Goal: Information Seeking & Learning: Find contact information

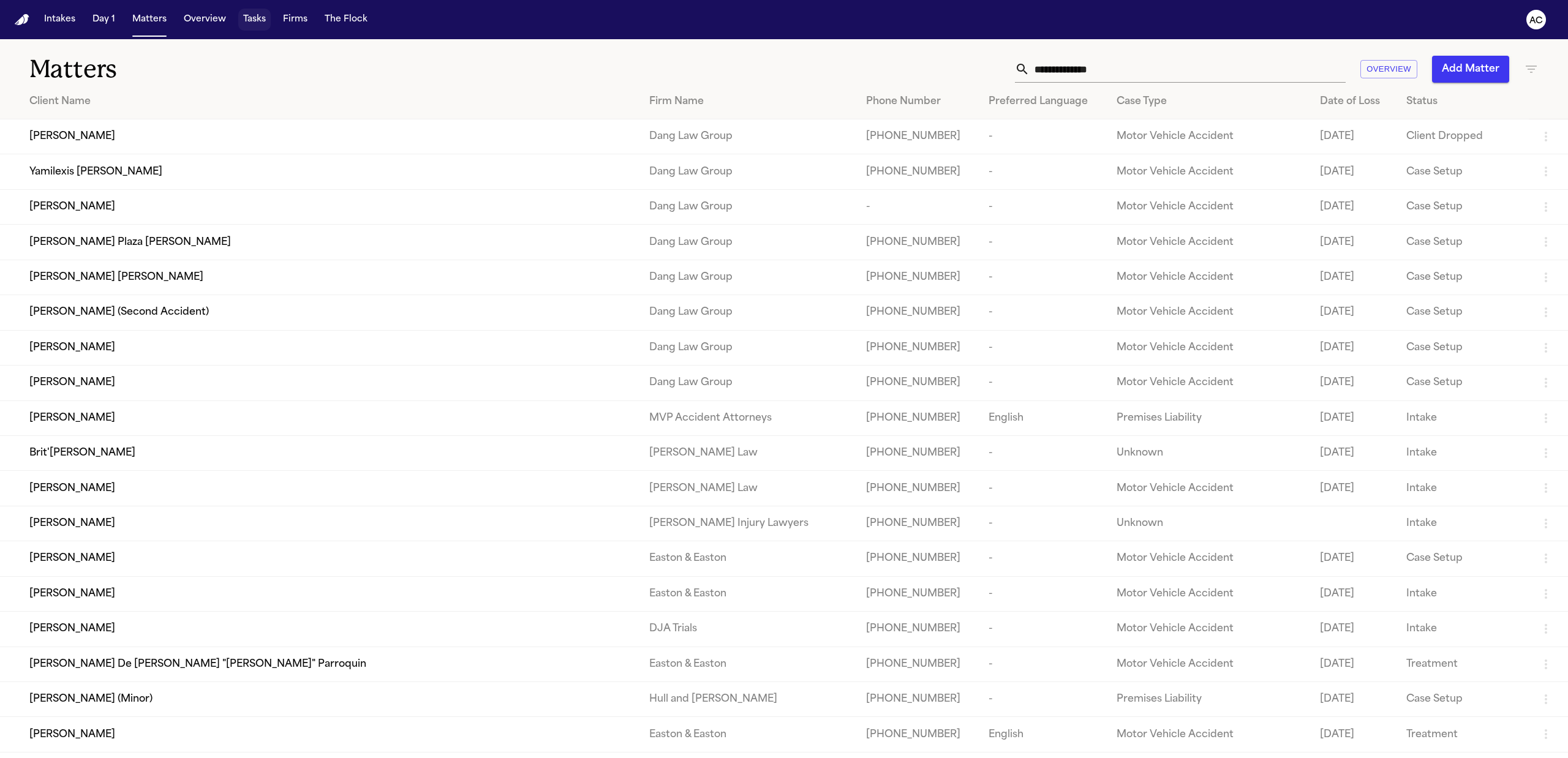
click at [248, 18] on button "Tasks" at bounding box center [254, 20] width 32 height 22
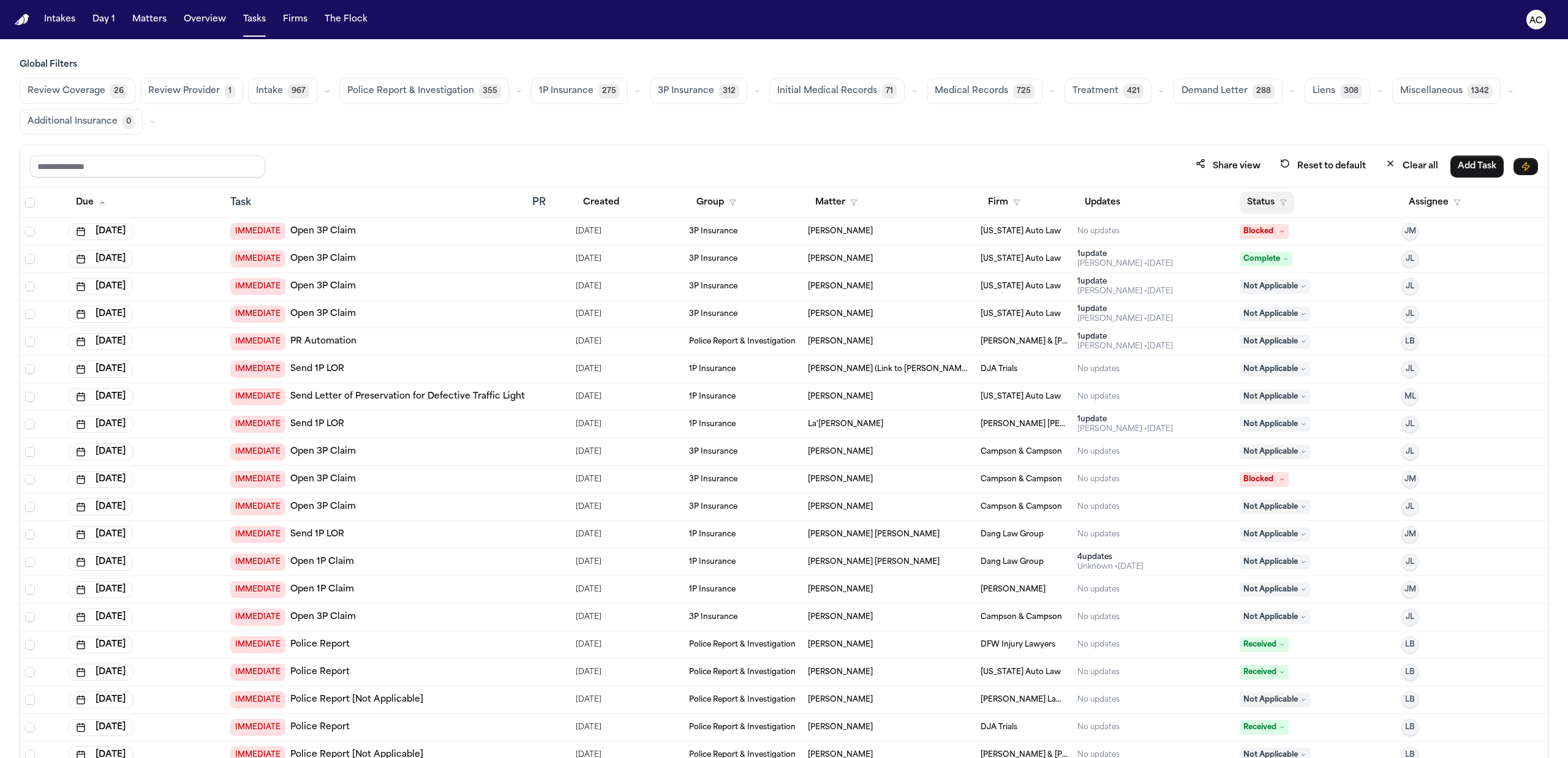
click at [1252, 206] on button "Status" at bounding box center [1266, 203] width 55 height 22
click at [1295, 319] on button "Pending" at bounding box center [1297, 311] width 129 height 22
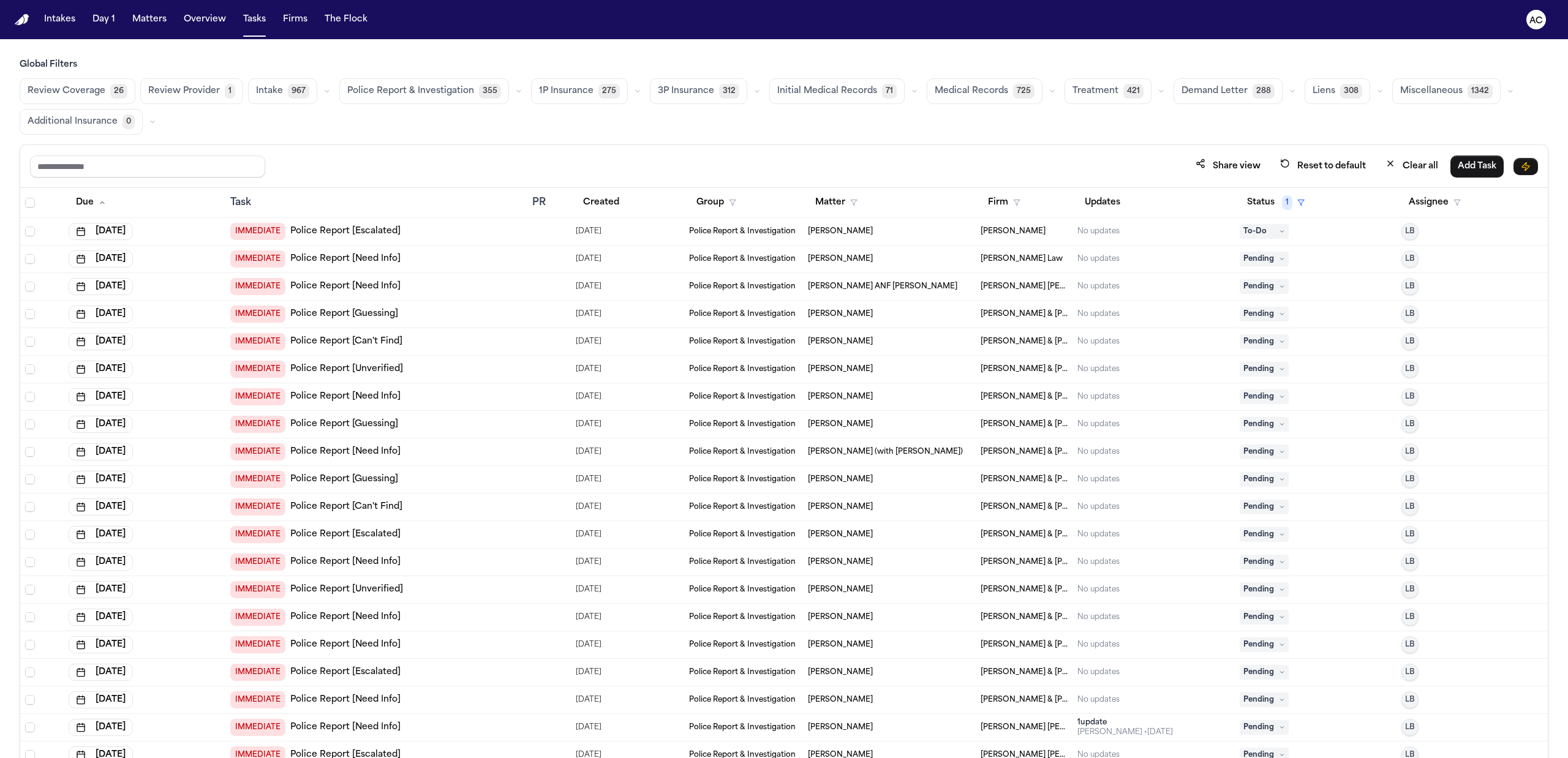
click at [985, 99] on button "Medical Records 725" at bounding box center [984, 91] width 116 height 26
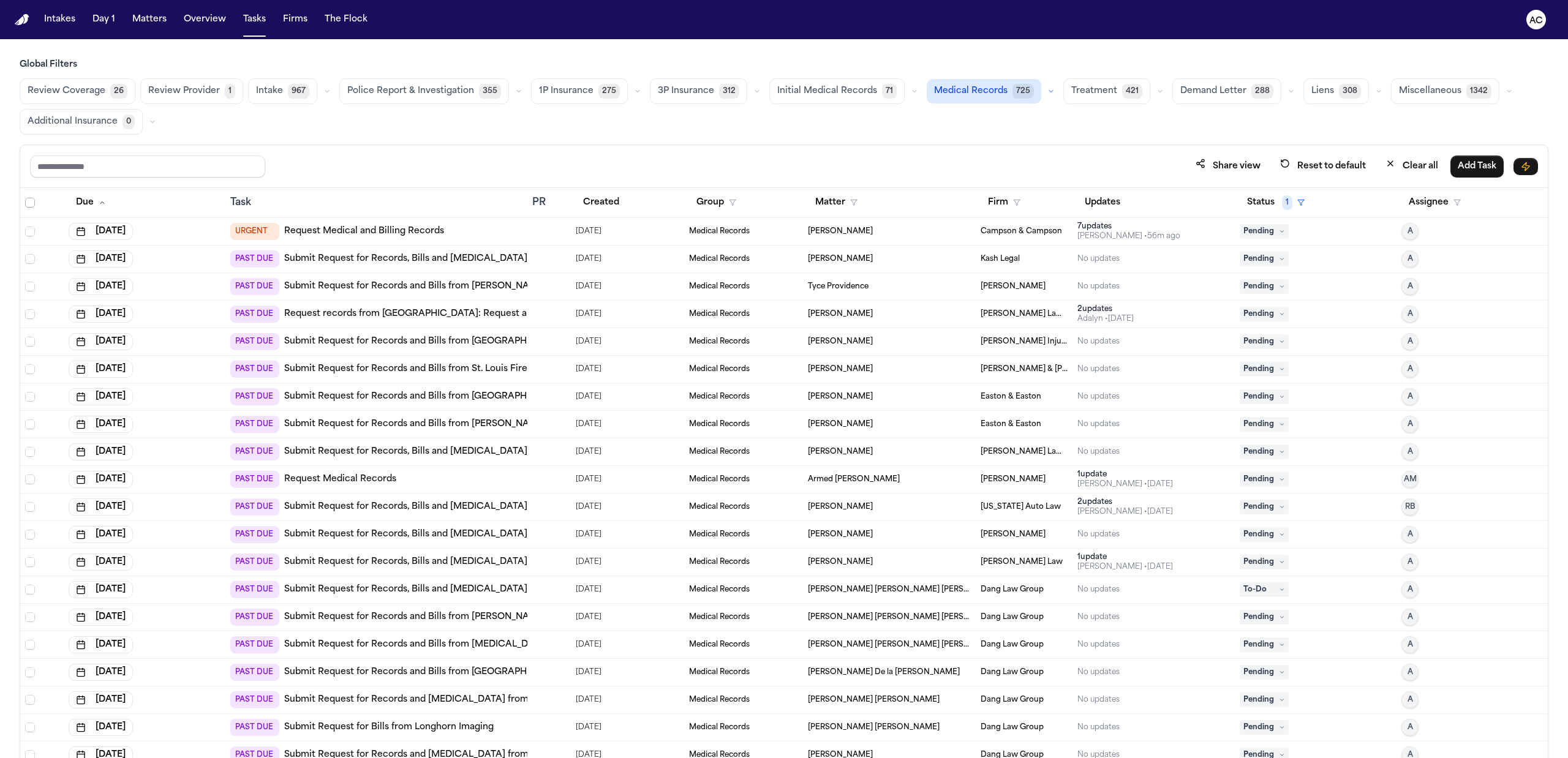
click at [28, 204] on span "Select all" at bounding box center [30, 202] width 10 height 10
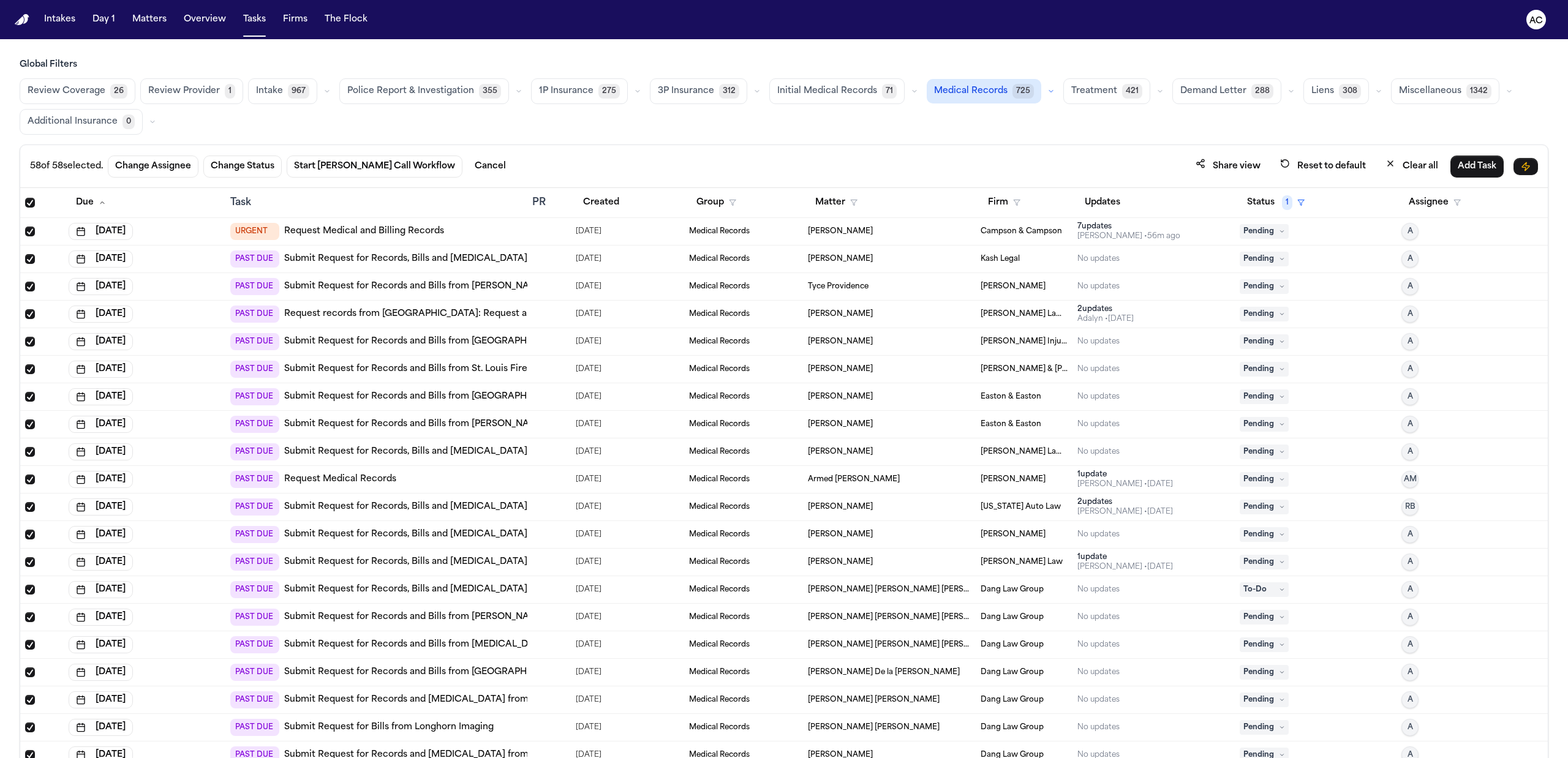
click at [28, 204] on span "Select all" at bounding box center [30, 202] width 10 height 10
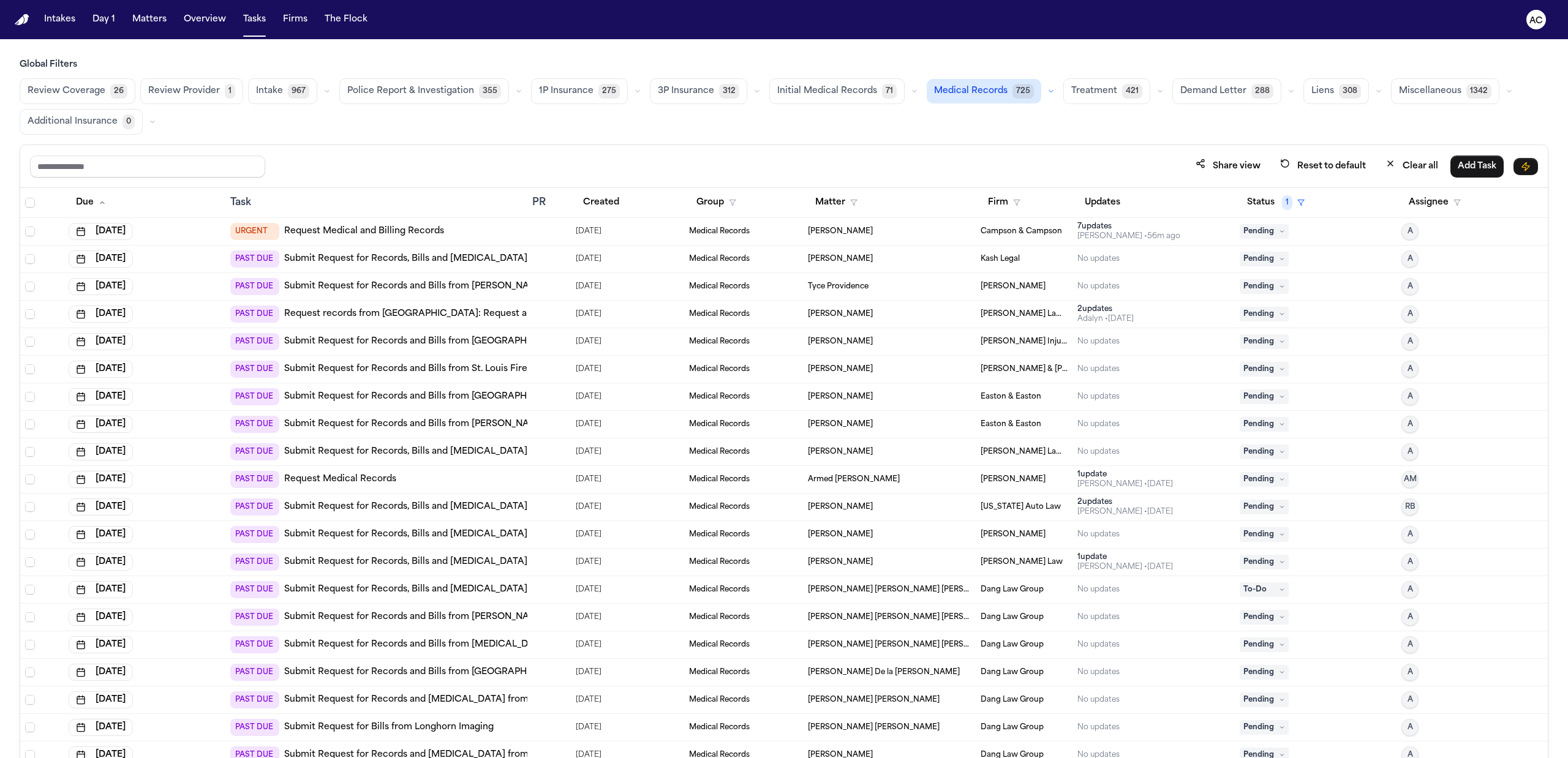
click at [334, 259] on link "Submit Request for Records, Bills and Radiology from West Anaheim Medical Center" at bounding box center [466, 259] width 365 height 12
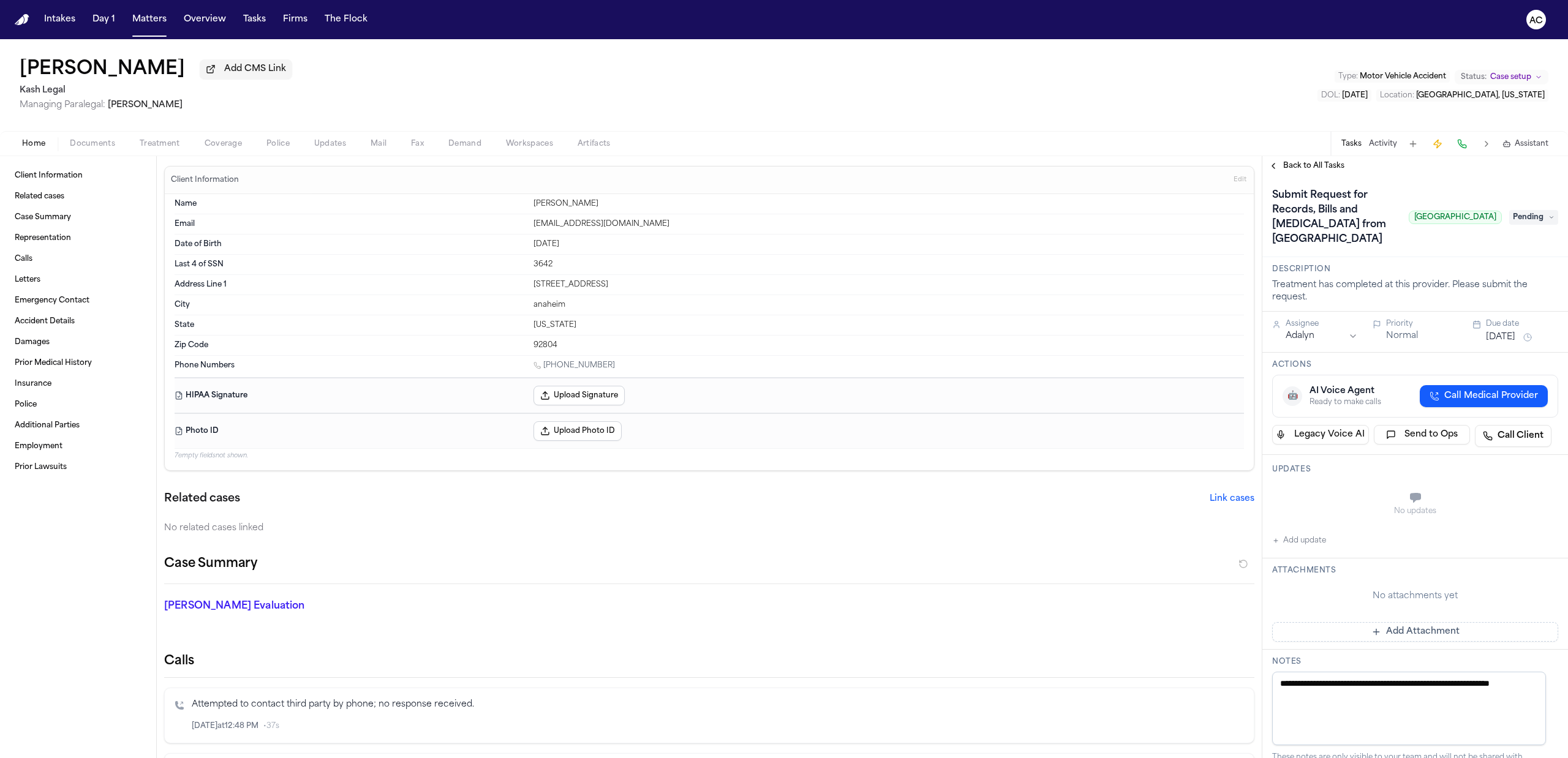
click at [170, 147] on span "Treatment" at bounding box center [160, 144] width 41 height 10
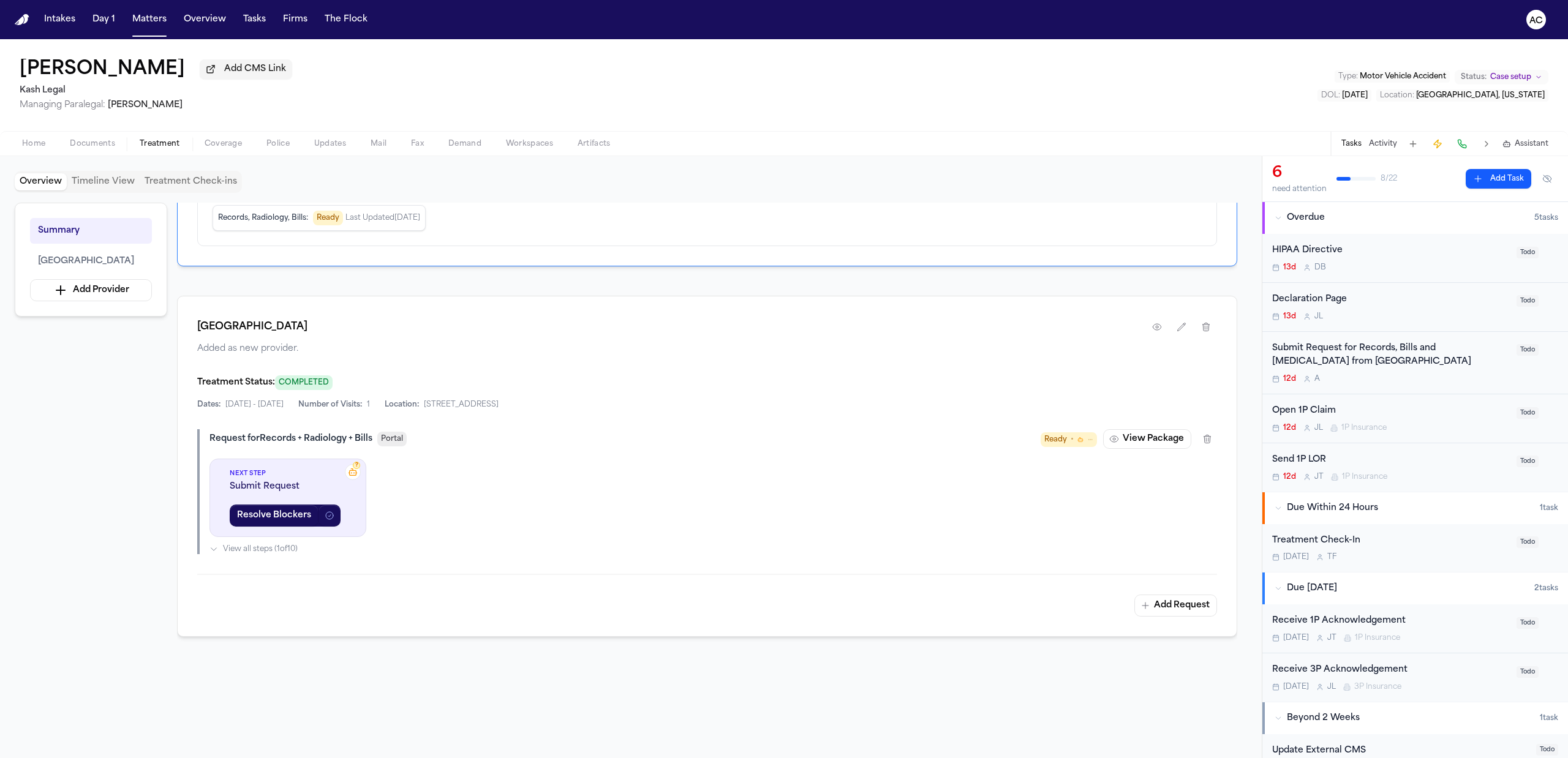
scroll to position [81, 0]
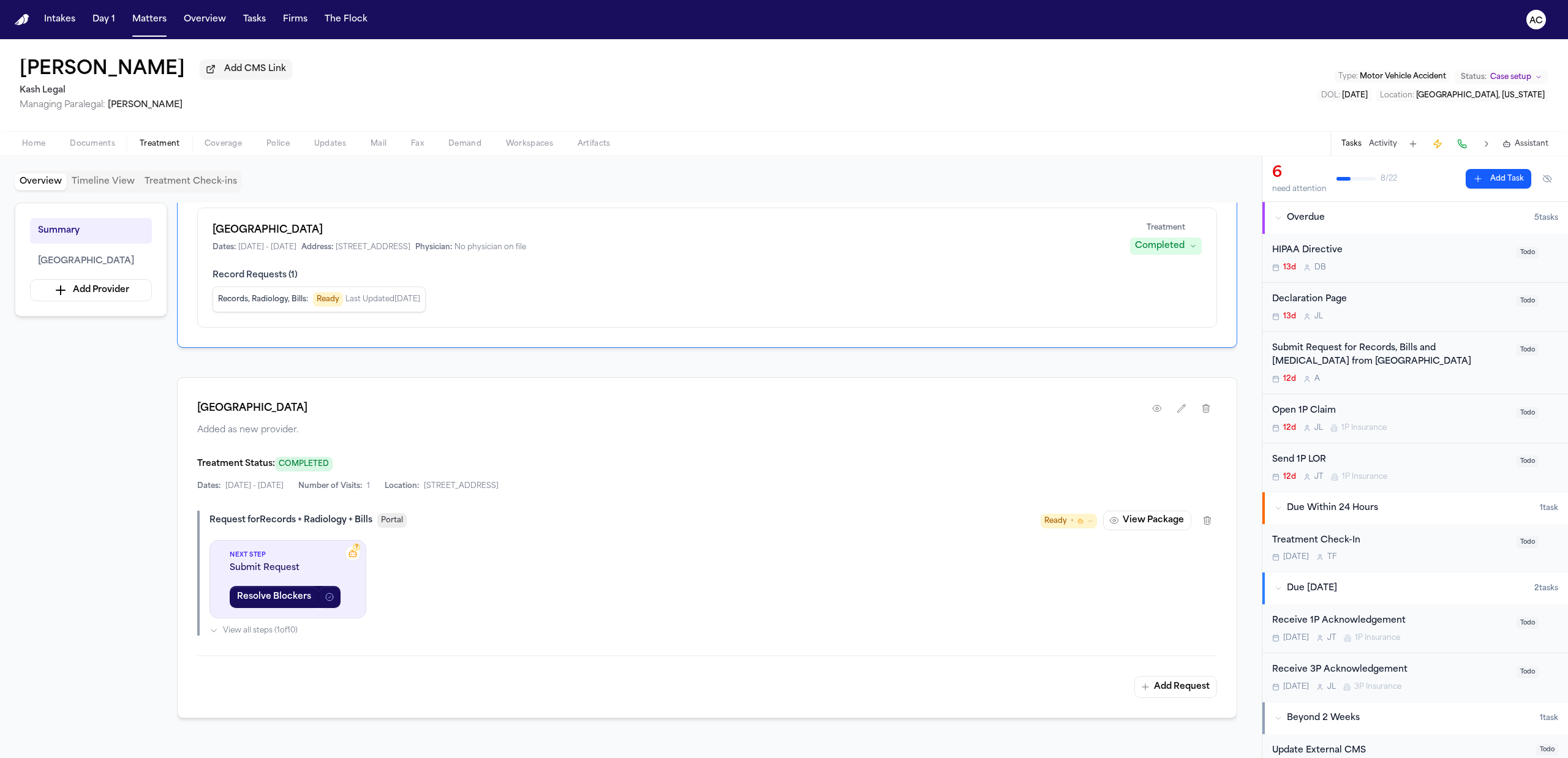
click at [27, 141] on span "Home" at bounding box center [34, 144] width 23 height 10
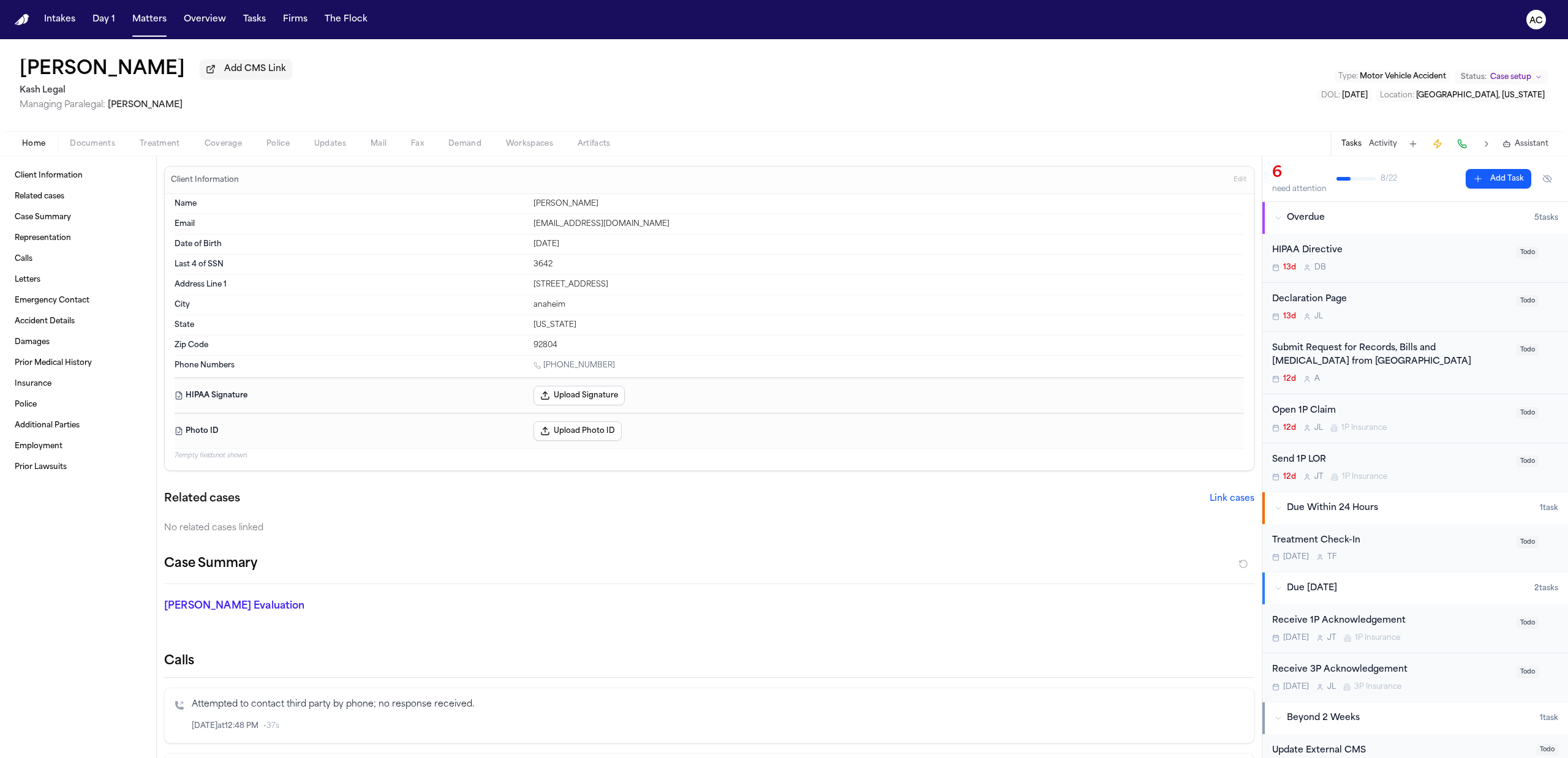
drag, startPoint x: 679, startPoint y: 225, endPoint x: 505, endPoint y: 229, distance: 174.0
click at [505, 229] on div "Email priegoperezvictoriano@gmail.com" at bounding box center [709, 224] width 1069 height 20
copy div "priegoperezvictoriano@gmail.com"
drag, startPoint x: 607, startPoint y: 366, endPoint x: 545, endPoint y: 368, distance: 62.0
click at [545, 368] on div "1 (951) 848-2572" at bounding box center [888, 367] width 710 height 12
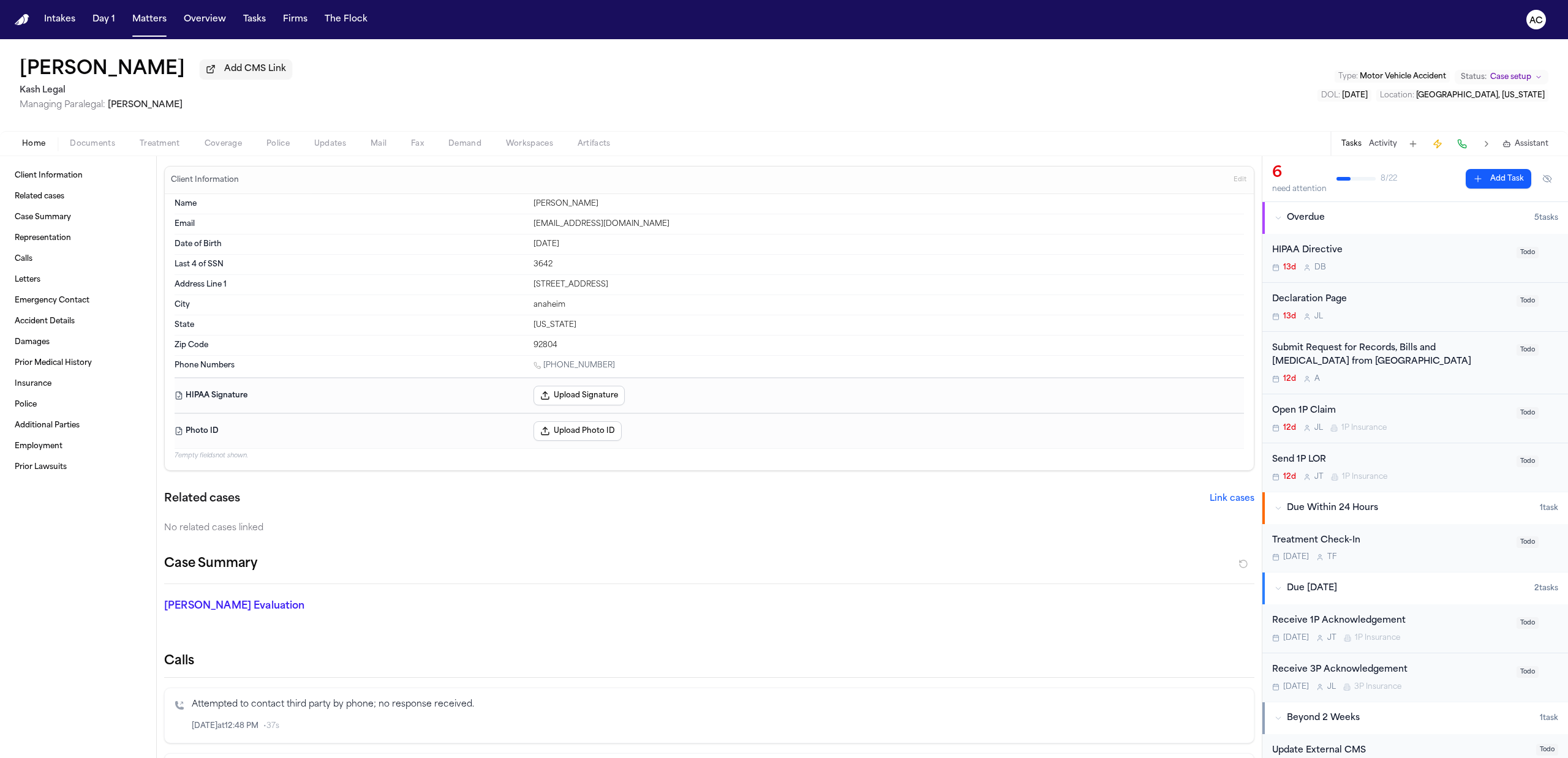
copy link "(951) 848-2572"
click at [81, 145] on span "Documents" at bounding box center [92, 144] width 45 height 10
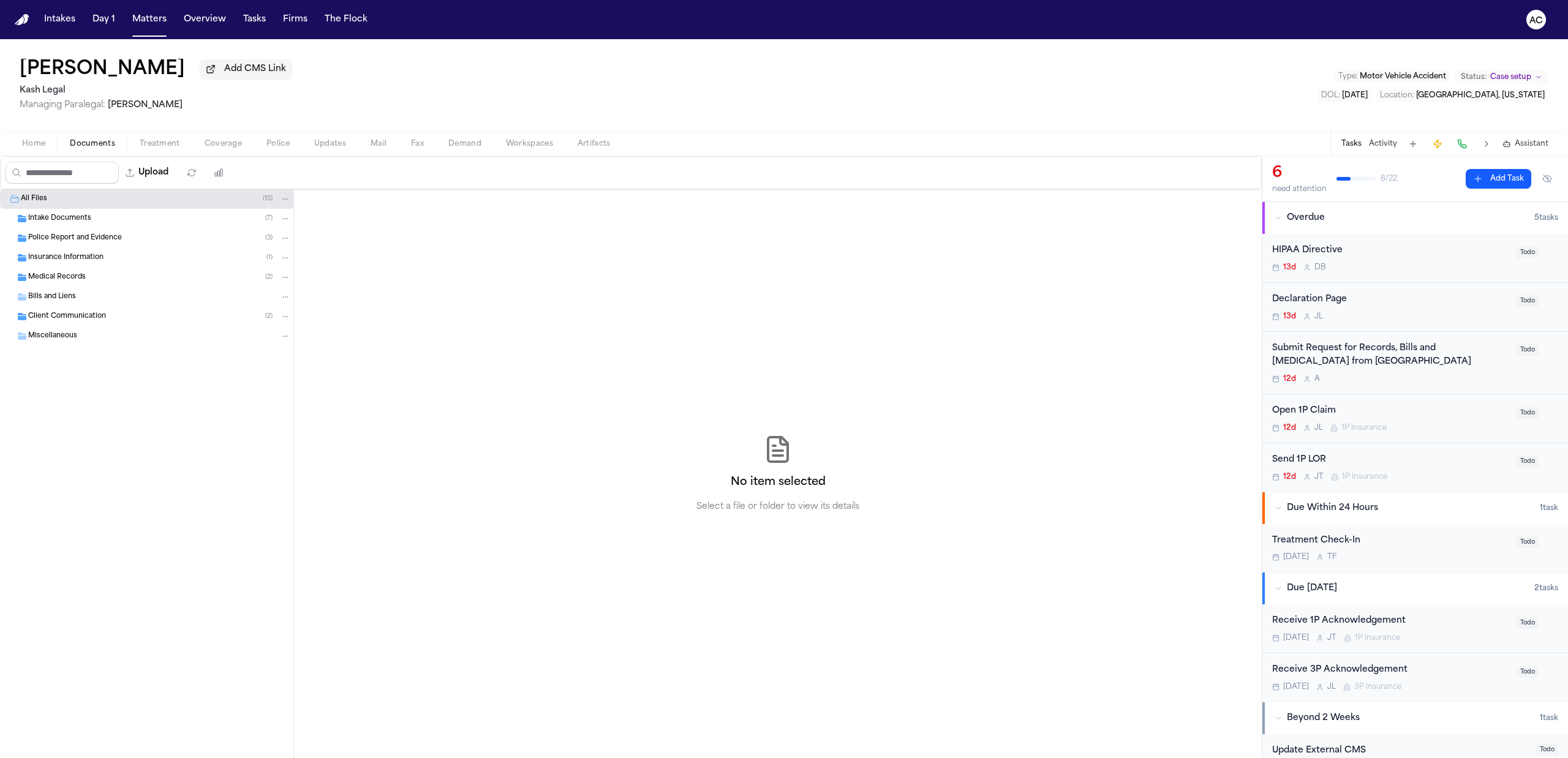
click at [65, 221] on span "Intake Documents" at bounding box center [60, 219] width 63 height 11
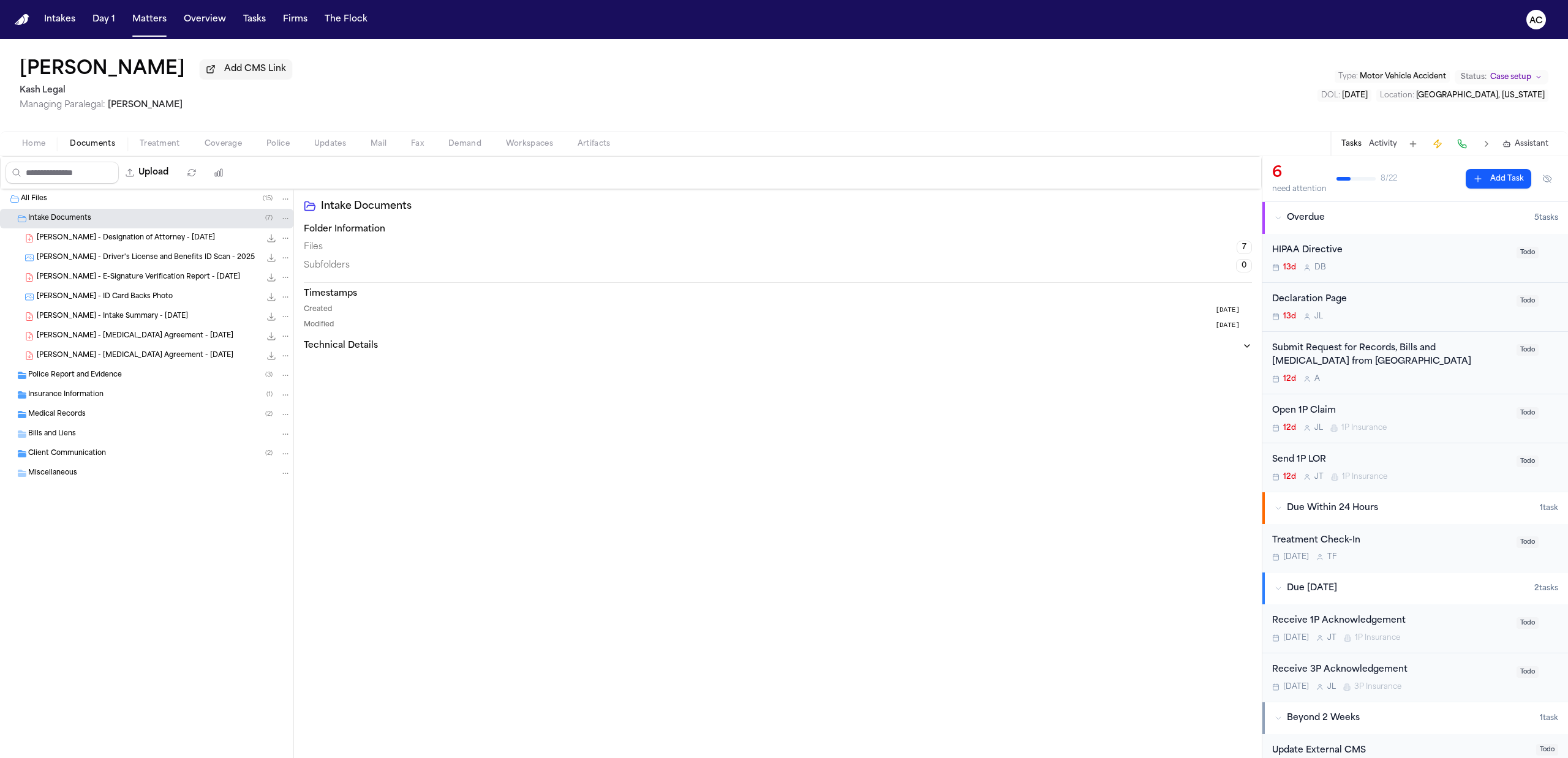
click at [119, 280] on span "V. Priego - E-Signature Verification Report - 9.30.25" at bounding box center [138, 278] width 203 height 11
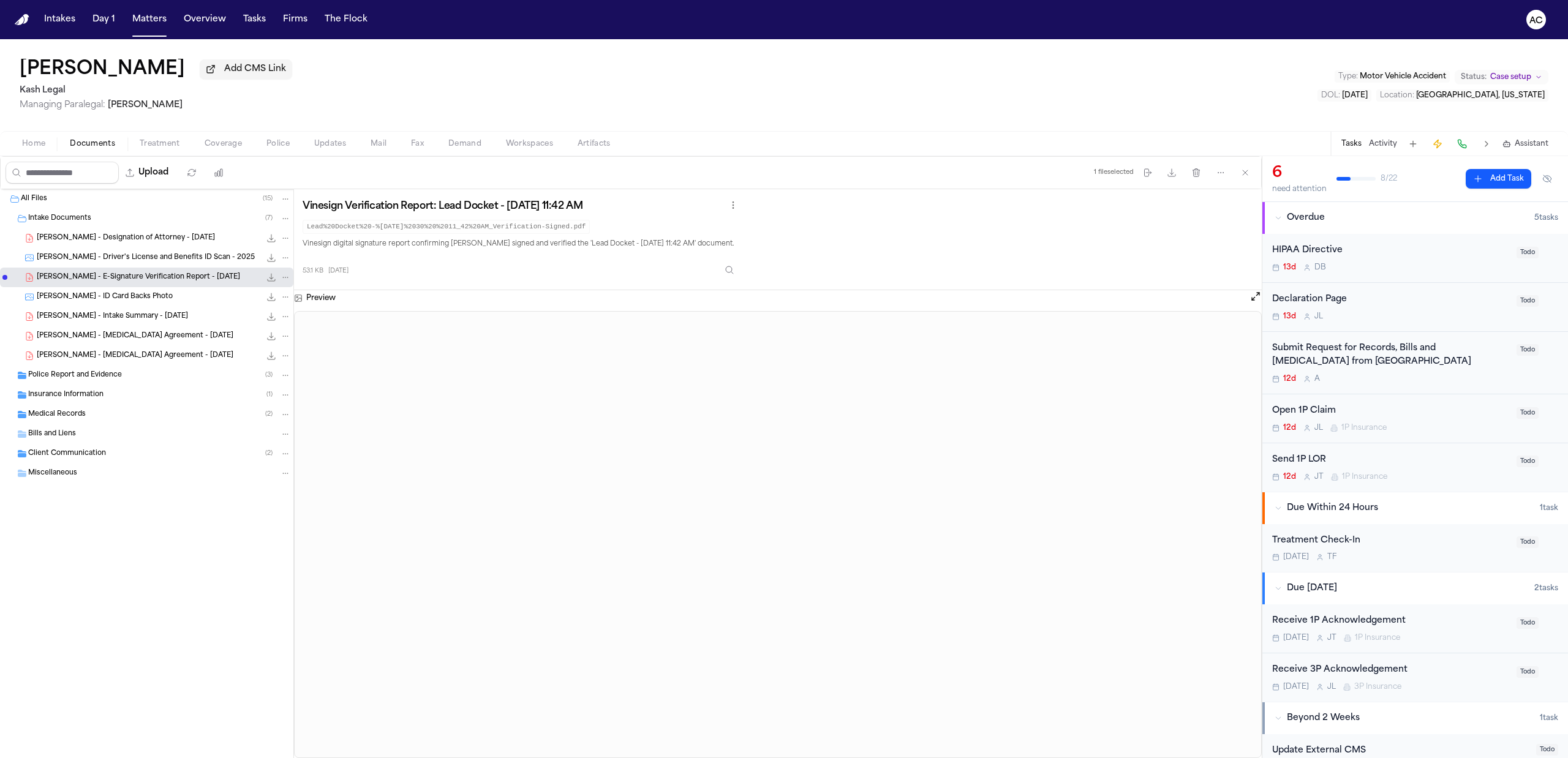
click at [133, 238] on span "V. Priego - Designation of Attorney - 9.30.25" at bounding box center [126, 238] width 178 height 11
click at [130, 261] on span "V. Priego - Driver's License and Benefits ID Scan - 2025" at bounding box center [146, 258] width 218 height 11
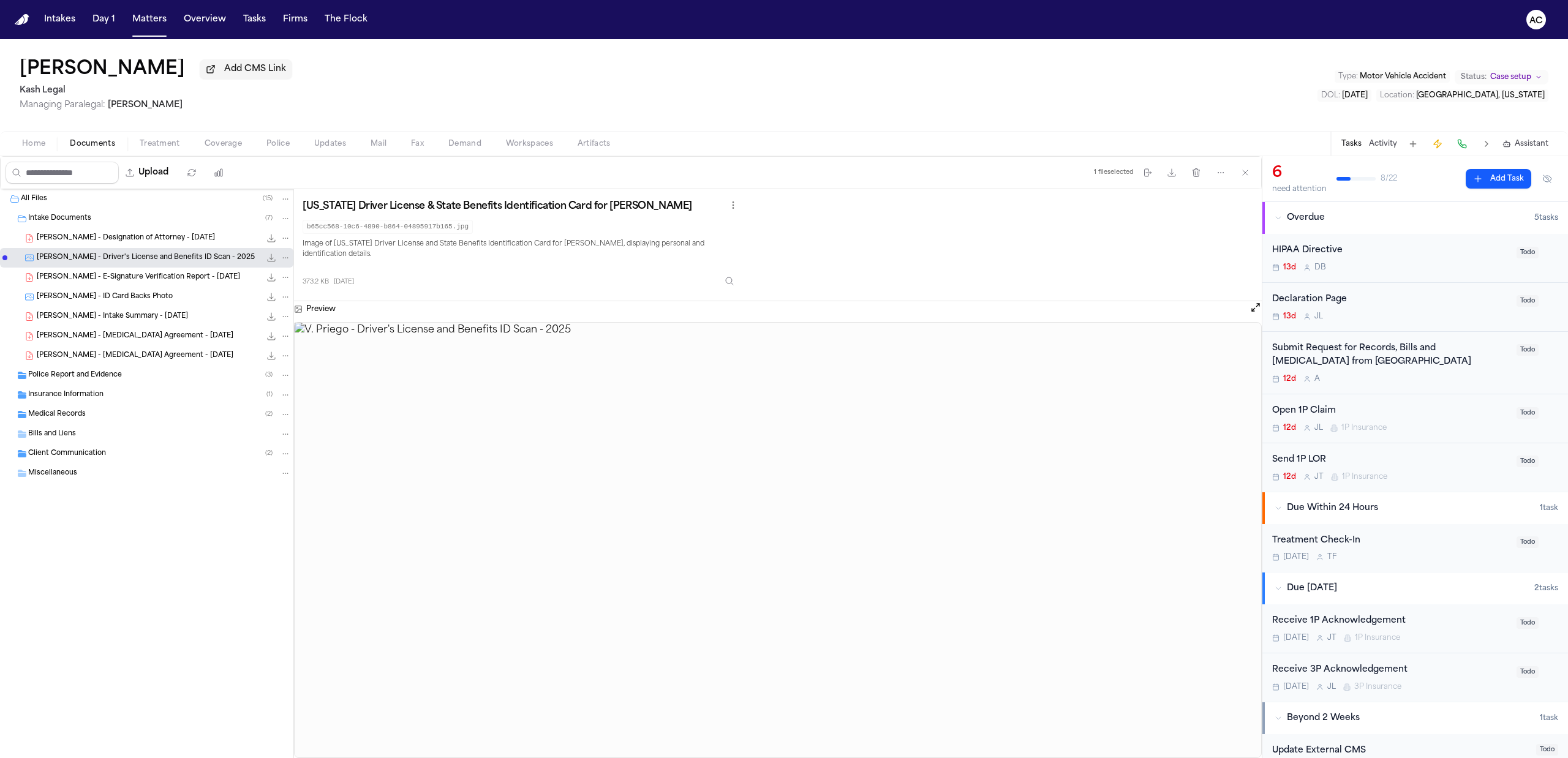
click at [126, 279] on span "V. Priego - E-Signature Verification Report - 9.30.25" at bounding box center [138, 278] width 203 height 11
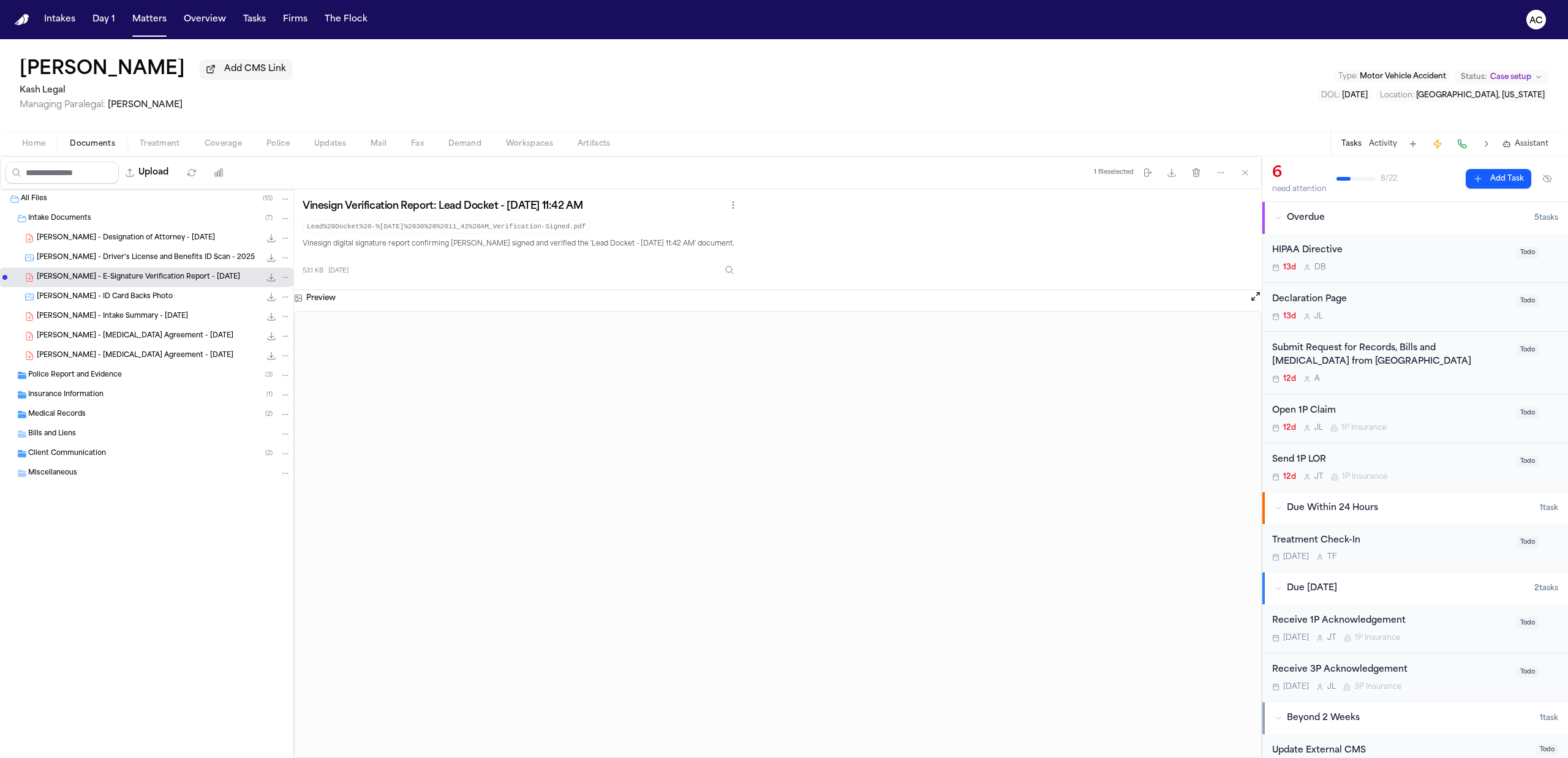
click at [133, 297] on span "V. Priego - ID Card Backs Photo" at bounding box center [104, 298] width 136 height 11
click at [131, 316] on span "V. Priego - Intake Summary - 9.26.25" at bounding box center [112, 317] width 151 height 11
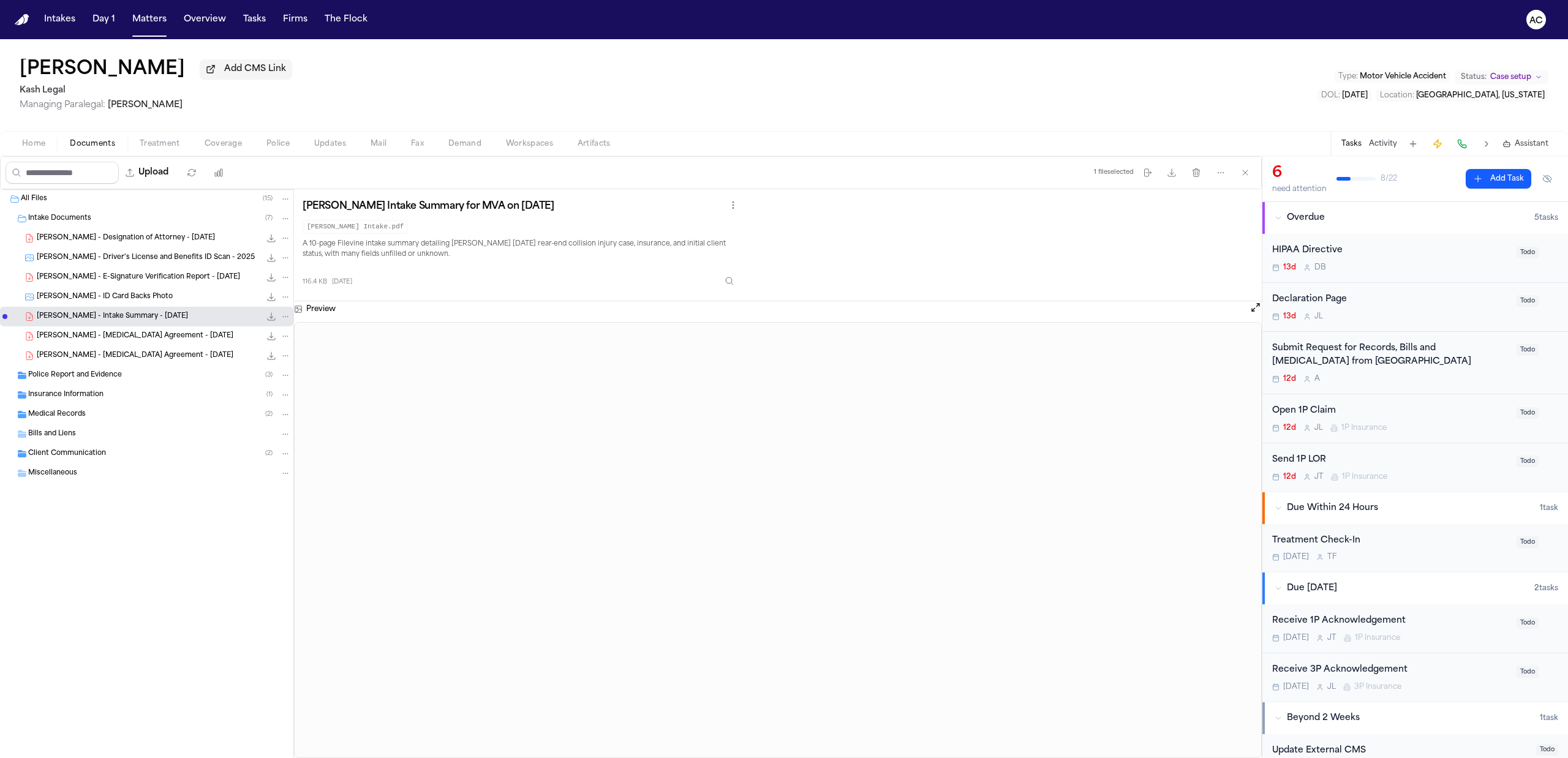
click at [91, 334] on span "V. Priego - Retainer Agreement - 9.30.25" at bounding box center [135, 336] width 196 height 11
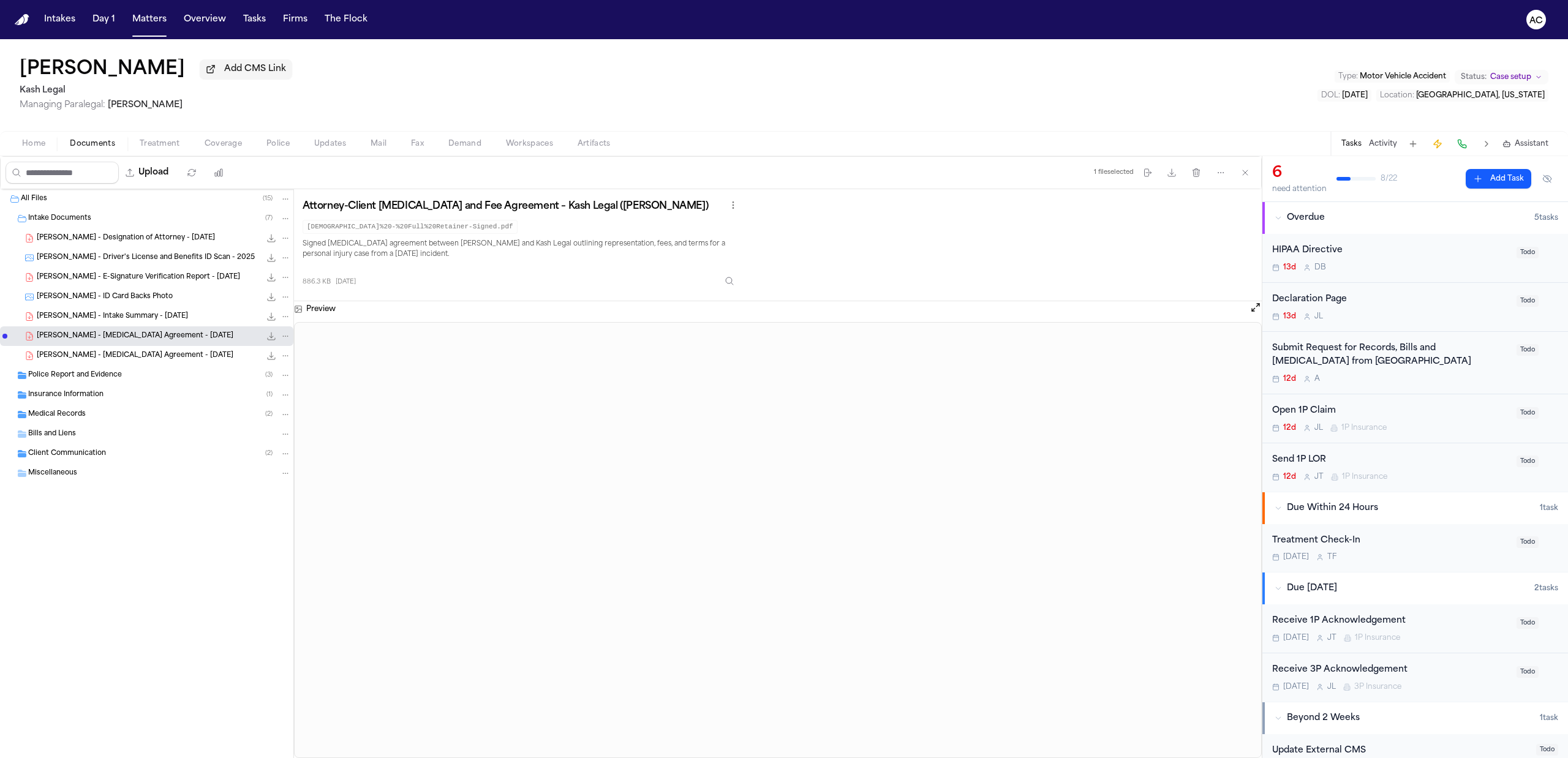
click at [116, 377] on span "Police Report and Evidence" at bounding box center [75, 376] width 94 height 11
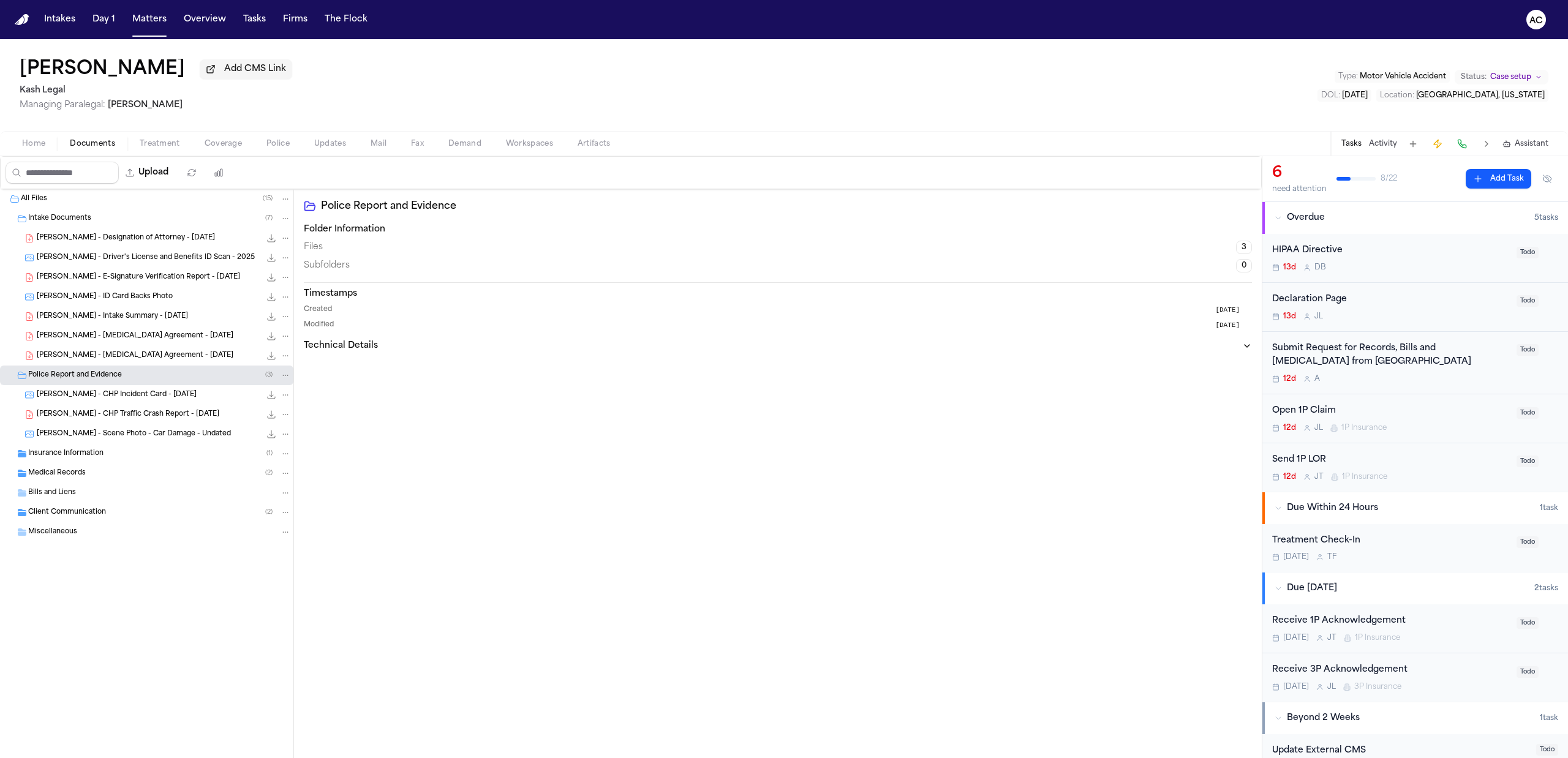
click at [93, 478] on div "Medical Records ( 2 )" at bounding box center [160, 473] width 263 height 11
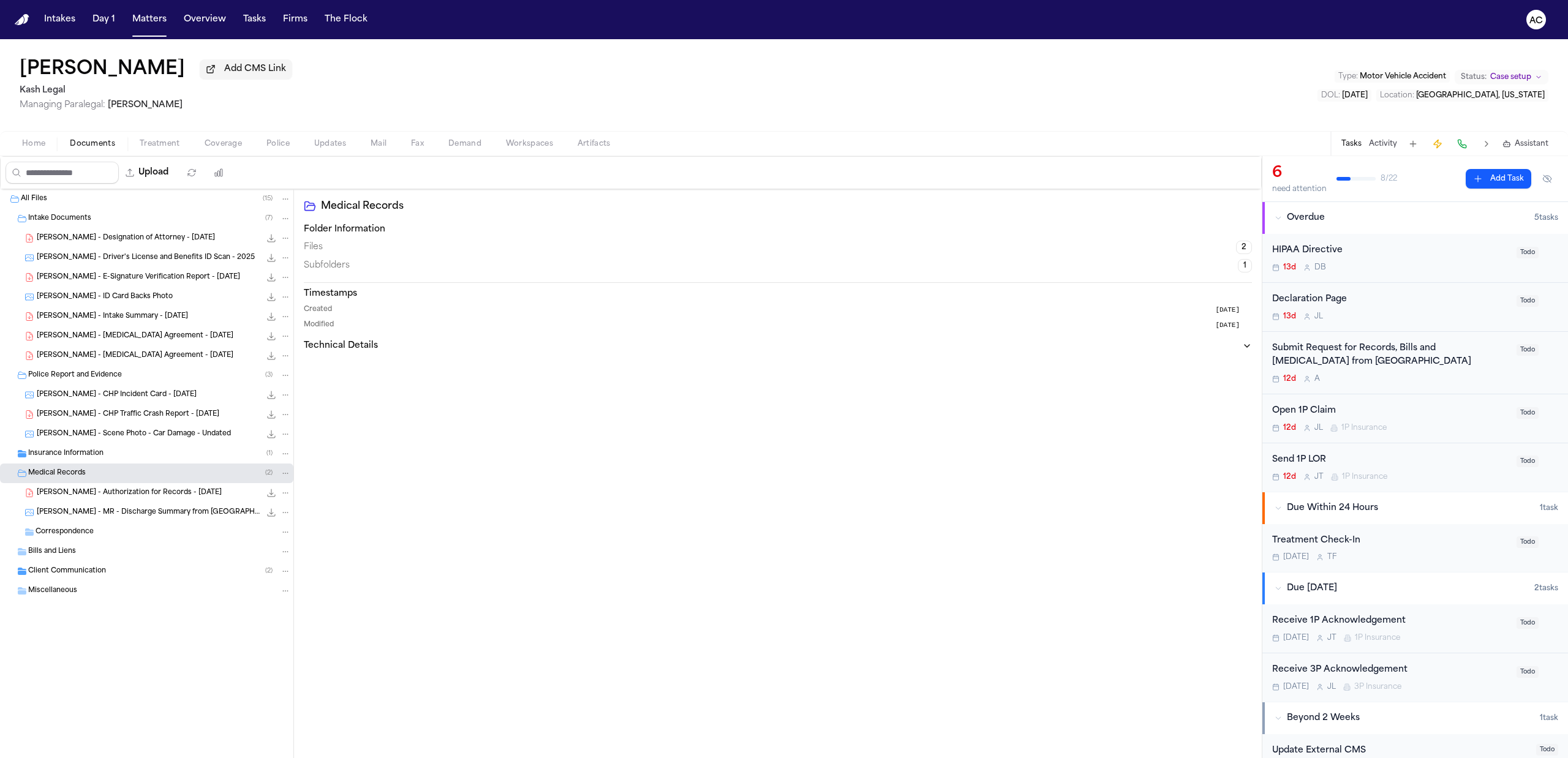
click at [122, 496] on span "V. Priego - Authorization for Records - 9.30.25" at bounding box center [129, 493] width 185 height 11
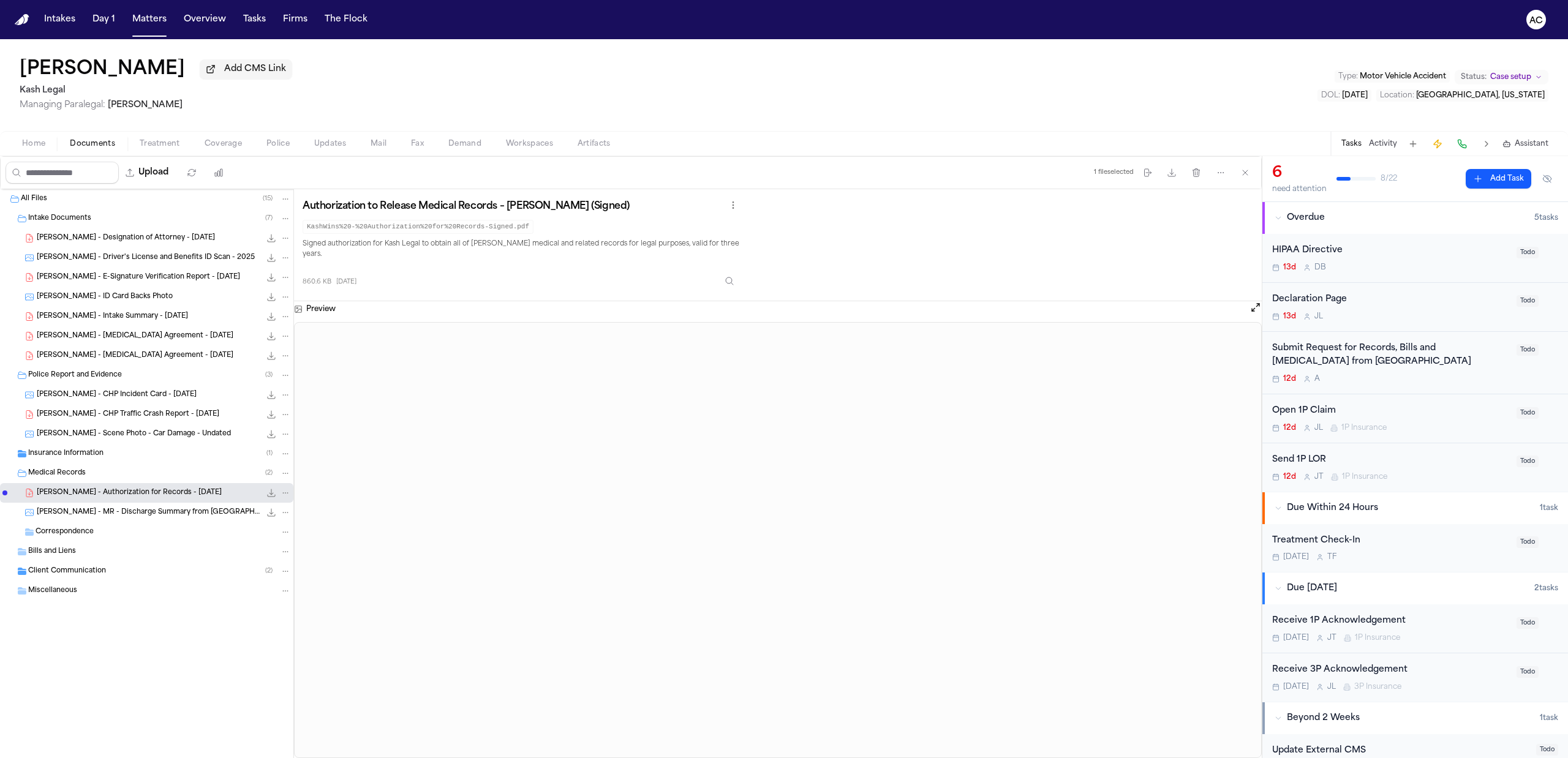
click at [91, 457] on span "Insurance Information" at bounding box center [66, 454] width 76 height 11
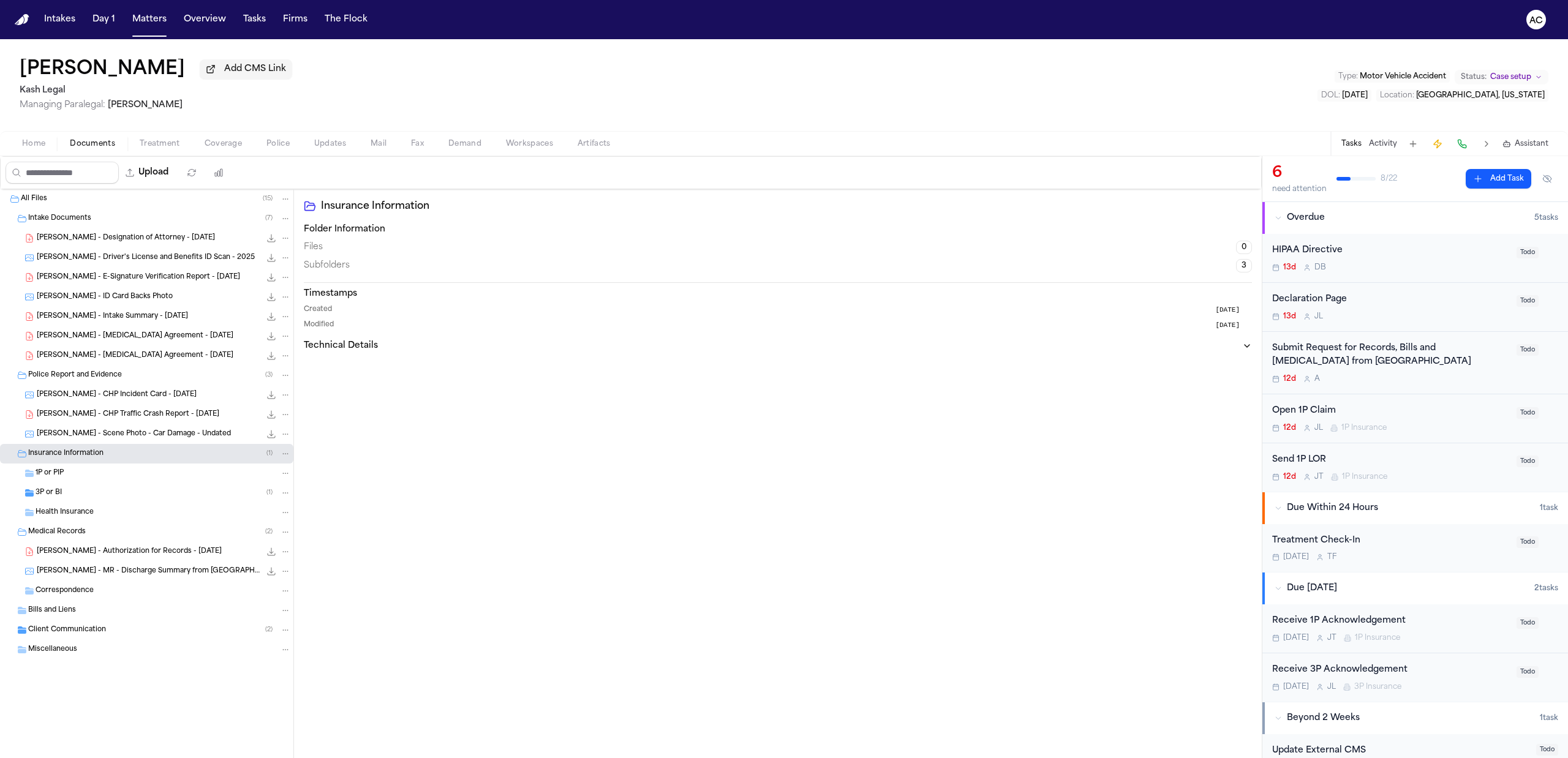
click at [93, 493] on div "3P or BI ( 1 )" at bounding box center [163, 493] width 256 height 11
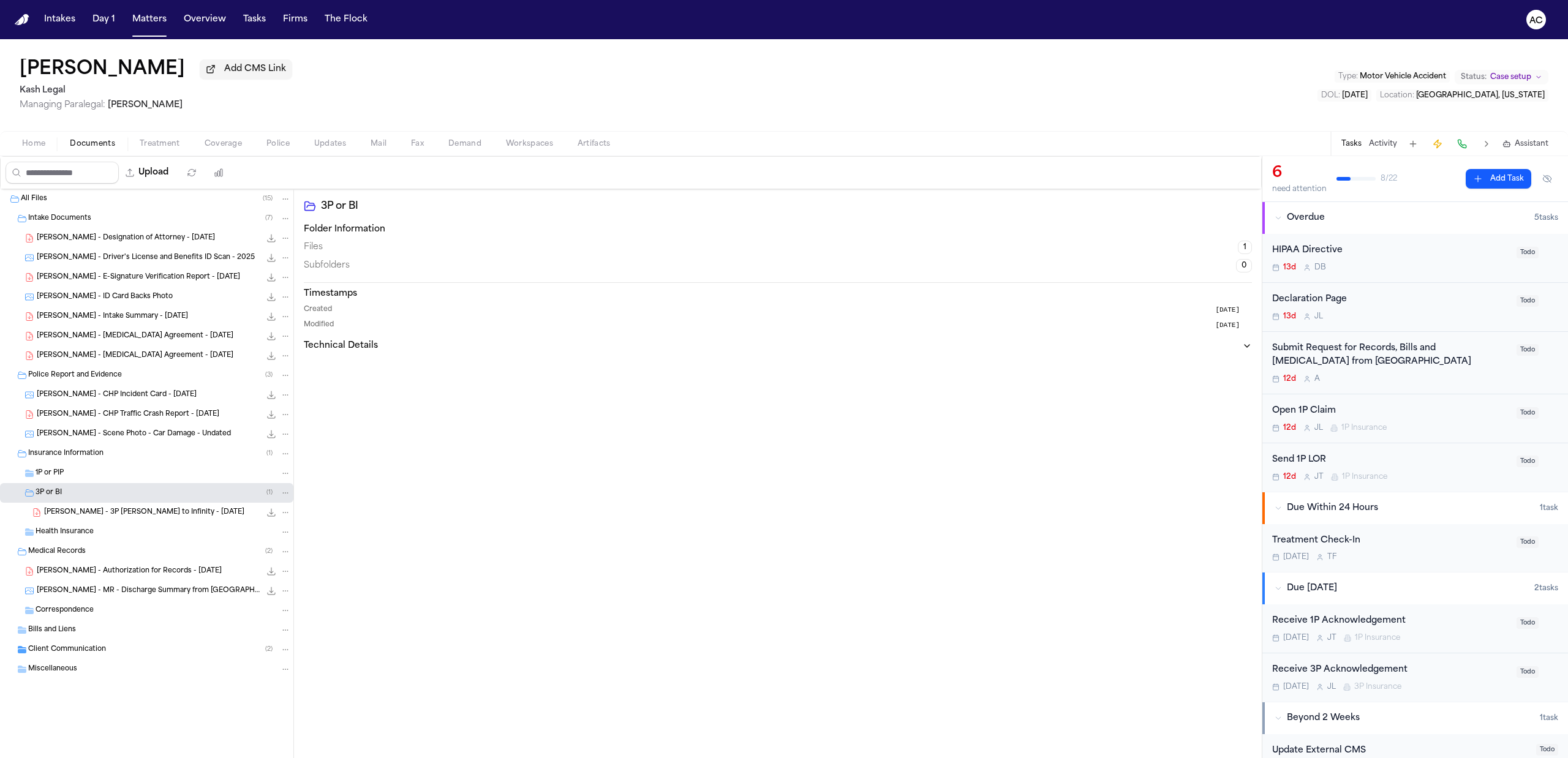
click at [130, 514] on span "V. Priego - 3P LOR to Infinity - 9.30.25" at bounding box center [144, 513] width 200 height 11
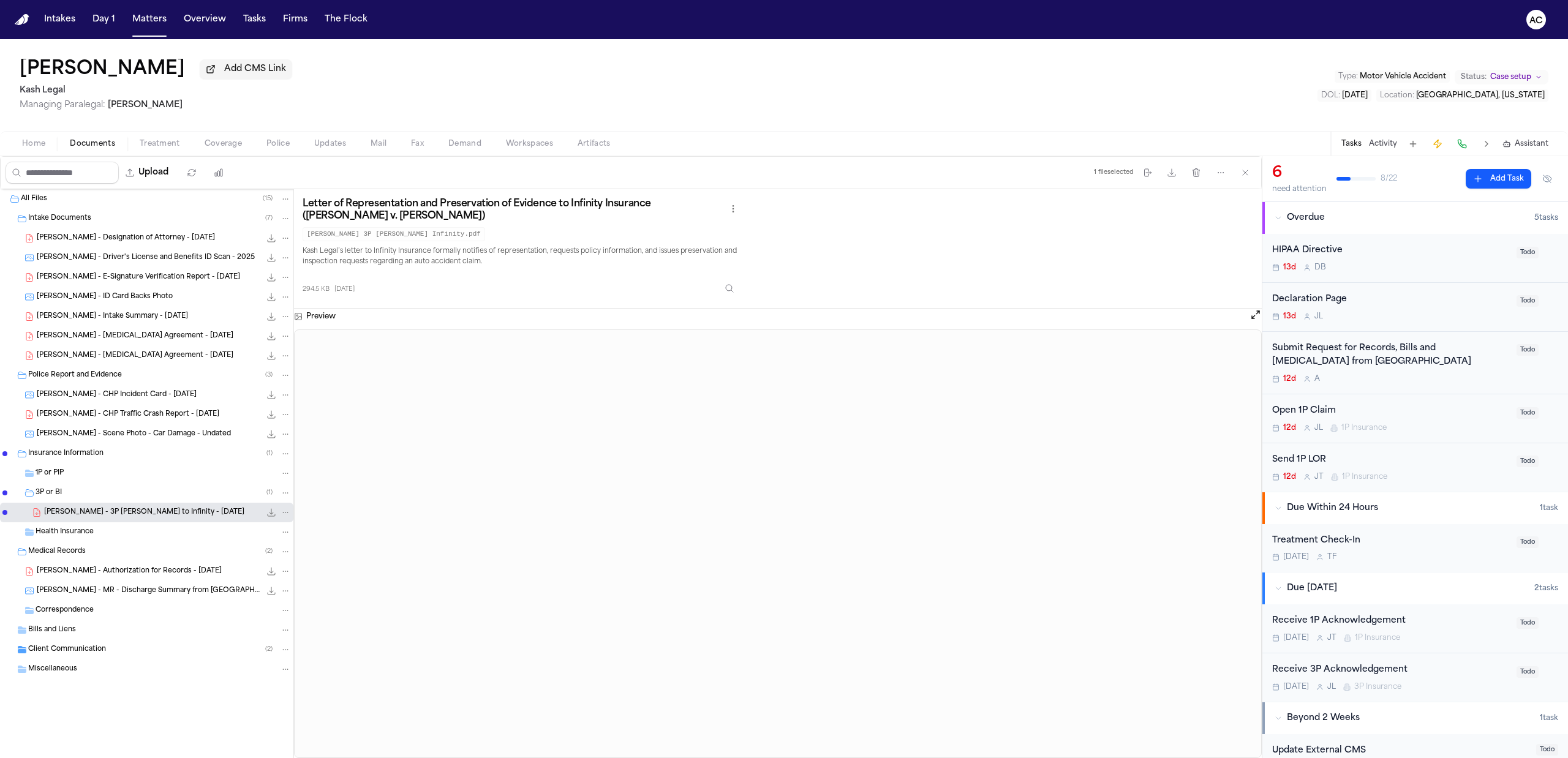
click at [75, 650] on span "Client Communication" at bounding box center [67, 650] width 78 height 11
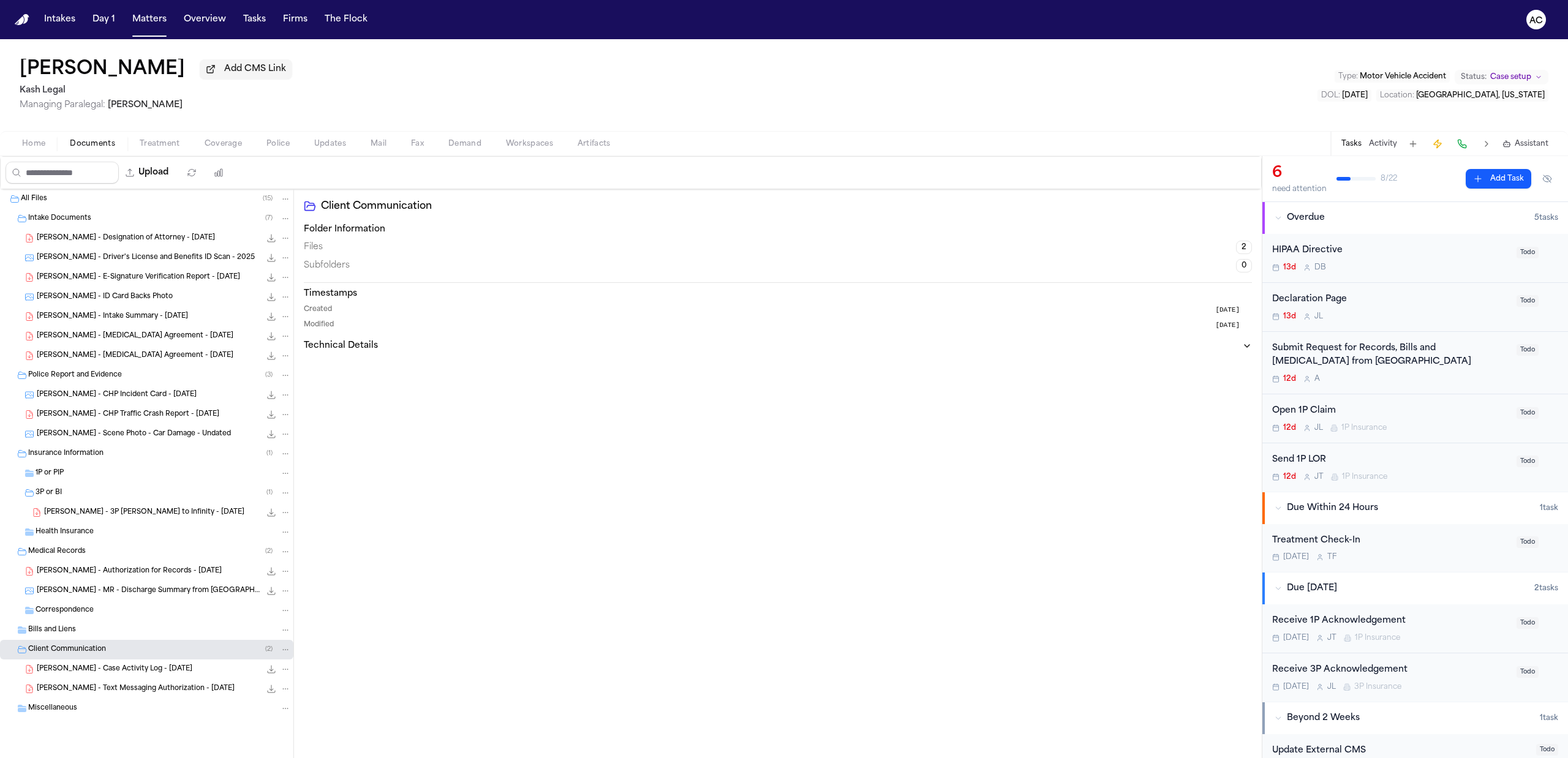
click at [146, 672] on span "V. Priego - Case Activity Log - 9.30.25" at bounding box center [114, 669] width 156 height 11
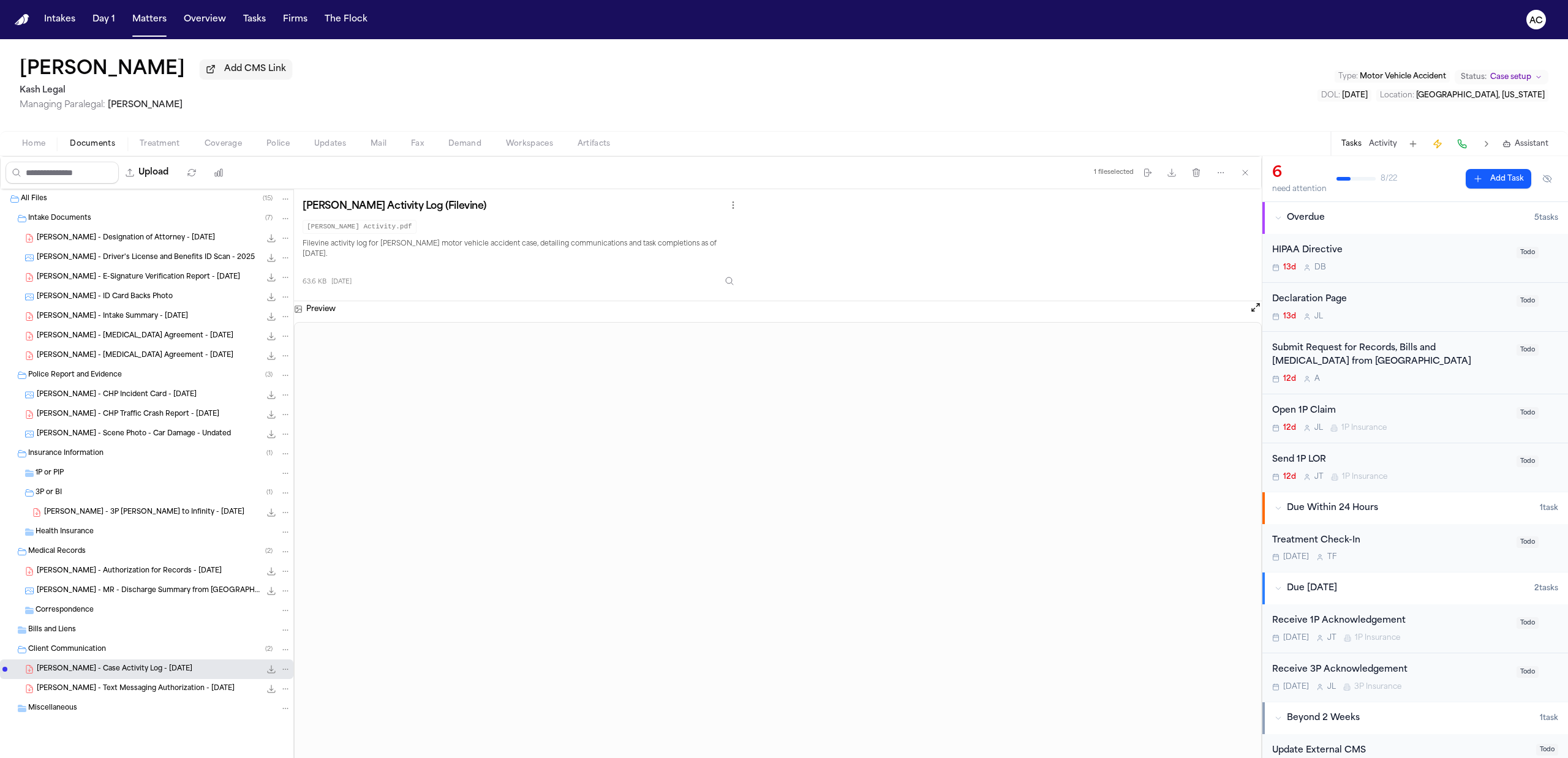
click at [160, 692] on span "V. Priego - Text Messaging Authorization - 9.30.25" at bounding box center [135, 689] width 198 height 11
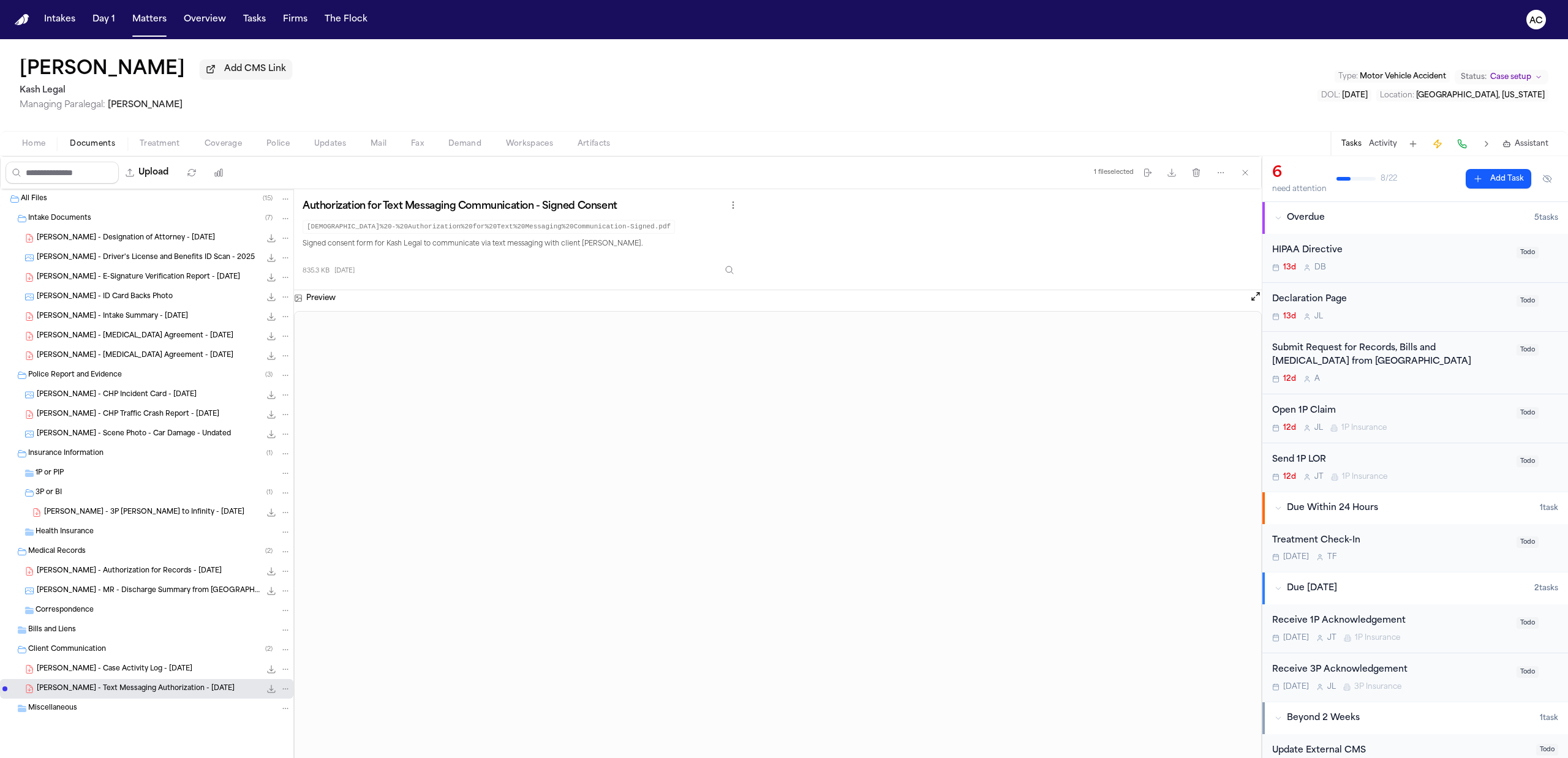
click at [145, 673] on span "V. Priego - Case Activity Log - 9.30.25" at bounding box center [114, 669] width 156 height 11
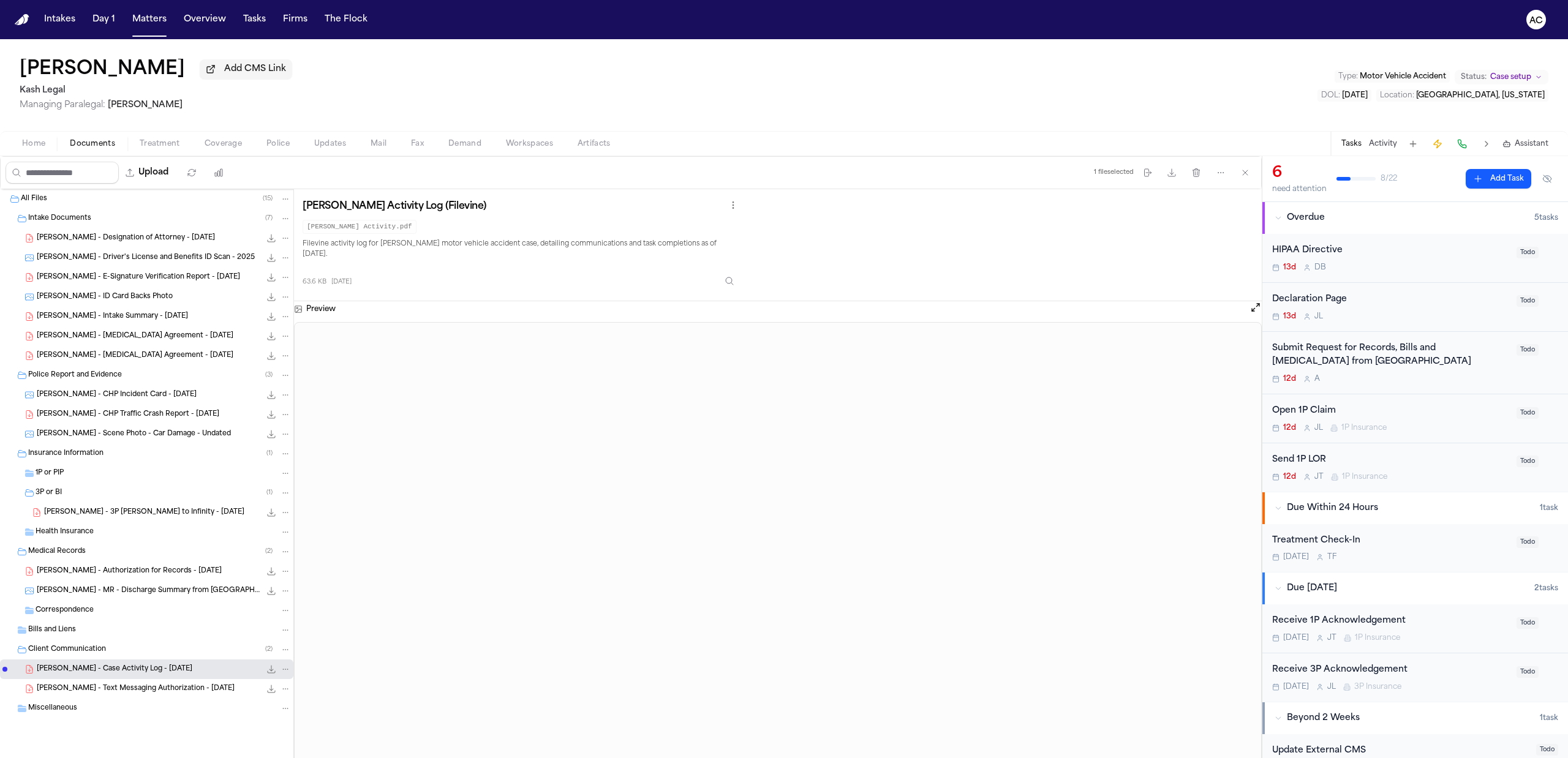
click at [22, 652] on icon "Folder: Client Communication" at bounding box center [22, 649] width 10 height 10
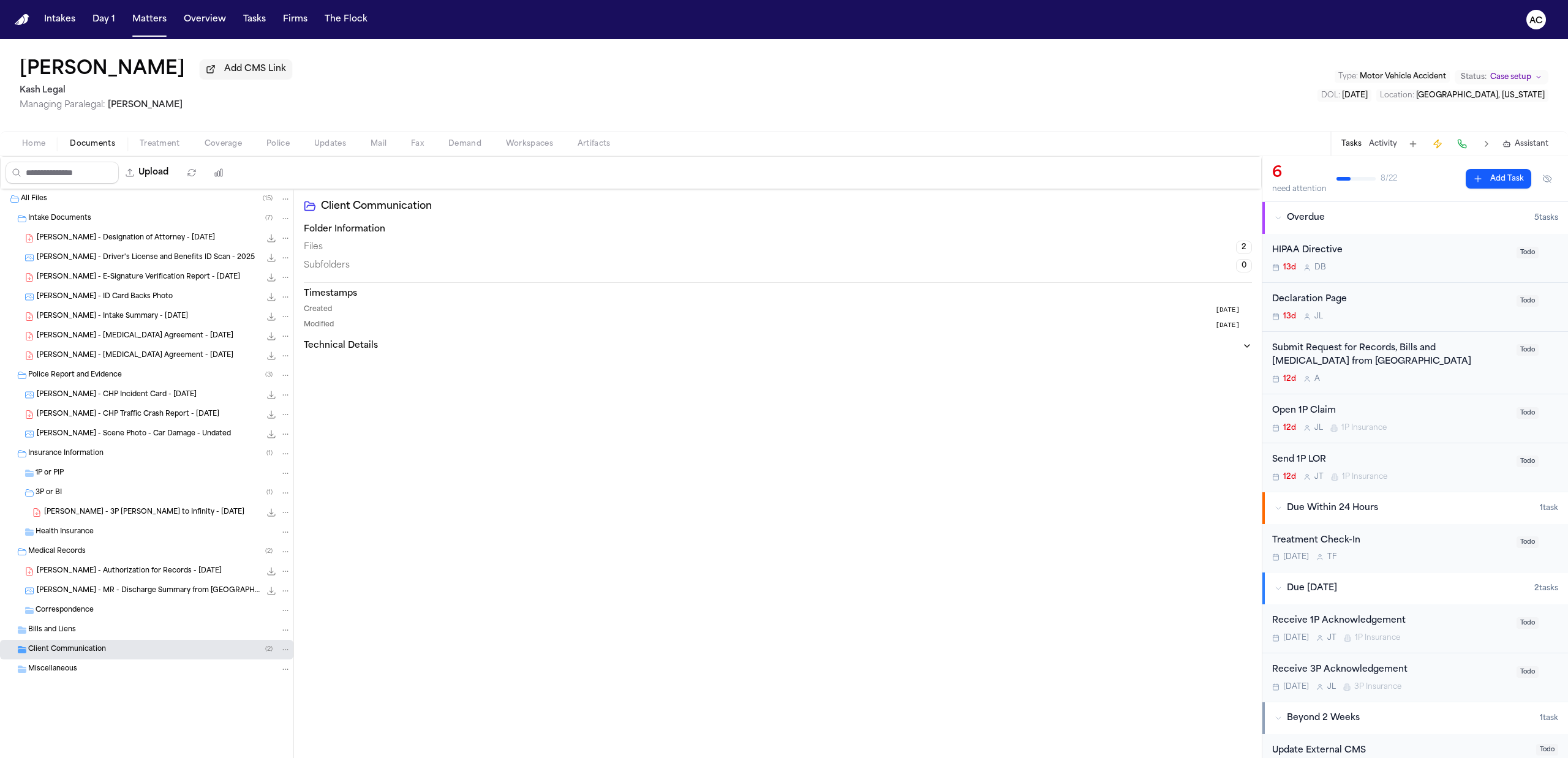
click at [25, 551] on icon "Folder: Medical Records" at bounding box center [22, 552] width 9 height 7
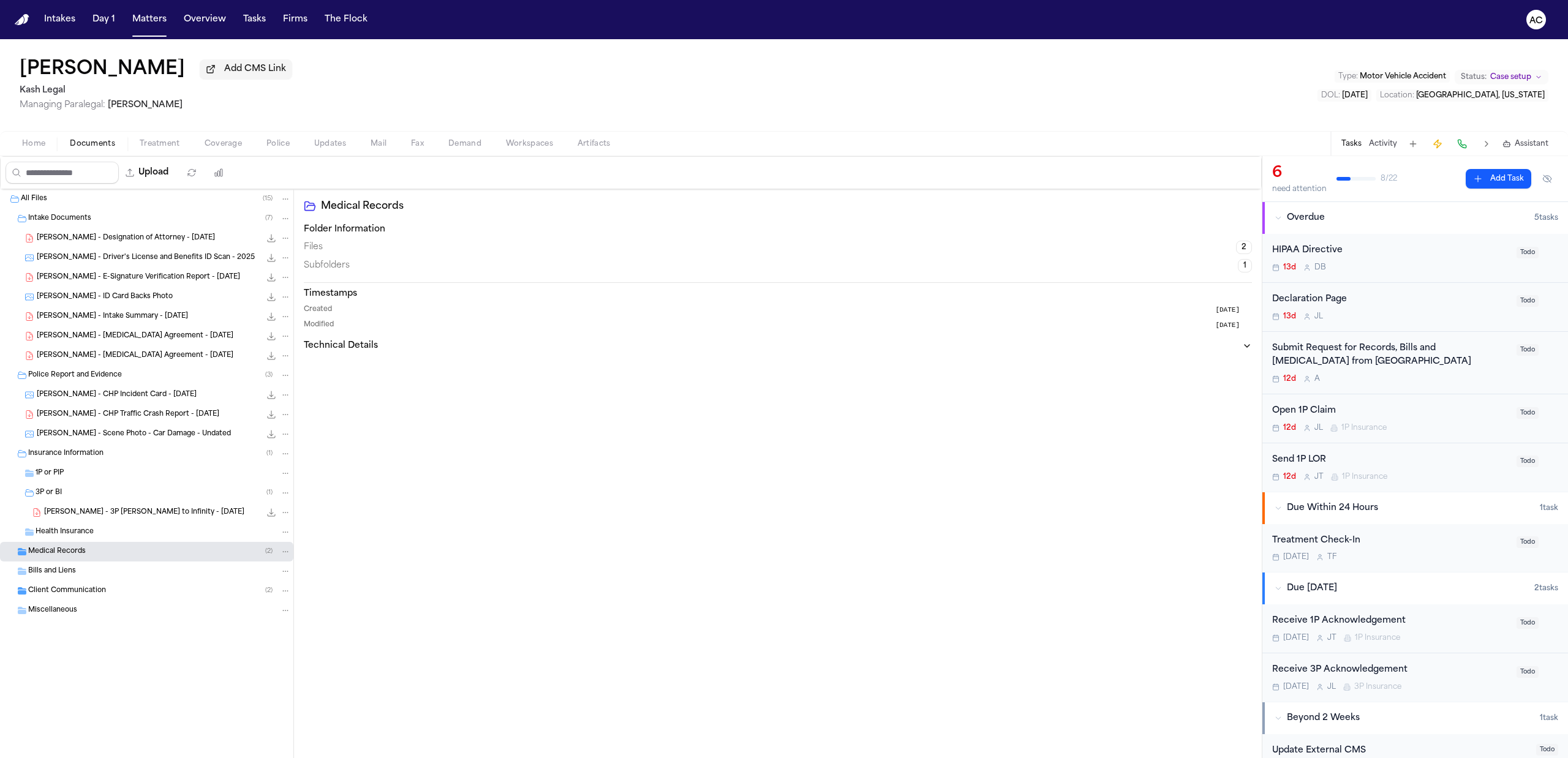
click at [32, 495] on icon "Folder: 3P or BI" at bounding box center [29, 493] width 10 height 10
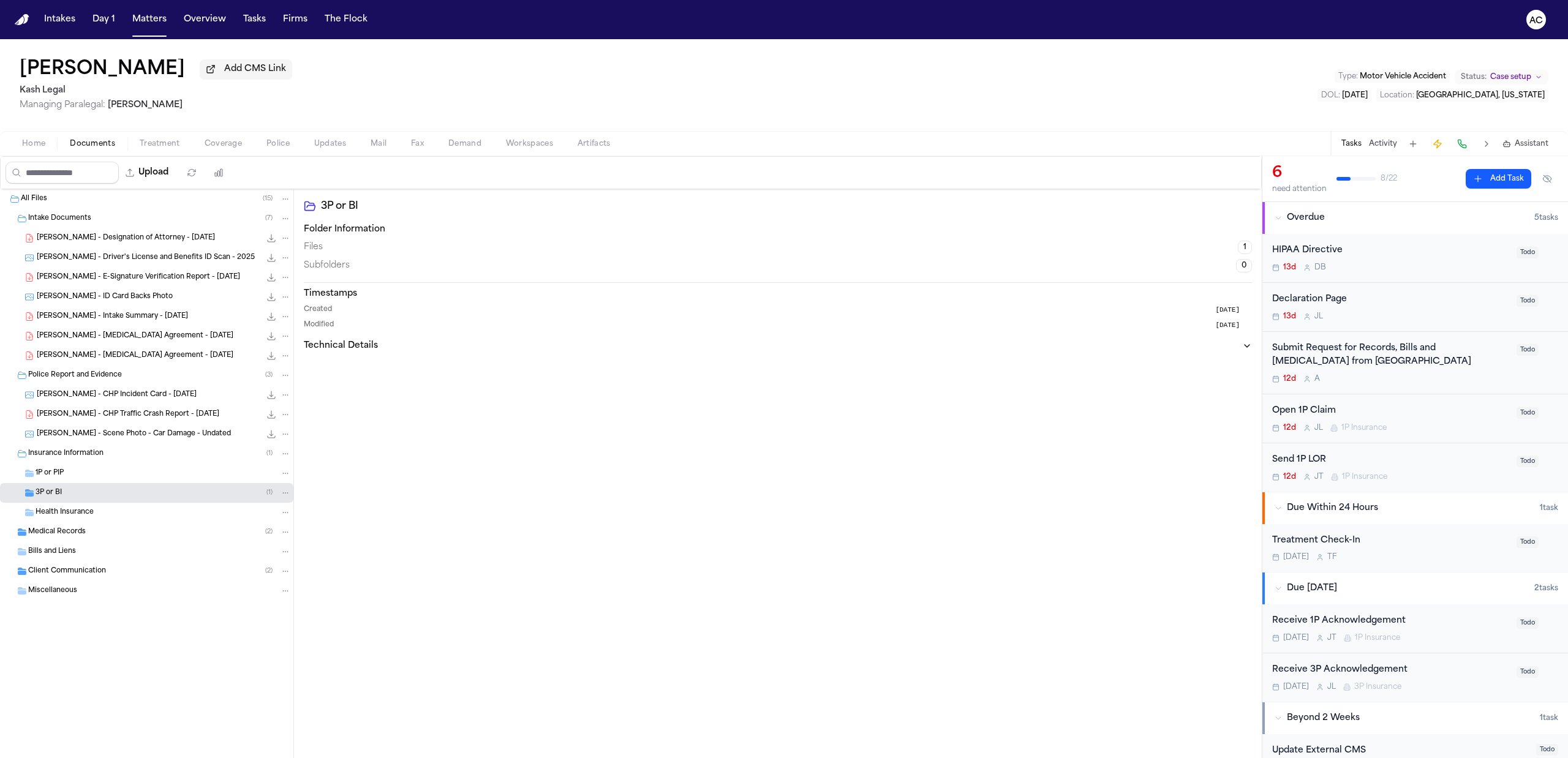
click at [30, 451] on span "Insurance Information" at bounding box center [66, 454] width 76 height 11
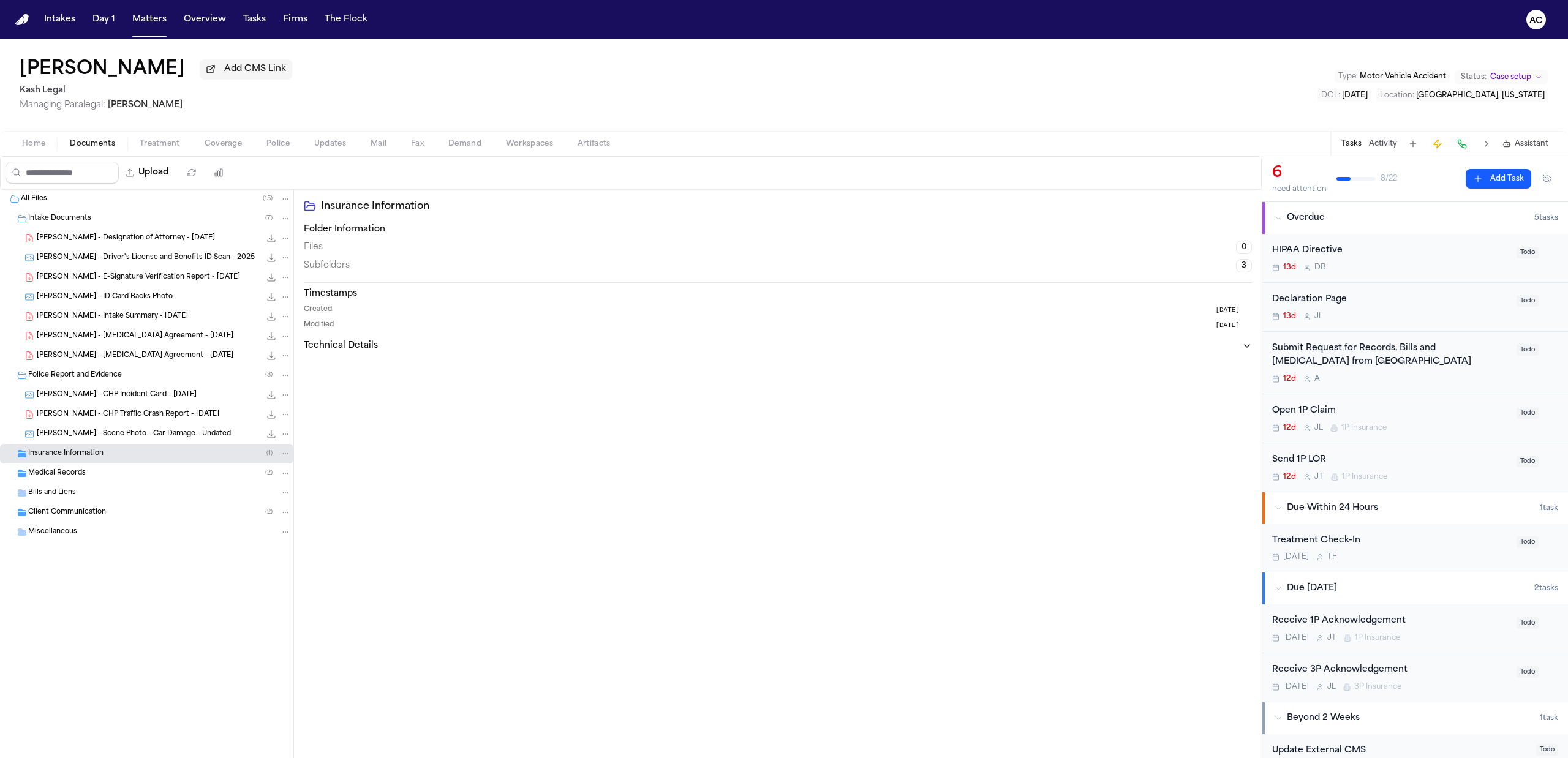
click at [84, 438] on span "V. Priego - Scene Photo - Car Damage - Undated" at bounding box center [133, 434] width 194 height 11
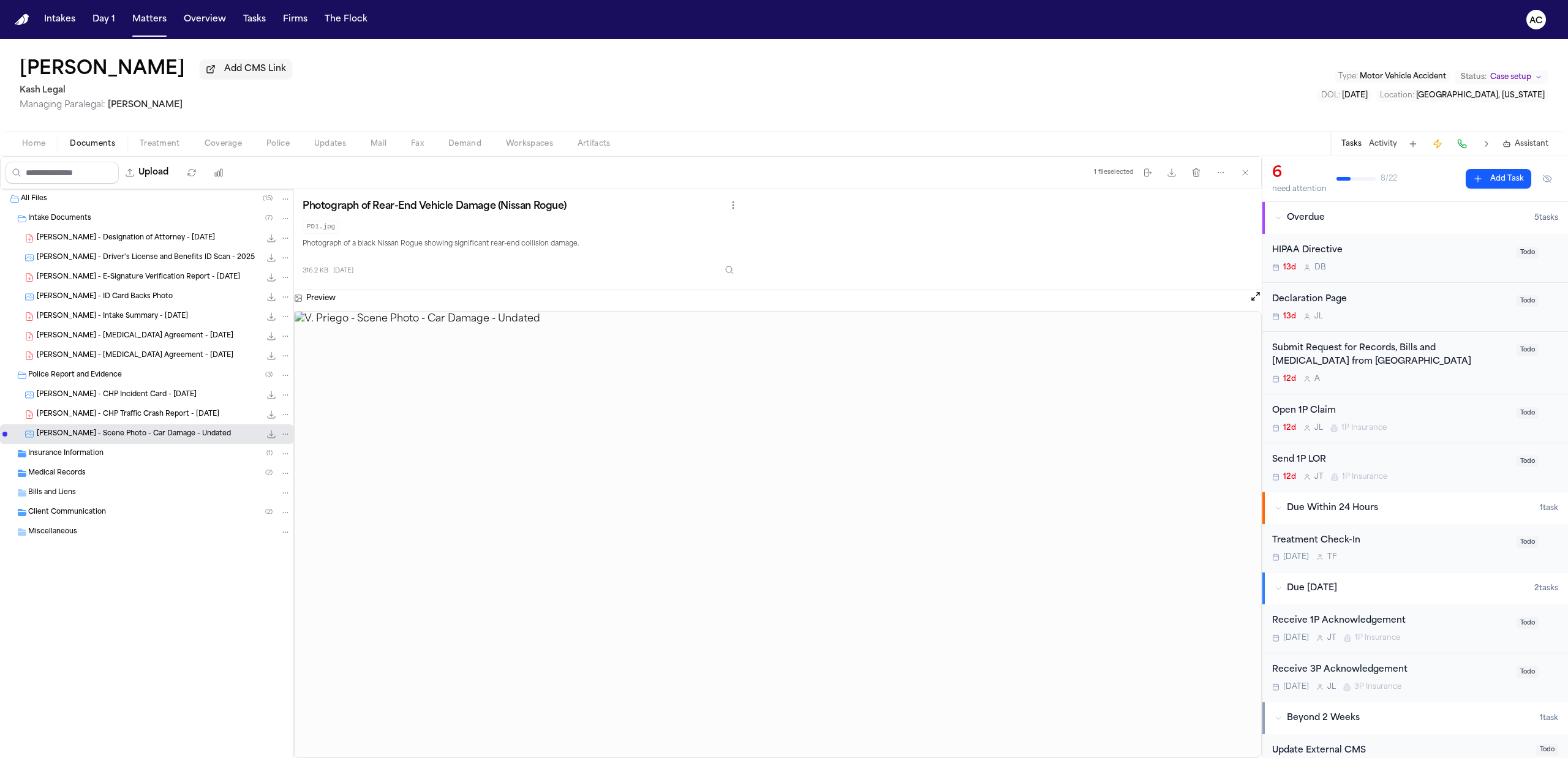
click at [83, 417] on span "V. Priego - CHP Traffic Crash Report - 9.22.25" at bounding box center [128, 414] width 183 height 11
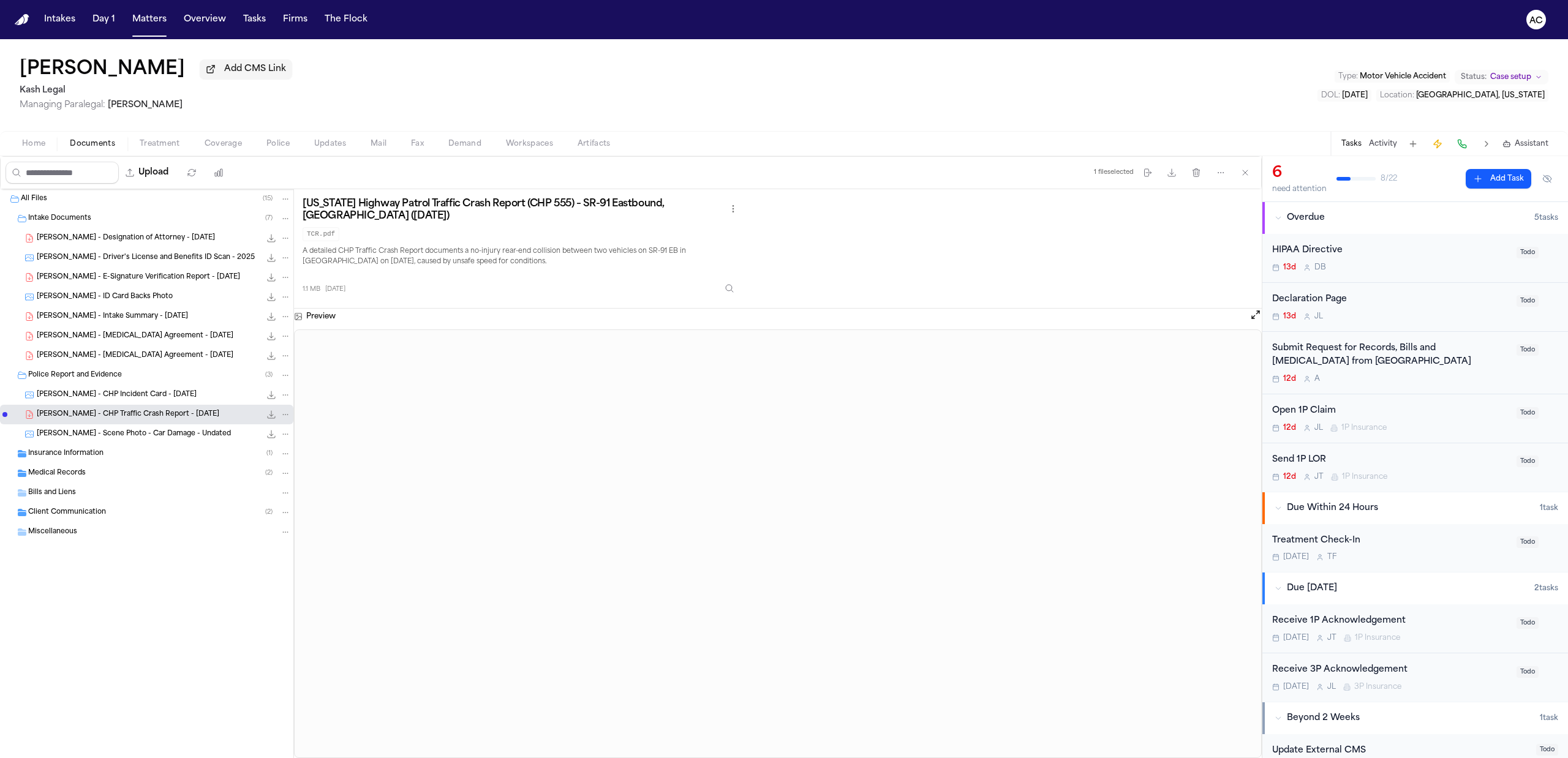
click at [55, 358] on span "V. Priego - Retainer Agreement - 9.30.25" at bounding box center [135, 356] width 196 height 11
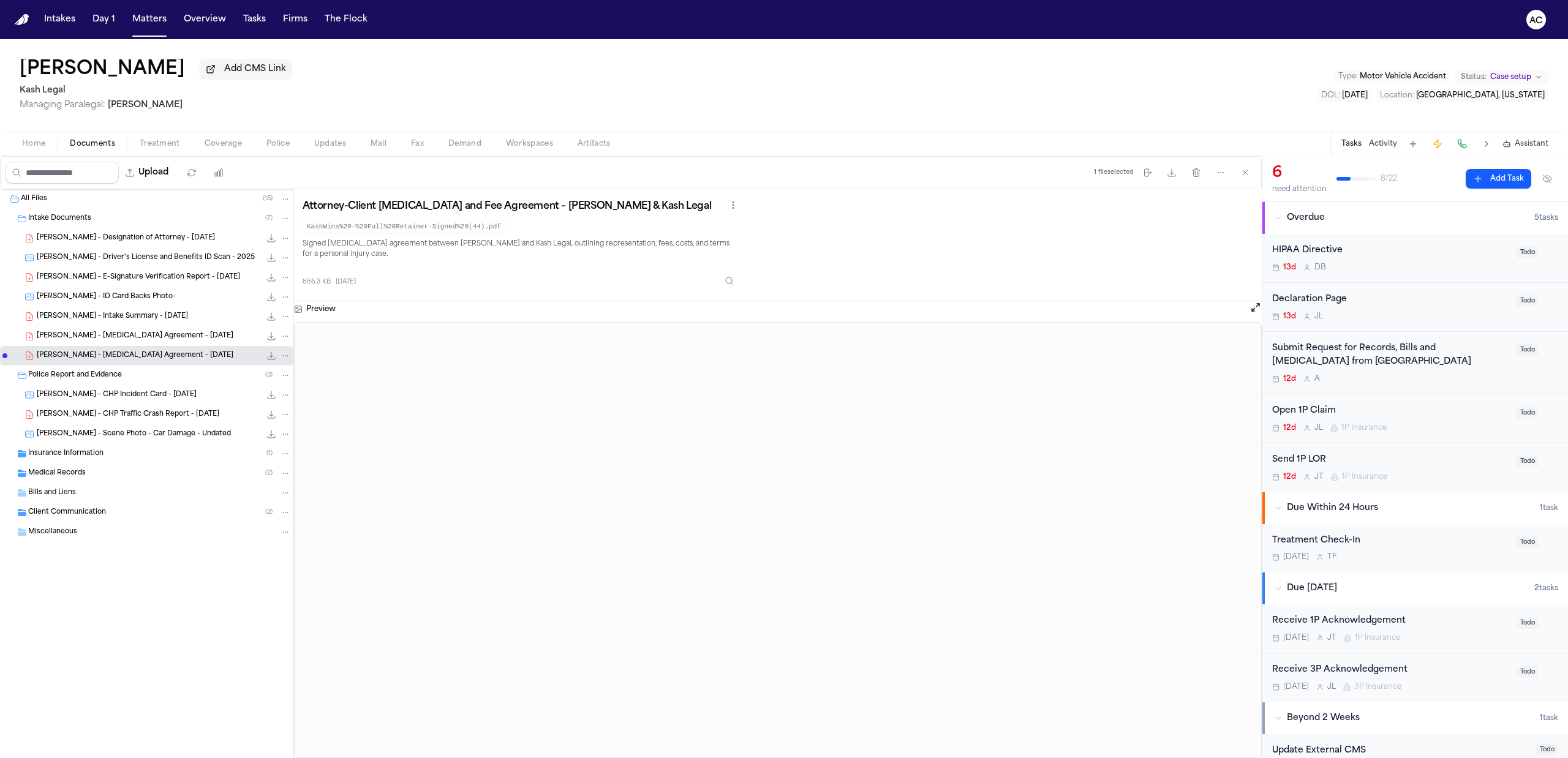
click at [154, 133] on div "Home Documents Treatment Coverage Police Updates Mail Fax Demand Workspaces Art…" at bounding box center [784, 143] width 1568 height 24
click at [169, 148] on span "Treatment" at bounding box center [160, 144] width 41 height 10
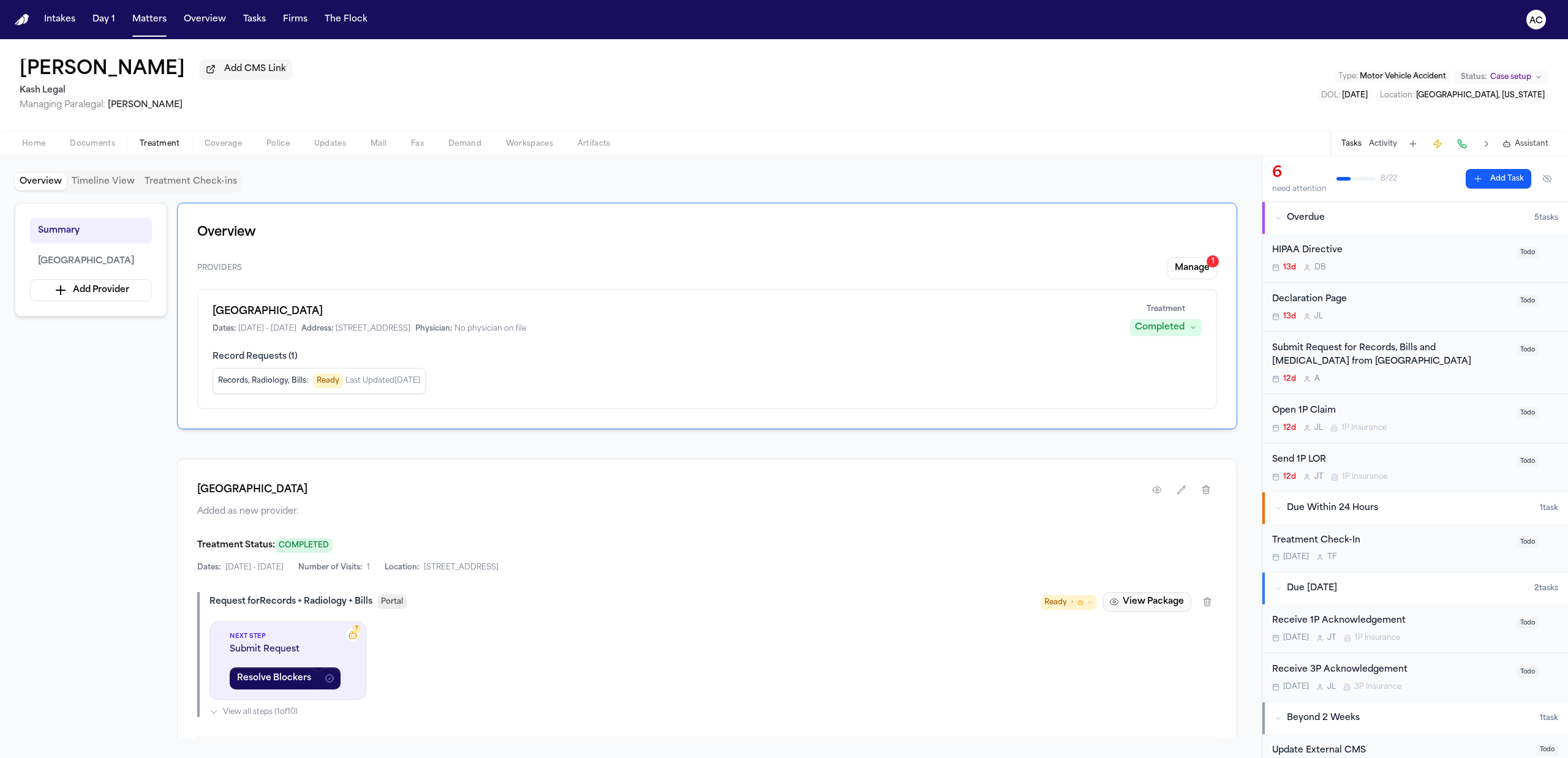
click at [1123, 600] on button "View Package" at bounding box center [1147, 602] width 88 height 20
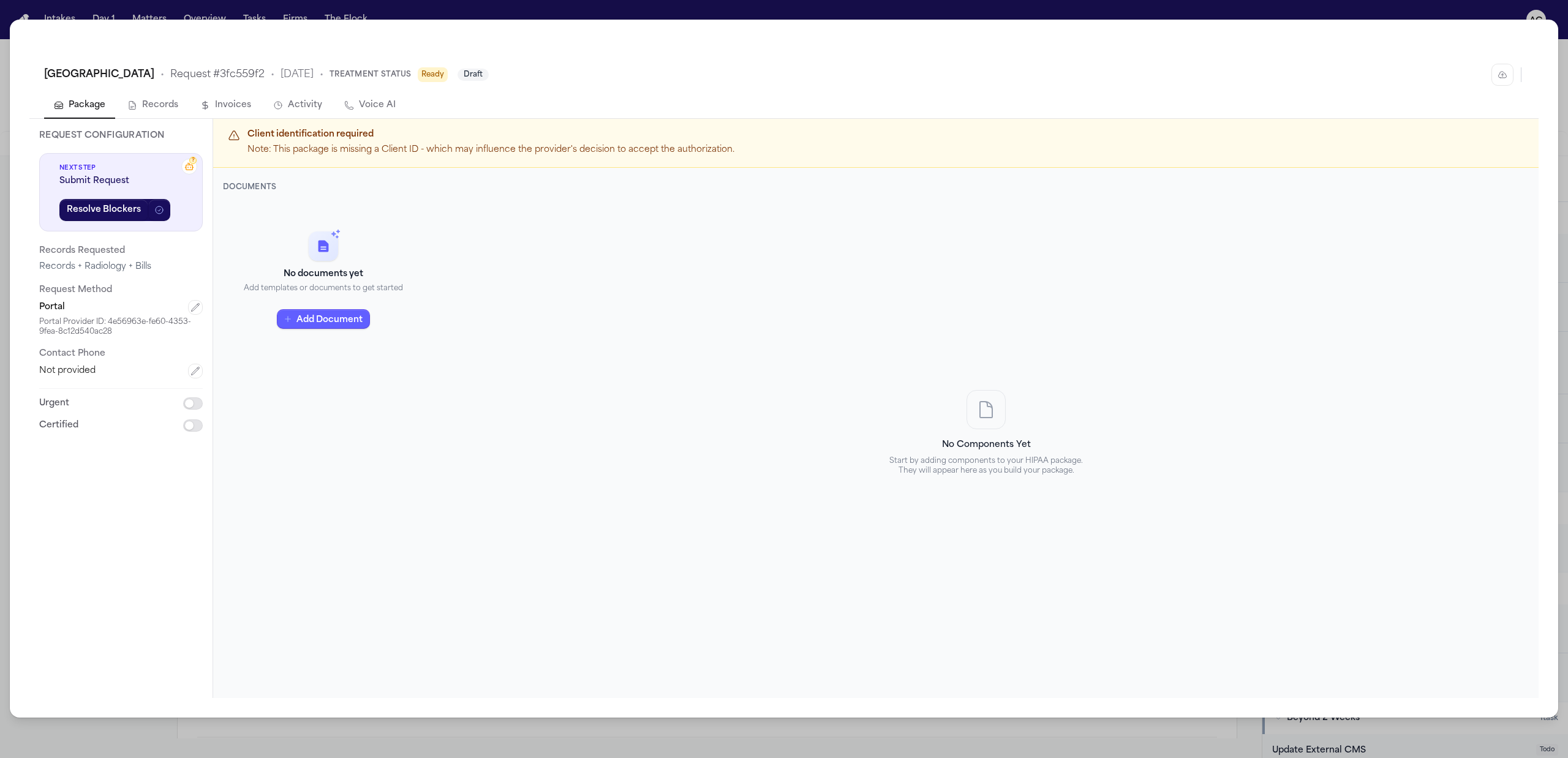
click at [488, 152] on p "Note: This package is missing a Client ID - which may influence the provider's …" at bounding box center [491, 150] width 487 height 14
click at [323, 327] on button "Add Document" at bounding box center [323, 320] width 93 height 20
click at [340, 303] on p "Signed Authorization (PDF)" at bounding box center [331, 300] width 130 height 12
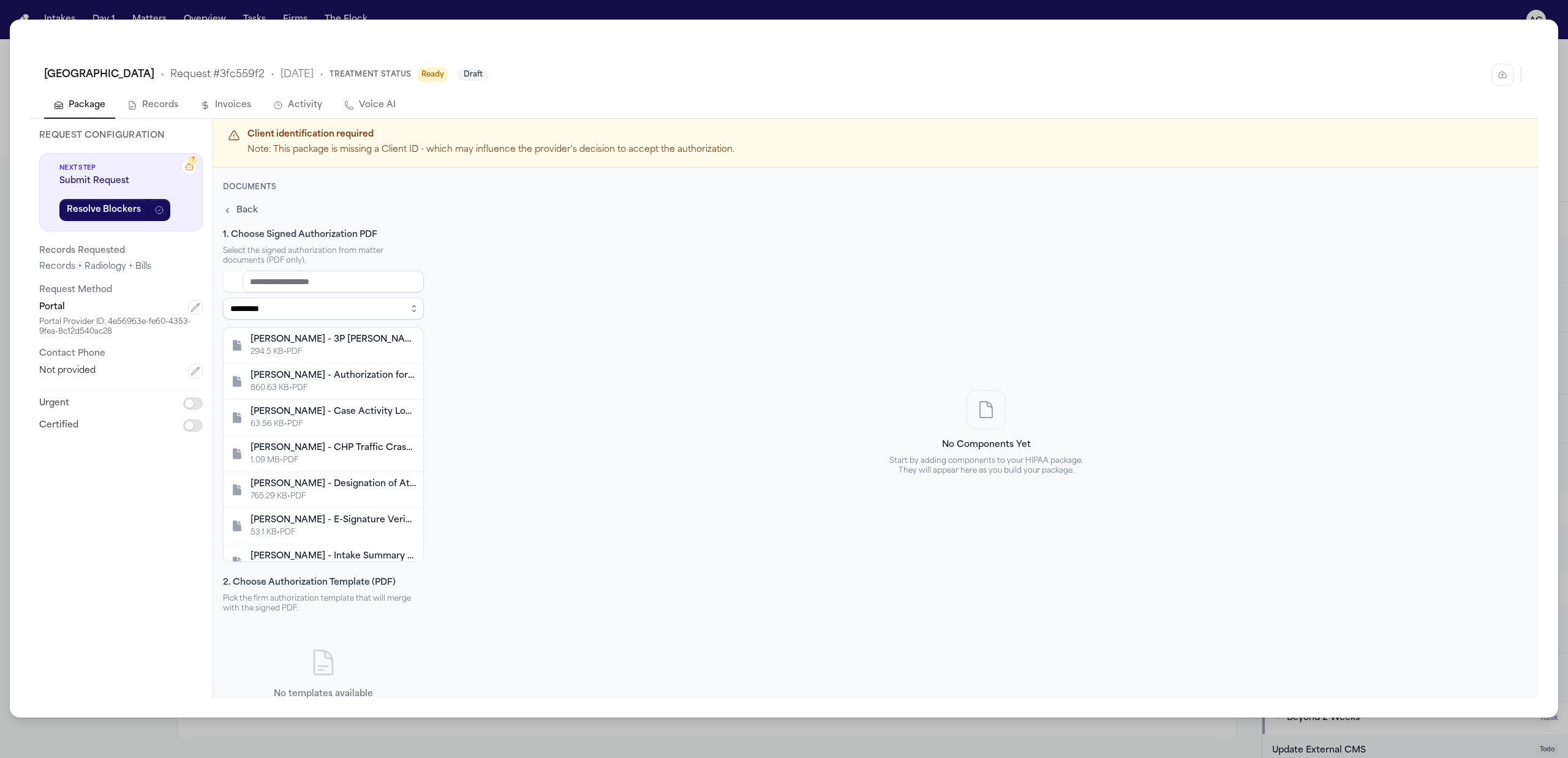
click at [351, 377] on div "V. Priego - Authorization for Records - 9.30.25" at bounding box center [333, 376] width 166 height 12
click at [189, 166] on rect at bounding box center [189, 167] width 7 height 5
click at [453, 6] on div "**********" at bounding box center [784, 379] width 1568 height 758
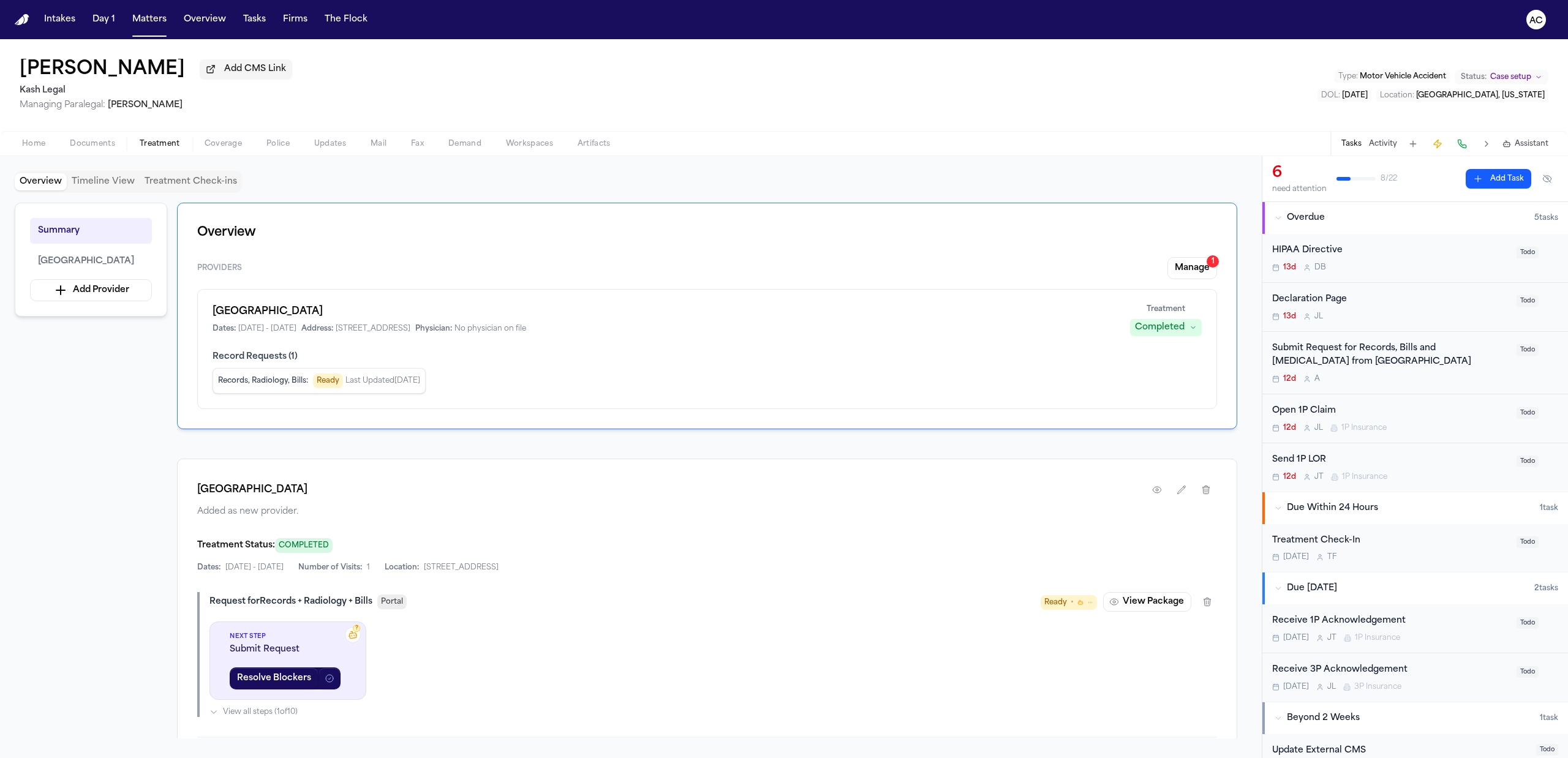
scroll to position [81, 0]
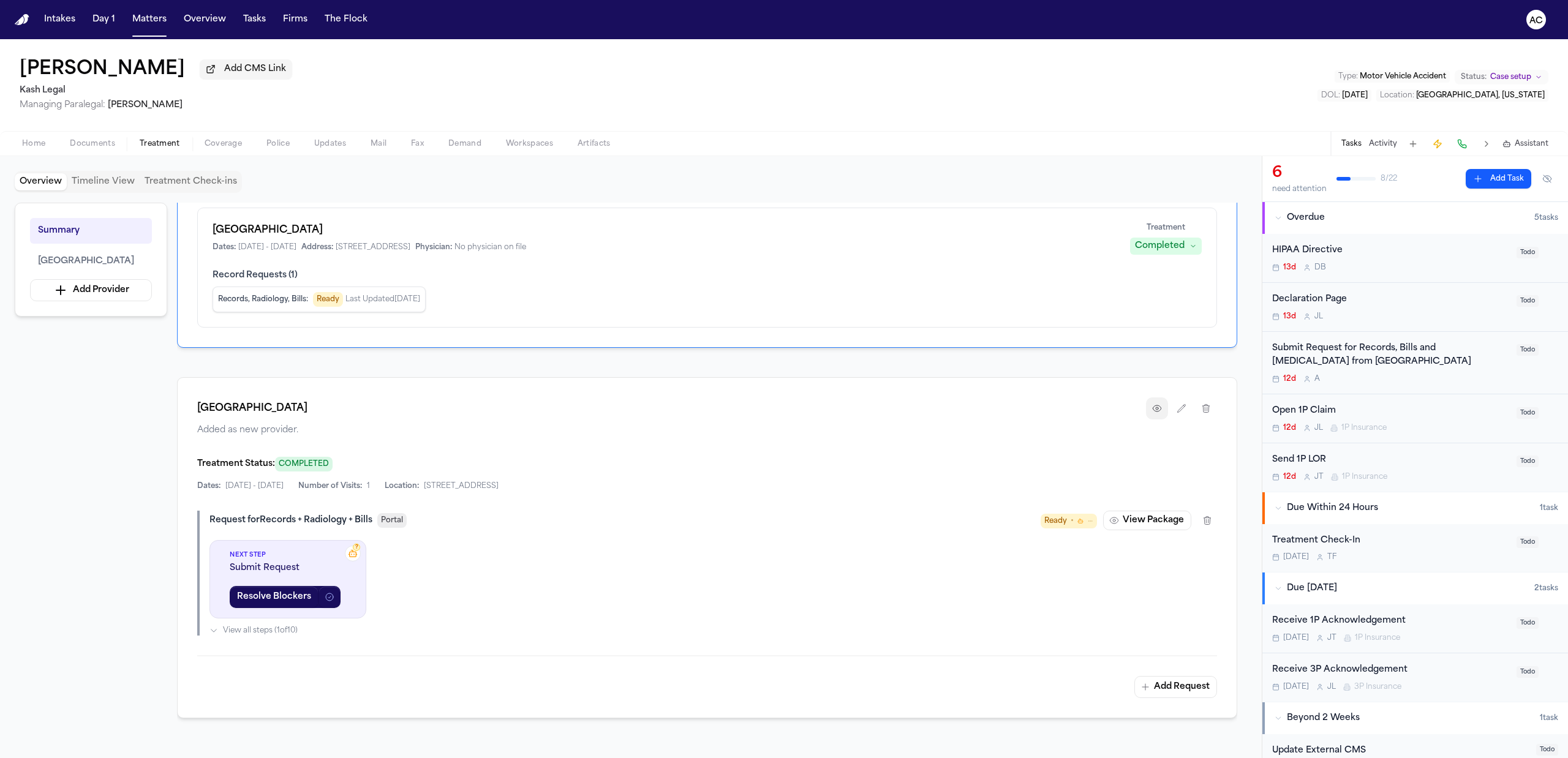
click at [1157, 411] on icon "button" at bounding box center [1157, 408] width 10 height 10
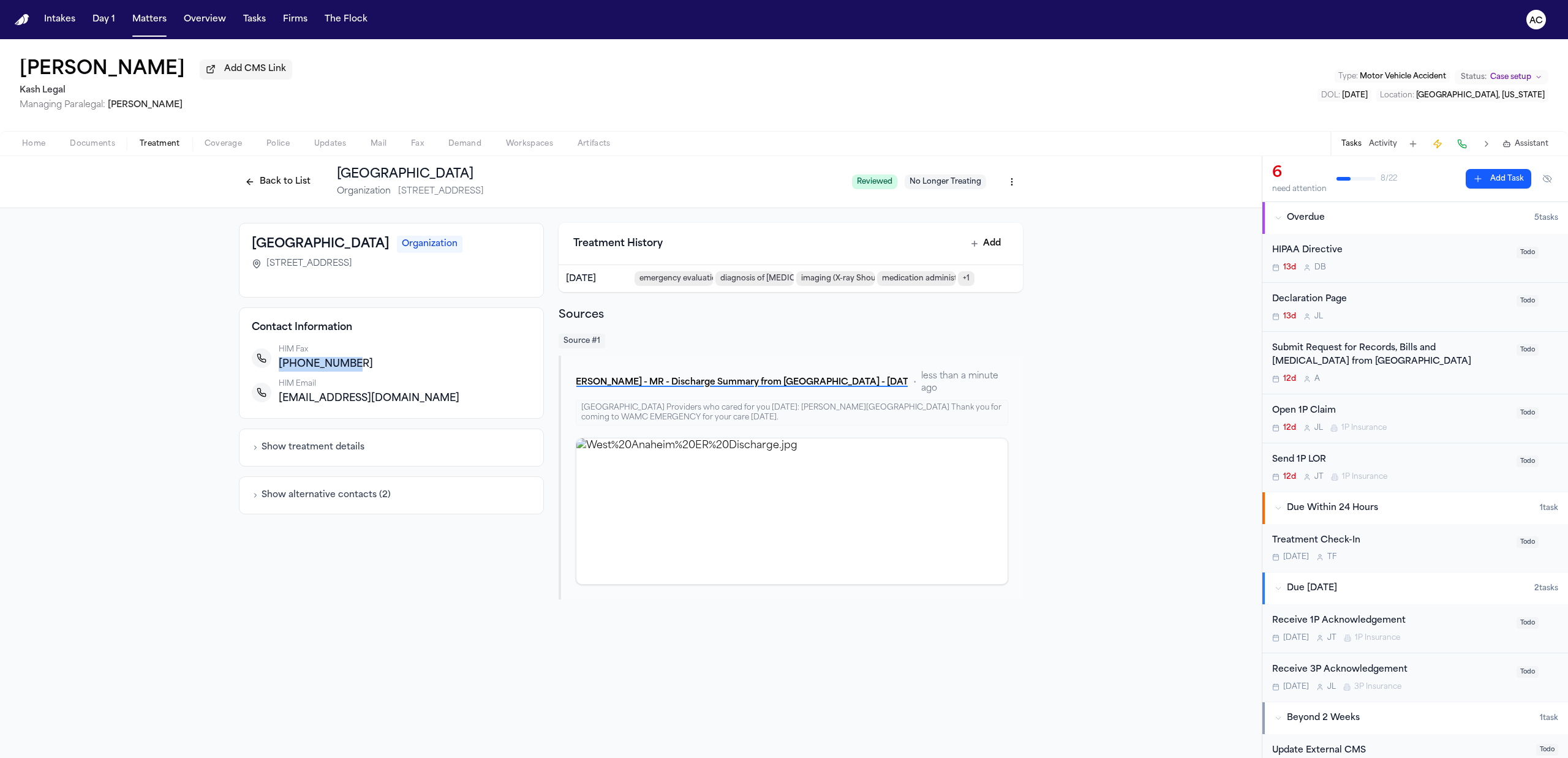
drag, startPoint x: 361, startPoint y: 363, endPoint x: 281, endPoint y: 358, distance: 80.2
click at [281, 358] on div "714-229-6883" at bounding box center [405, 364] width 252 height 14
copy span "714-229-6883"
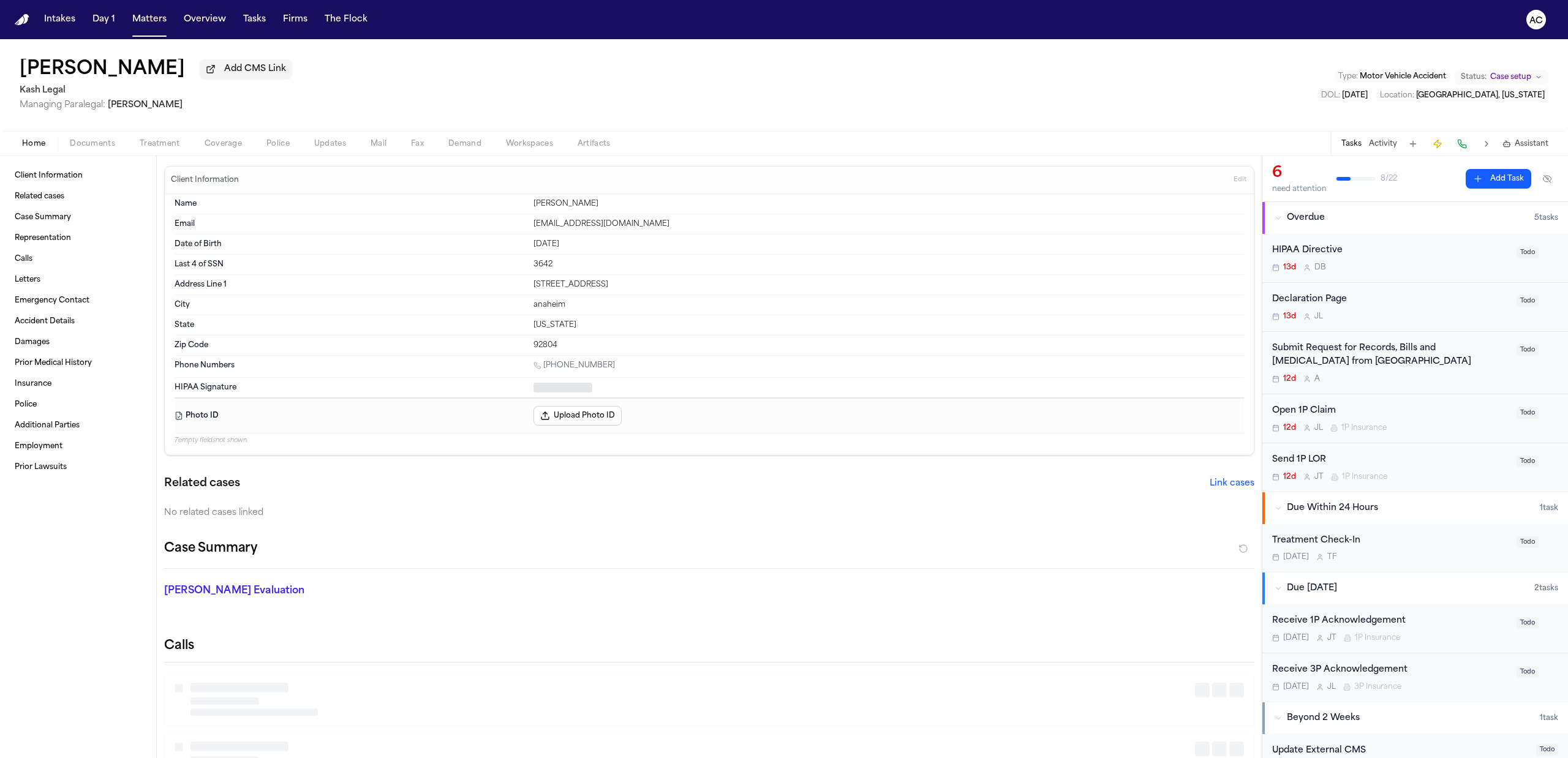
click at [34, 143] on span "Home" at bounding box center [34, 144] width 23 height 10
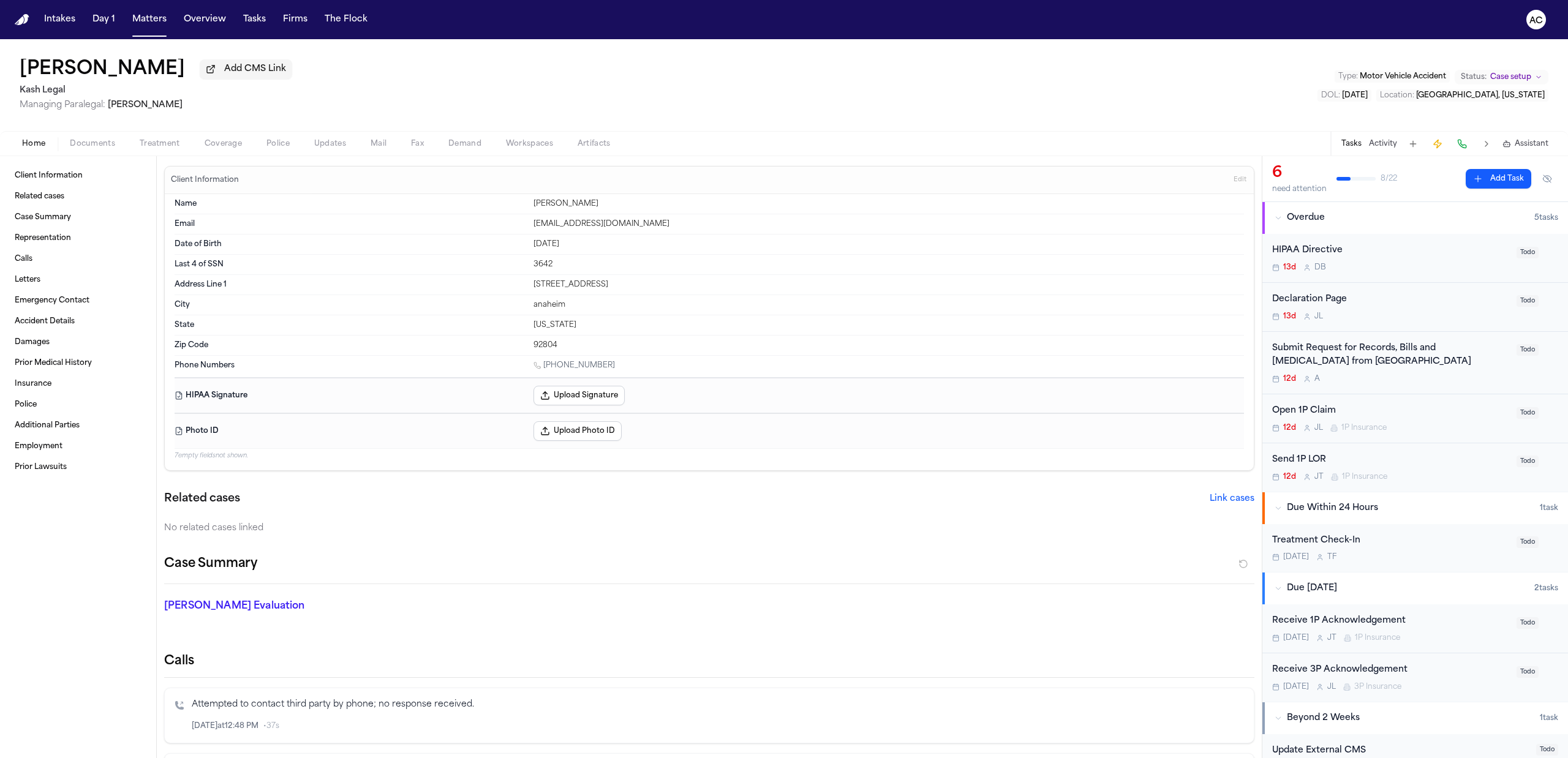
drag, startPoint x: 649, startPoint y: 286, endPoint x: 510, endPoint y: 277, distance: 139.3
click at [510, 277] on div "Address Line 1 832 South Kenmore Street" at bounding box center [709, 284] width 1069 height 20
copy div "832 South Kenmore Street"
drag, startPoint x: 571, startPoint y: 349, endPoint x: 491, endPoint y: 338, distance: 80.8
click at [491, 338] on div "Zip Code 92804" at bounding box center [709, 346] width 1069 height 20
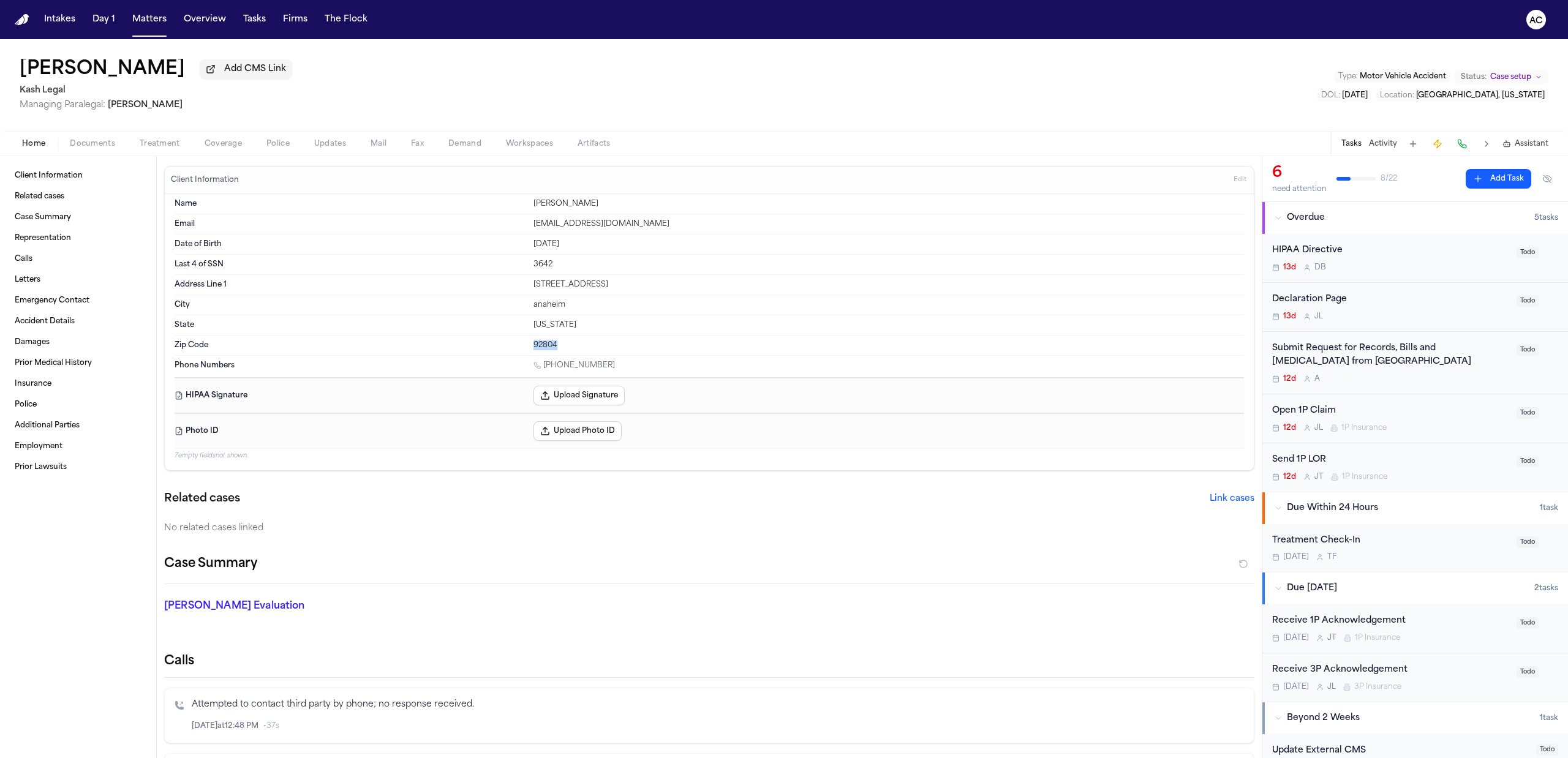
copy div "92804"
drag, startPoint x: 557, startPoint y: 265, endPoint x: 423, endPoint y: 192, distance: 152.6
click at [478, 265] on div "Last 4 of SSN 3642" at bounding box center [709, 265] width 1069 height 20
copy div "3642"
drag, startPoint x: 611, startPoint y: 211, endPoint x: 493, endPoint y: 206, distance: 118.1
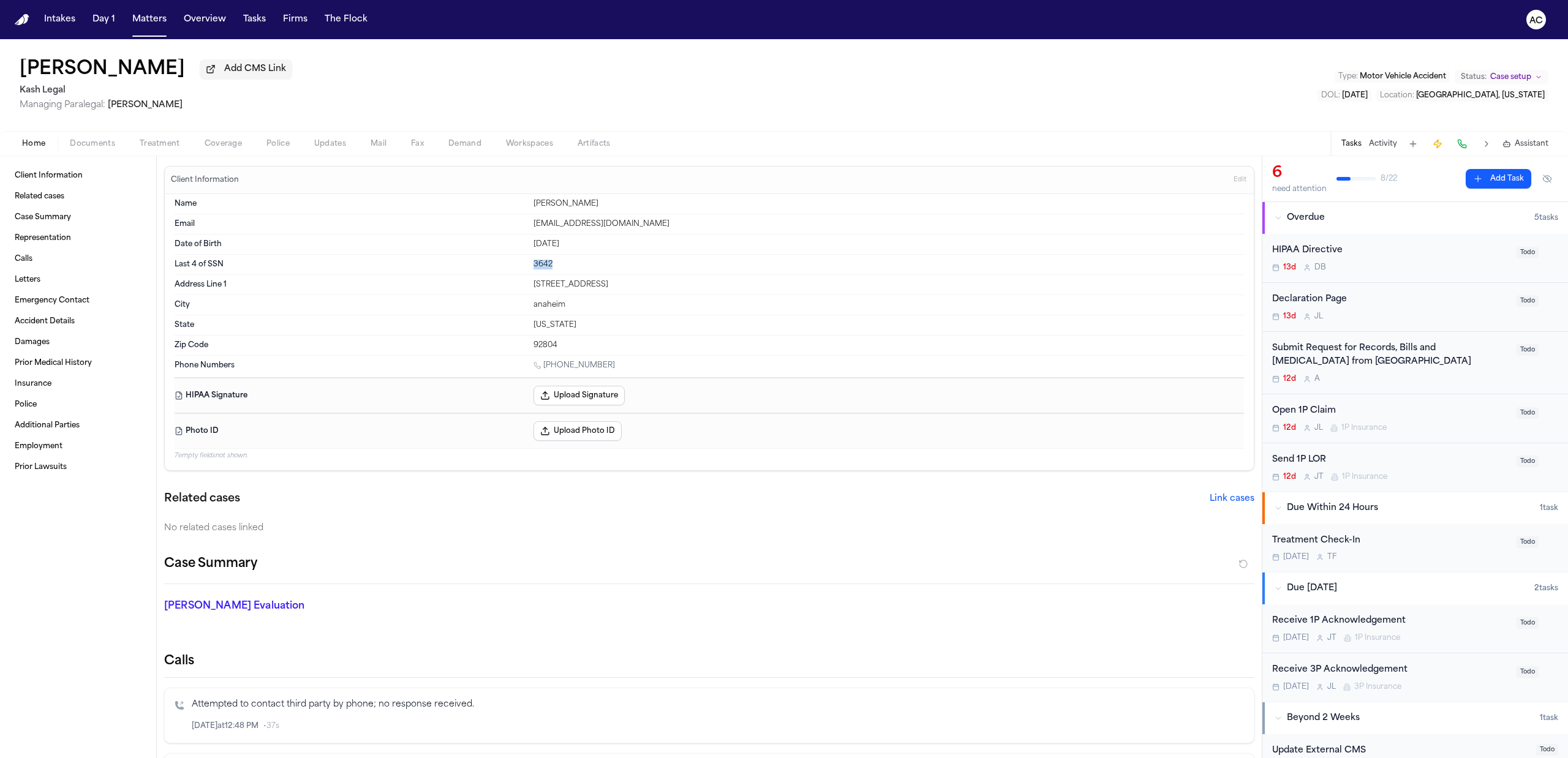
click at [493, 206] on div "Name Victoriano Priego" at bounding box center [709, 204] width 1069 height 20
copy div "Victoriano Priego"
drag, startPoint x: 657, startPoint y: 228, endPoint x: 500, endPoint y: 217, distance: 157.4
click at [500, 217] on div "Email priegoperezvictoriano@gmail.com" at bounding box center [709, 224] width 1069 height 20
copy div "priegoperezvictoriano@gmail.com"
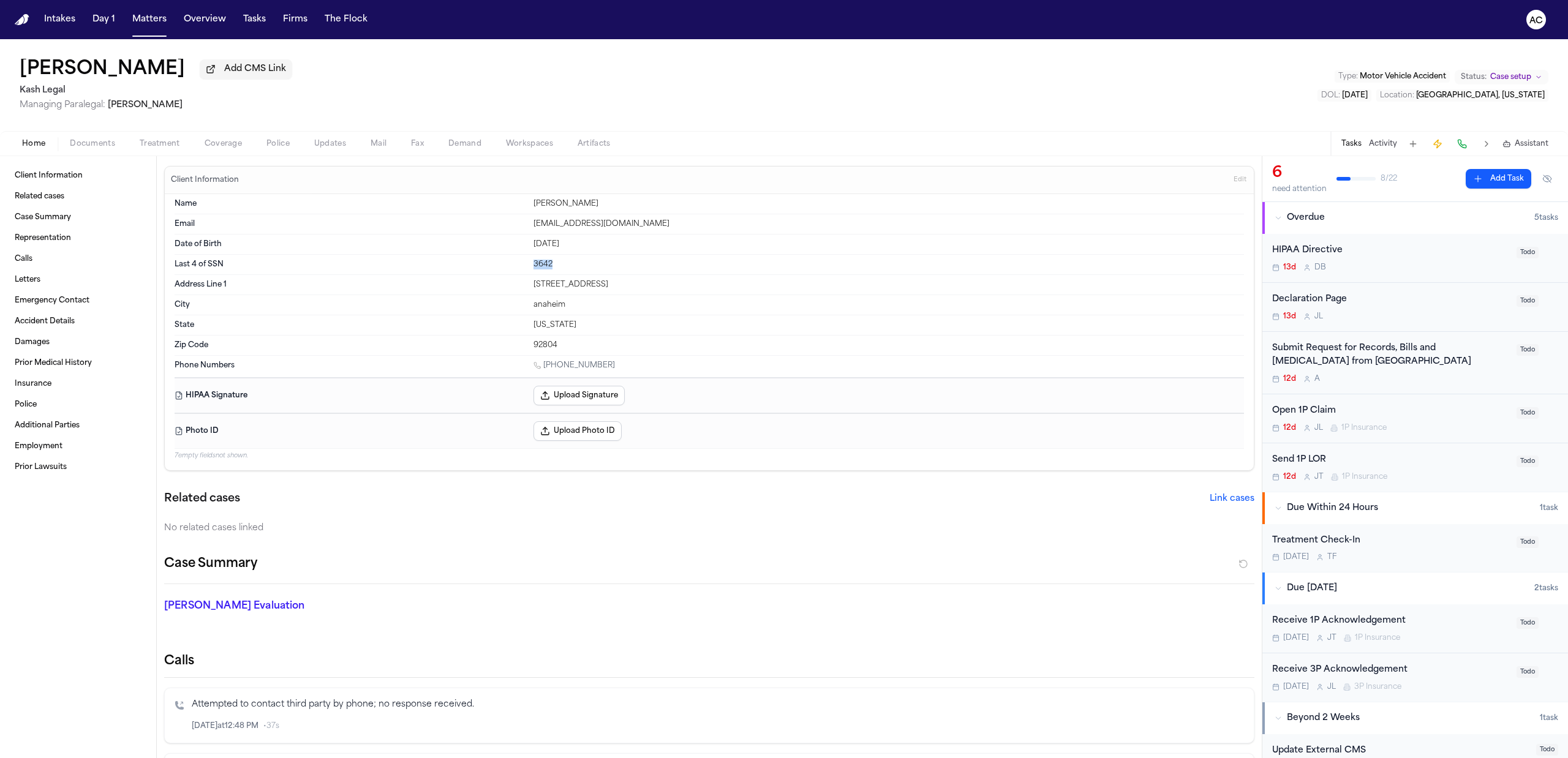
drag, startPoint x: 539, startPoint y: 265, endPoint x: 492, endPoint y: 263, distance: 47.0
click at [492, 263] on div "Last 4 of SSN 3642" at bounding box center [709, 265] width 1069 height 20
copy div "3642"
drag, startPoint x: 604, startPoint y: 361, endPoint x: 564, endPoint y: 367, distance: 40.4
click at [547, 359] on div "Phone Numbers 1 (951) 848-2572" at bounding box center [709, 366] width 1069 height 22
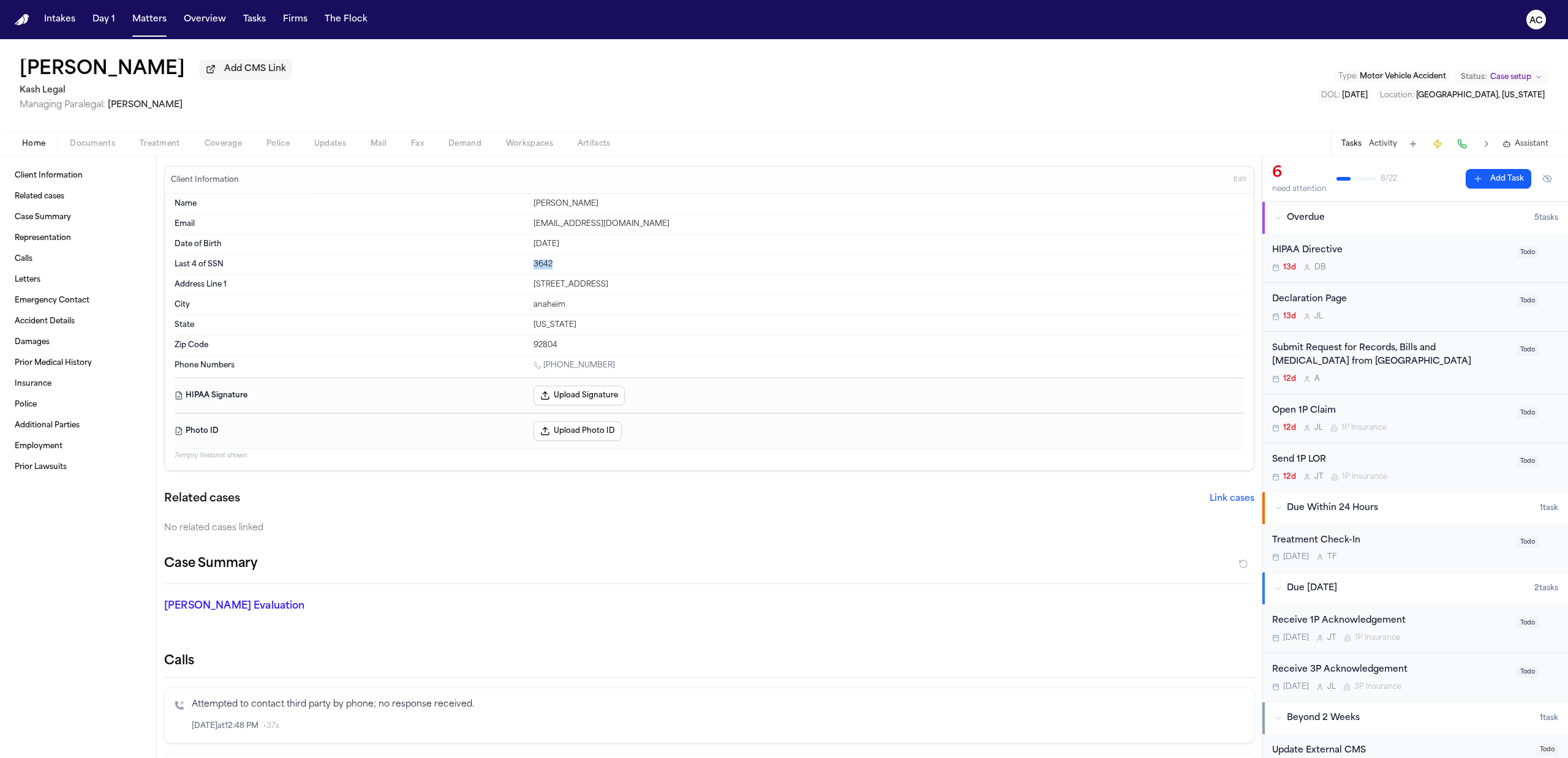
copy link "1 (951) 848-2572"
click at [601, 392] on button "Upload Signature" at bounding box center [579, 395] width 91 height 20
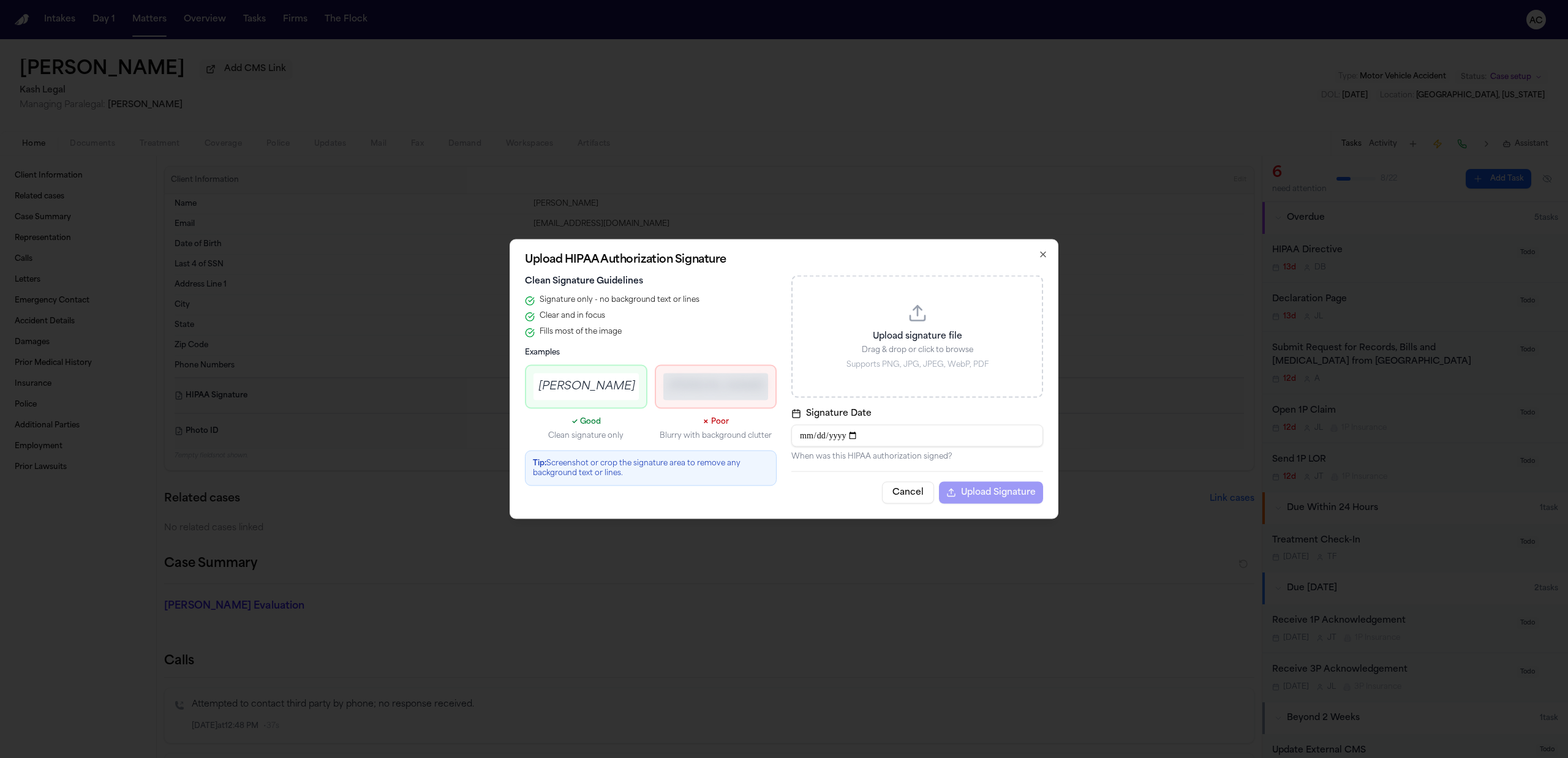
click at [613, 373] on div "John A. Smith" at bounding box center [586, 386] width 105 height 27
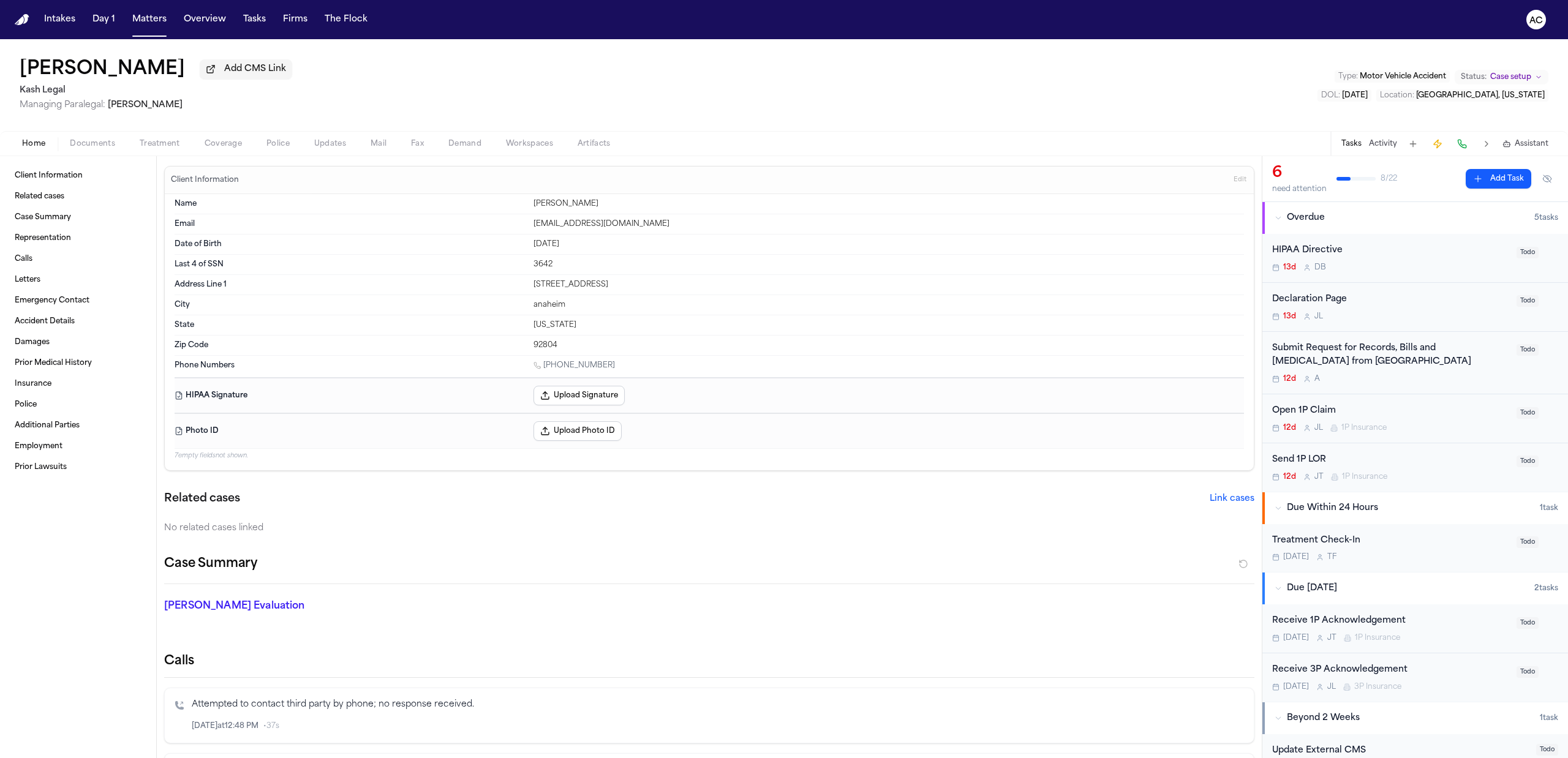
drag, startPoint x: 607, startPoint y: 367, endPoint x: 545, endPoint y: 366, distance: 62.0
click at [545, 366] on div "1 (951) 848-2572" at bounding box center [888, 367] width 710 height 12
drag, startPoint x: 599, startPoint y: 286, endPoint x: 500, endPoint y: 294, distance: 99.3
click at [500, 294] on div "Address Line 1 832 South Kenmore Street" at bounding box center [709, 284] width 1069 height 20
drag, startPoint x: 566, startPoint y: 311, endPoint x: 473, endPoint y: 296, distance: 94.2
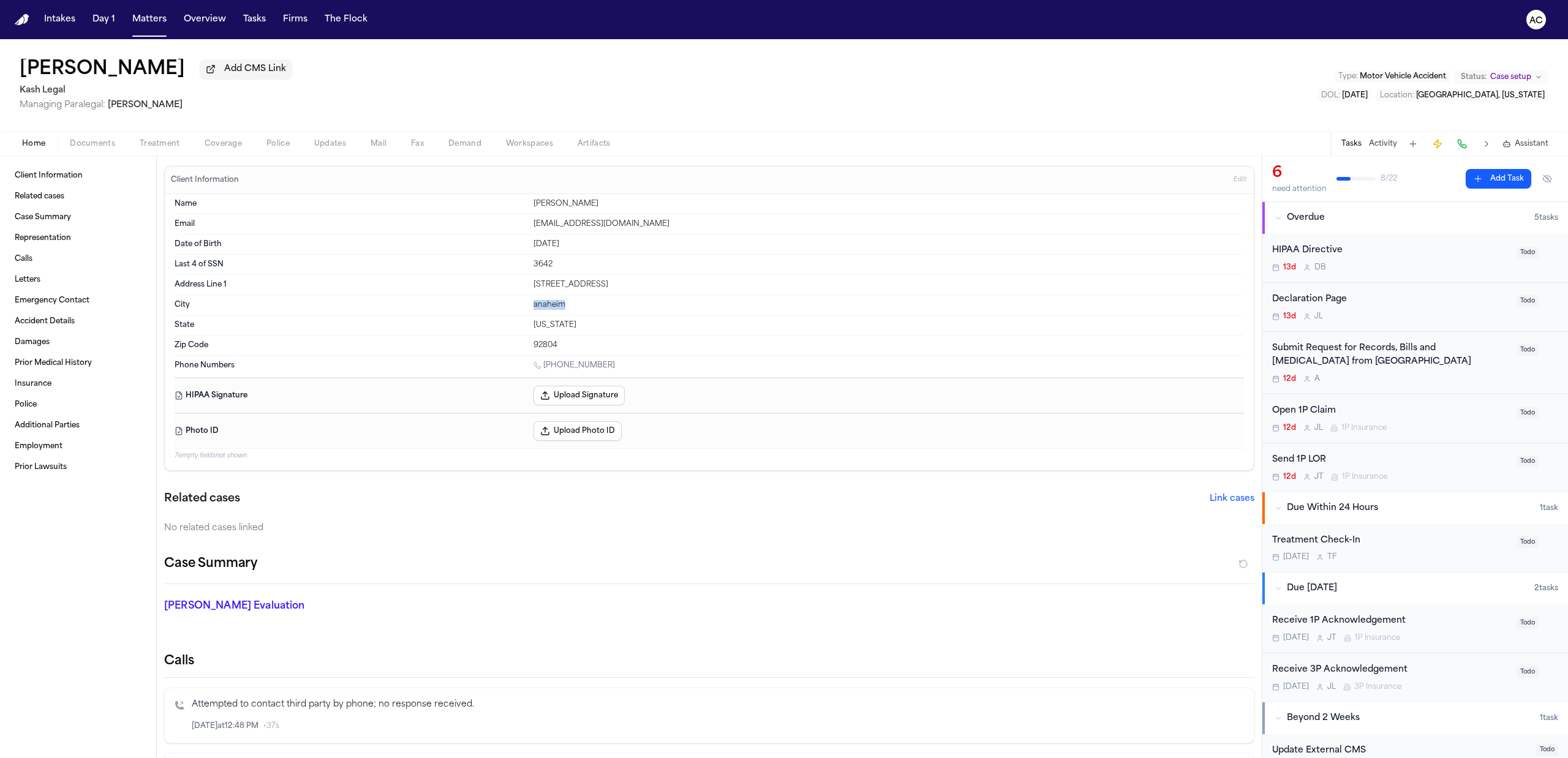
click at [473, 296] on div "City anaheim" at bounding box center [709, 305] width 1069 height 20
drag, startPoint x: 559, startPoint y: 344, endPoint x: 466, endPoint y: 333, distance: 93.6
click at [466, 333] on dl "Name Victoriano Priego Email priegoperezvictoriano@gmail.com Date of Birth Aug …" at bounding box center [709, 274] width 1069 height 161
click at [568, 361] on div "Phone Numbers 1 (951) 848-2572" at bounding box center [709, 366] width 1069 height 22
drag, startPoint x: 565, startPoint y: 351, endPoint x: 496, endPoint y: 344, distance: 69.4
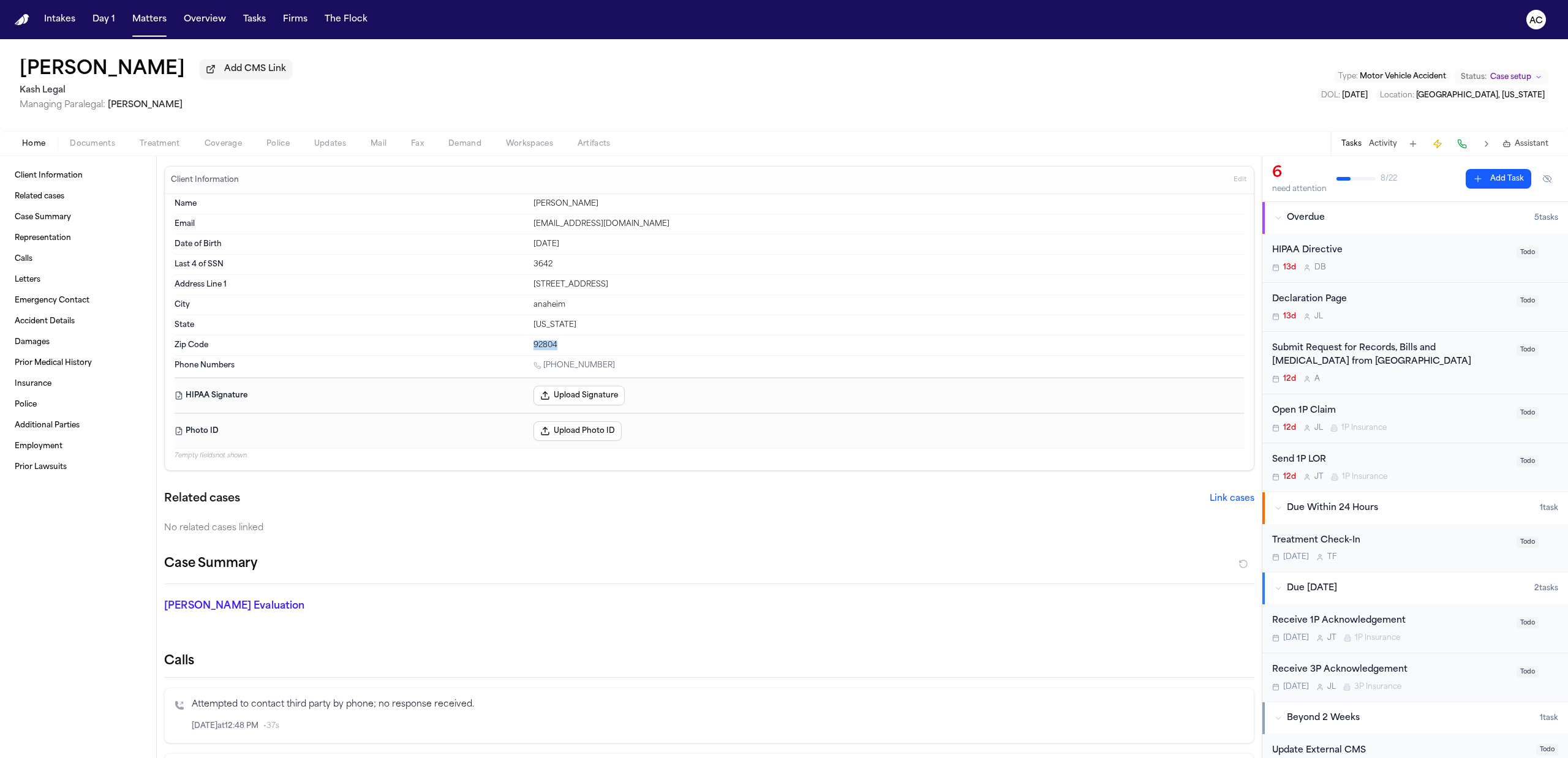
click at [496, 344] on div "Zip Code 92804" at bounding box center [709, 346] width 1069 height 20
click at [1396, 354] on div "Submit Request for Records, Bills and Radiology from West Anaheim Medical Center" at bounding box center [1391, 355] width 237 height 28
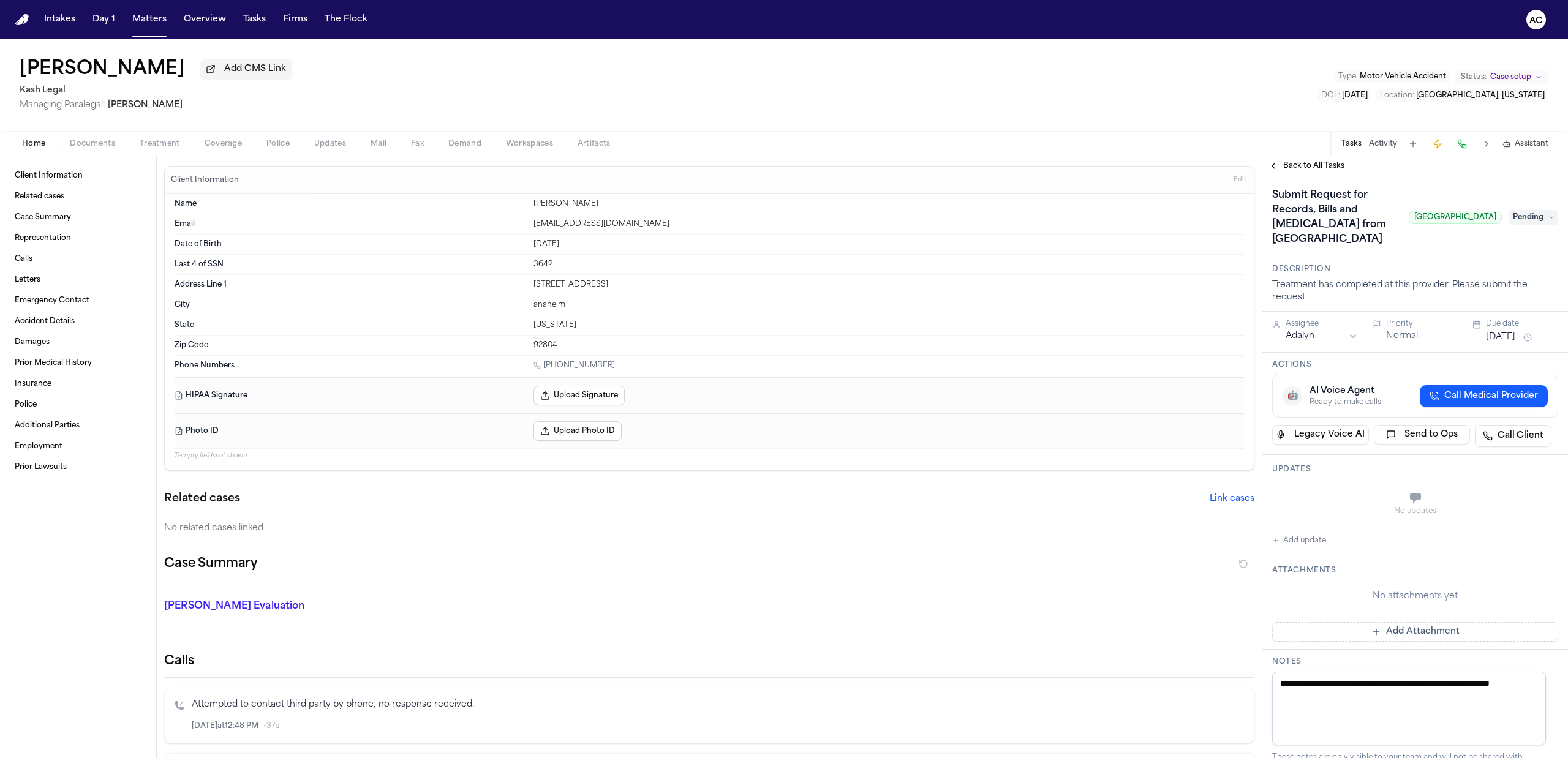
click at [1514, 225] on span "Pending" at bounding box center [1533, 217] width 49 height 14
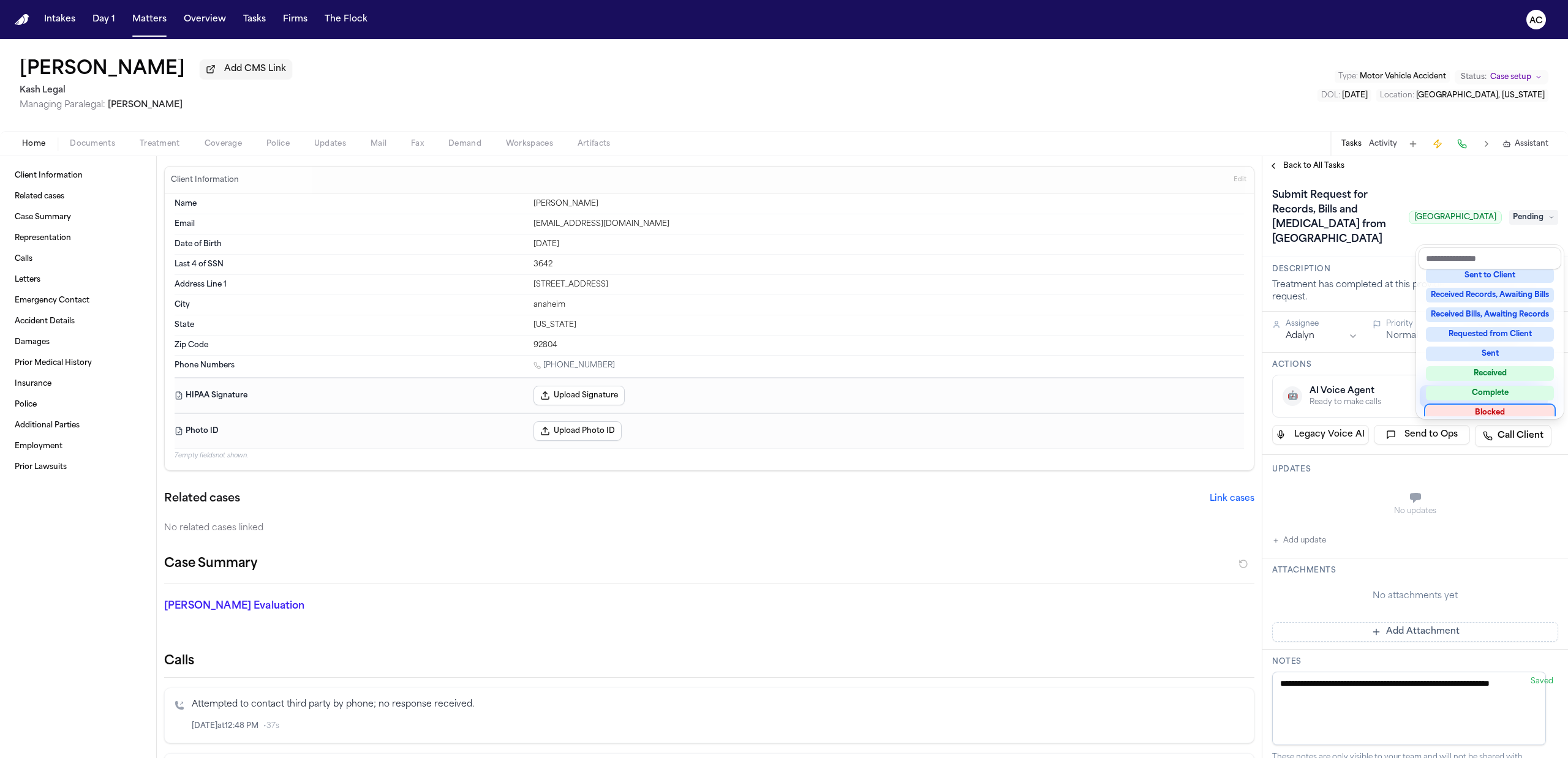
scroll to position [166, 0]
click at [1395, 527] on div "**********" at bounding box center [1415, 598] width 306 height 846
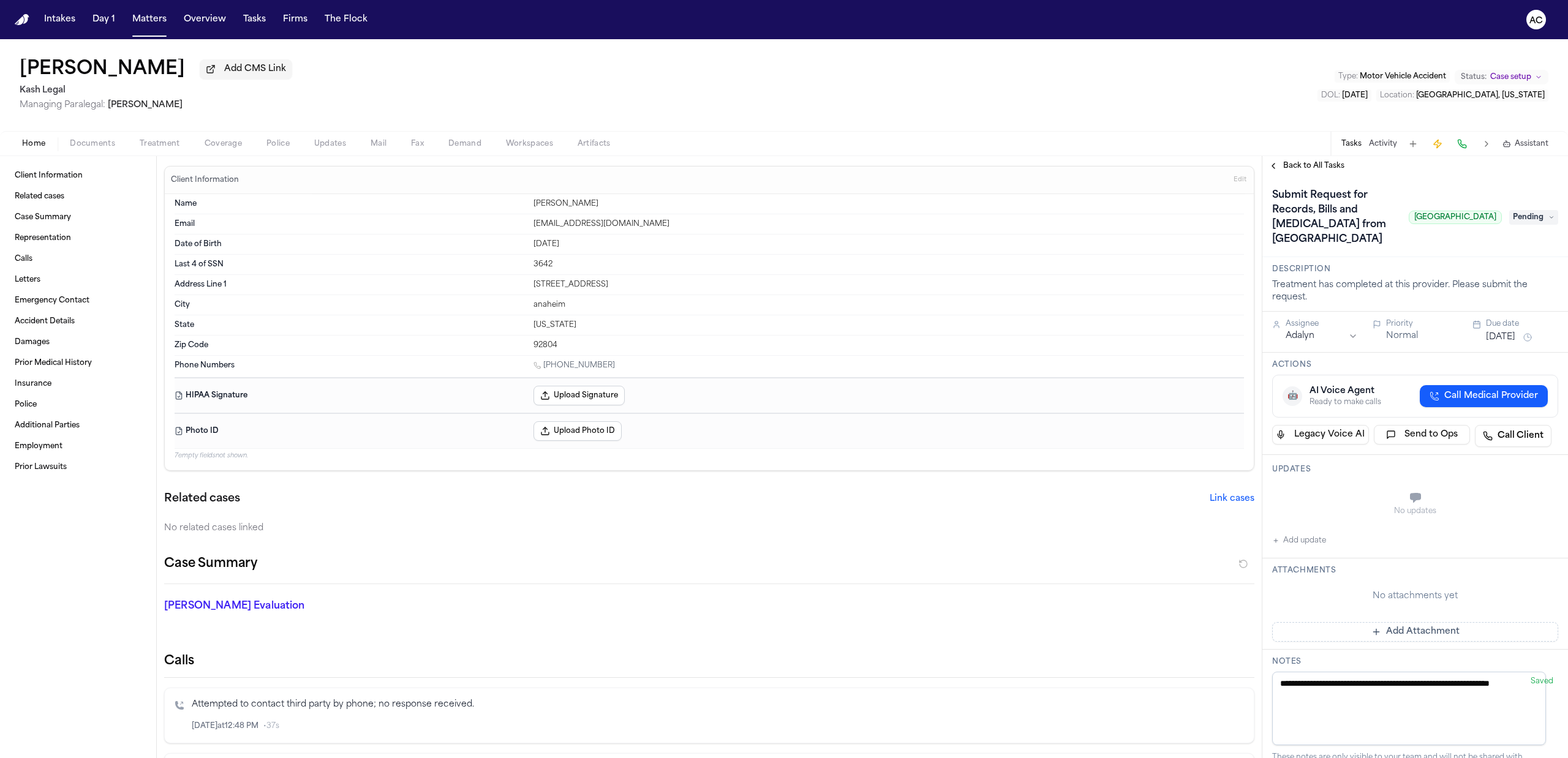
click at [1310, 548] on button "Add update" at bounding box center [1299, 541] width 54 height 14
click at [1317, 511] on textarea "Add your update" at bounding box center [1422, 499] width 262 height 24
type textarea "**********"
click at [1523, 240] on div "Submit Request for Records, Bills and Radiology from West Anaheim Medical Cente…" at bounding box center [1415, 217] width 286 height 64
click at [1519, 225] on span "Pending" at bounding box center [1533, 217] width 49 height 14
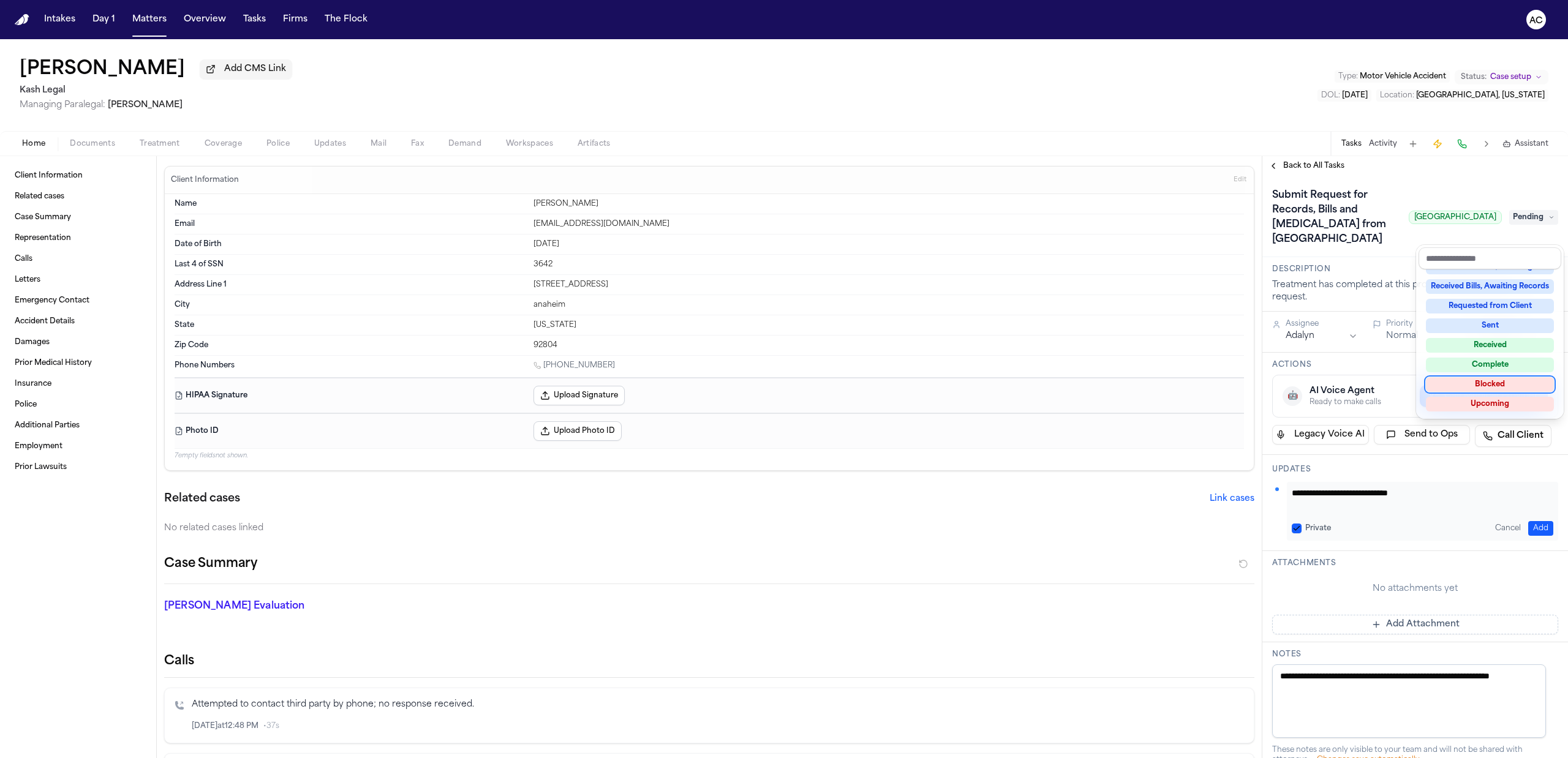
click at [1512, 385] on div "Blocked" at bounding box center [1490, 384] width 128 height 14
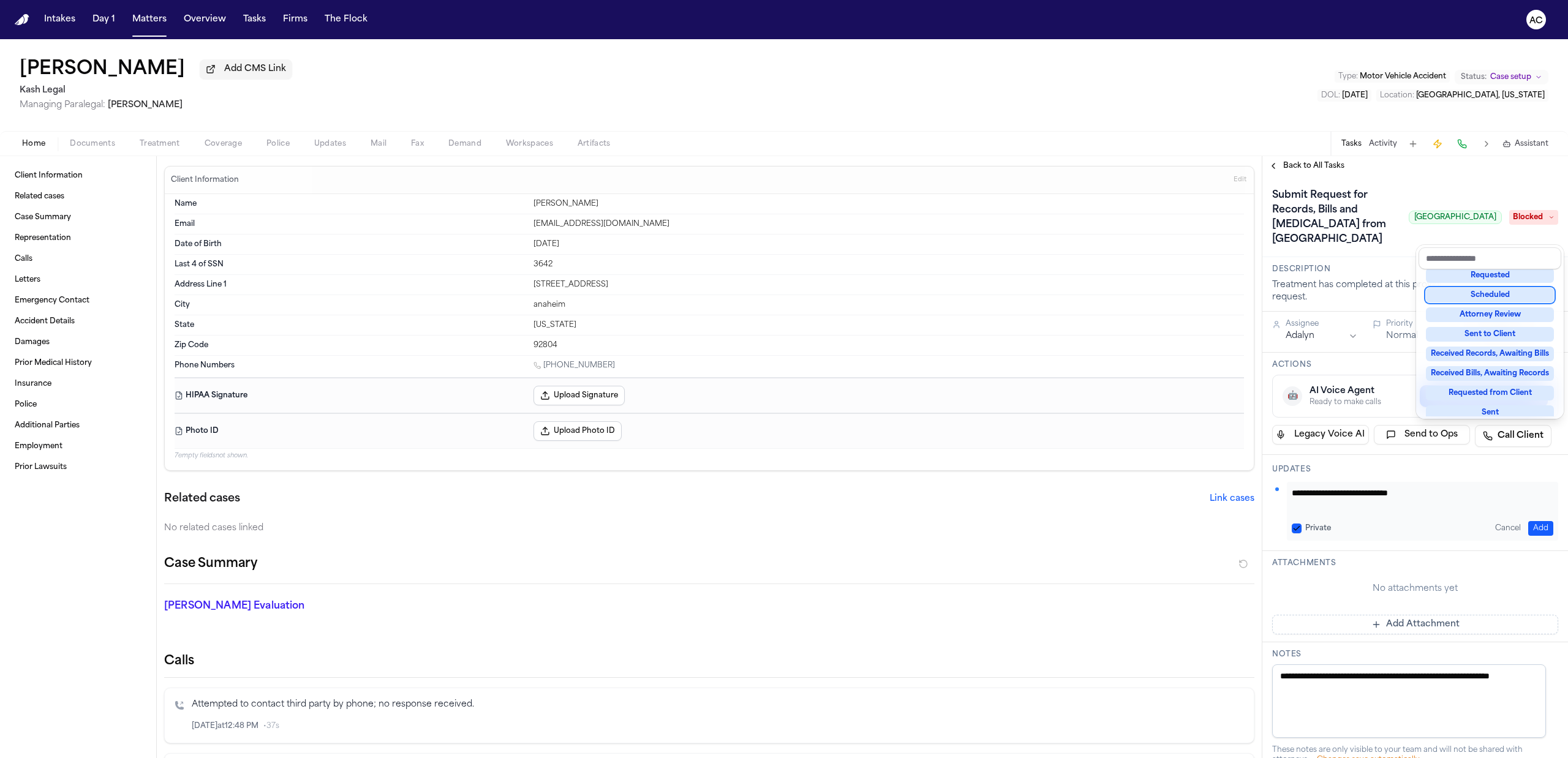
click at [1421, 177] on div "Submit Request for Records, Bills and Radiology from West Anaheim Medical Cente…" at bounding box center [1415, 216] width 306 height 81
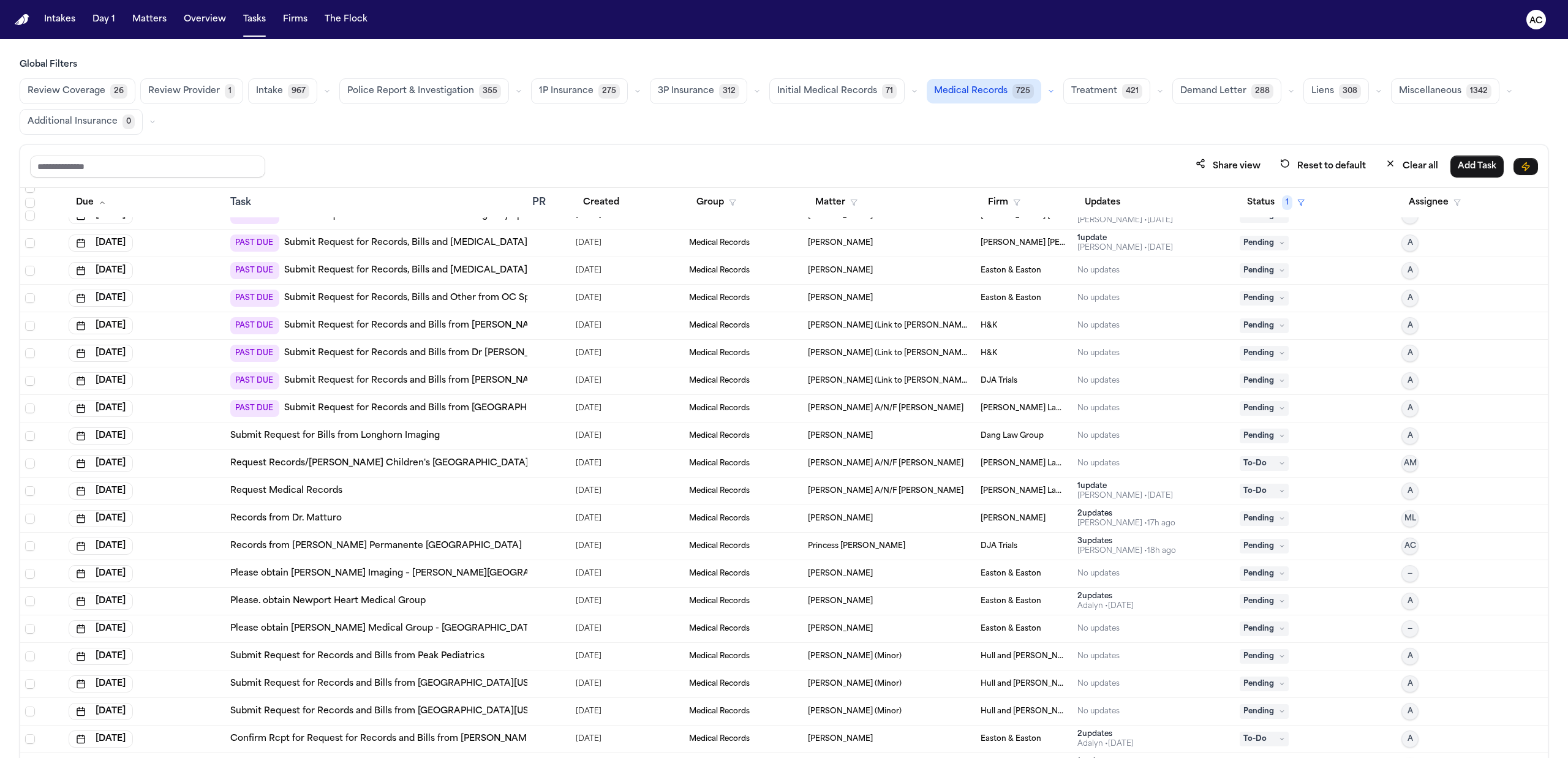
scroll to position [1004, 0]
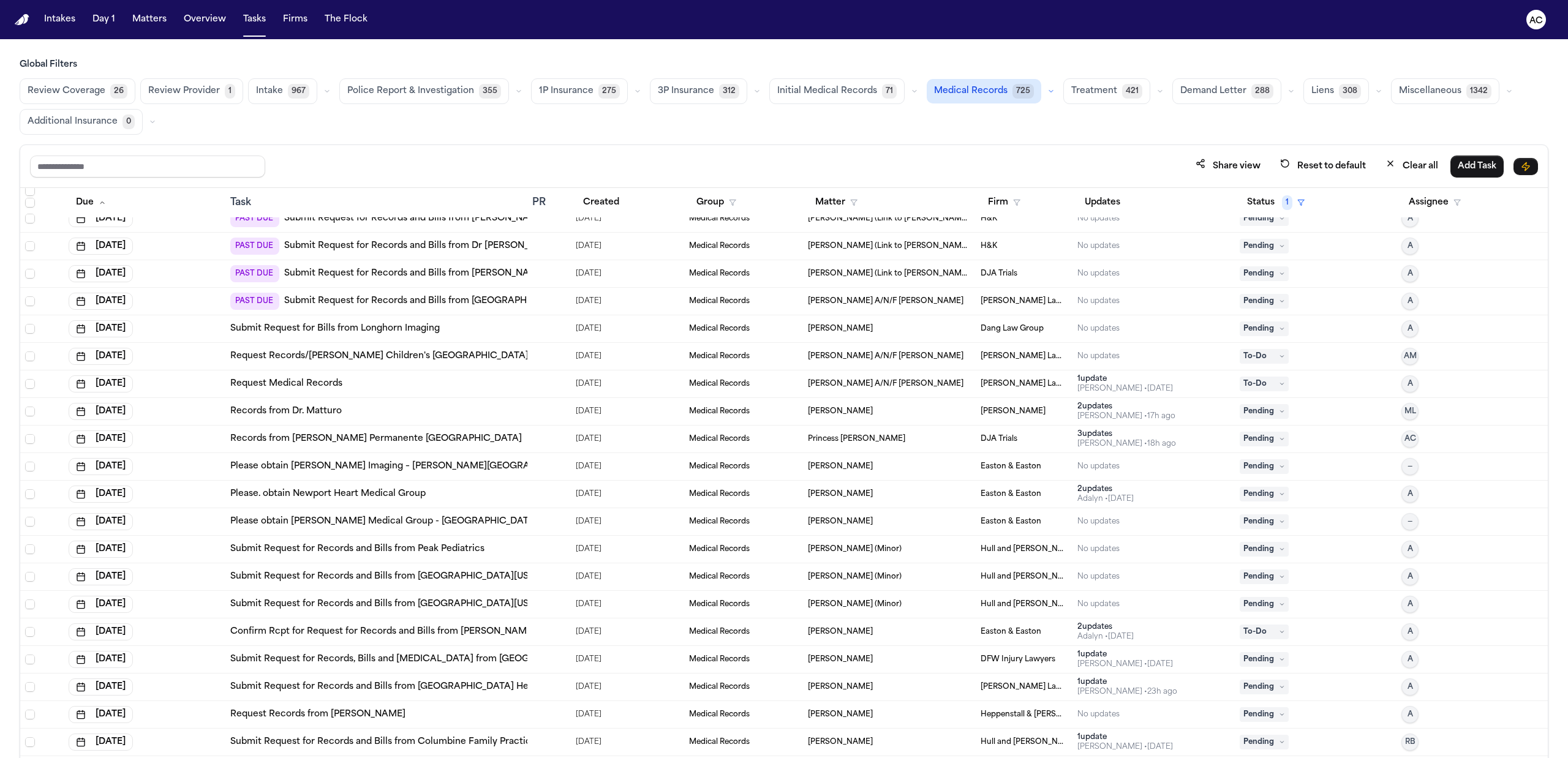
click at [480, 690] on link "Submit Request for Records and Bills from NYC Health + Hospitals/Lincoln" at bounding box center [461, 686] width 463 height 12
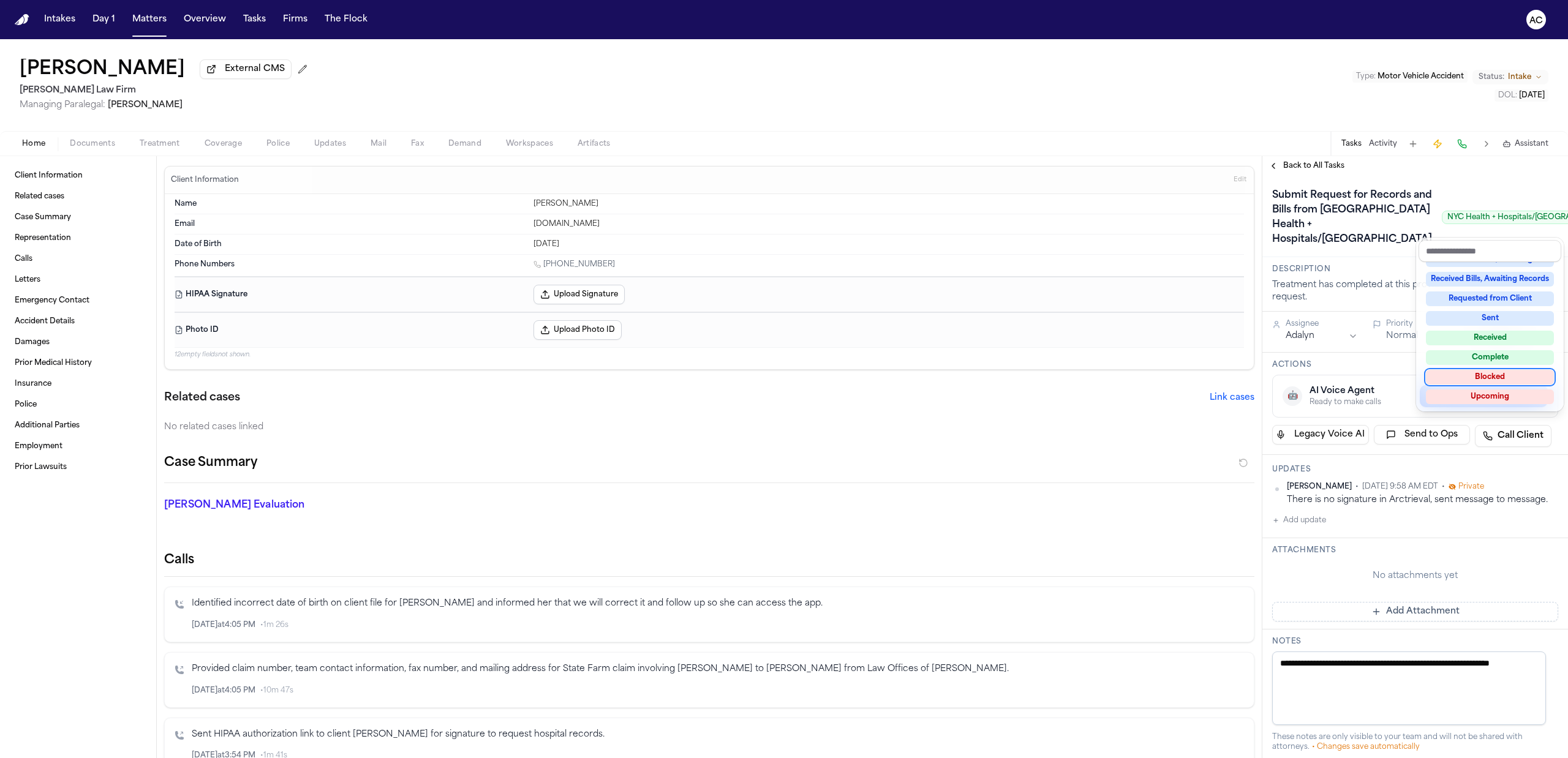
click at [1497, 373] on div "Blocked" at bounding box center [1490, 377] width 128 height 14
click at [1431, 162] on div "**********" at bounding box center [1415, 457] width 306 height 602
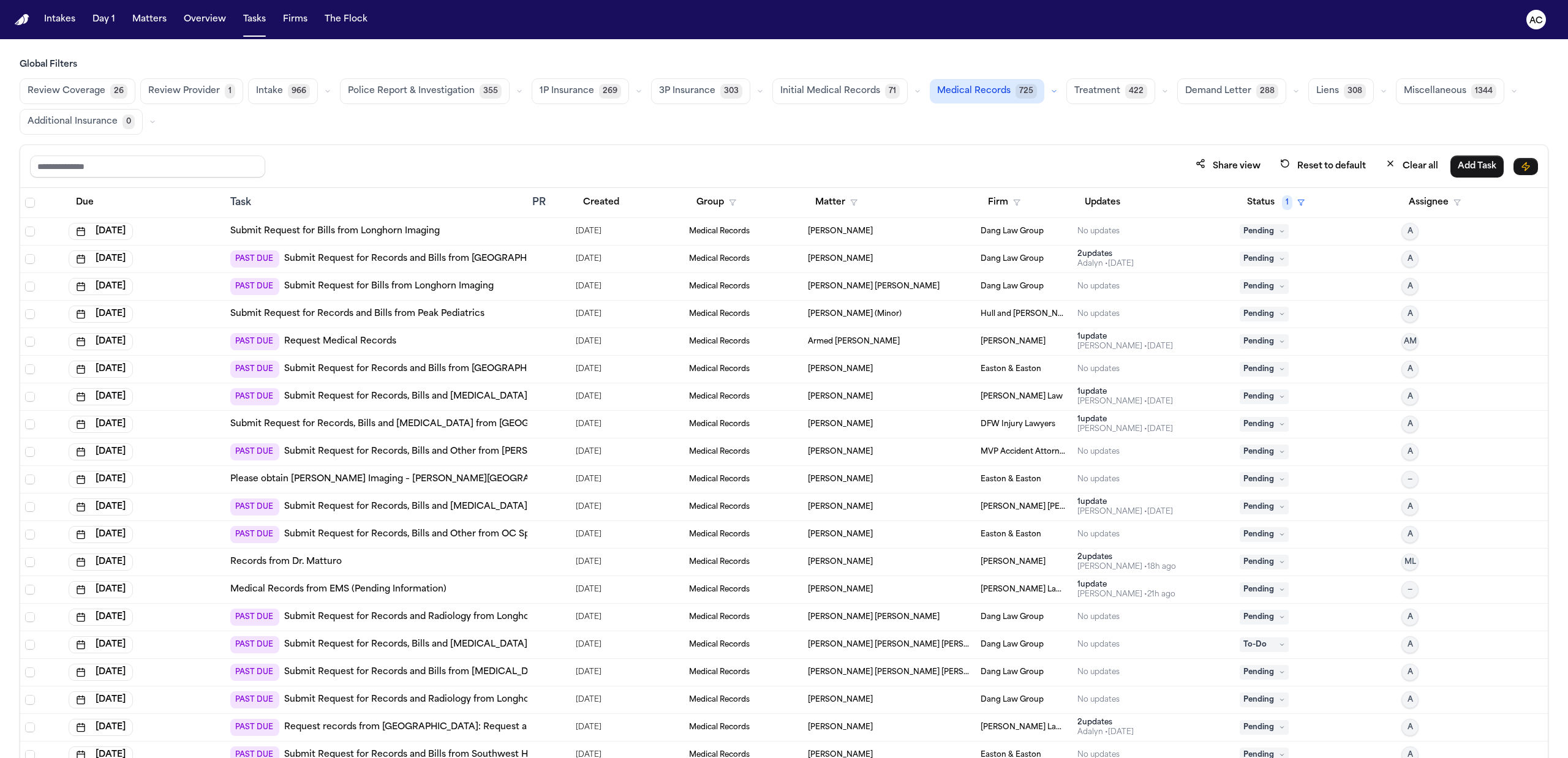
click at [454, 424] on link "Submit Request for Records, Bills and [MEDICAL_DATA] from [GEOGRAPHIC_DATA] of …" at bounding box center [467, 424] width 474 height 12
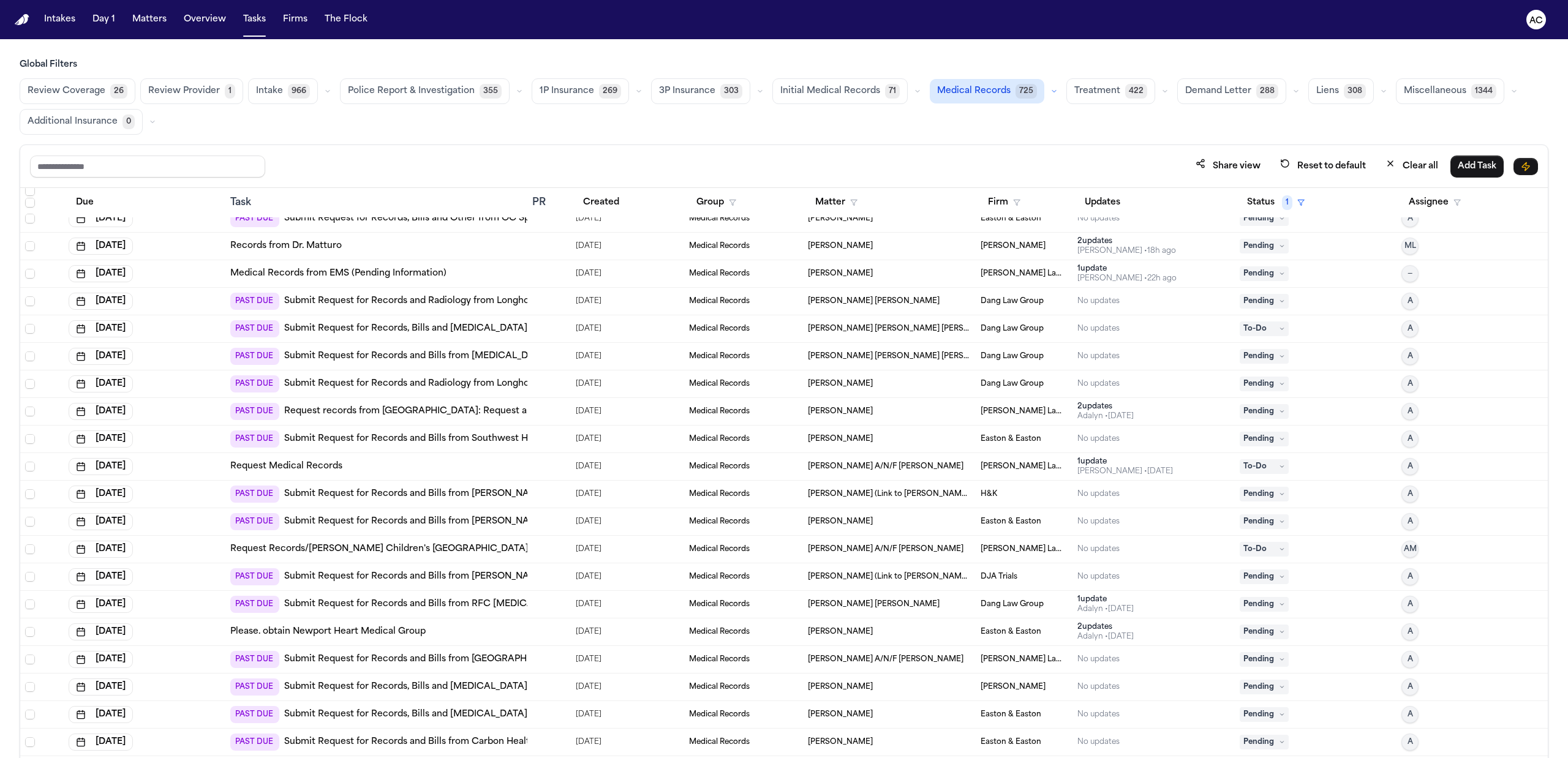
scroll to position [545, 0]
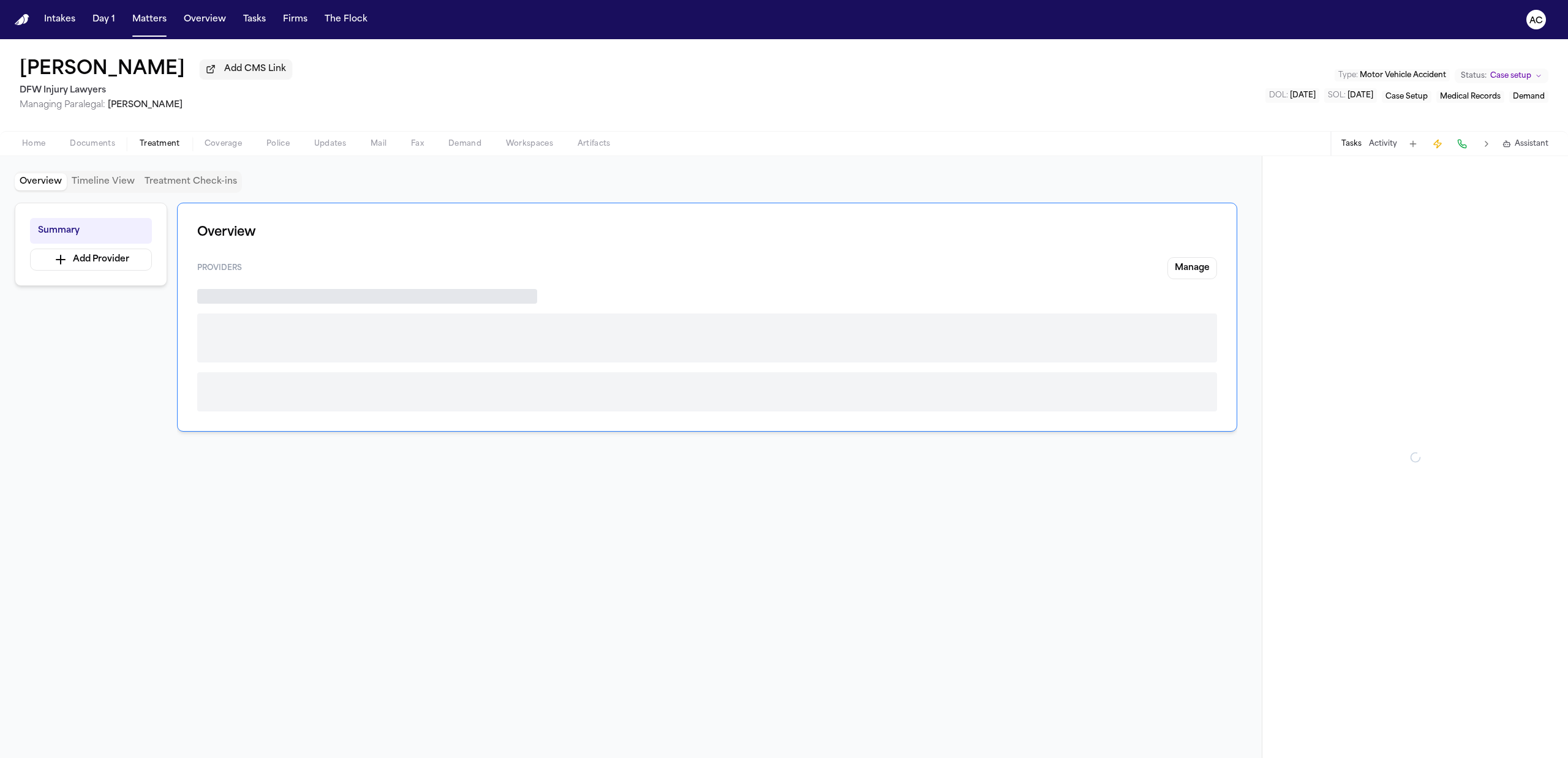
click at [159, 145] on span "Treatment" at bounding box center [160, 144] width 41 height 10
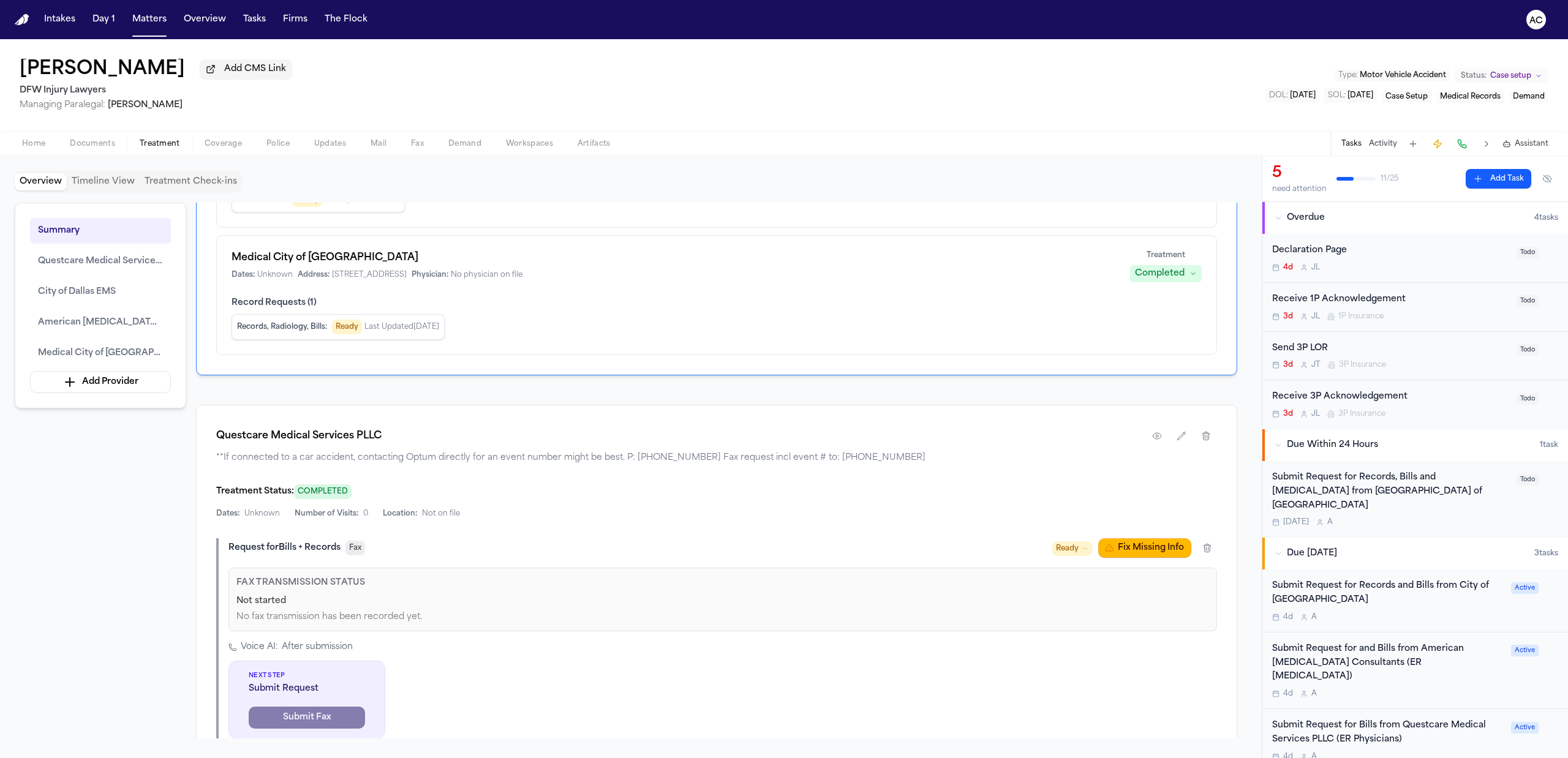
scroll to position [571, 0]
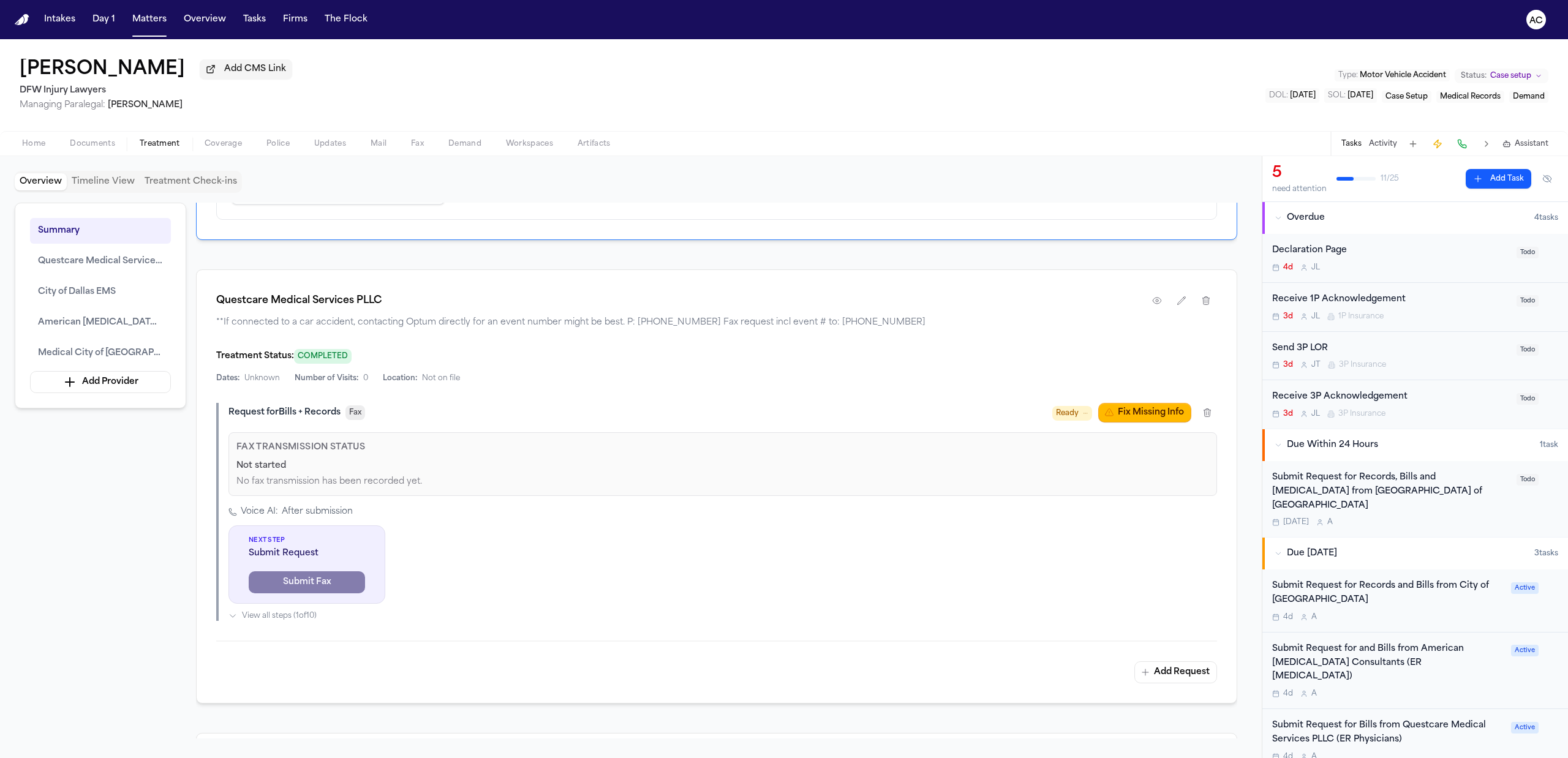
click at [1348, 485] on div "Submit Request for Records, Bills and [MEDICAL_DATA] from [GEOGRAPHIC_DATA] of …" at bounding box center [1391, 491] width 237 height 41
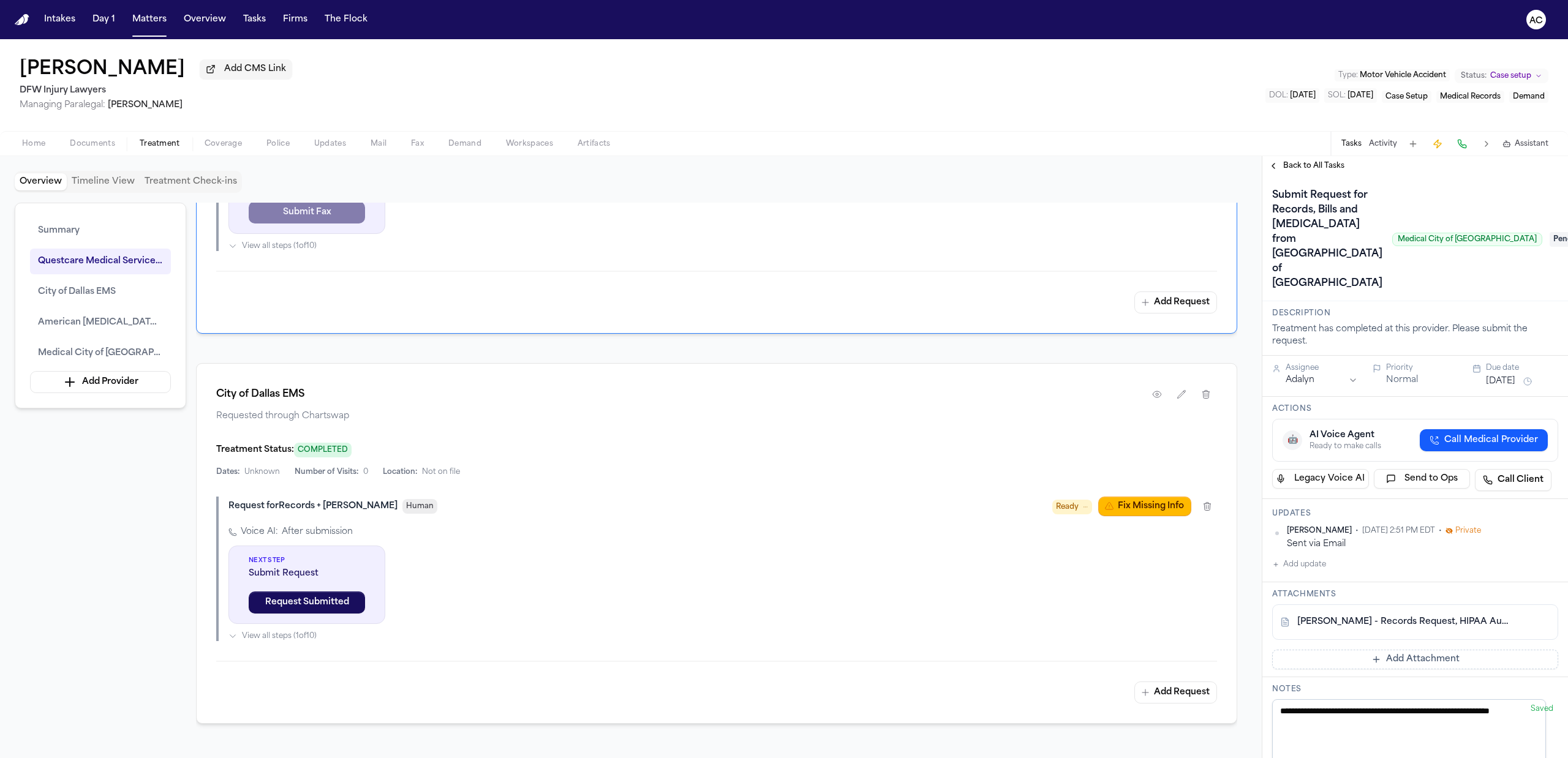
scroll to position [979, 0]
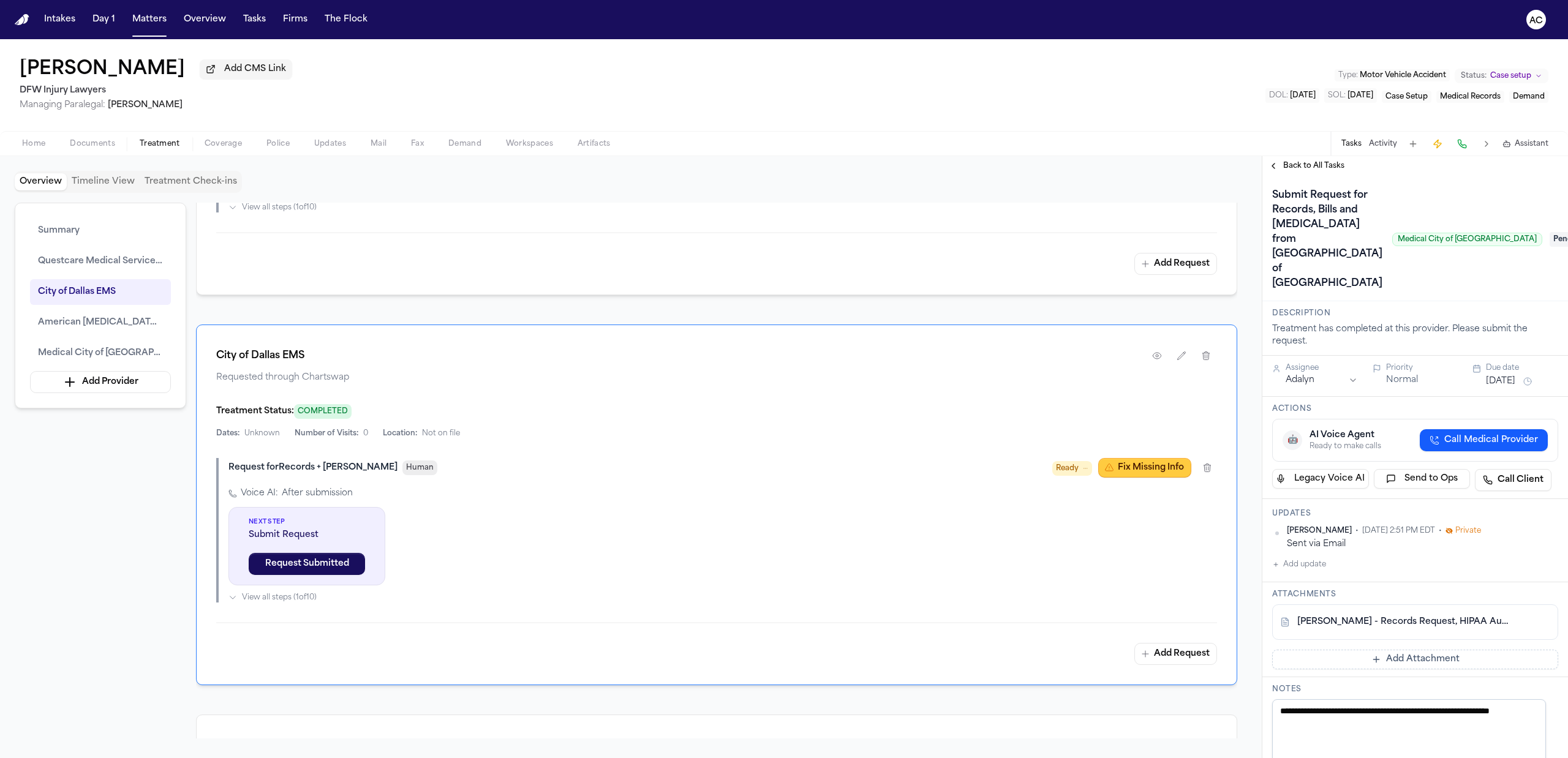
click at [1132, 478] on button "Fix Missing Info" at bounding box center [1145, 468] width 93 height 20
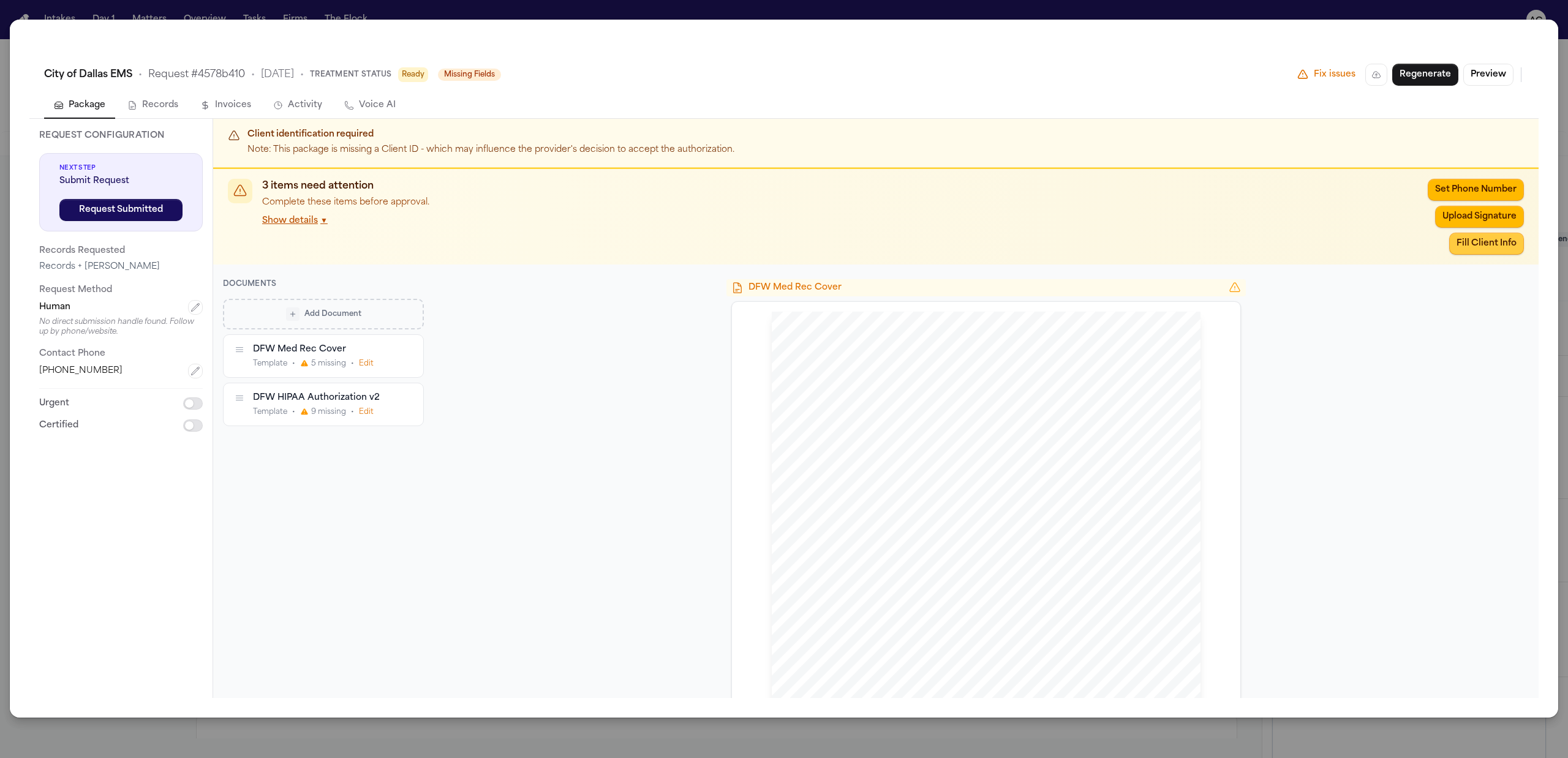
click at [1502, 248] on button "Fill Client Info" at bounding box center [1487, 244] width 75 height 22
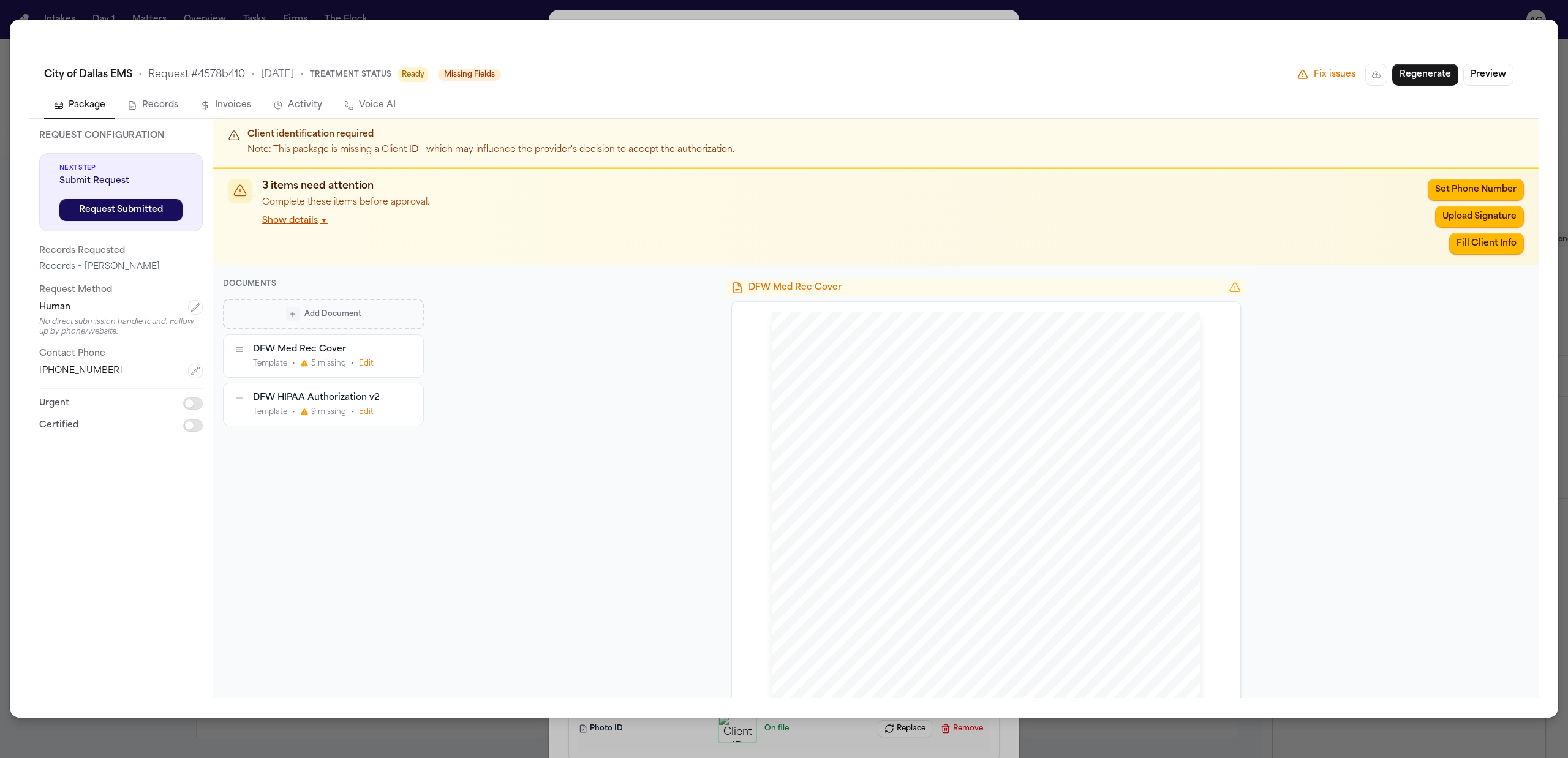
click at [458, 6] on div "**********" at bounding box center [784, 413] width 1568 height 827
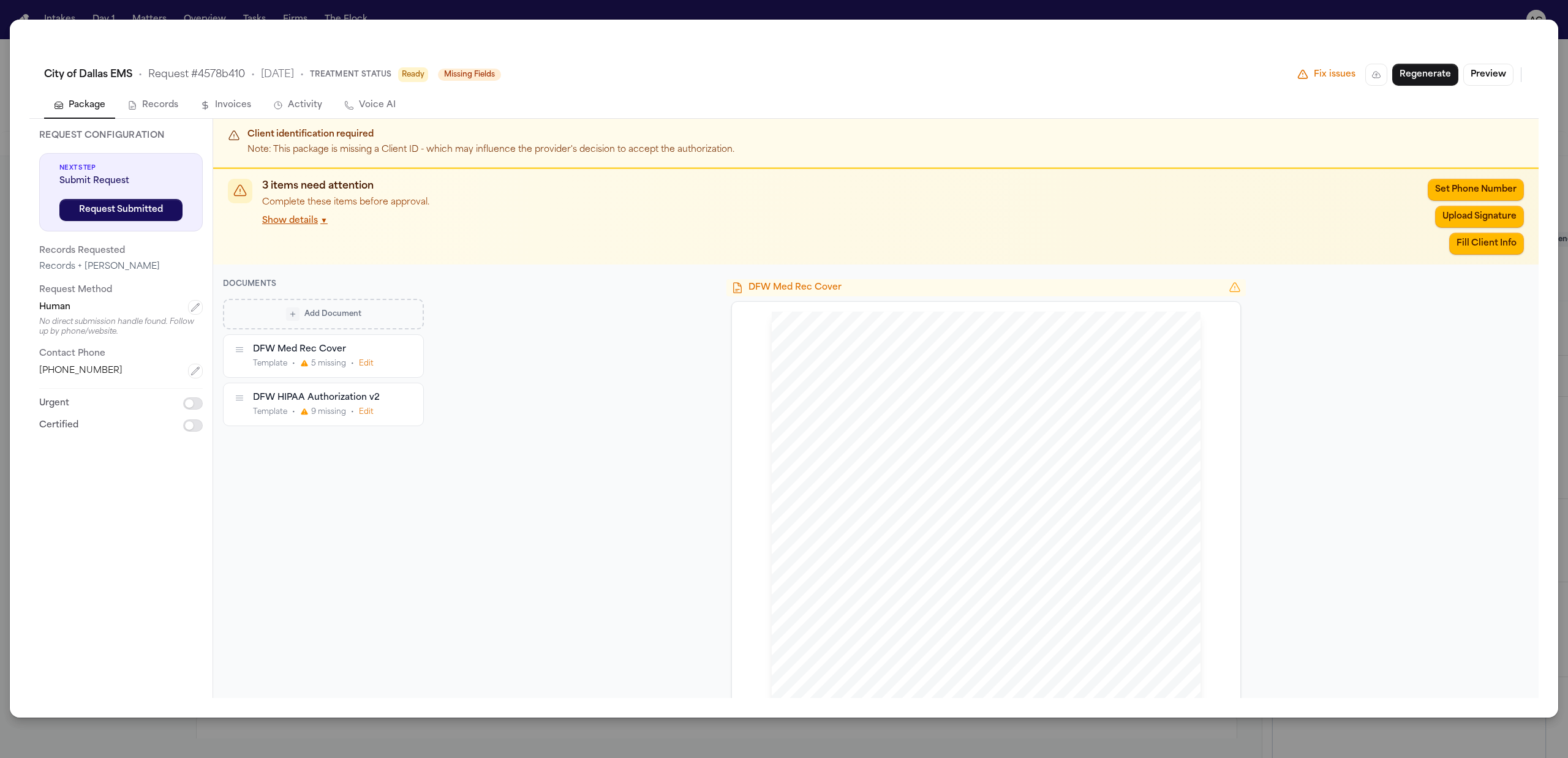
click at [473, 740] on div "City of Dallas EMS • Request # 4578b410 • 10/9/2025 • Treatment Status Ready Mi…" at bounding box center [784, 379] width 1568 height 758
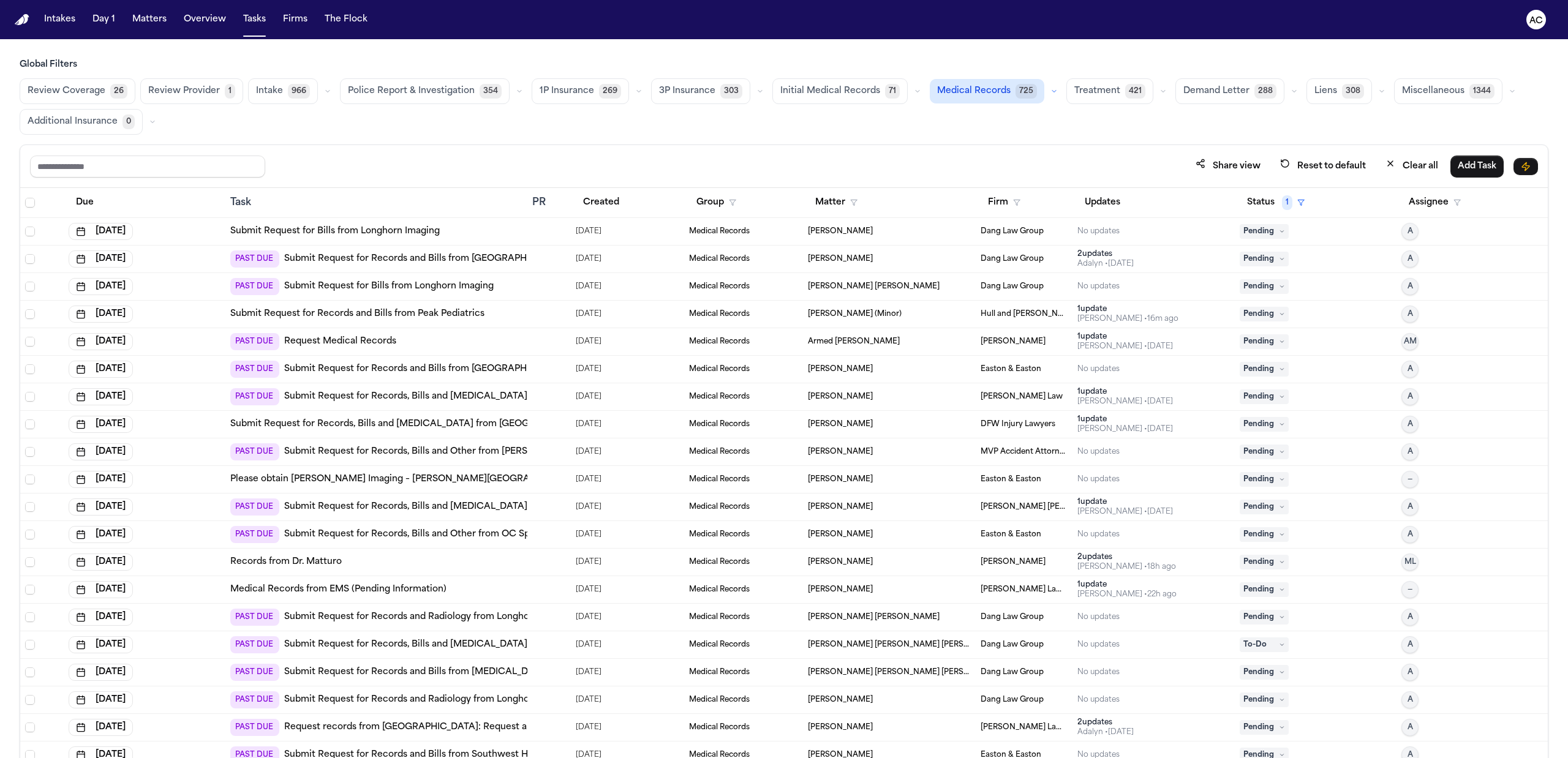
click at [912, 48] on main "Global Filters Review Coverage 26 Review Provider 1 Intake 966 Police Report & …" at bounding box center [784, 399] width 1568 height 719
click at [156, 166] on input "text" at bounding box center [148, 167] width 235 height 22
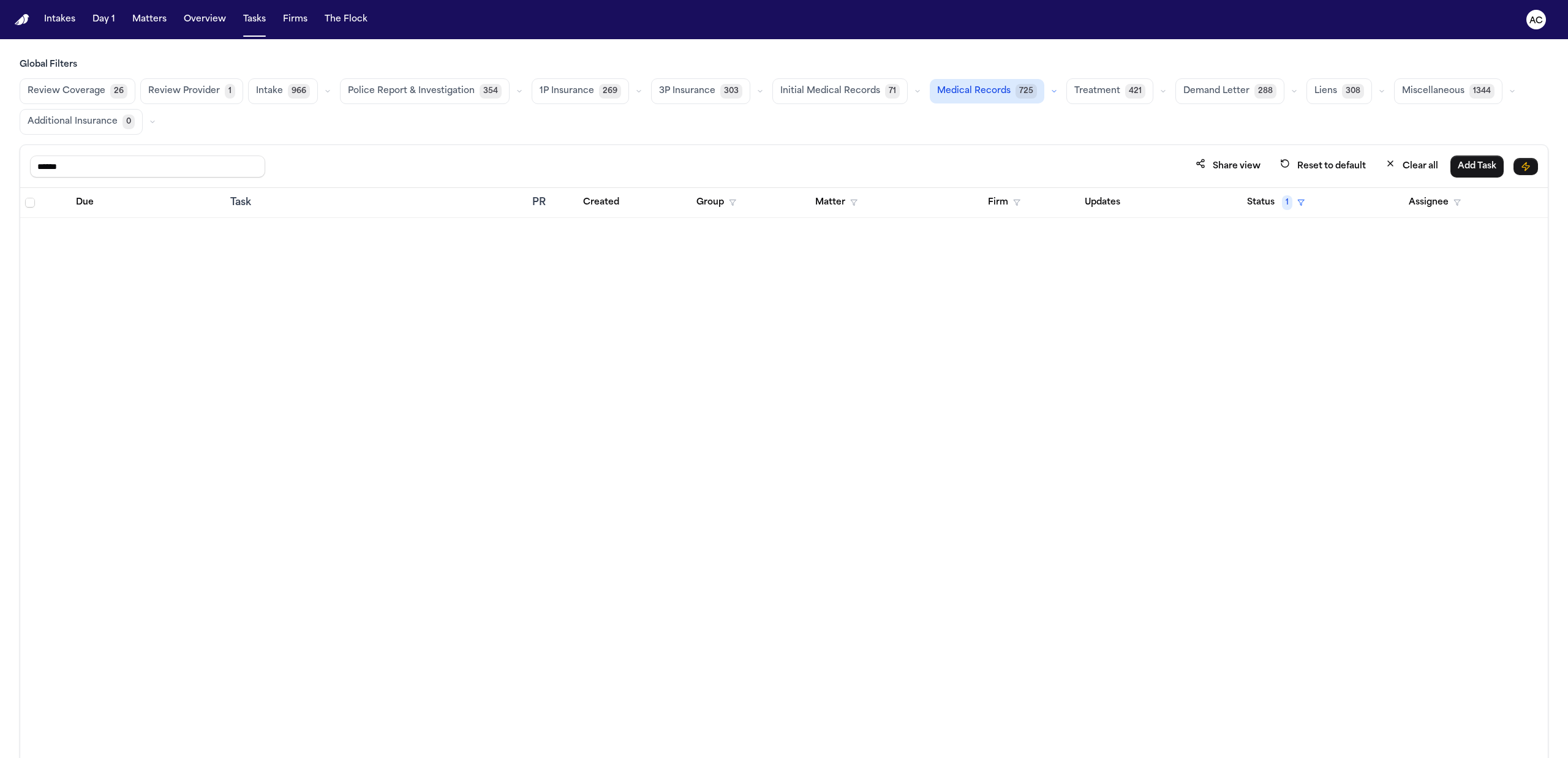
type input "******"
click at [143, 22] on button "Matters" at bounding box center [149, 20] width 44 height 22
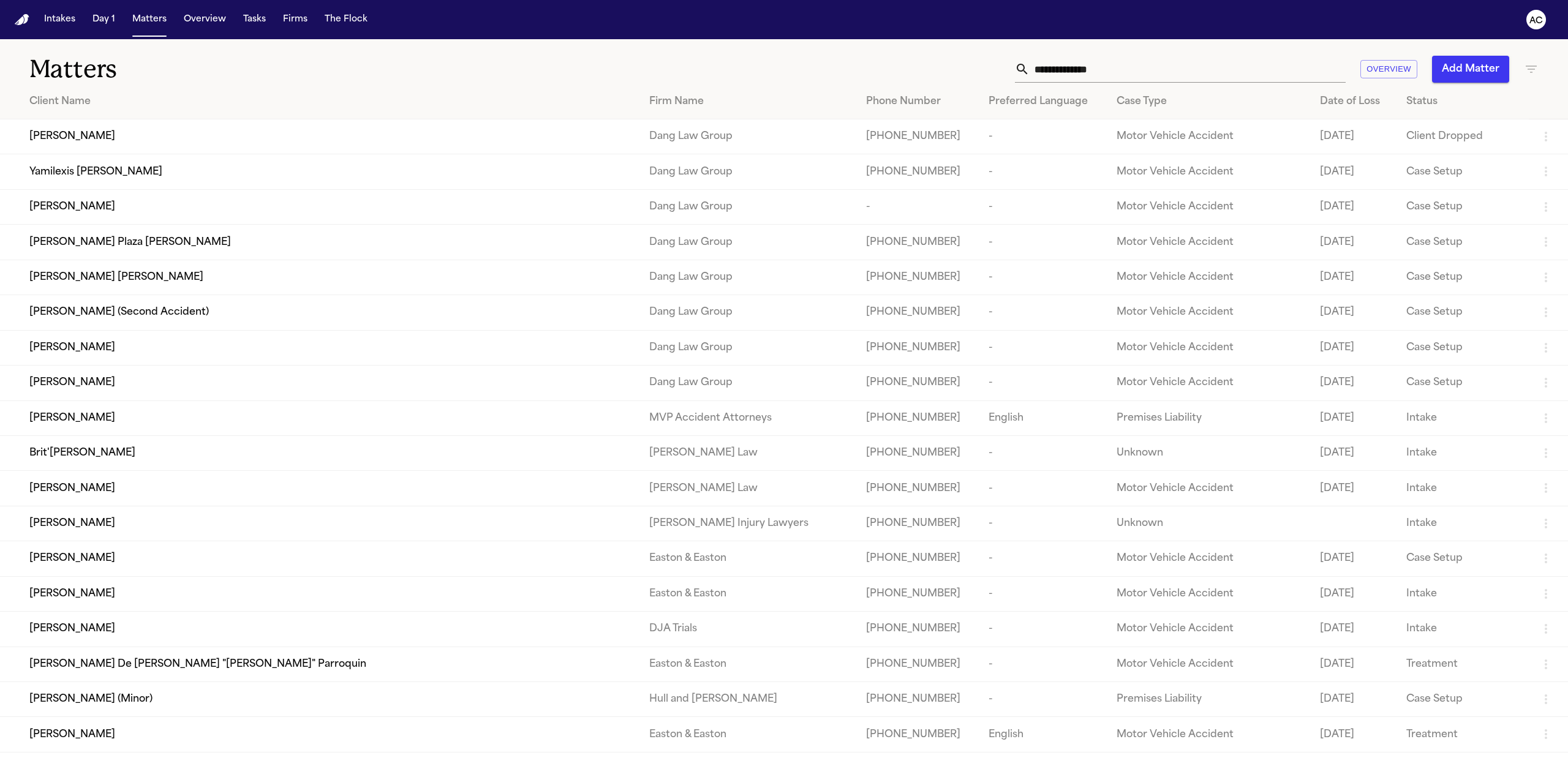
click at [1084, 70] on input "text" at bounding box center [1188, 69] width 316 height 27
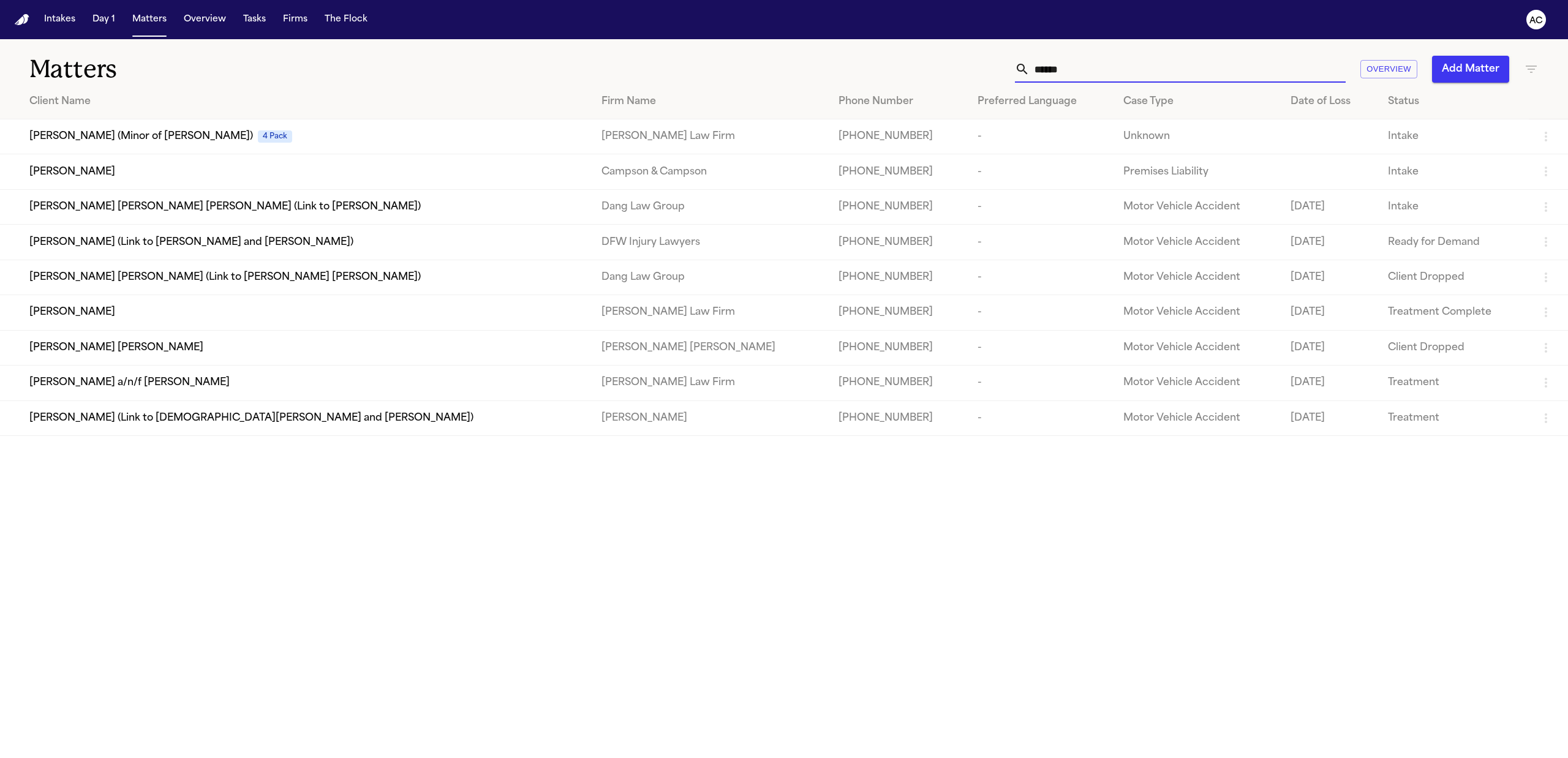
type input "******"
click at [62, 313] on span "[PERSON_NAME]" at bounding box center [72, 312] width 85 height 14
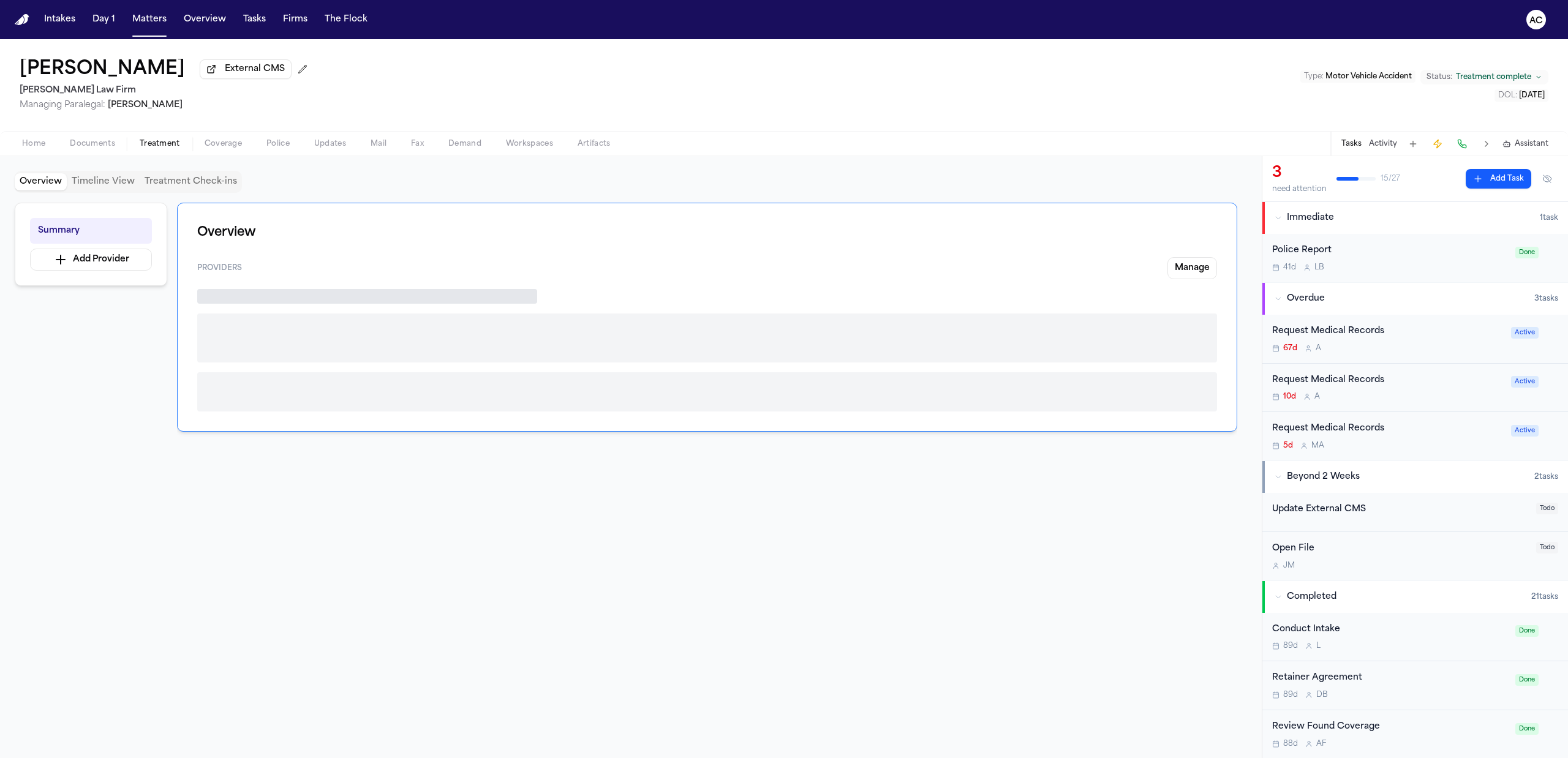
click at [187, 147] on button "Treatment" at bounding box center [160, 144] width 65 height 14
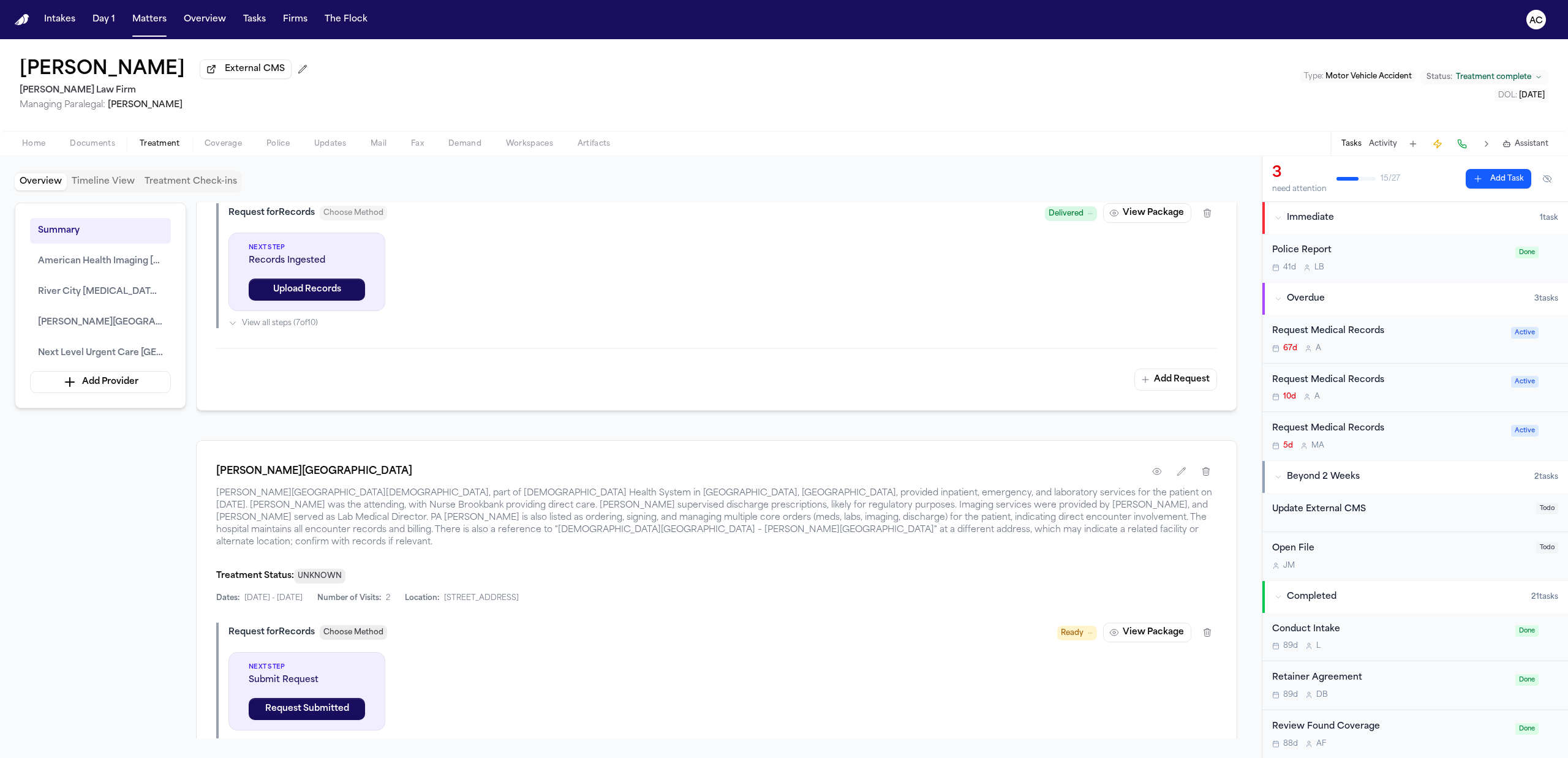
scroll to position [1142, 0]
click at [967, 428] on div "Overview Providers Manage 9 American Health Imaging [PERSON_NAME][GEOGRAPHIC_DA…" at bounding box center [716, 470] width 1041 height 535
click at [1350, 326] on div "Request Medical Records" at bounding box center [1388, 331] width 231 height 14
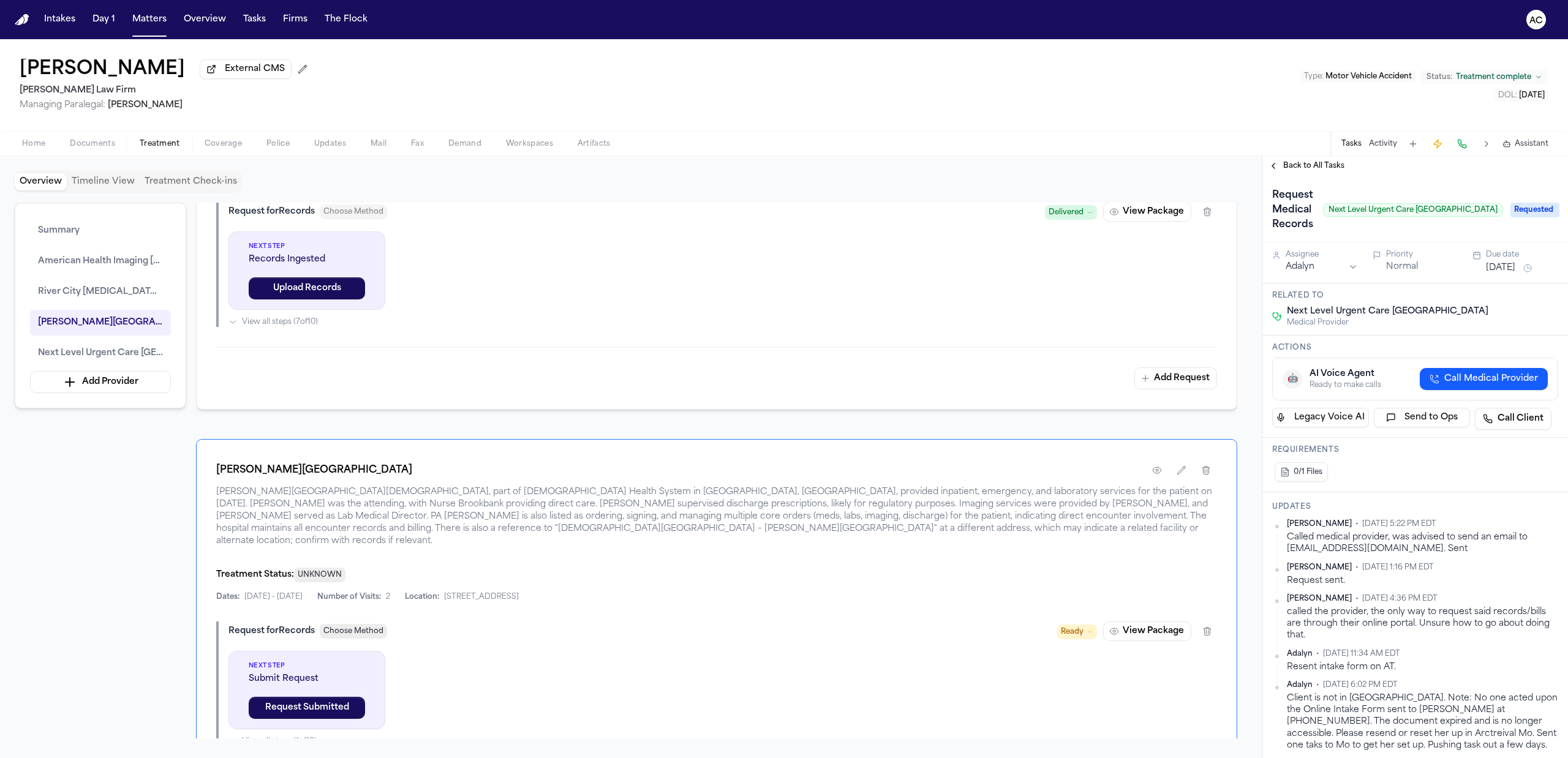
click at [1302, 162] on span "Back to All Tasks" at bounding box center [1313, 166] width 61 height 10
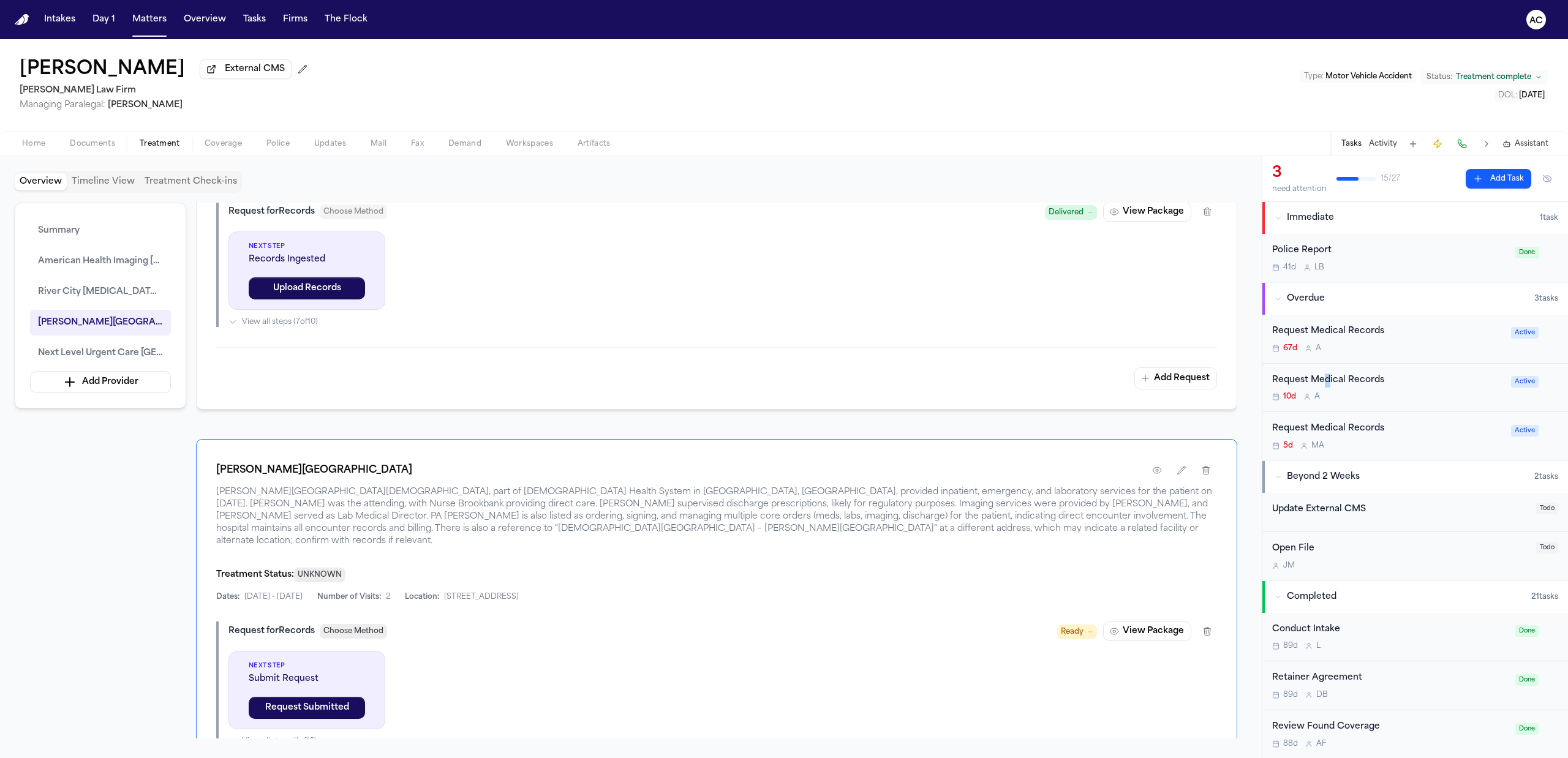
click at [1327, 382] on div "Request Medical Records" at bounding box center [1388, 380] width 231 height 14
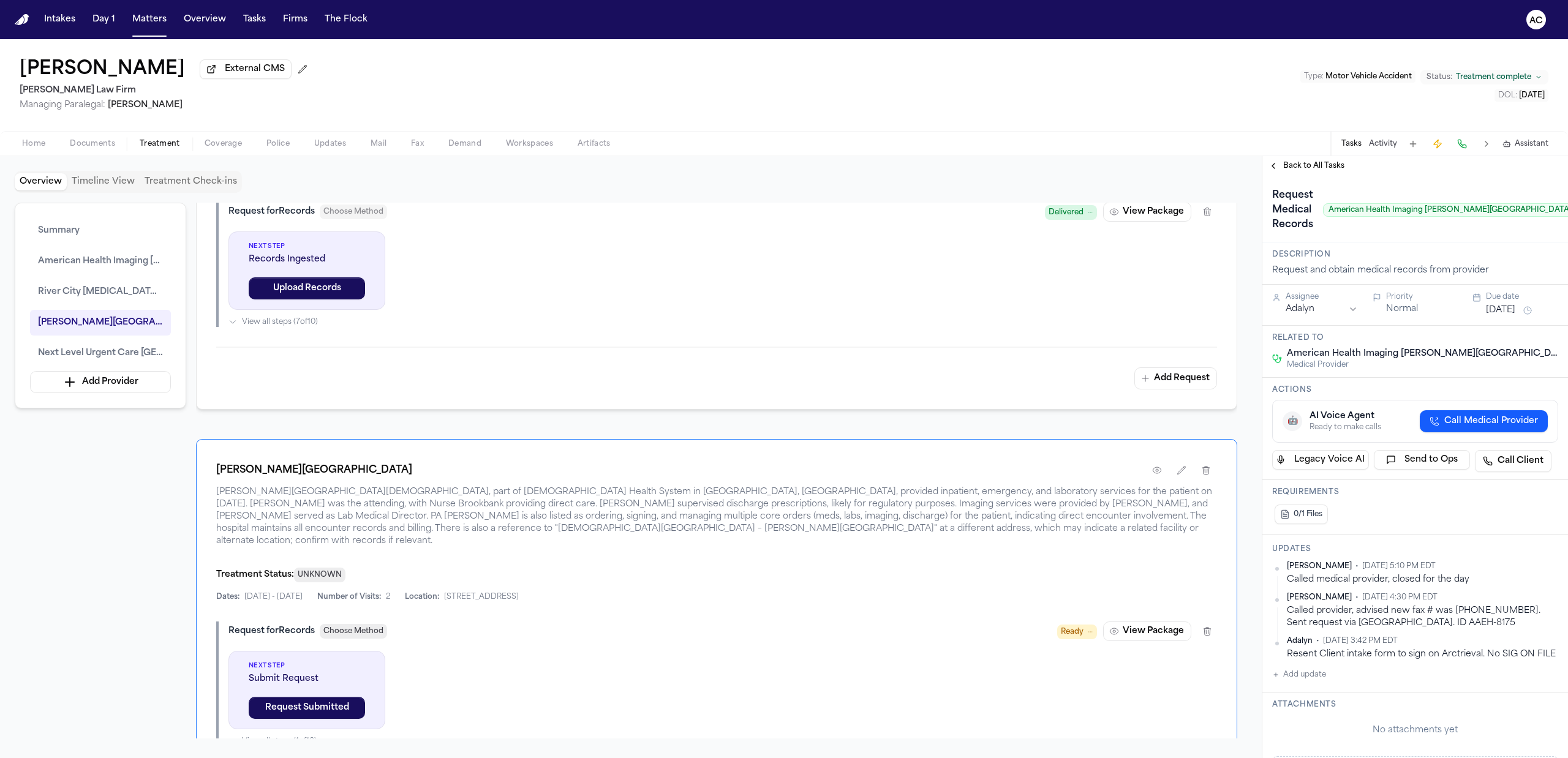
click at [1293, 162] on span "Back to All Tasks" at bounding box center [1313, 166] width 61 height 10
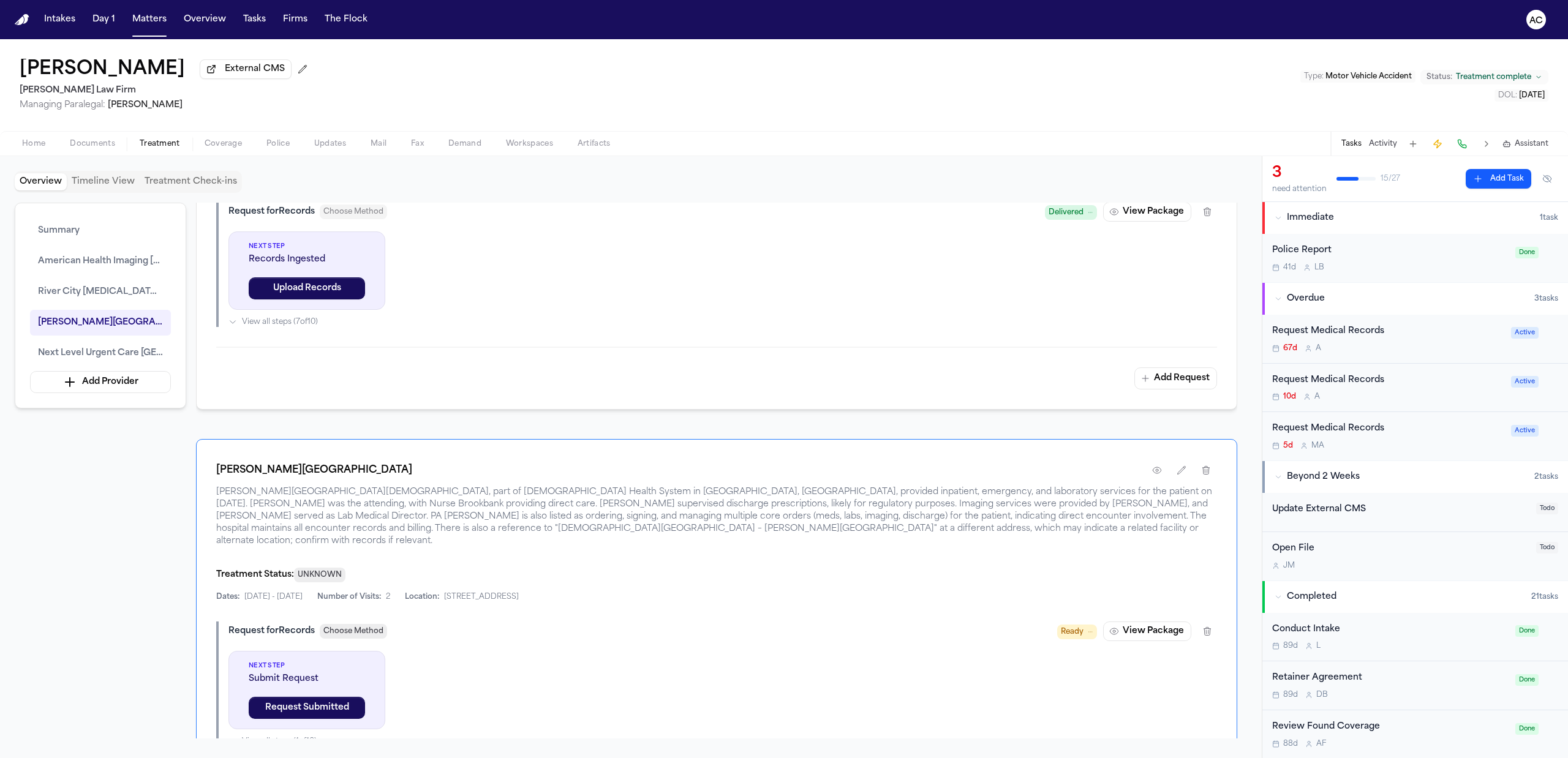
click at [1319, 429] on div "Request Medical Records" at bounding box center [1388, 428] width 231 height 14
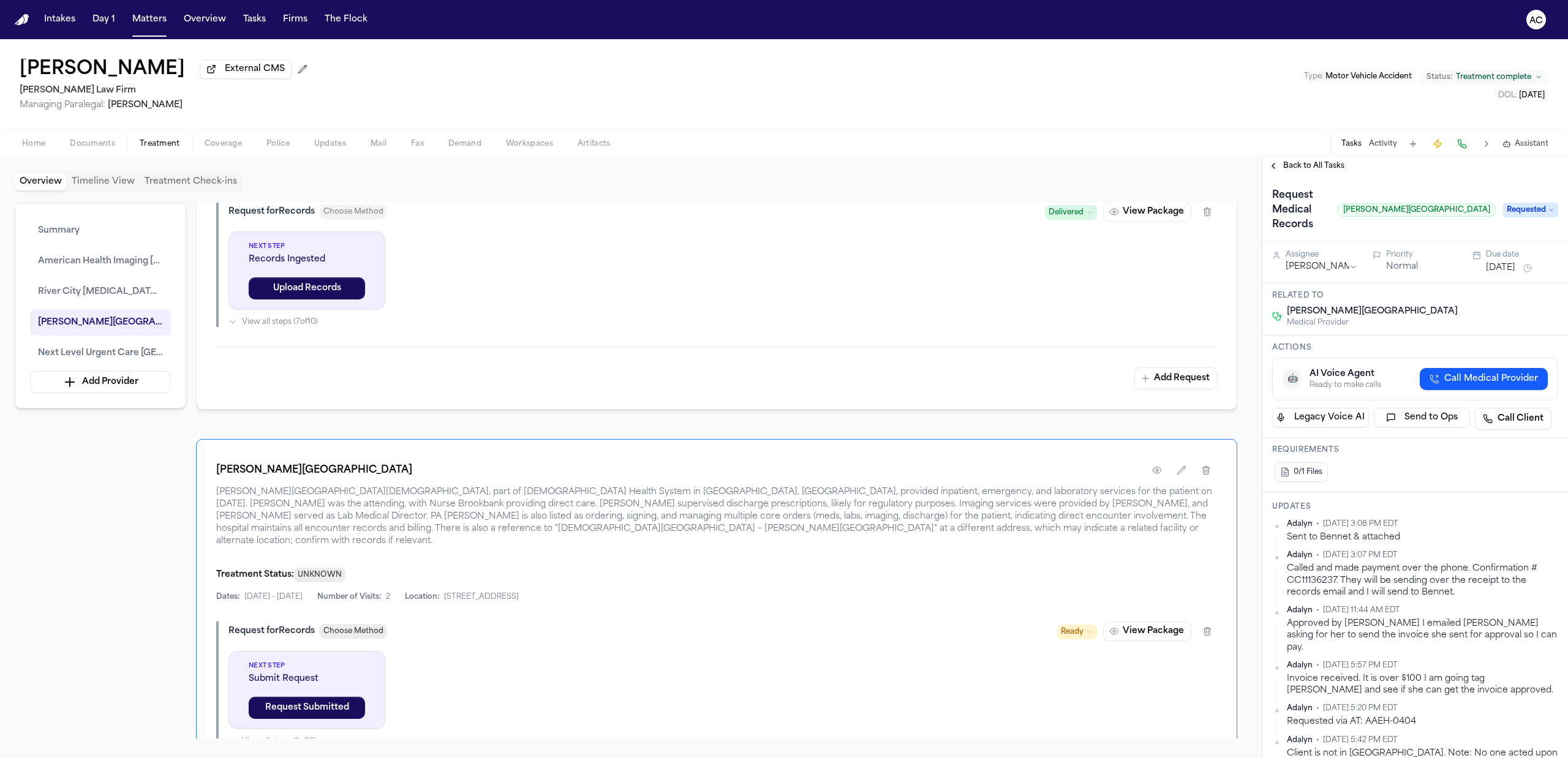
click at [1302, 164] on span "Back to All Tasks" at bounding box center [1313, 166] width 61 height 10
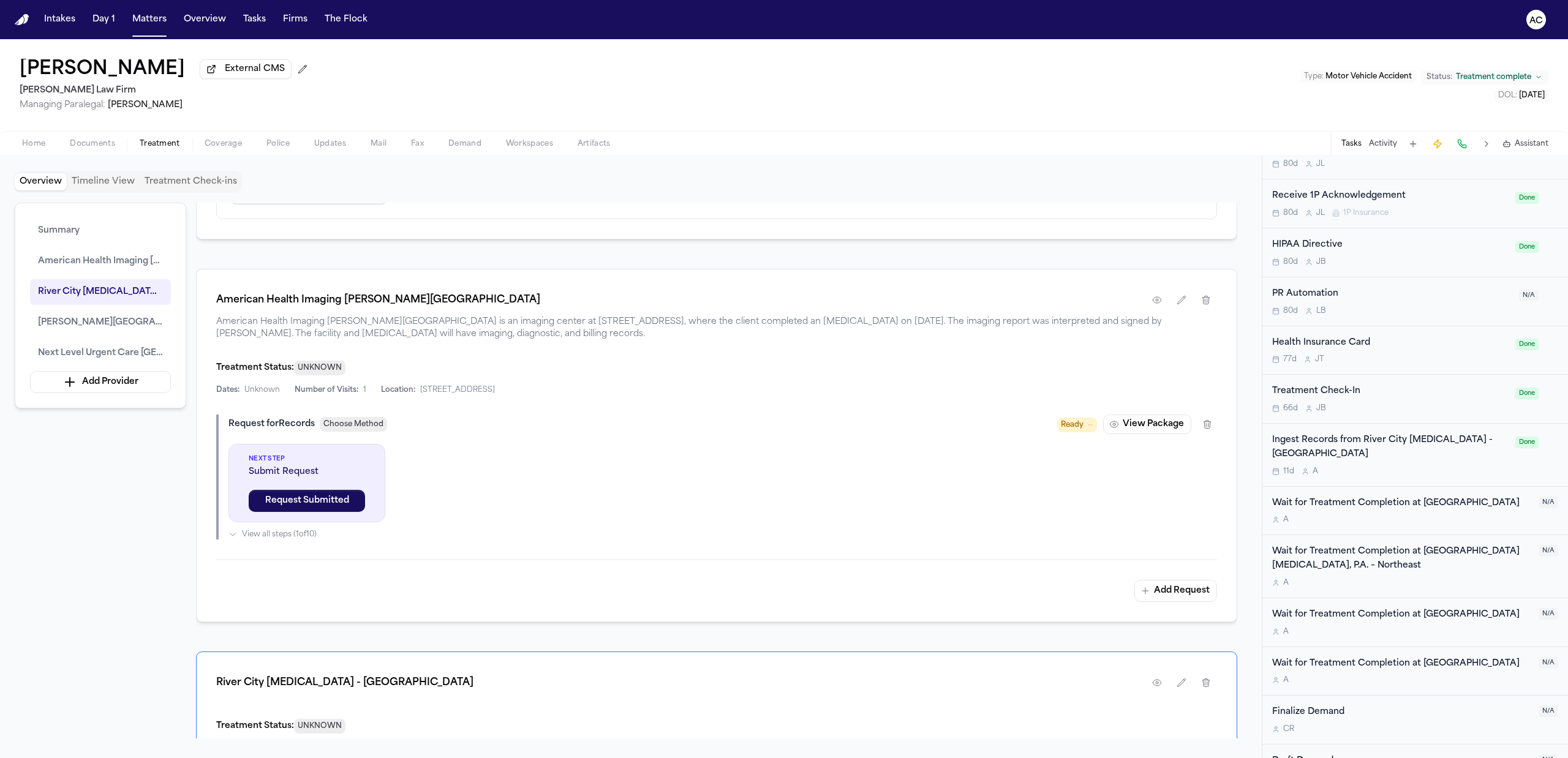
scroll to position [571, 0]
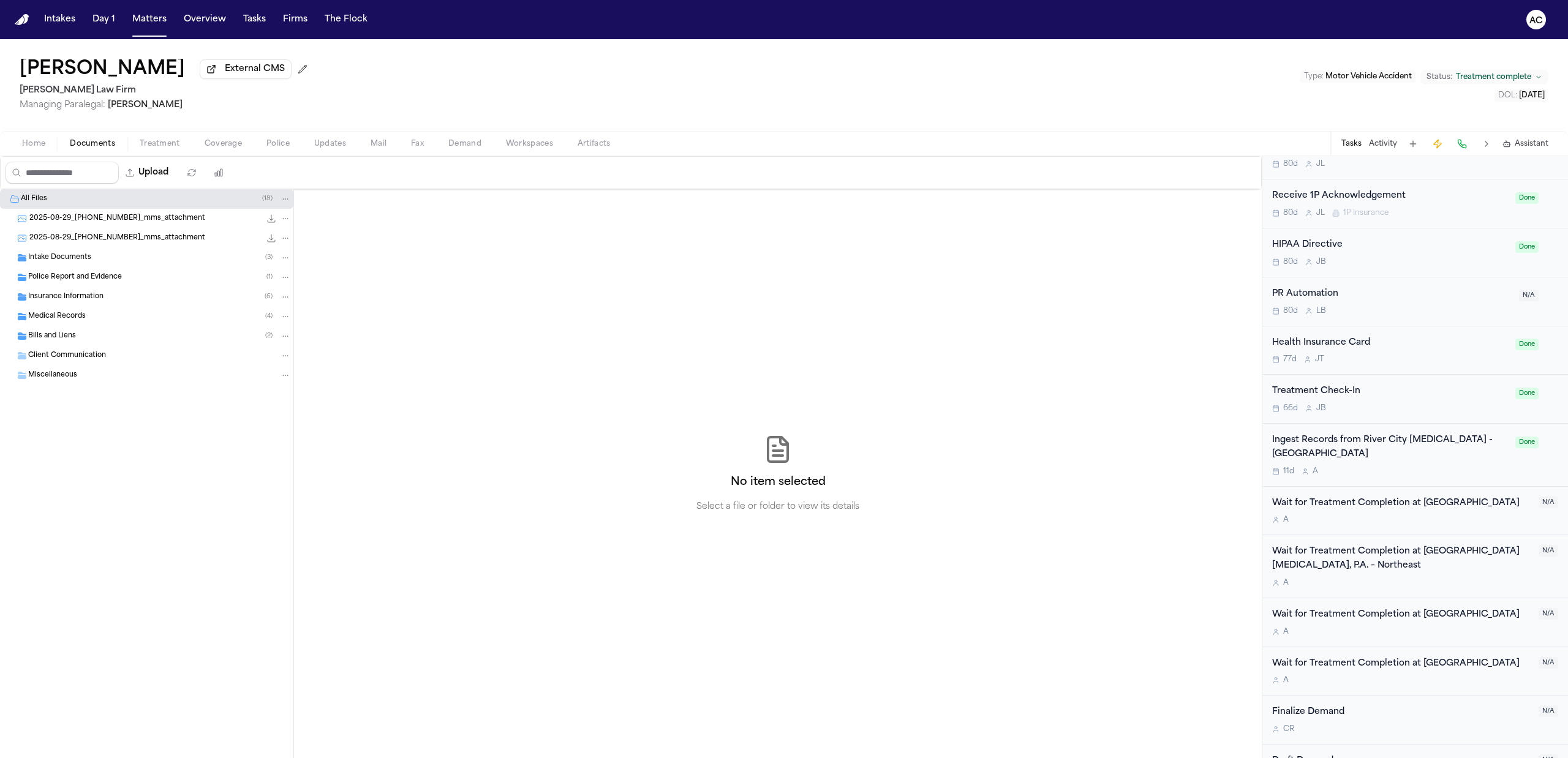
click at [86, 143] on span "Documents" at bounding box center [92, 144] width 45 height 10
click at [108, 310] on div "Medical Records ( 4 )" at bounding box center [147, 317] width 293 height 20
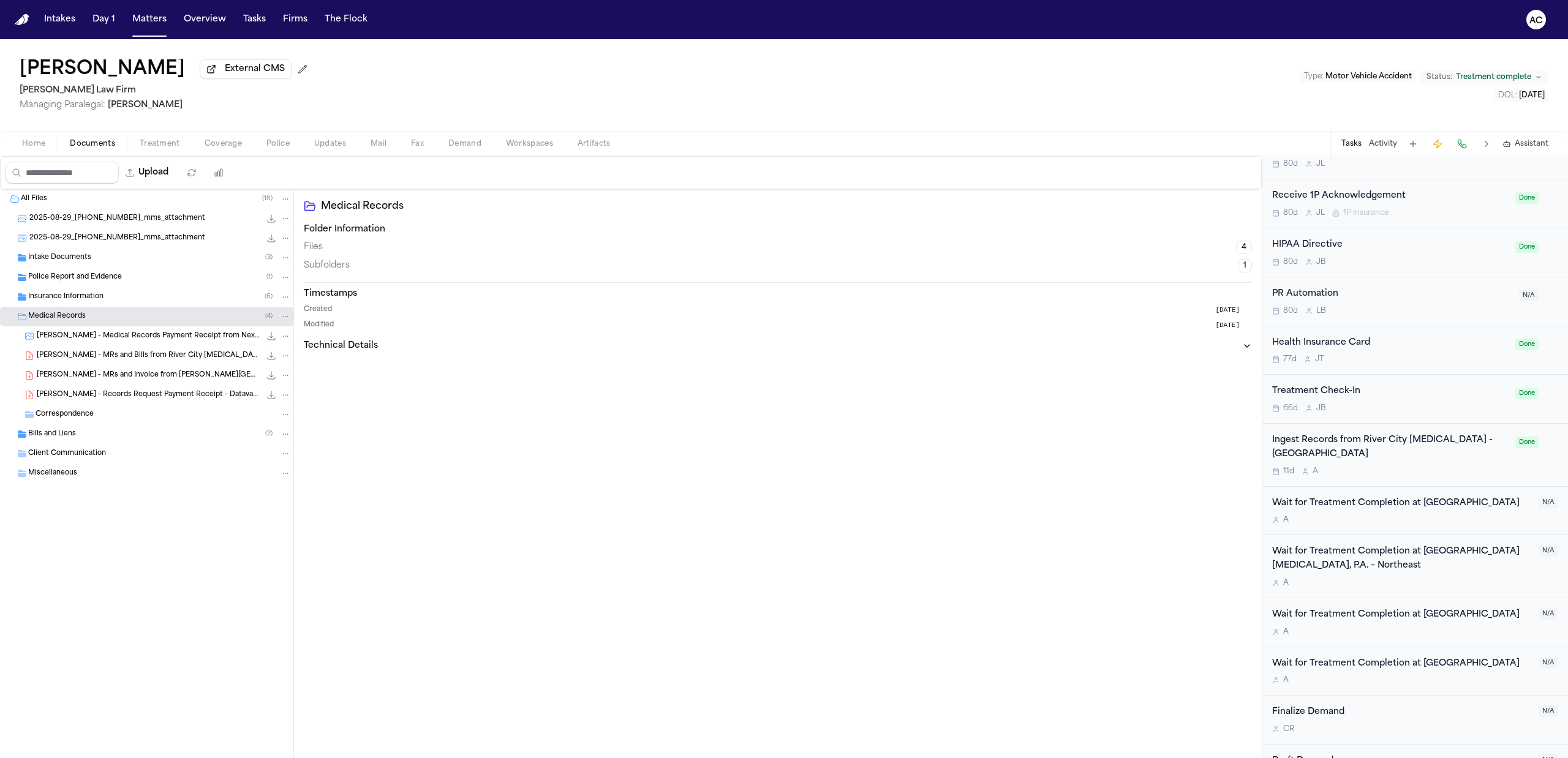
click at [113, 359] on span "J. Shamp - MRs and Bills from River City Chiropractic - 7.21.25 to 9.15.25" at bounding box center [149, 356] width 223 height 11
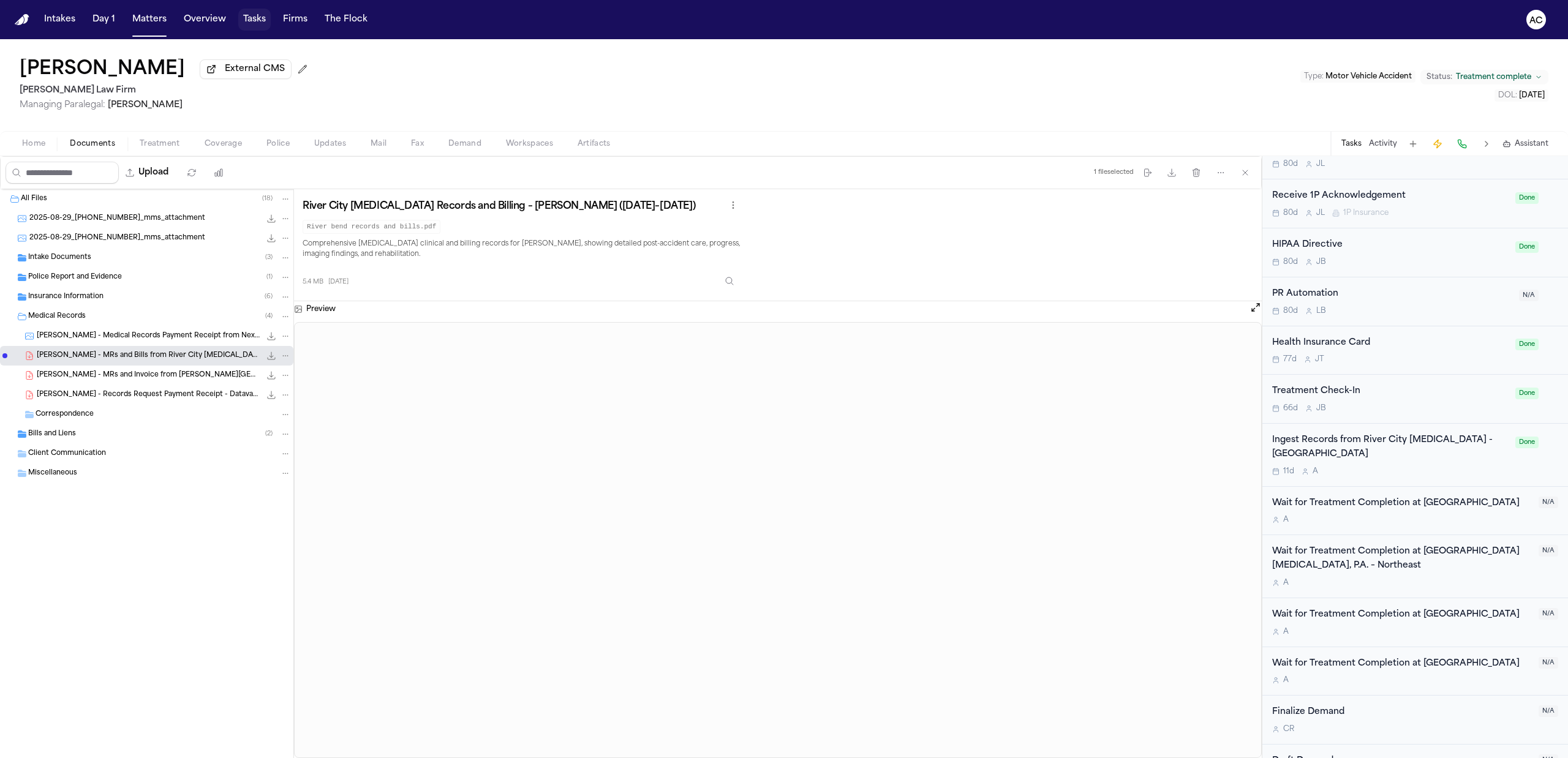
click at [251, 18] on button "Tasks" at bounding box center [254, 20] width 32 height 22
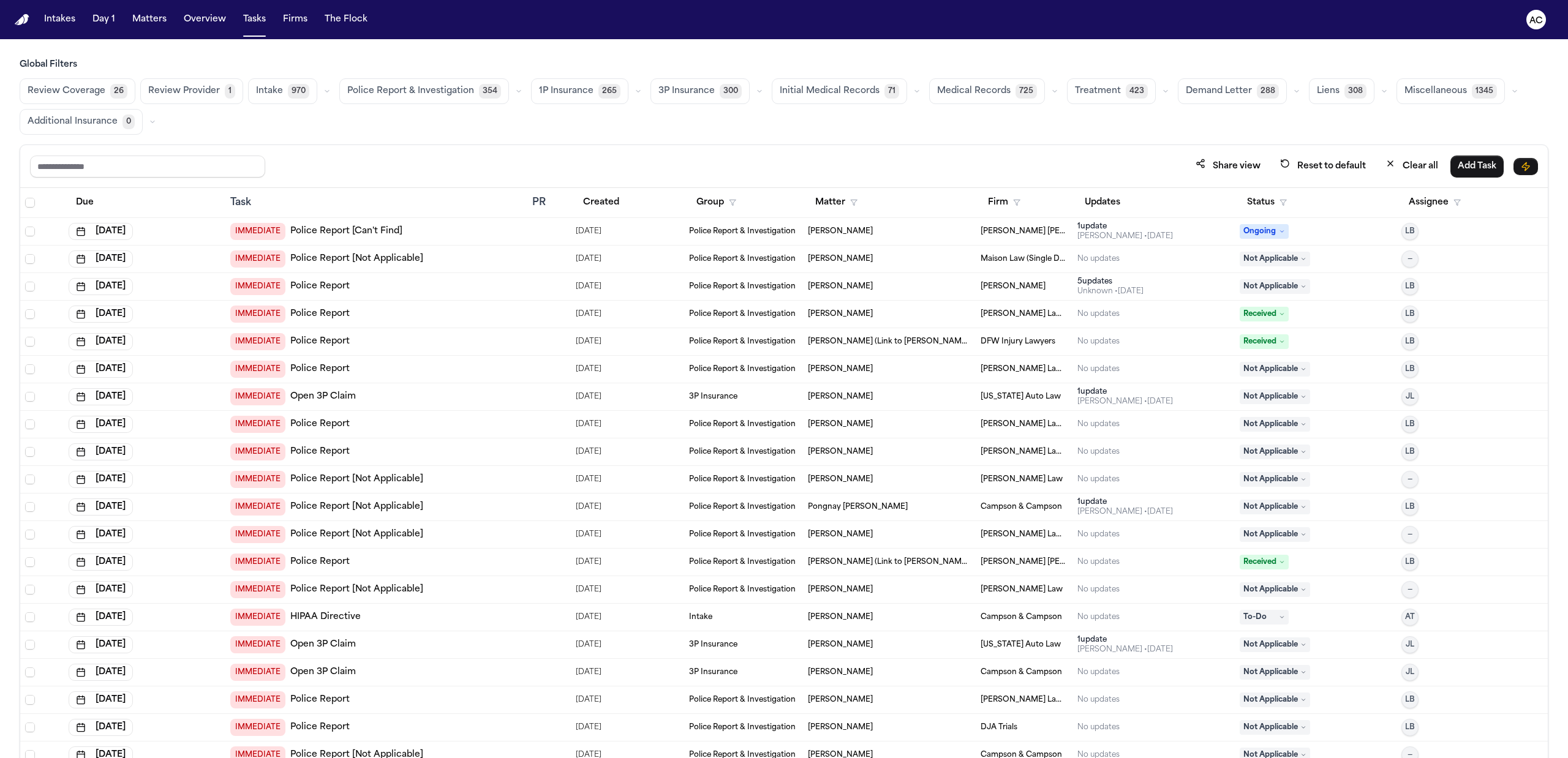
click at [960, 94] on span "Medical Records" at bounding box center [974, 91] width 74 height 12
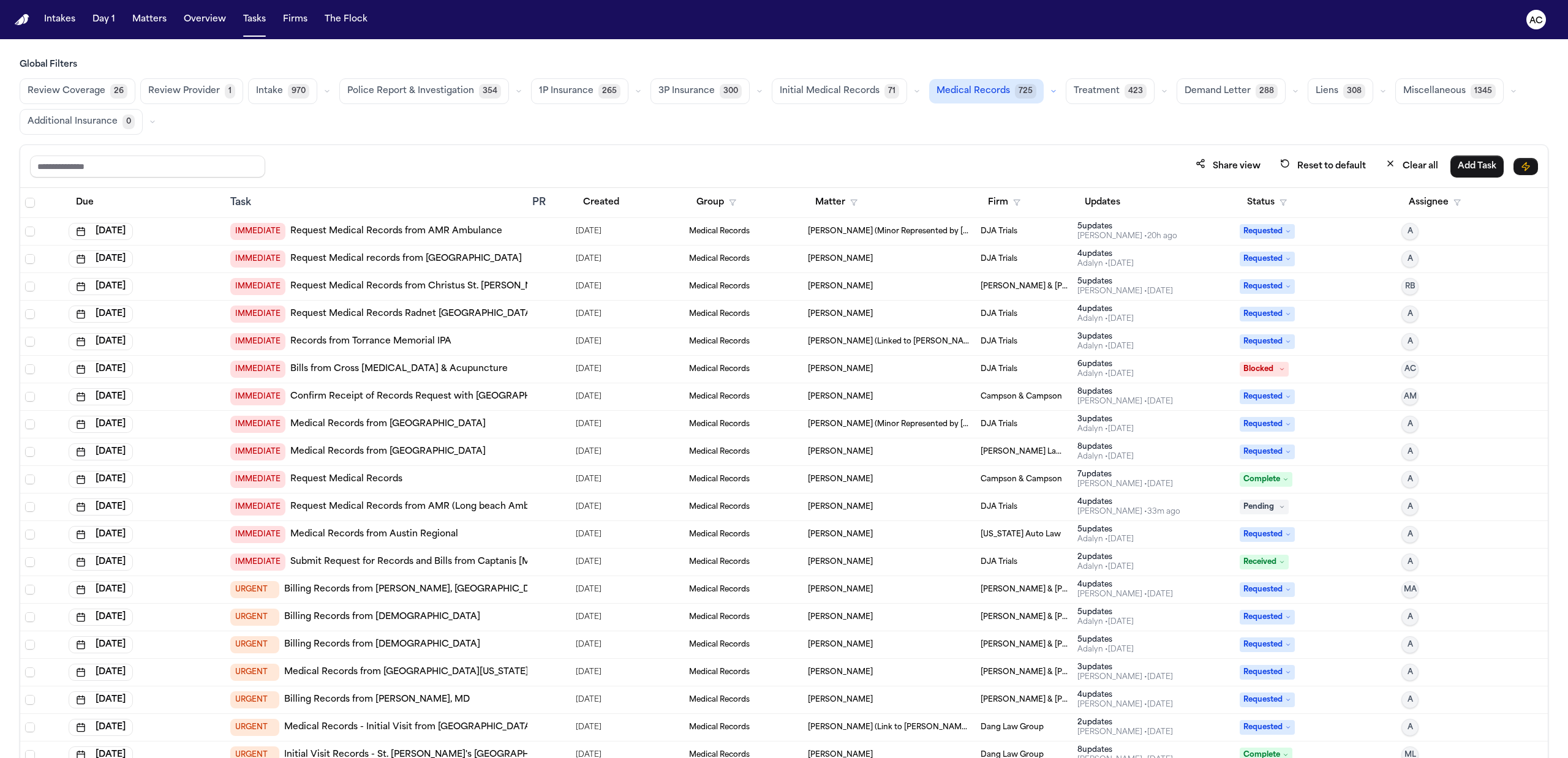
click at [1235, 202] on th "Status" at bounding box center [1316, 203] width 162 height 30
click at [1253, 207] on button "Status" at bounding box center [1266, 203] width 55 height 22
click at [1277, 313] on div "Pending" at bounding box center [1303, 310] width 103 height 14
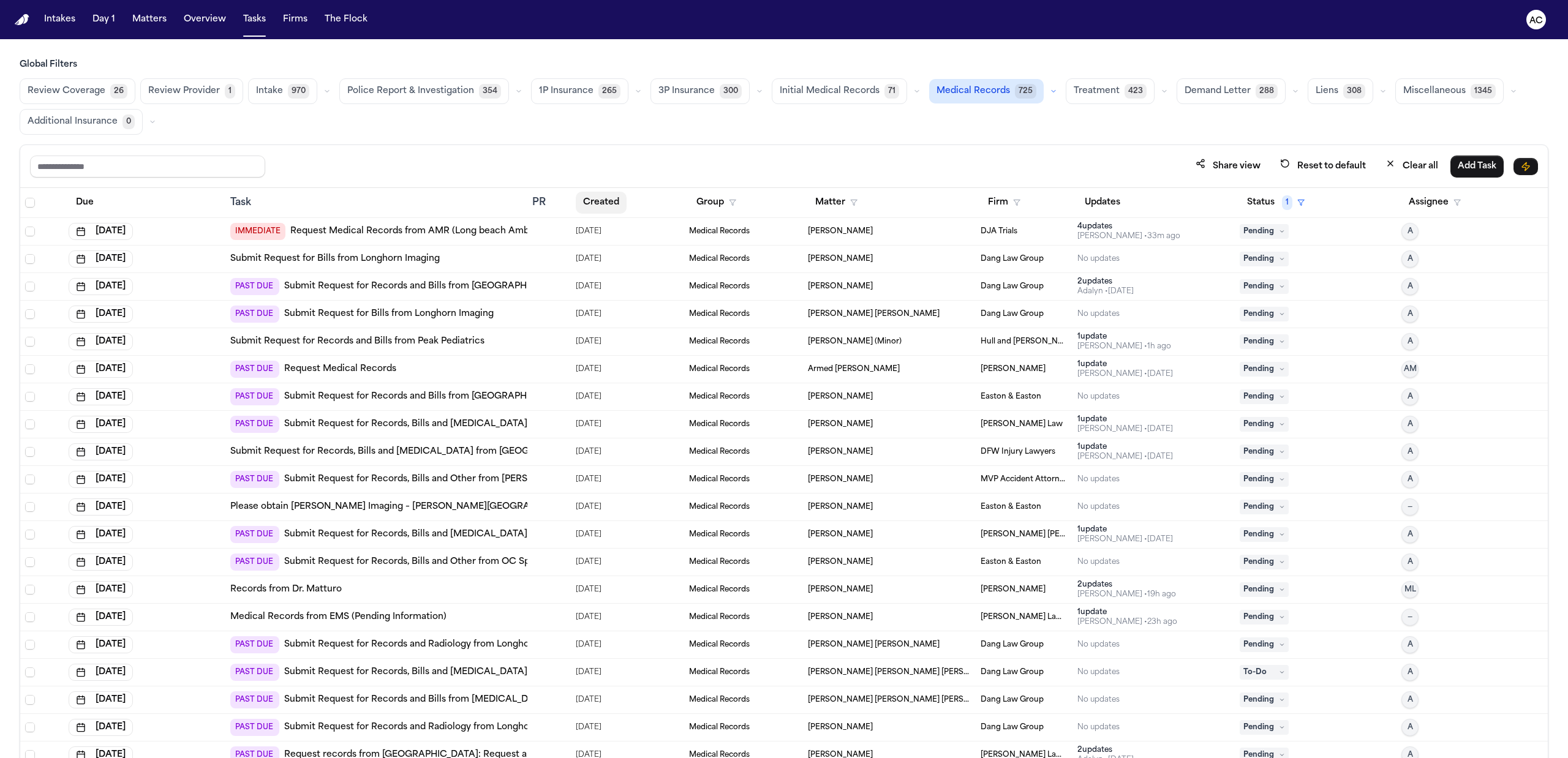
click at [601, 204] on button "Created" at bounding box center [601, 203] width 51 height 22
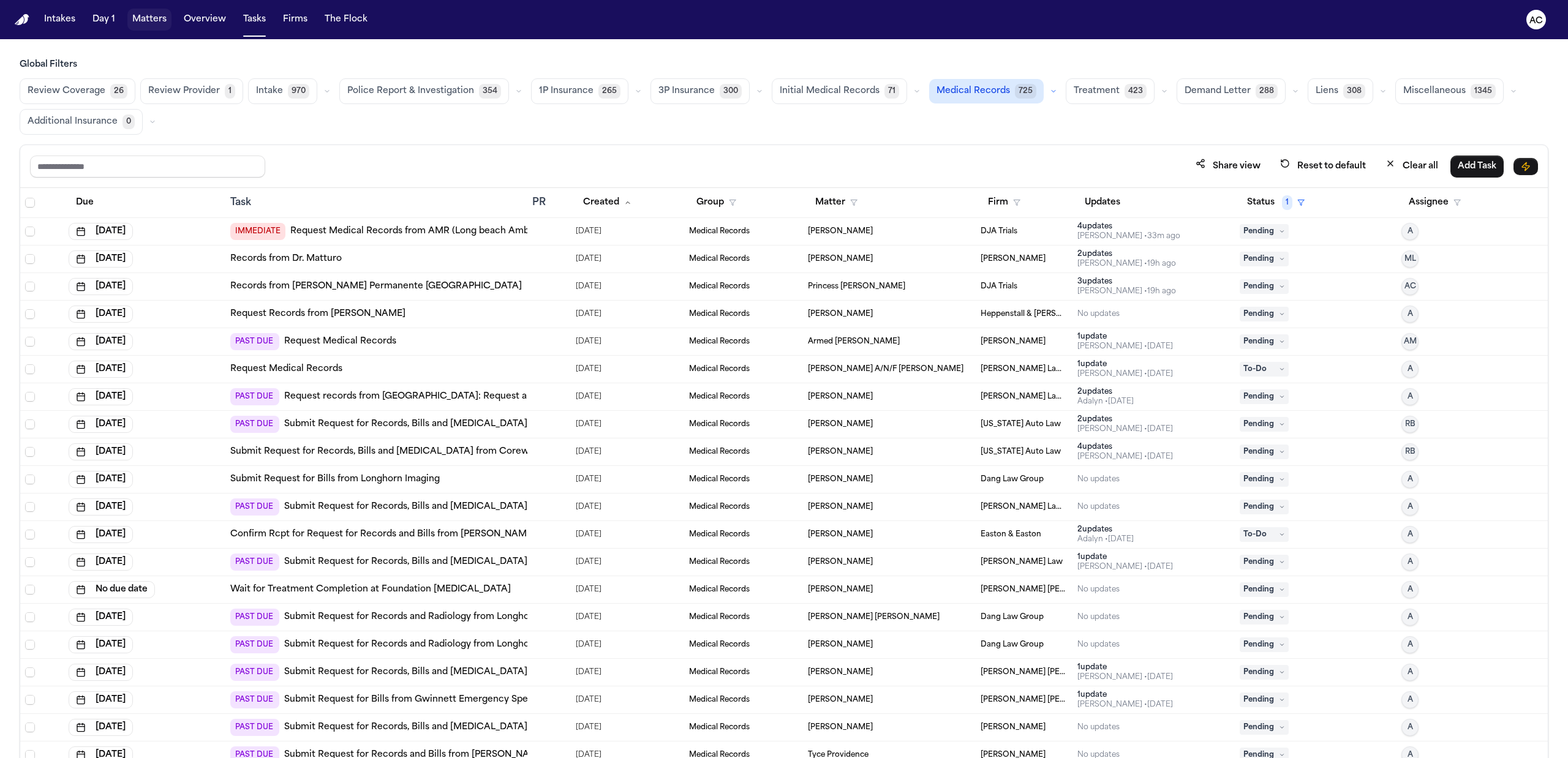
click at [149, 20] on button "Matters" at bounding box center [149, 20] width 44 height 22
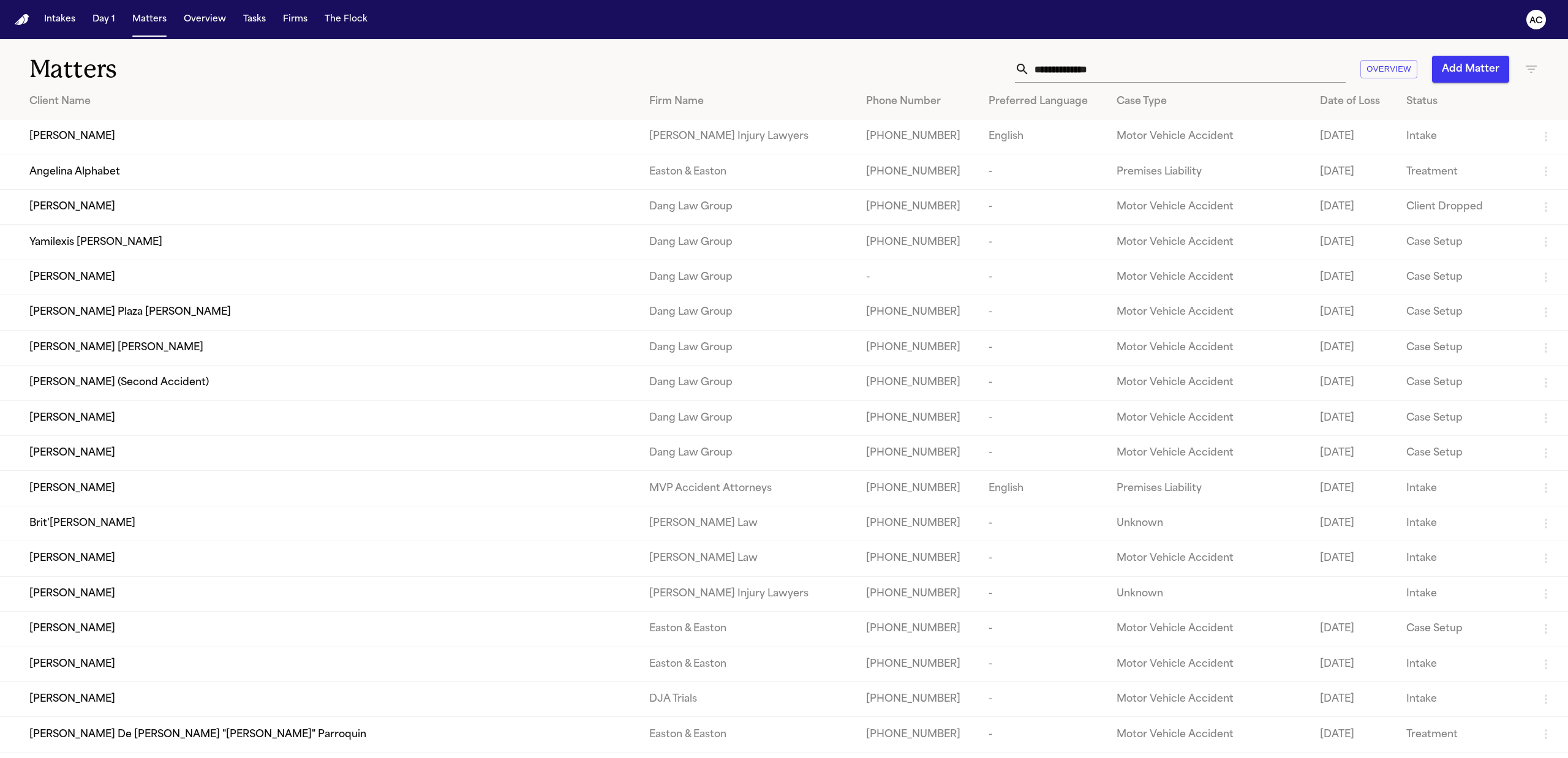
click at [1088, 66] on input "text" at bounding box center [1188, 69] width 316 height 27
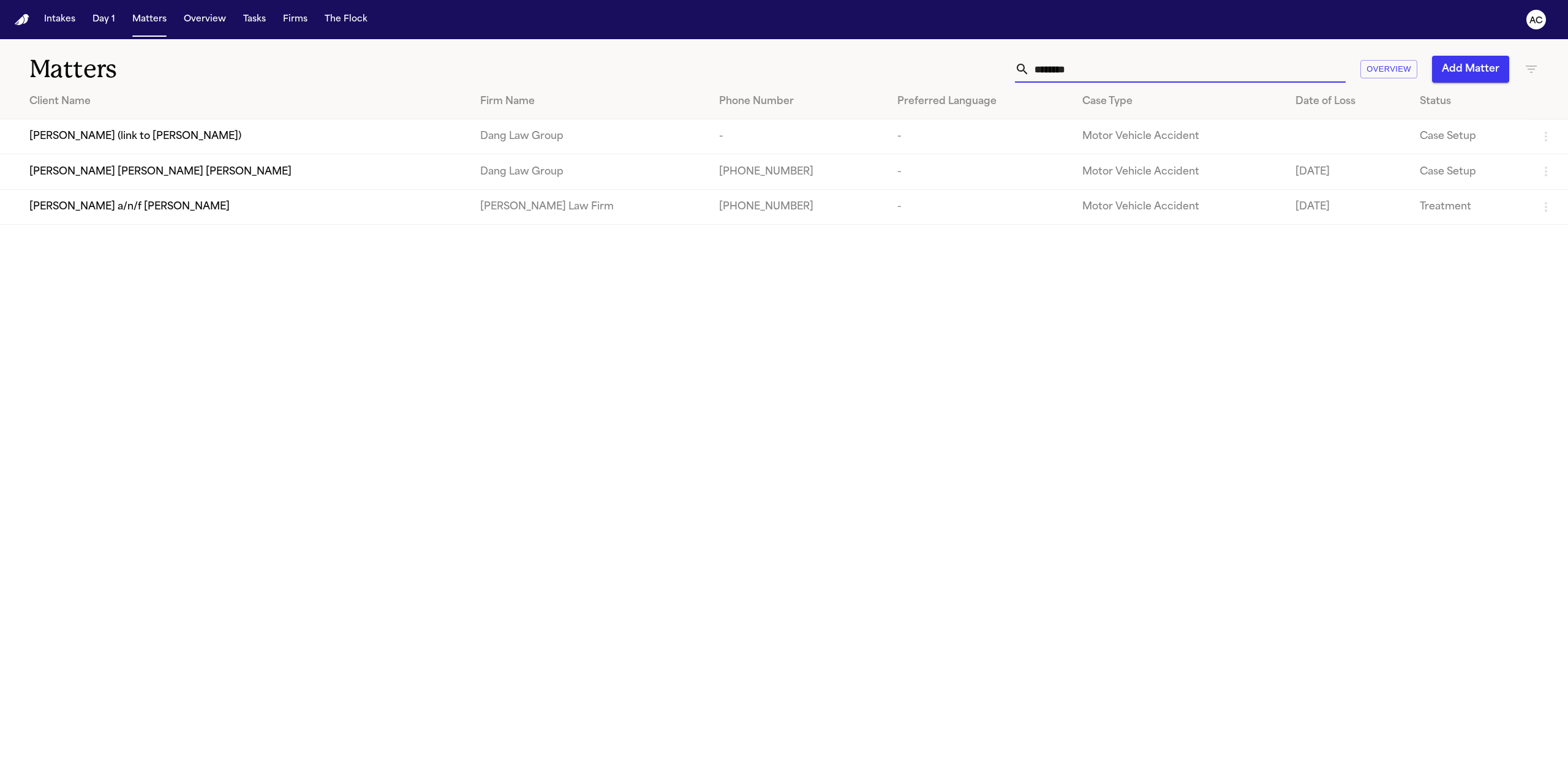
type input "********"
click at [283, 212] on div "Juan Carlos Becerra a/n/f Gabriella Becerra Perez" at bounding box center [245, 207] width 431 height 14
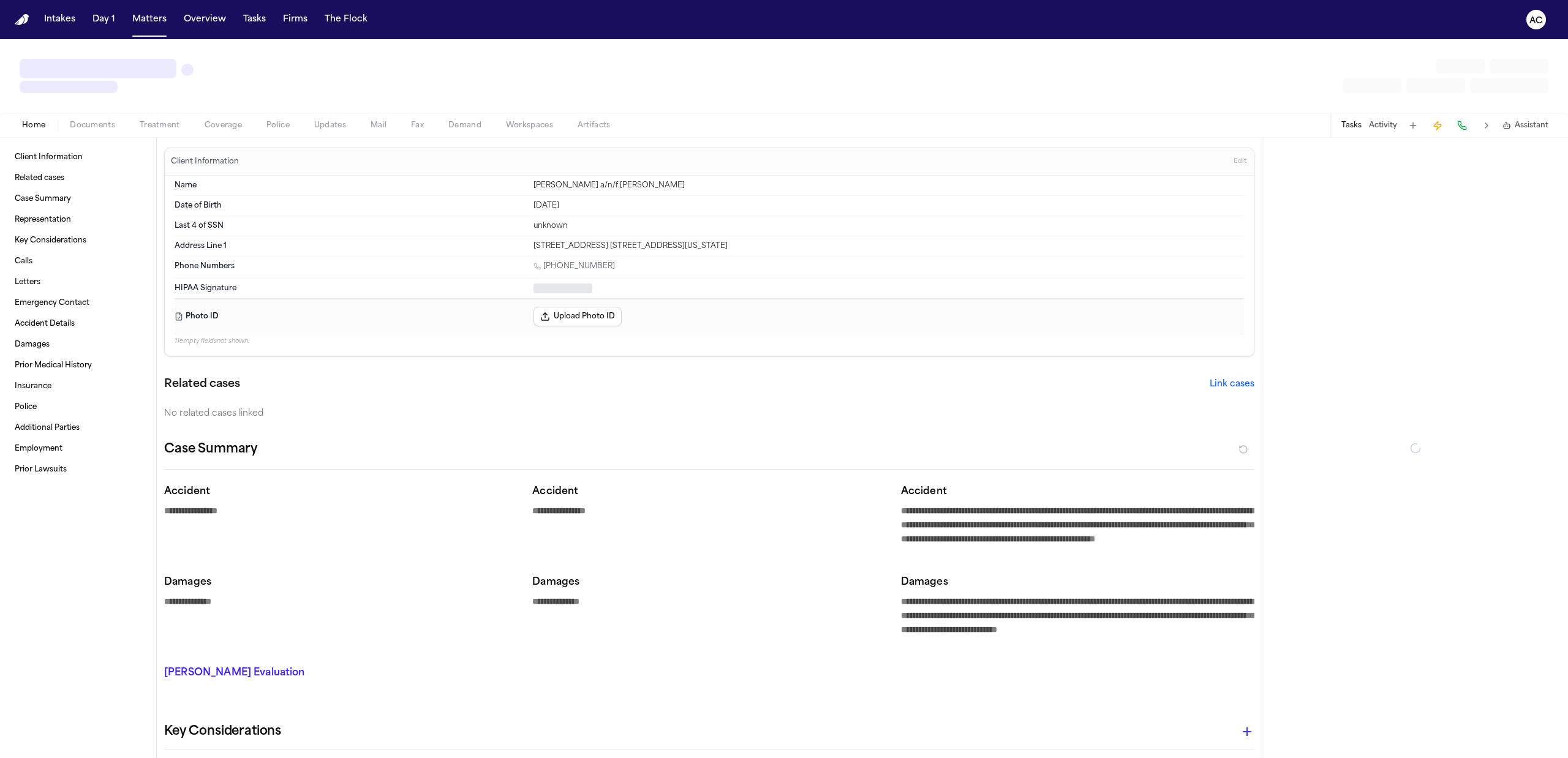
type textarea "*"
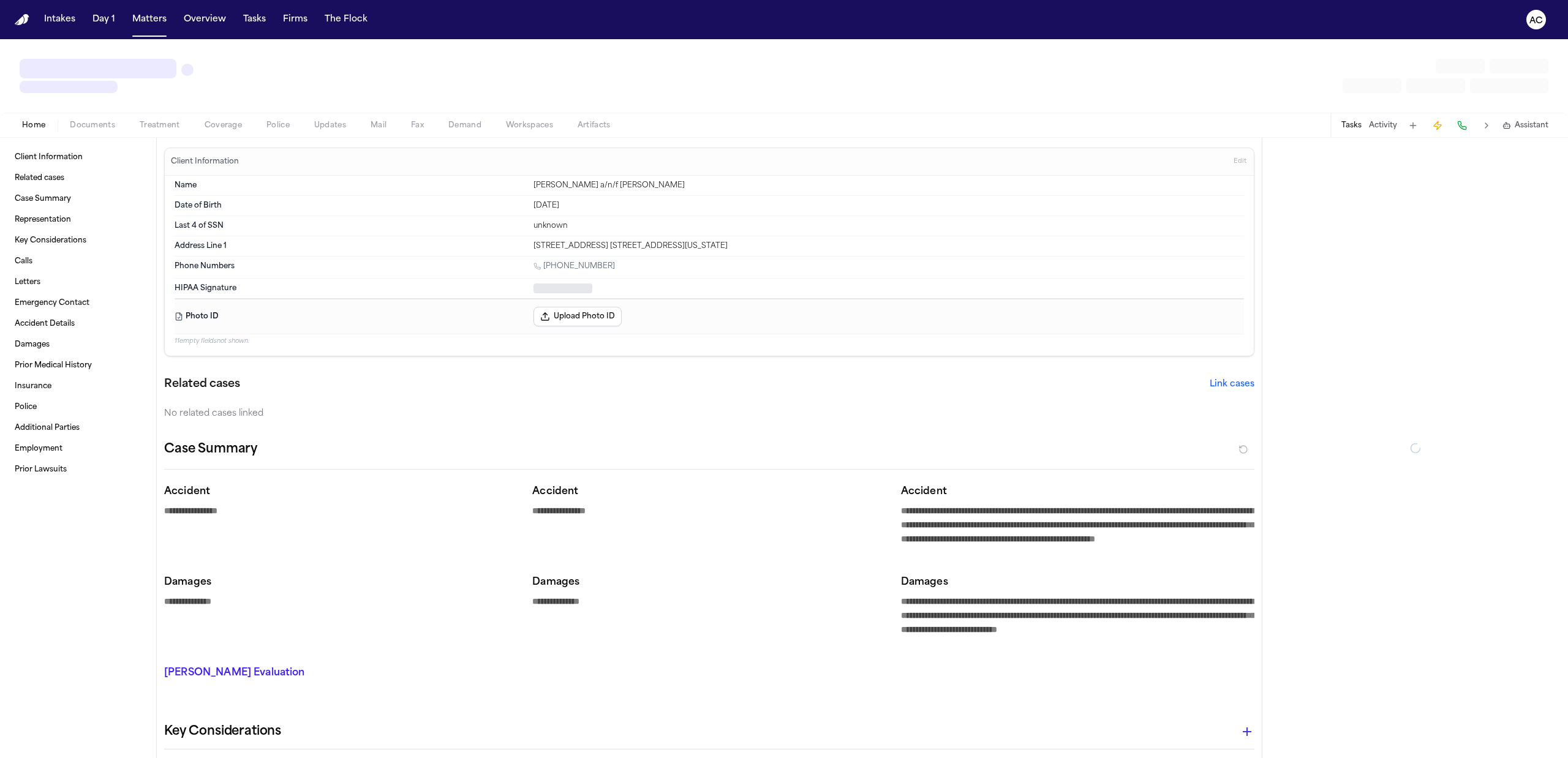
type textarea "*"
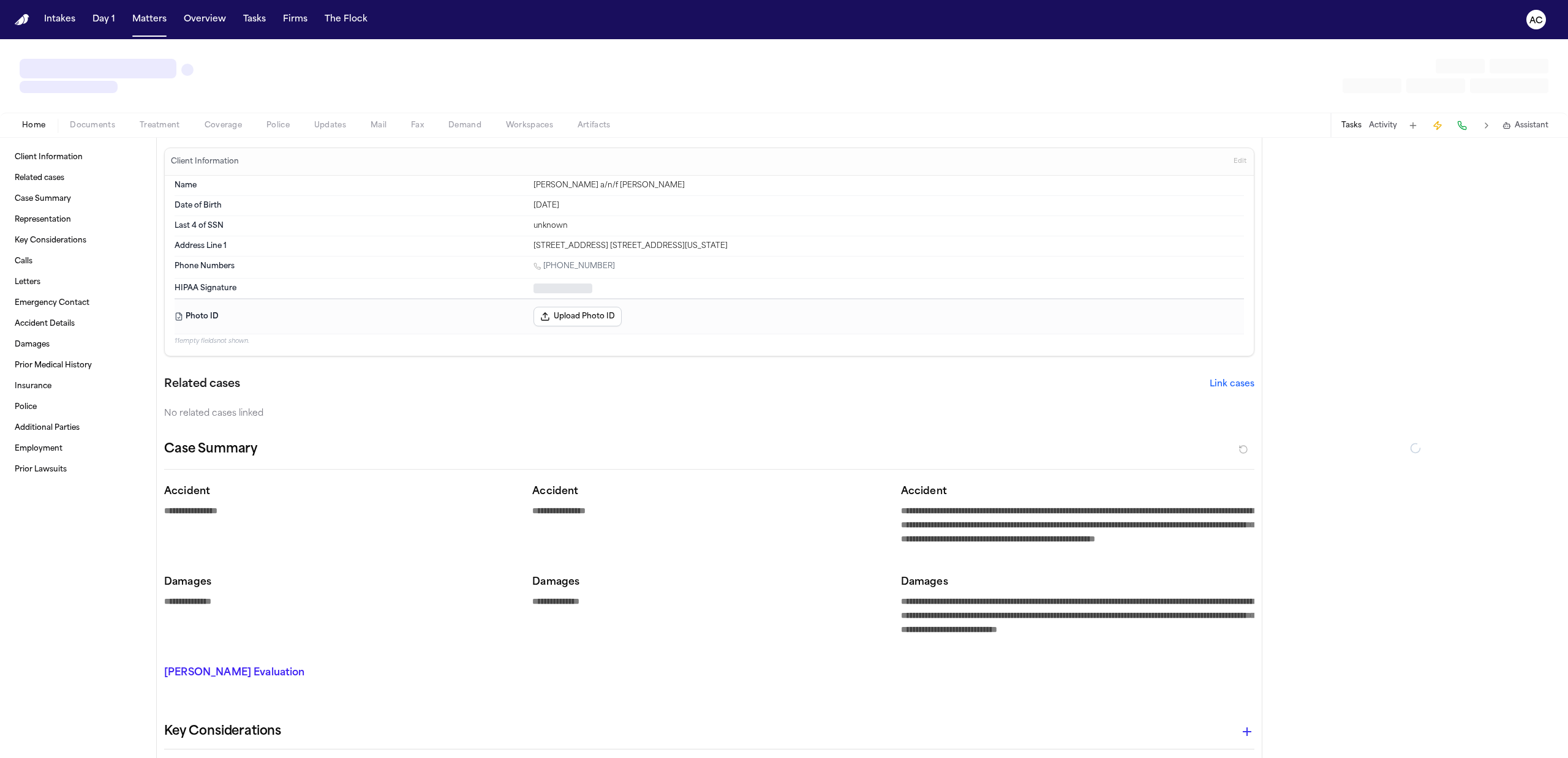
type textarea "*"
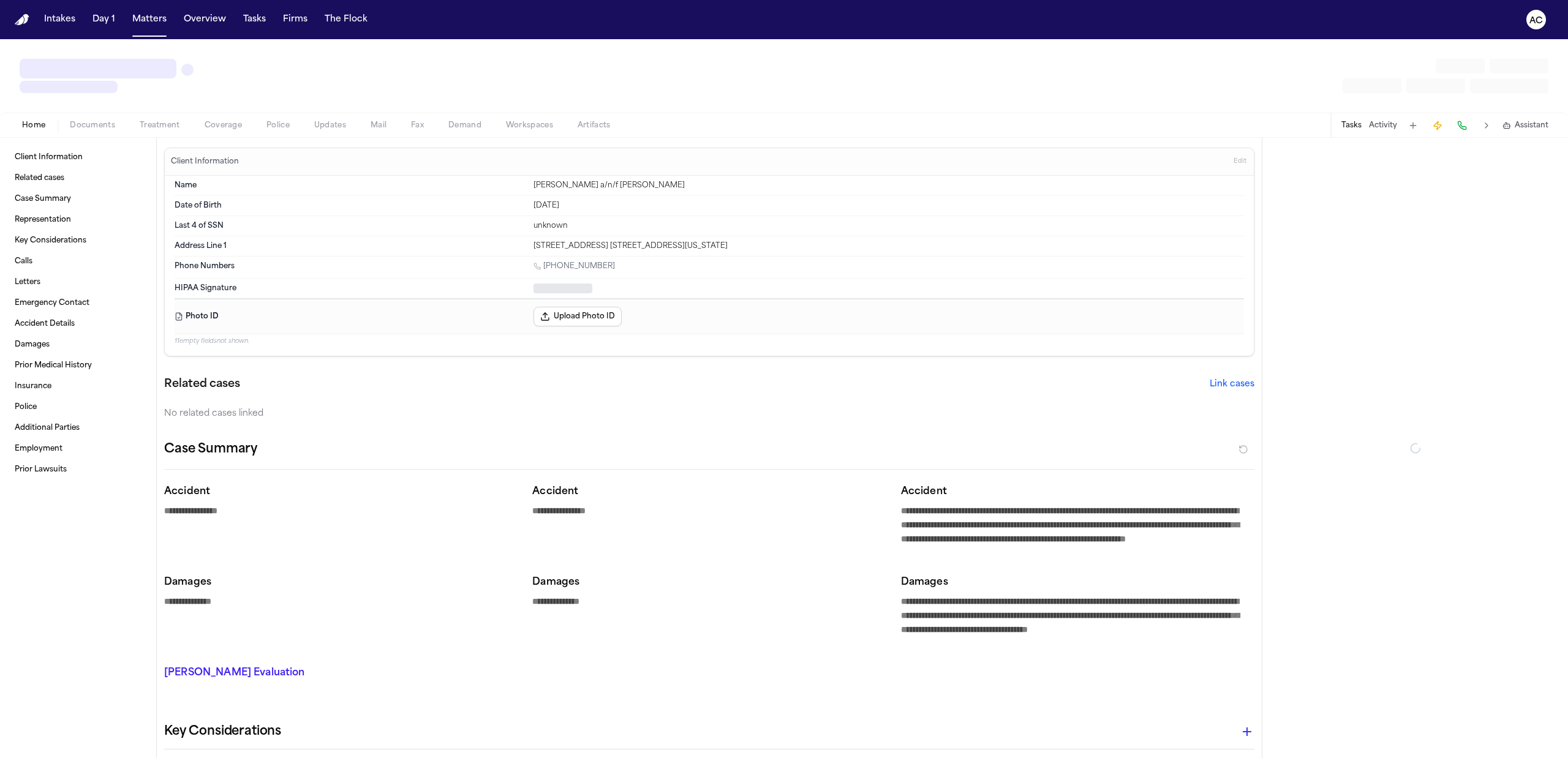
type textarea "*"
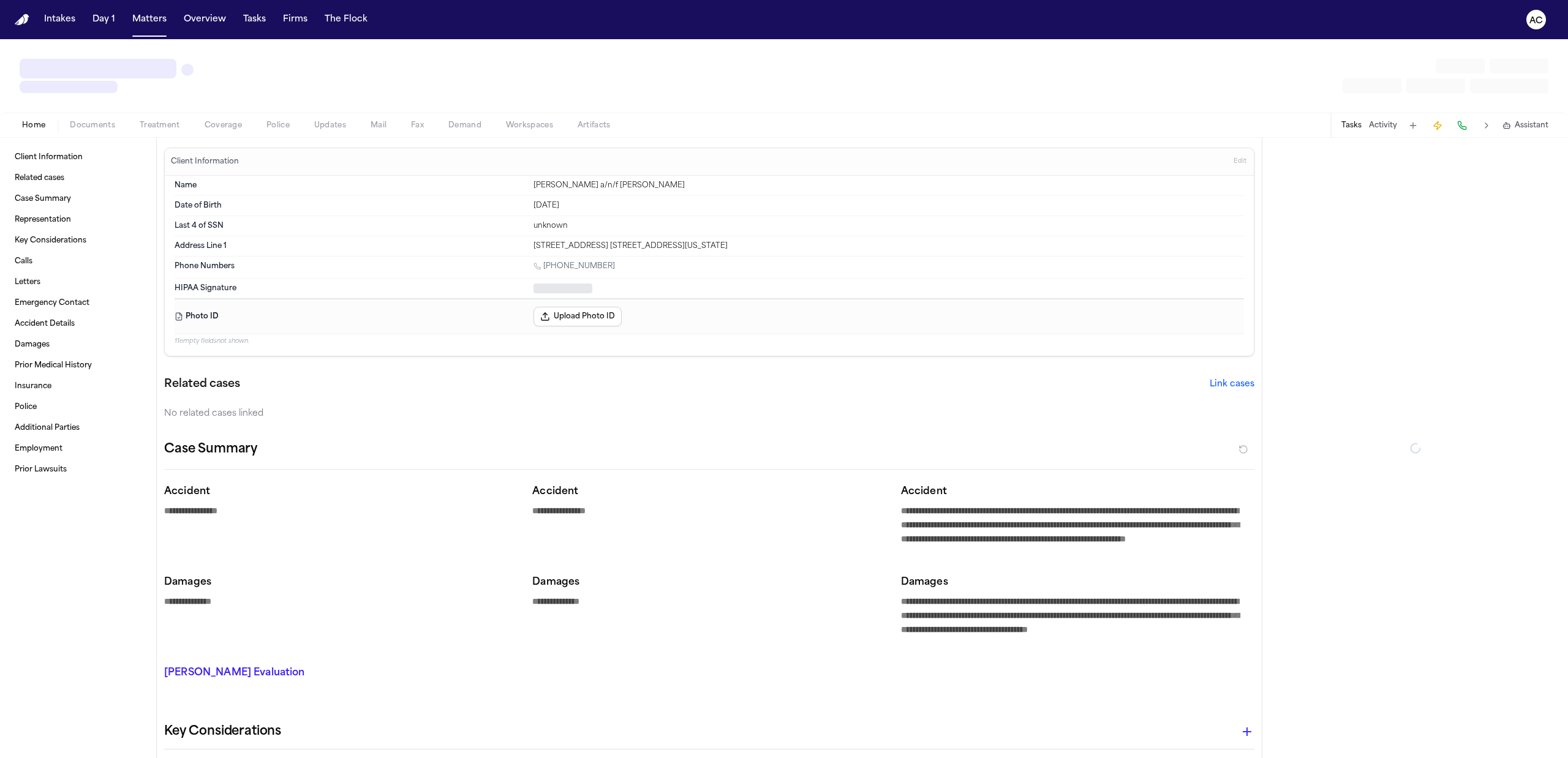
type textarea "*"
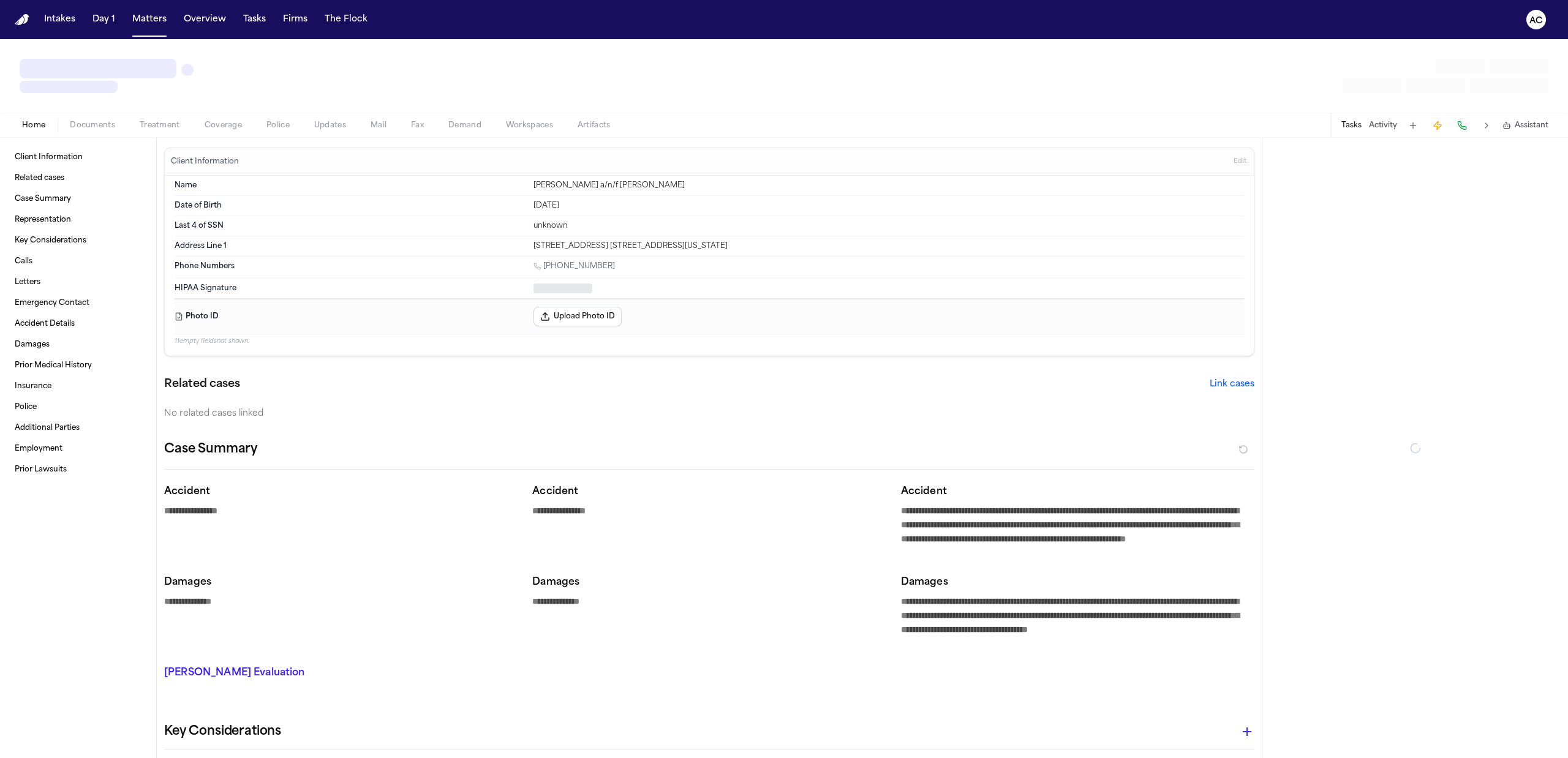
type textarea "*"
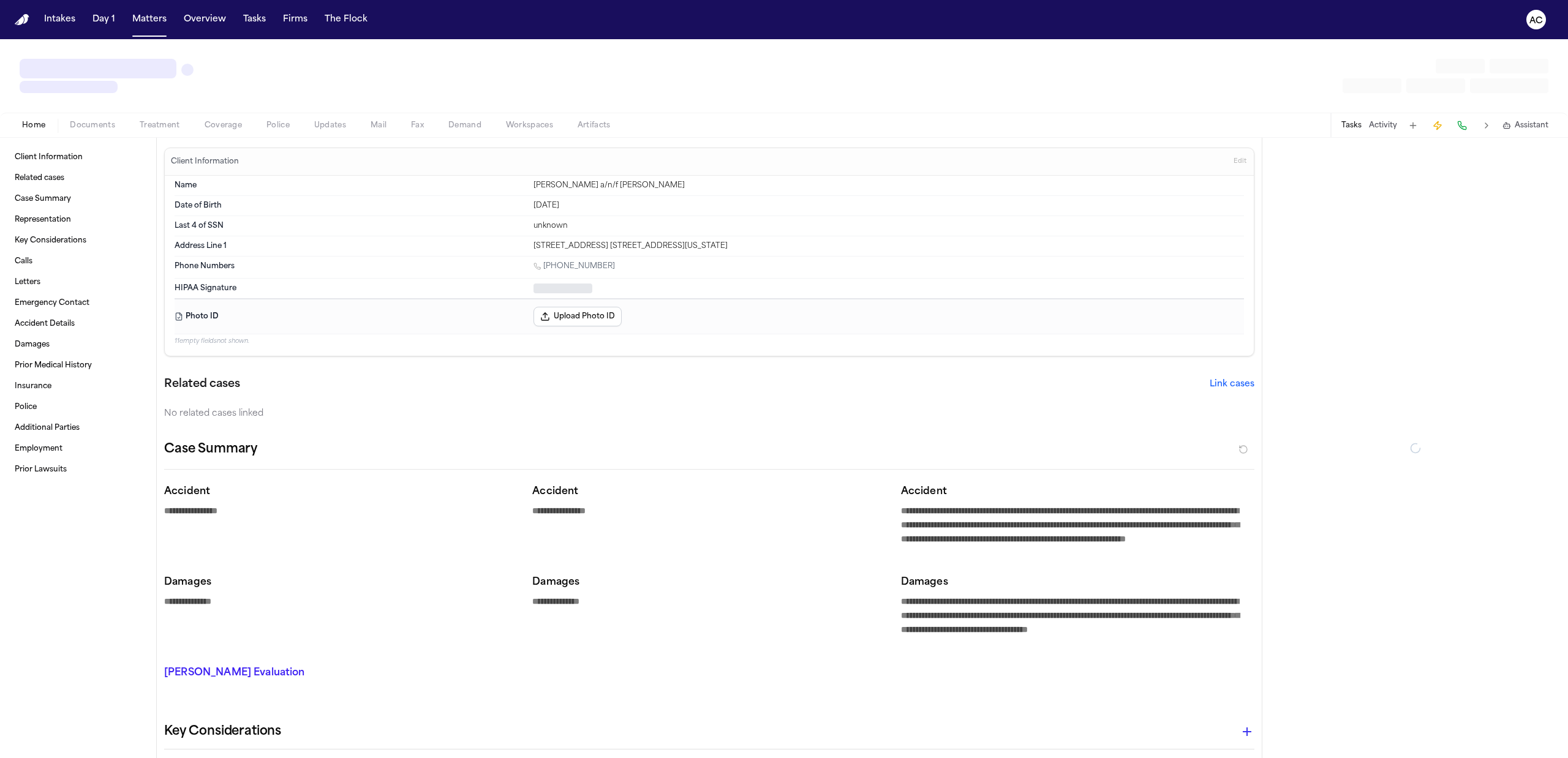
type textarea "*"
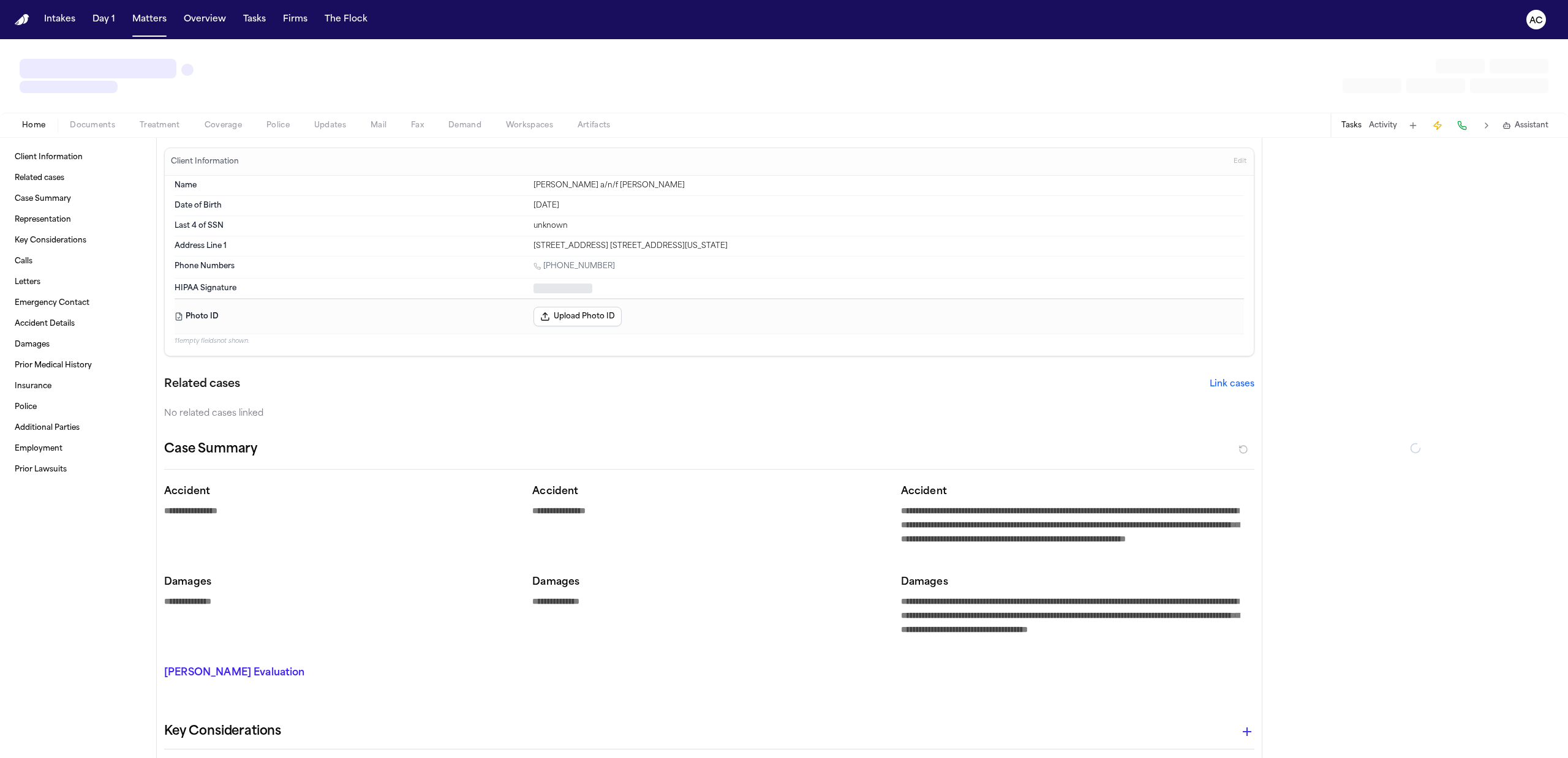
type textarea "*"
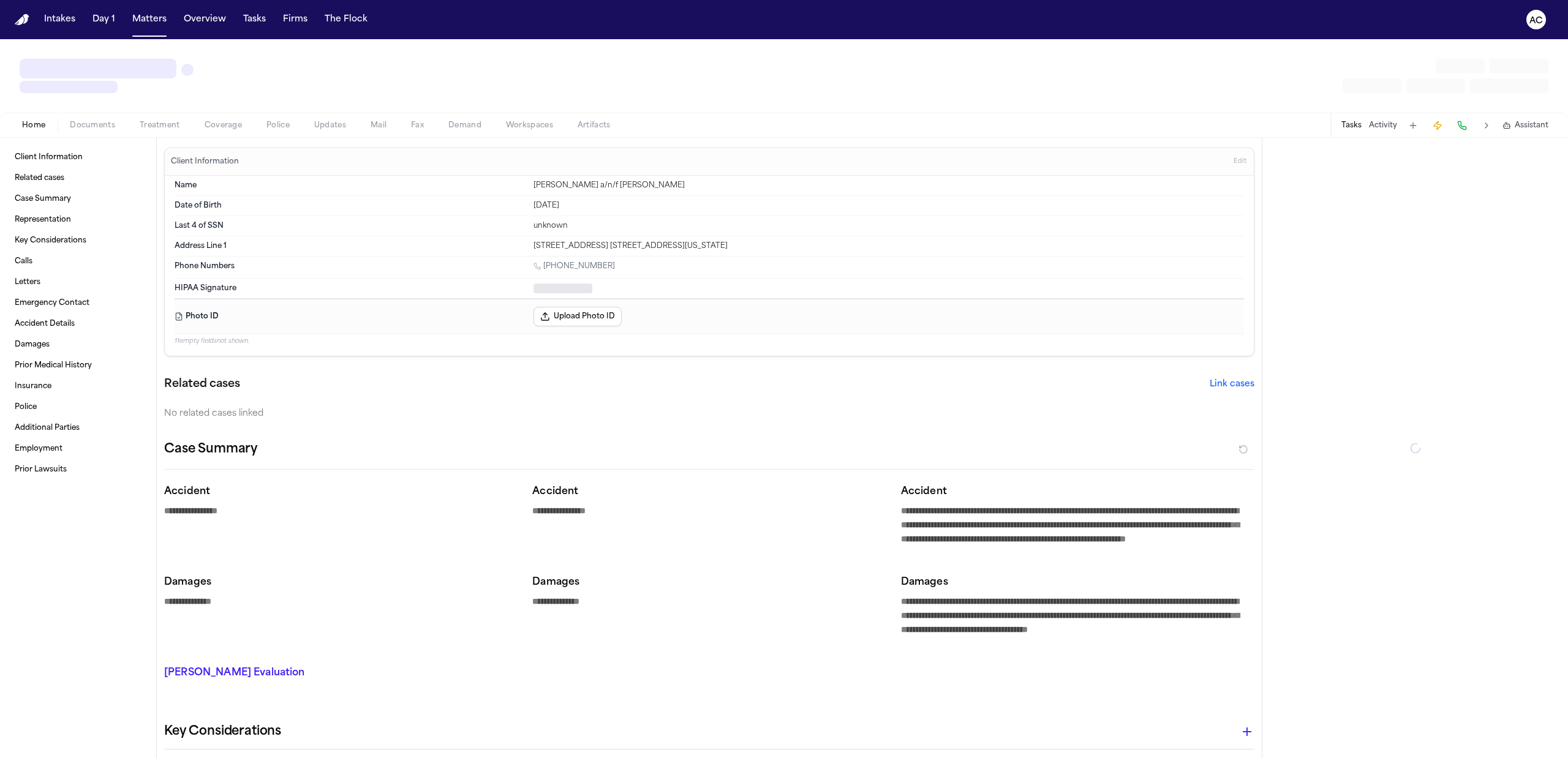
type textarea "*"
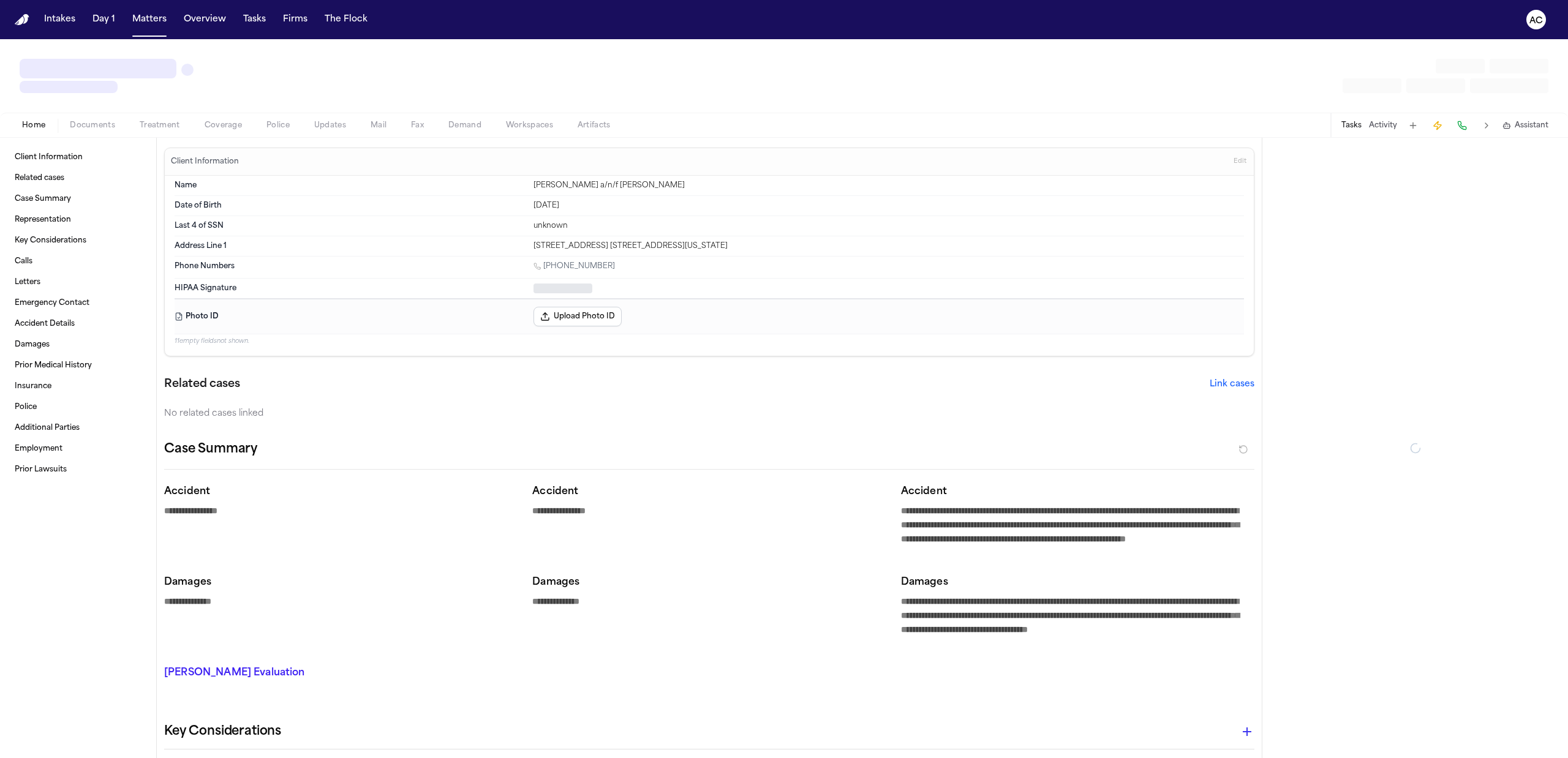
type textarea "*"
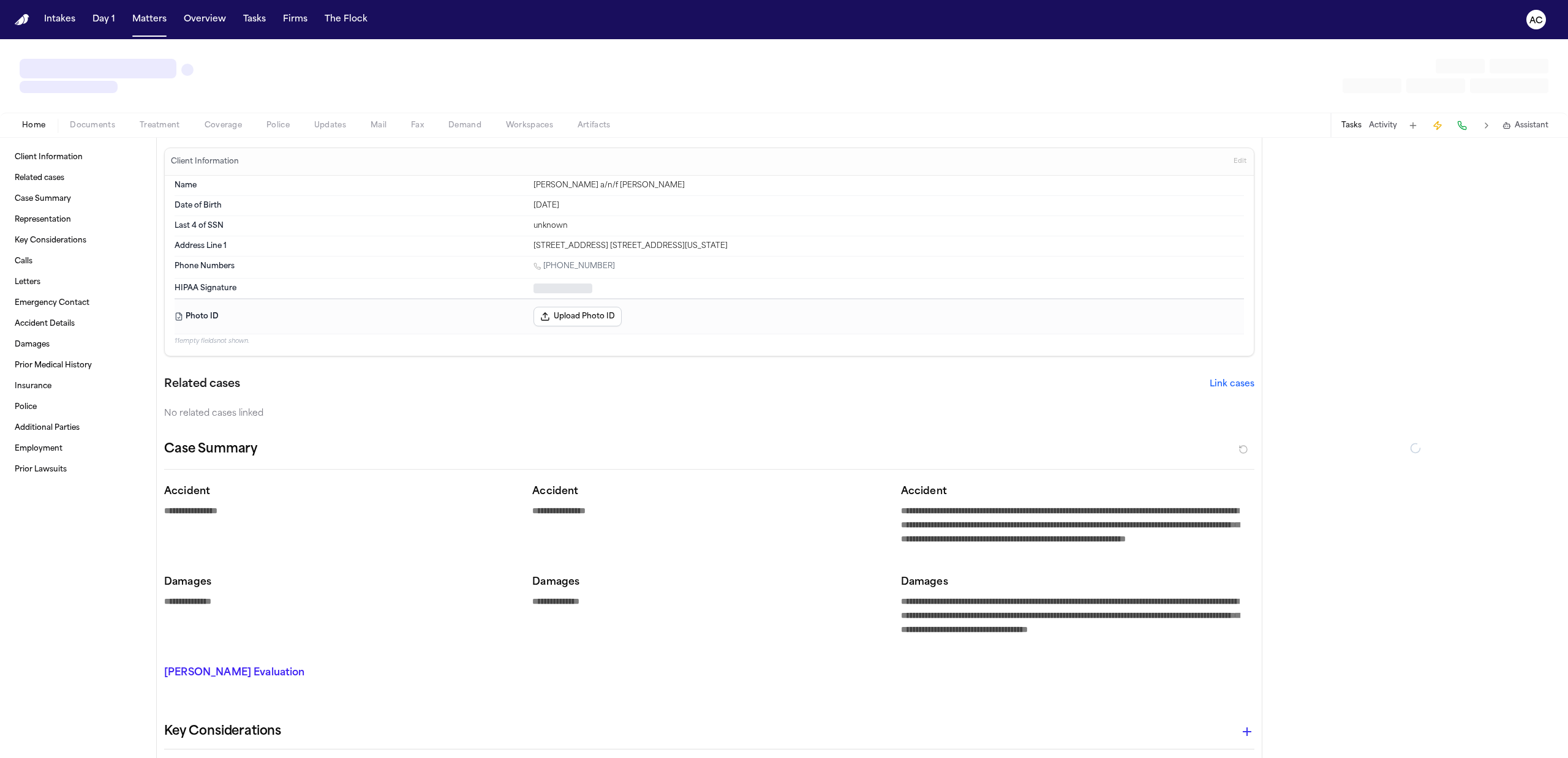
type textarea "*"
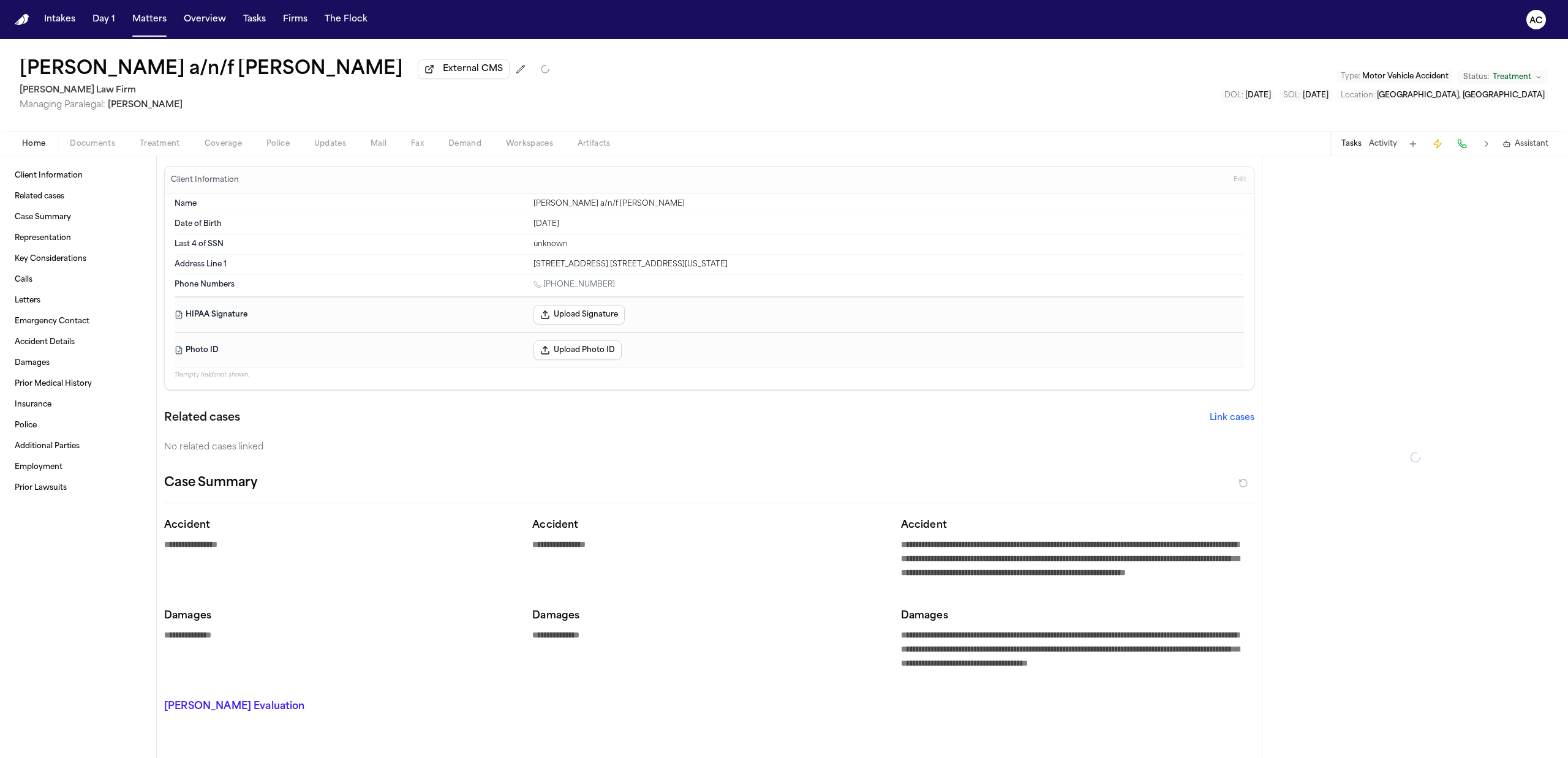
type textarea "*"
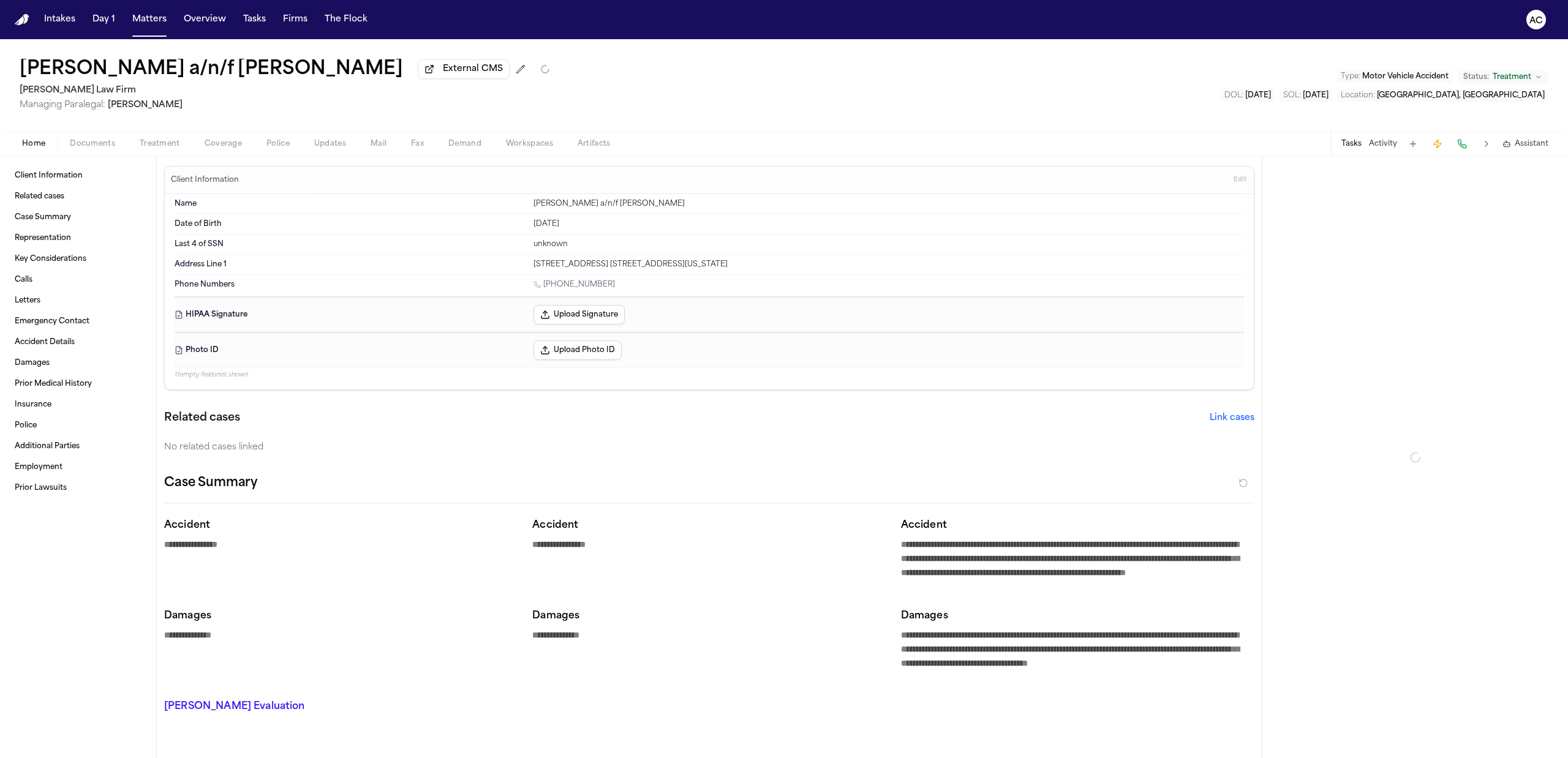
type textarea "*"
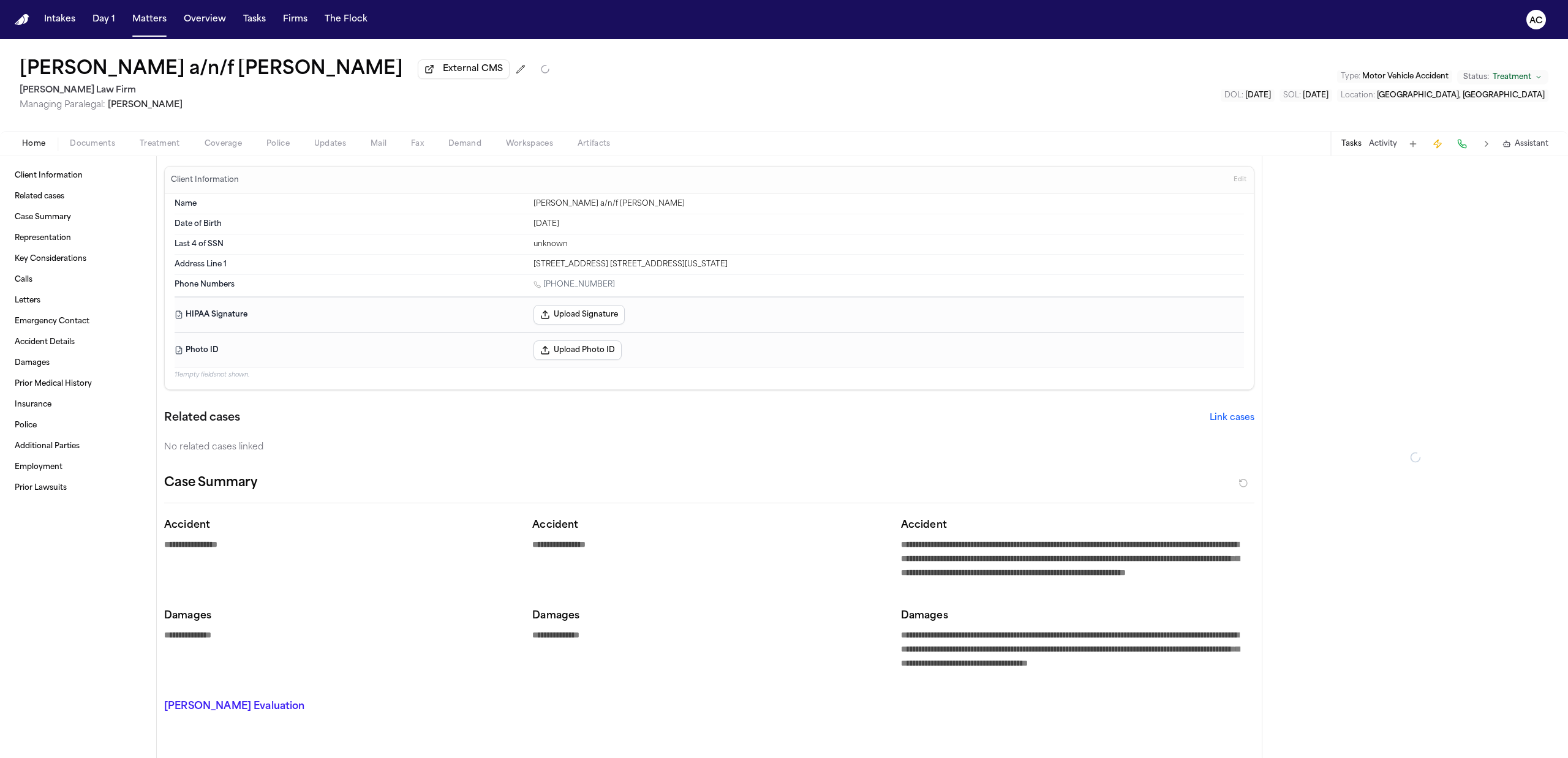
type textarea "*"
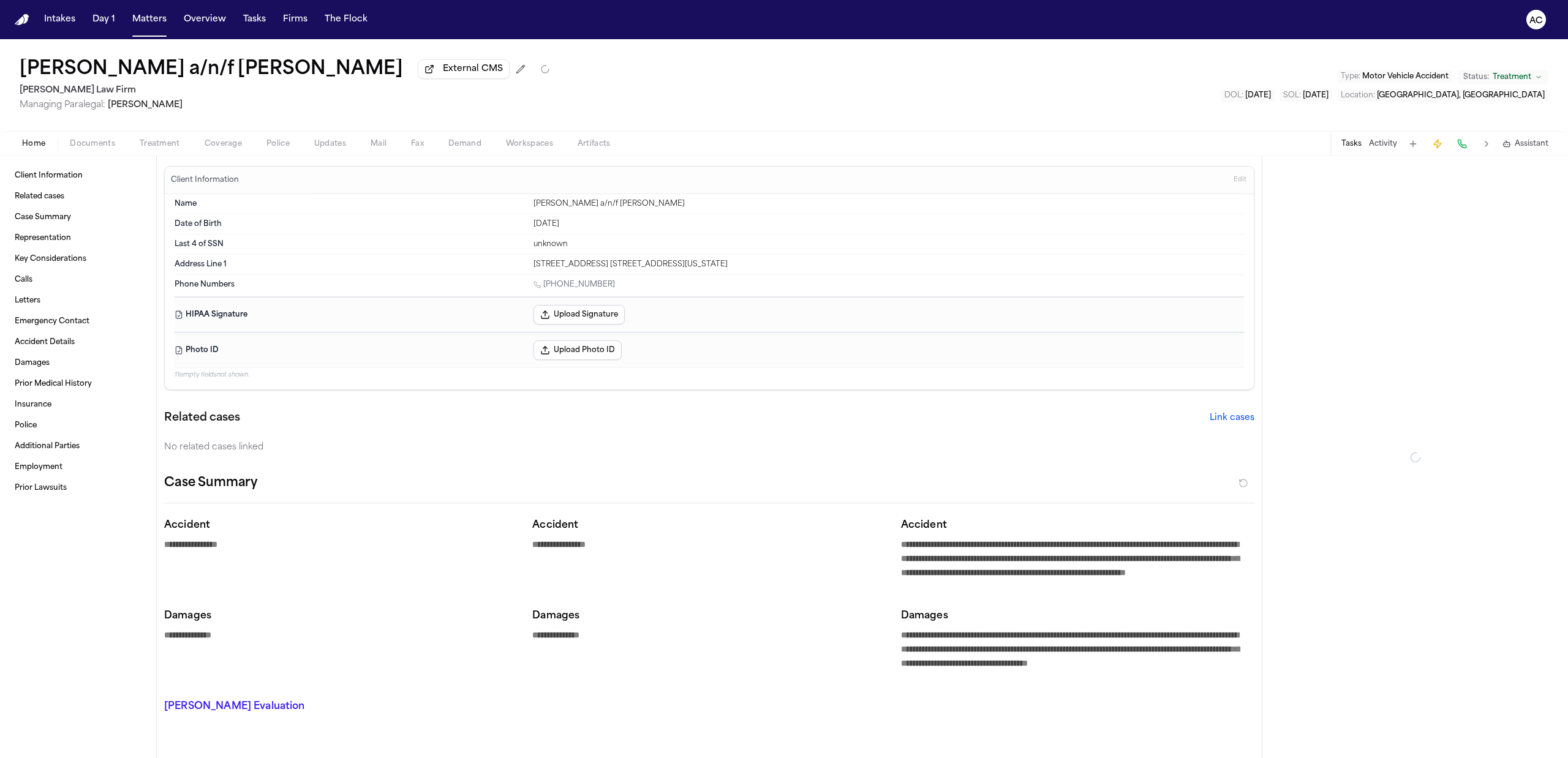
type textarea "*"
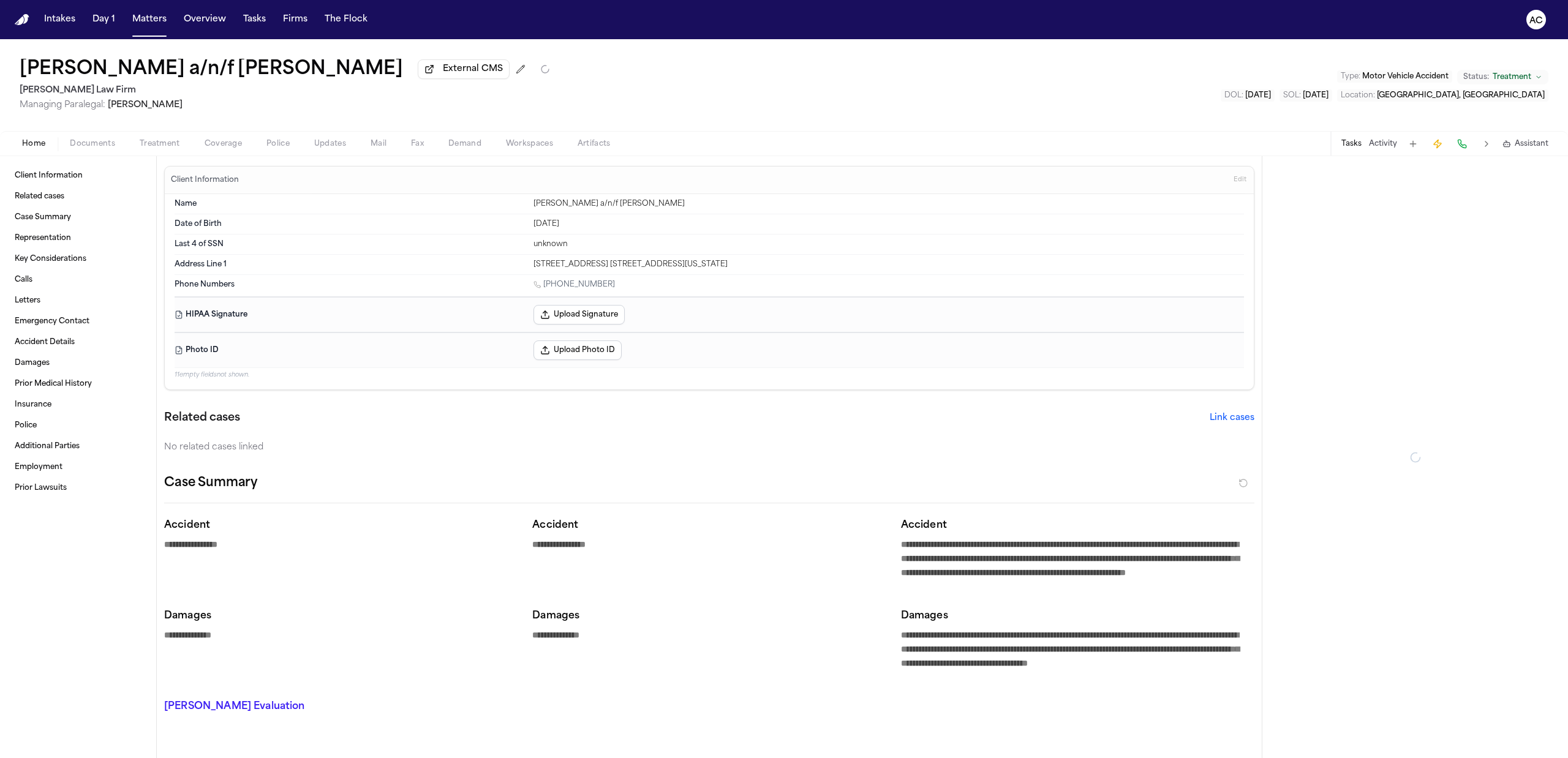
type textarea "*"
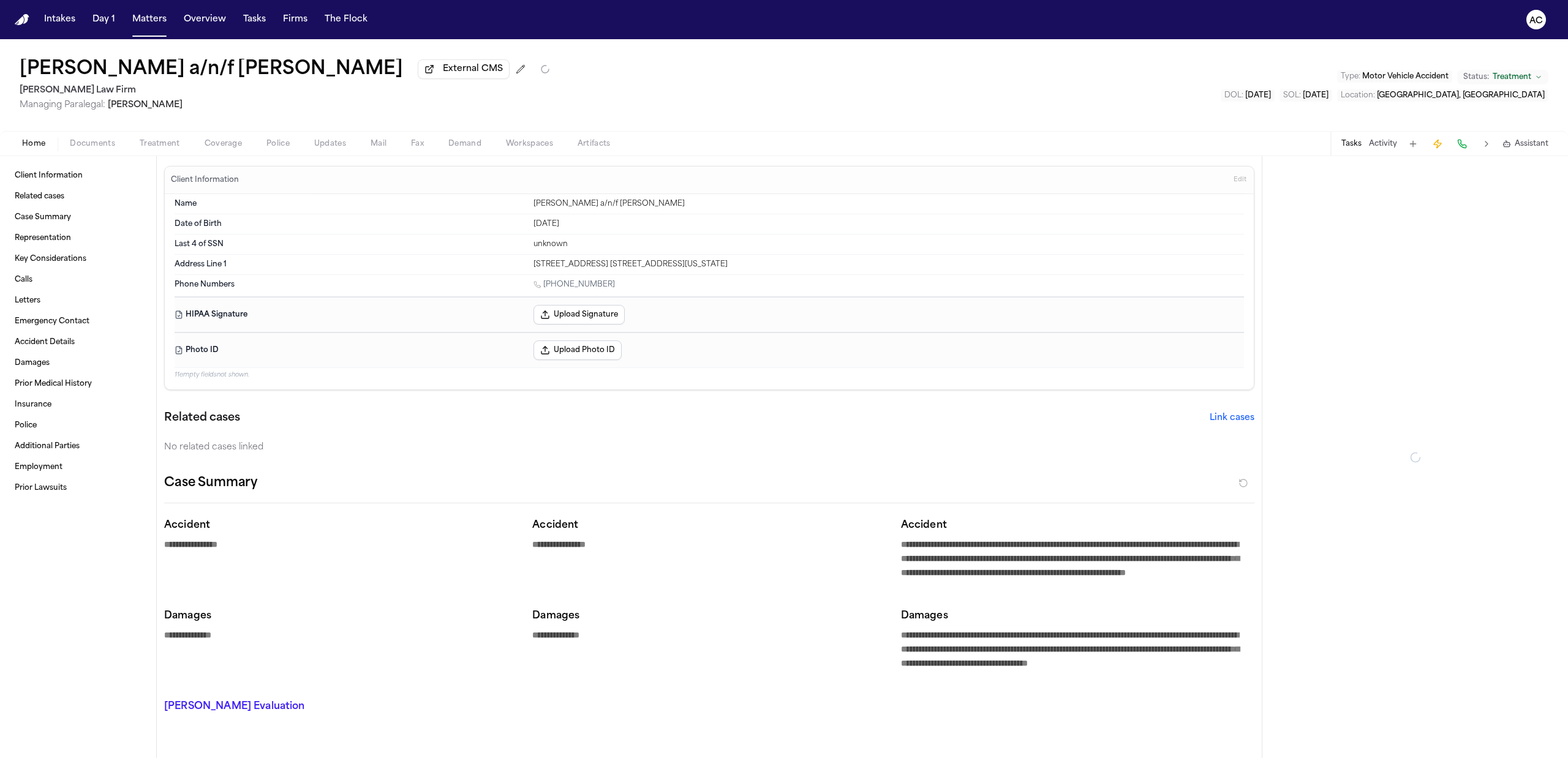
type textarea "*"
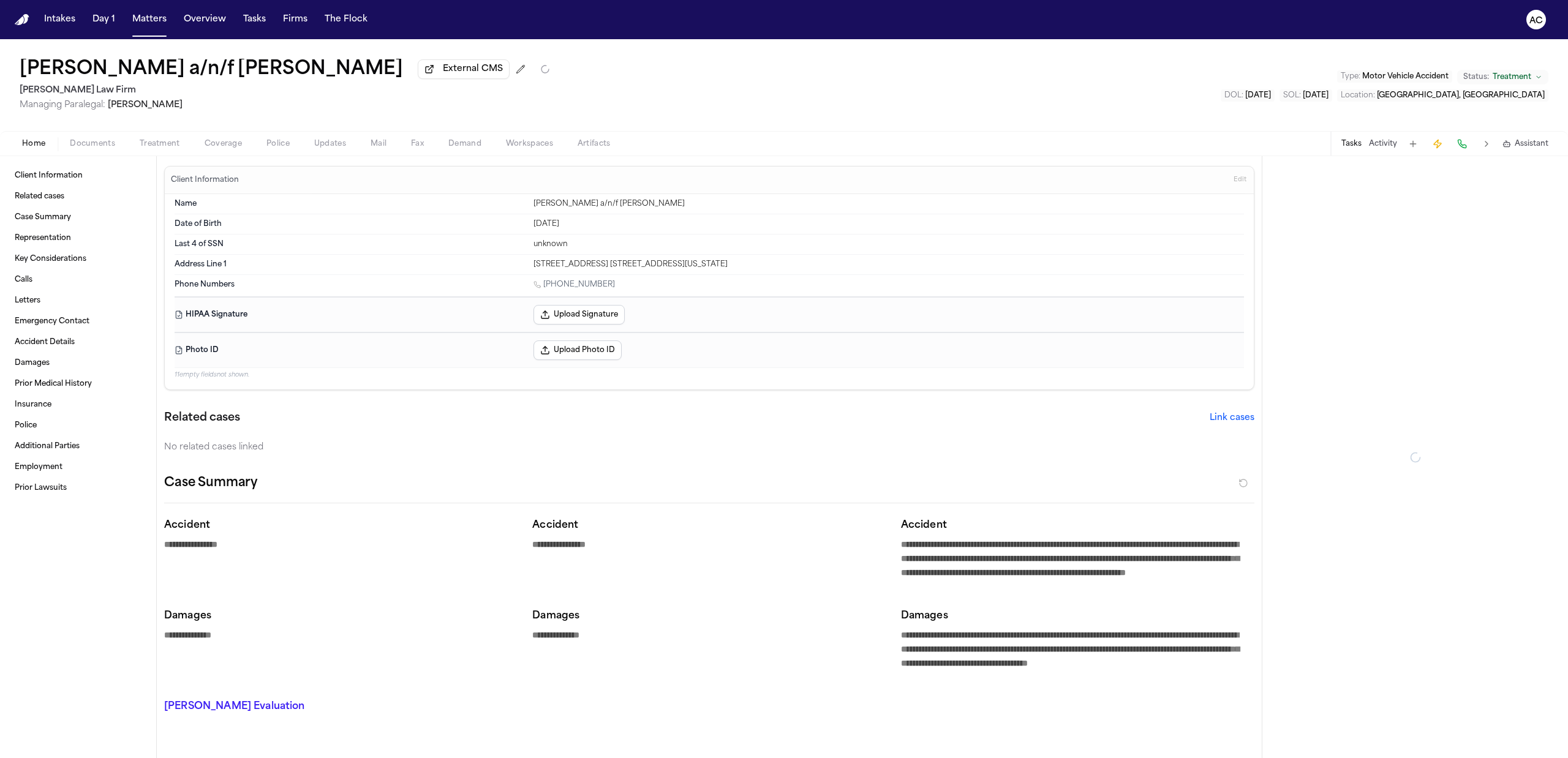
type textarea "*"
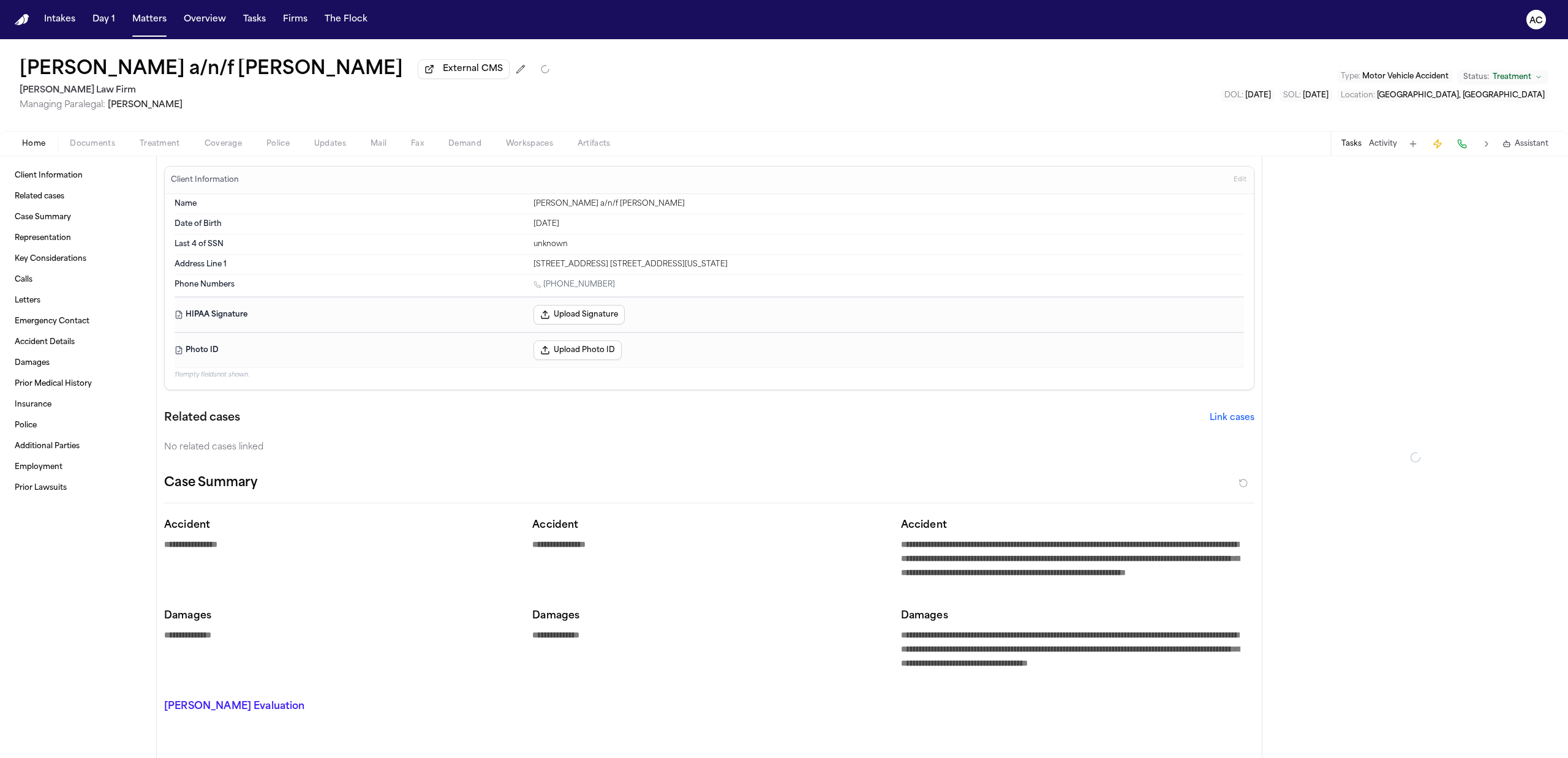
type textarea "*"
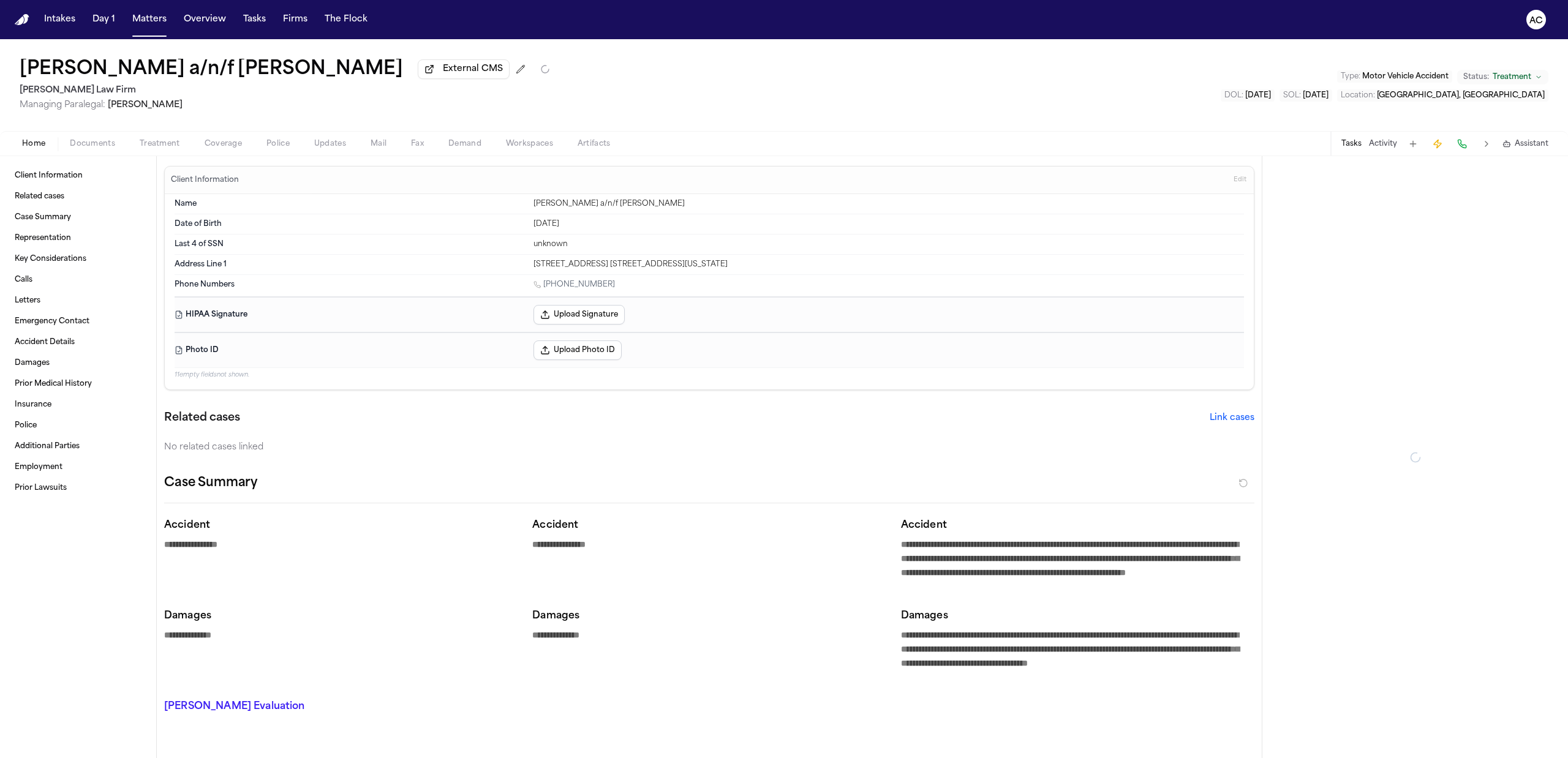
type textarea "*"
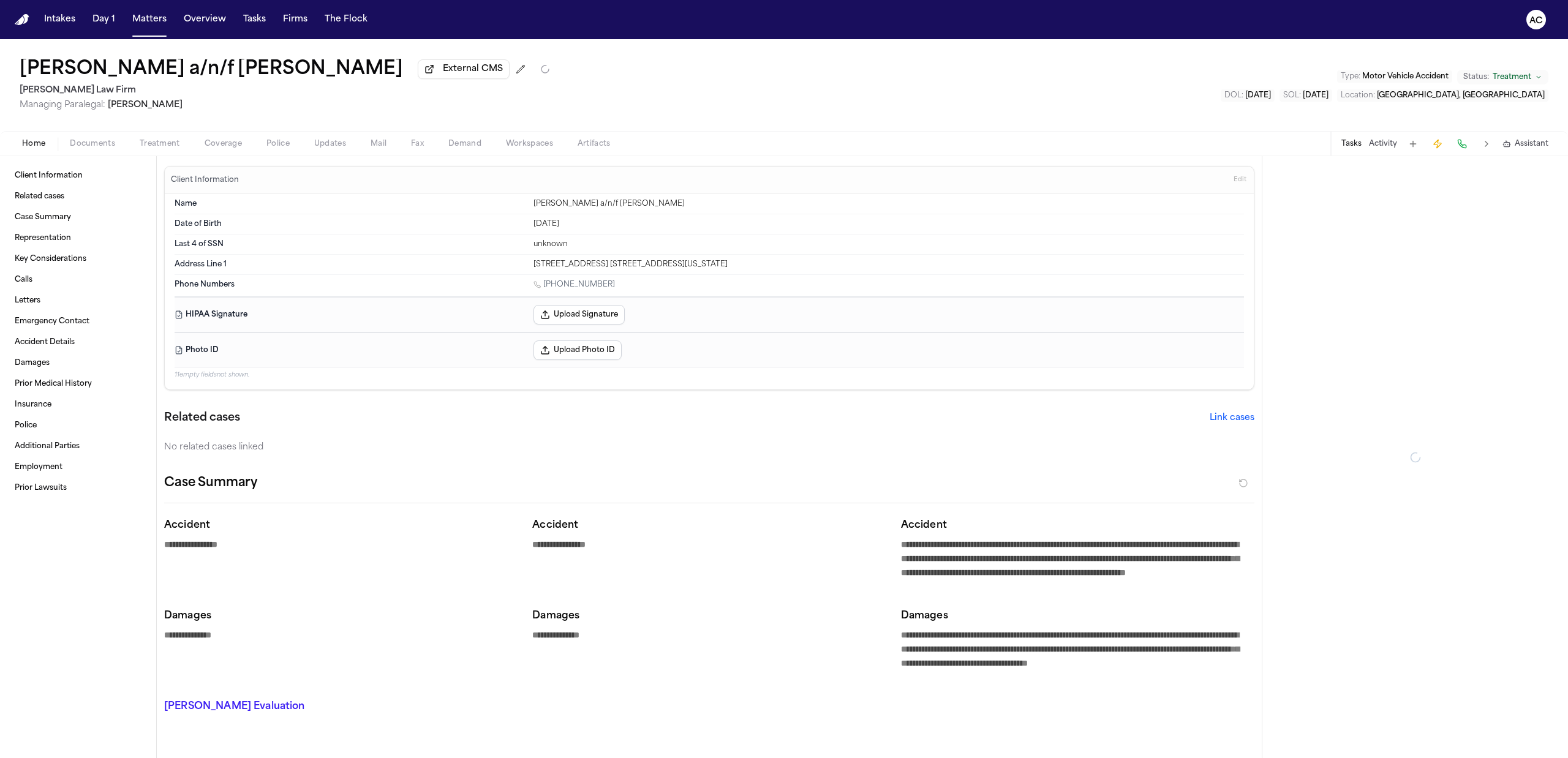
type textarea "*"
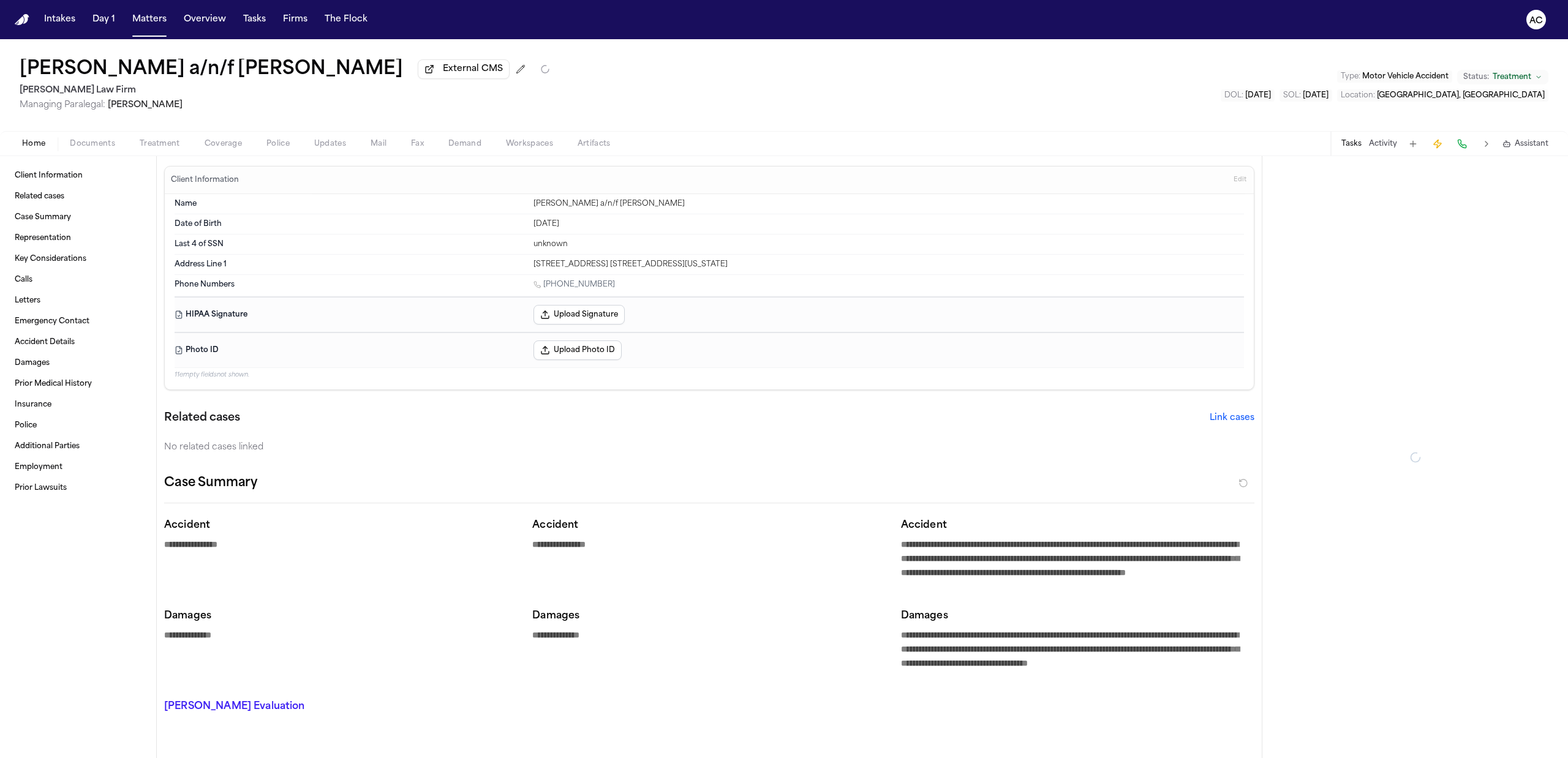
type textarea "*"
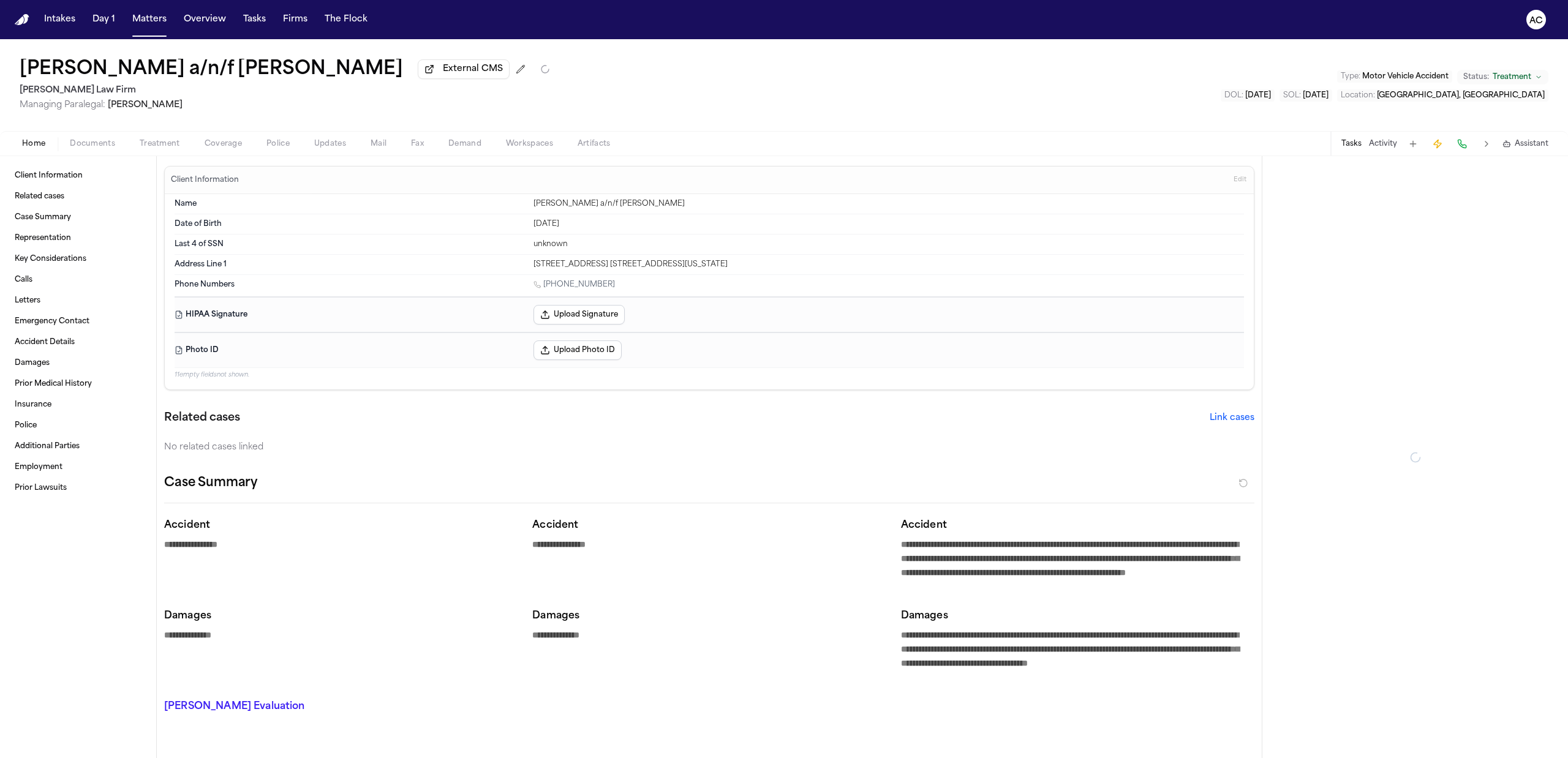
type textarea "*"
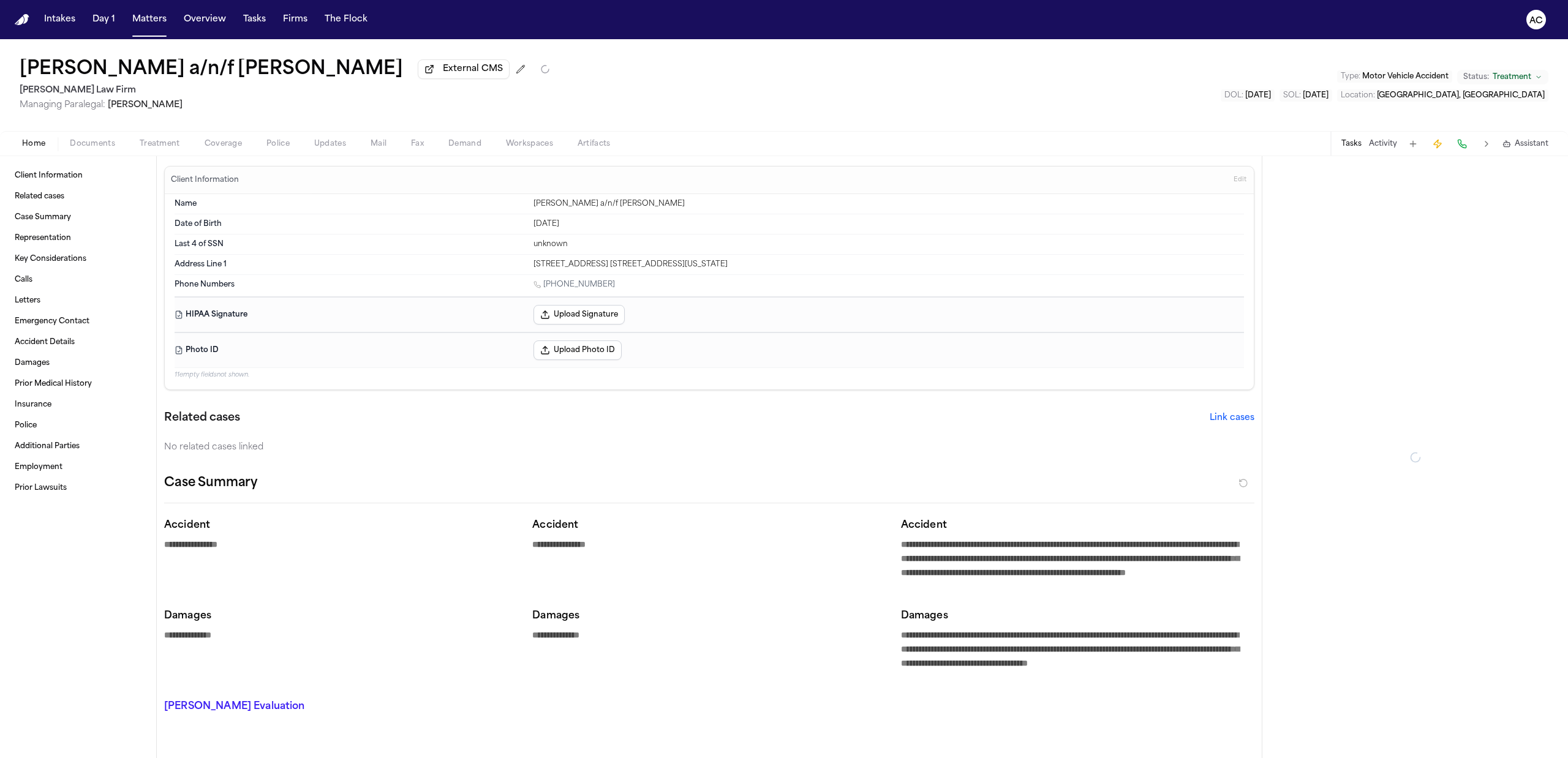
type textarea "*"
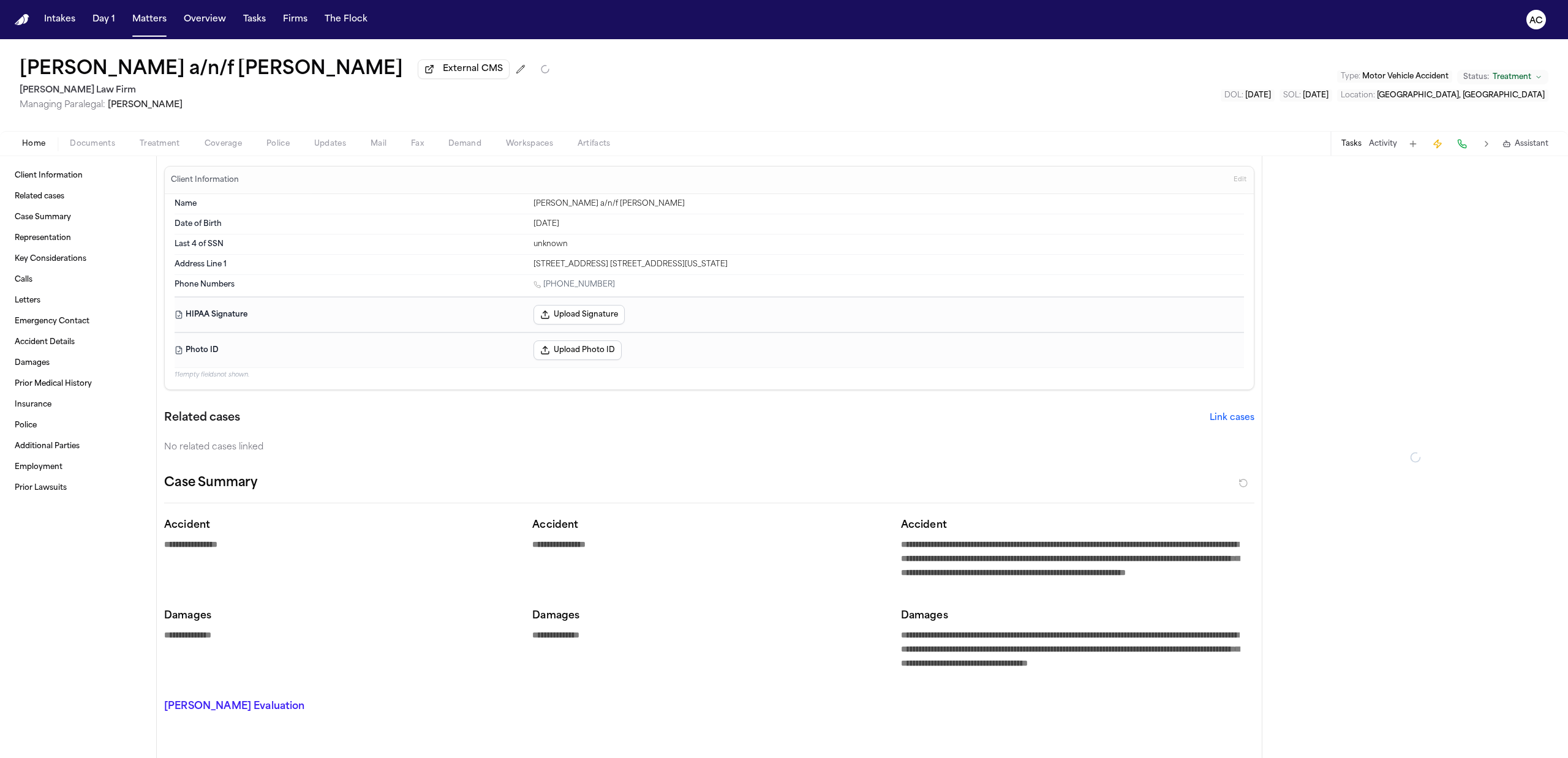
type textarea "*"
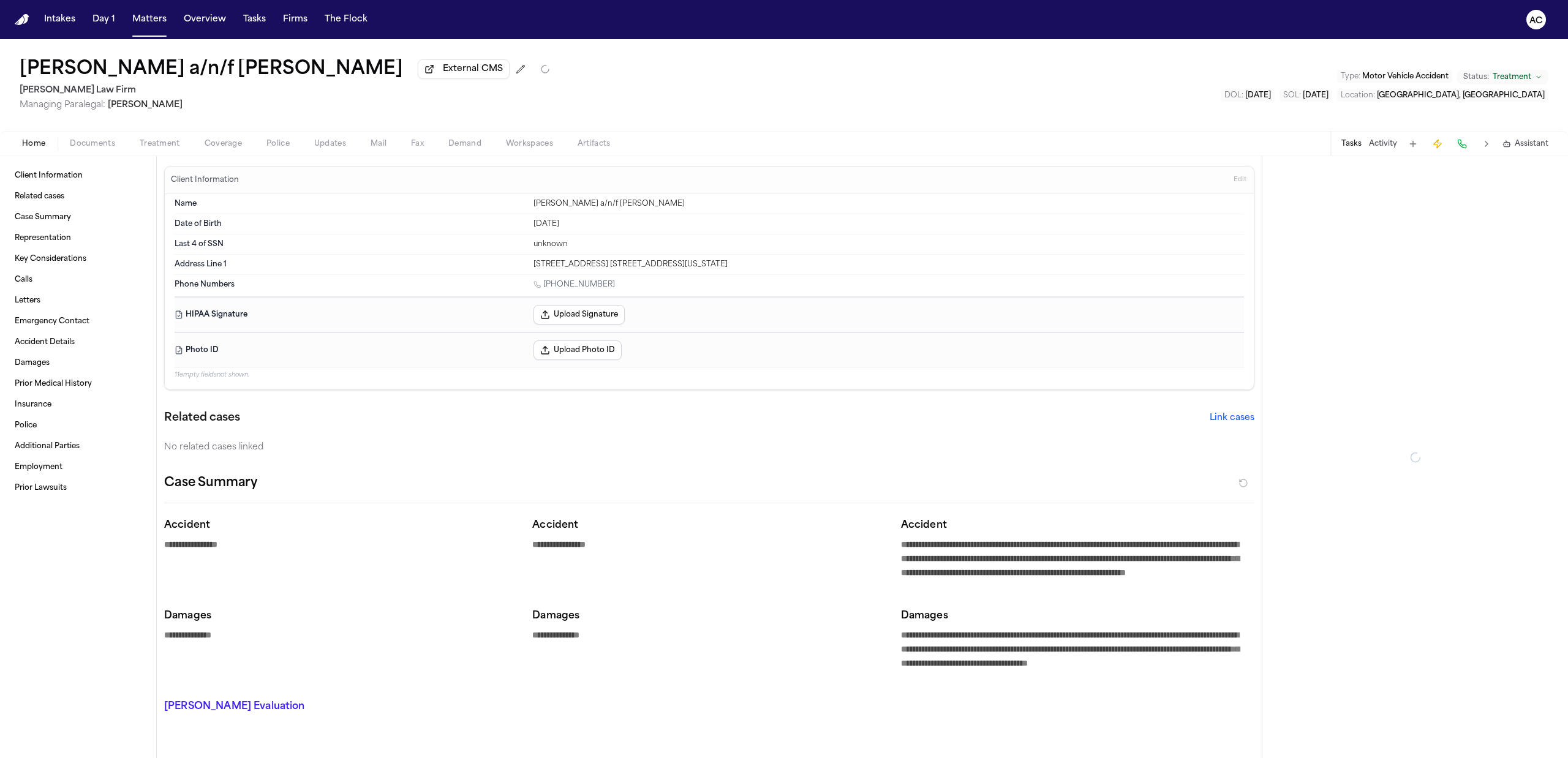
type textarea "*"
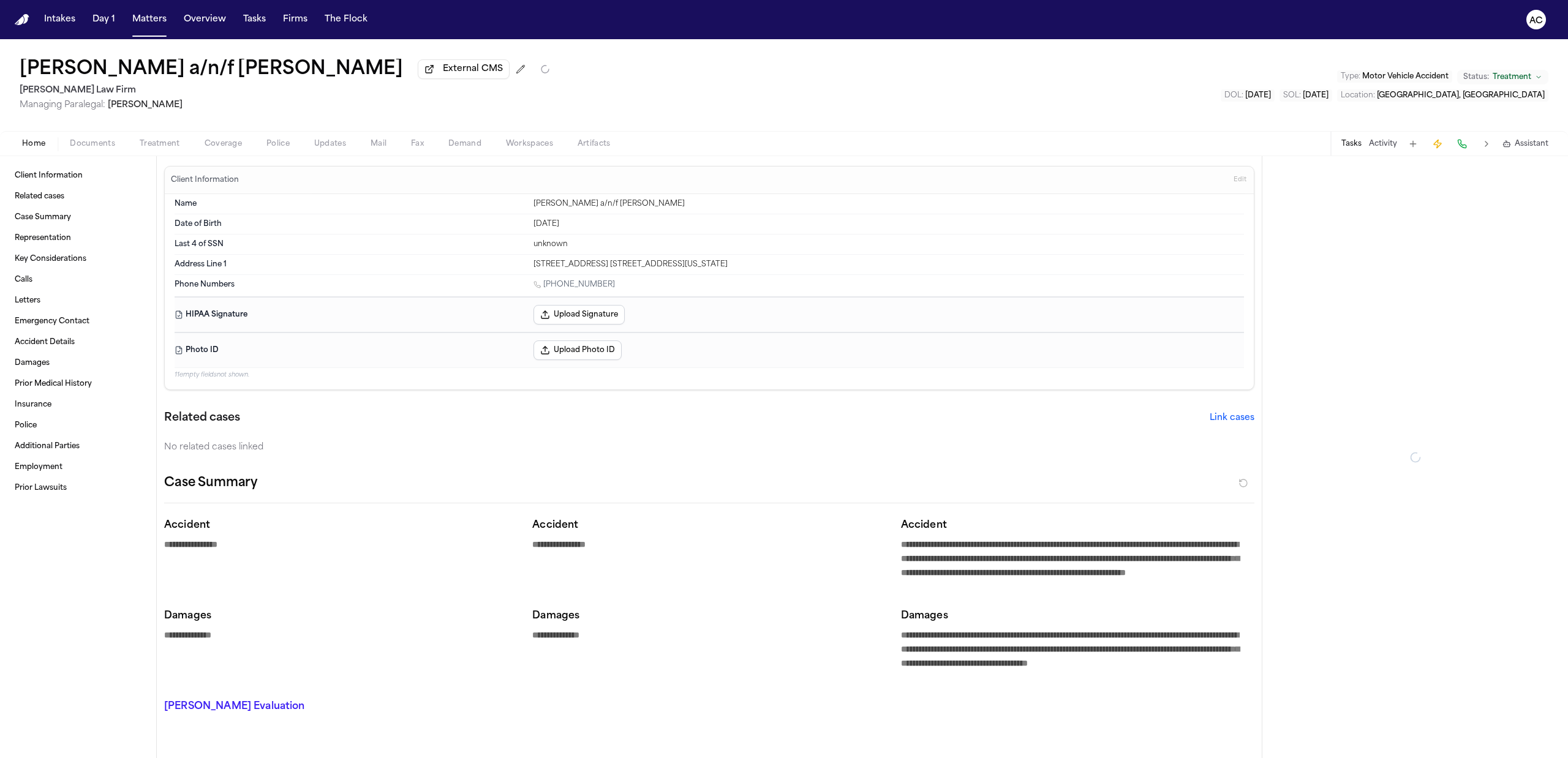
type textarea "*"
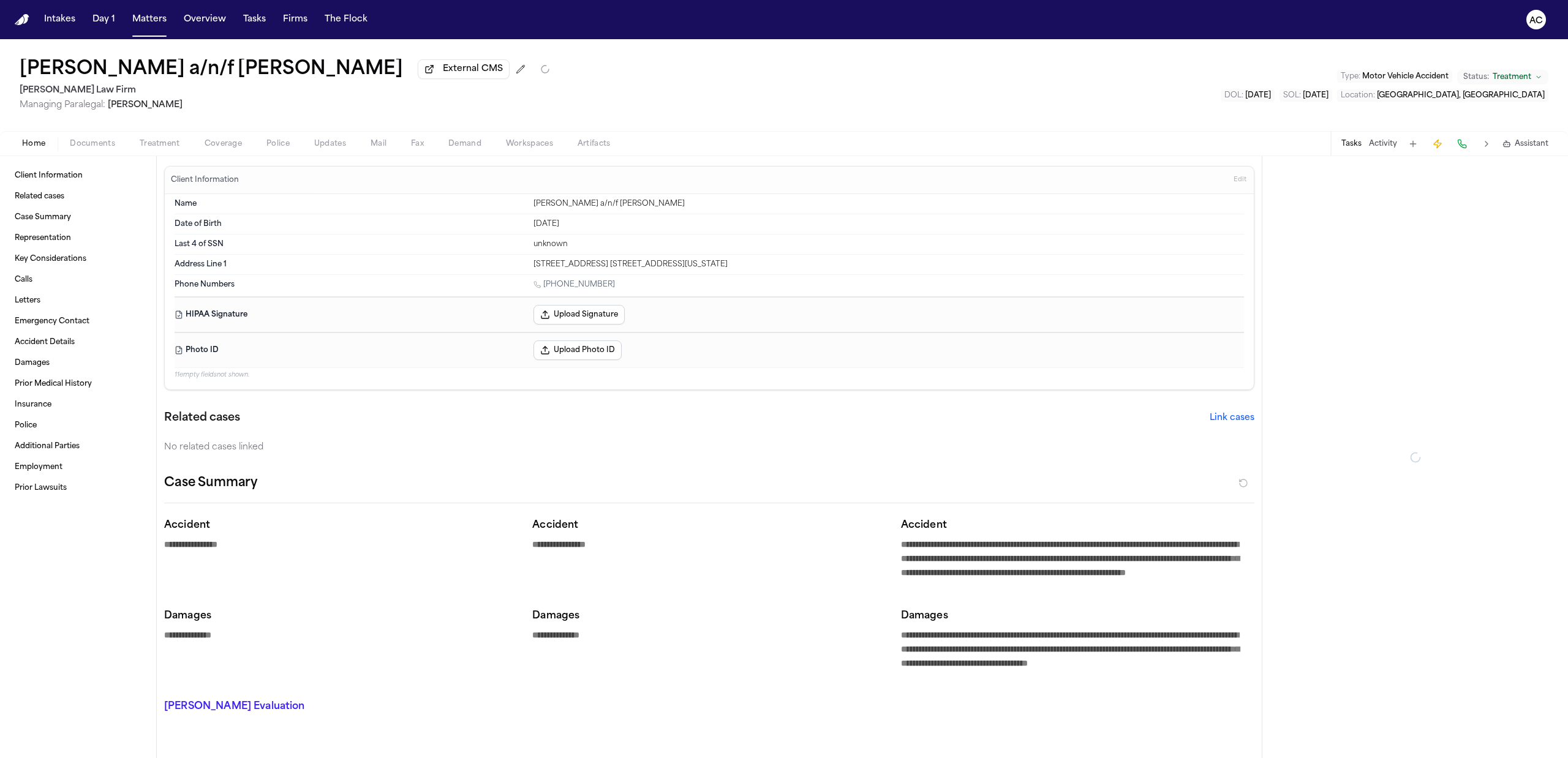
type textarea "*"
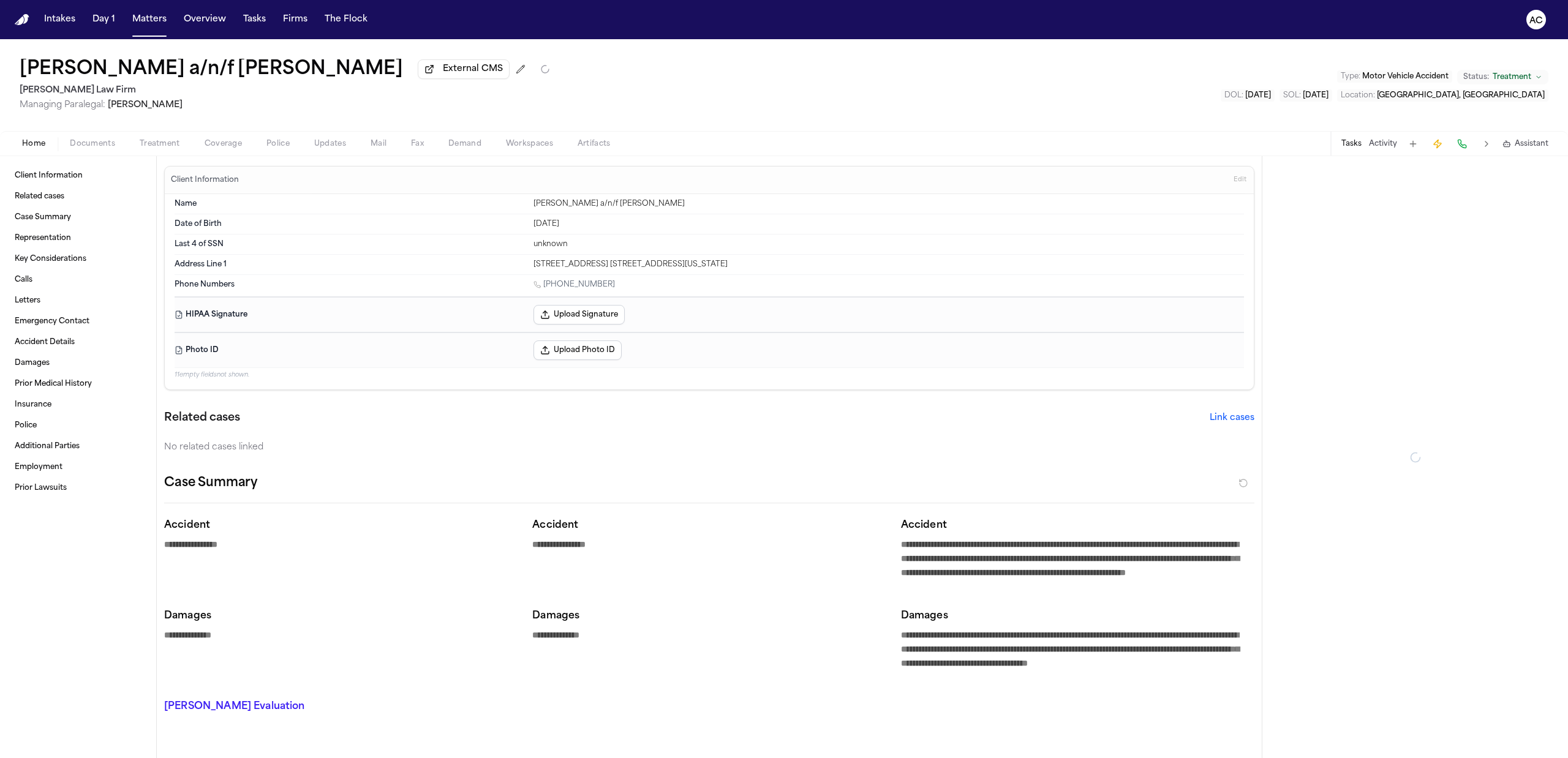
type textarea "*"
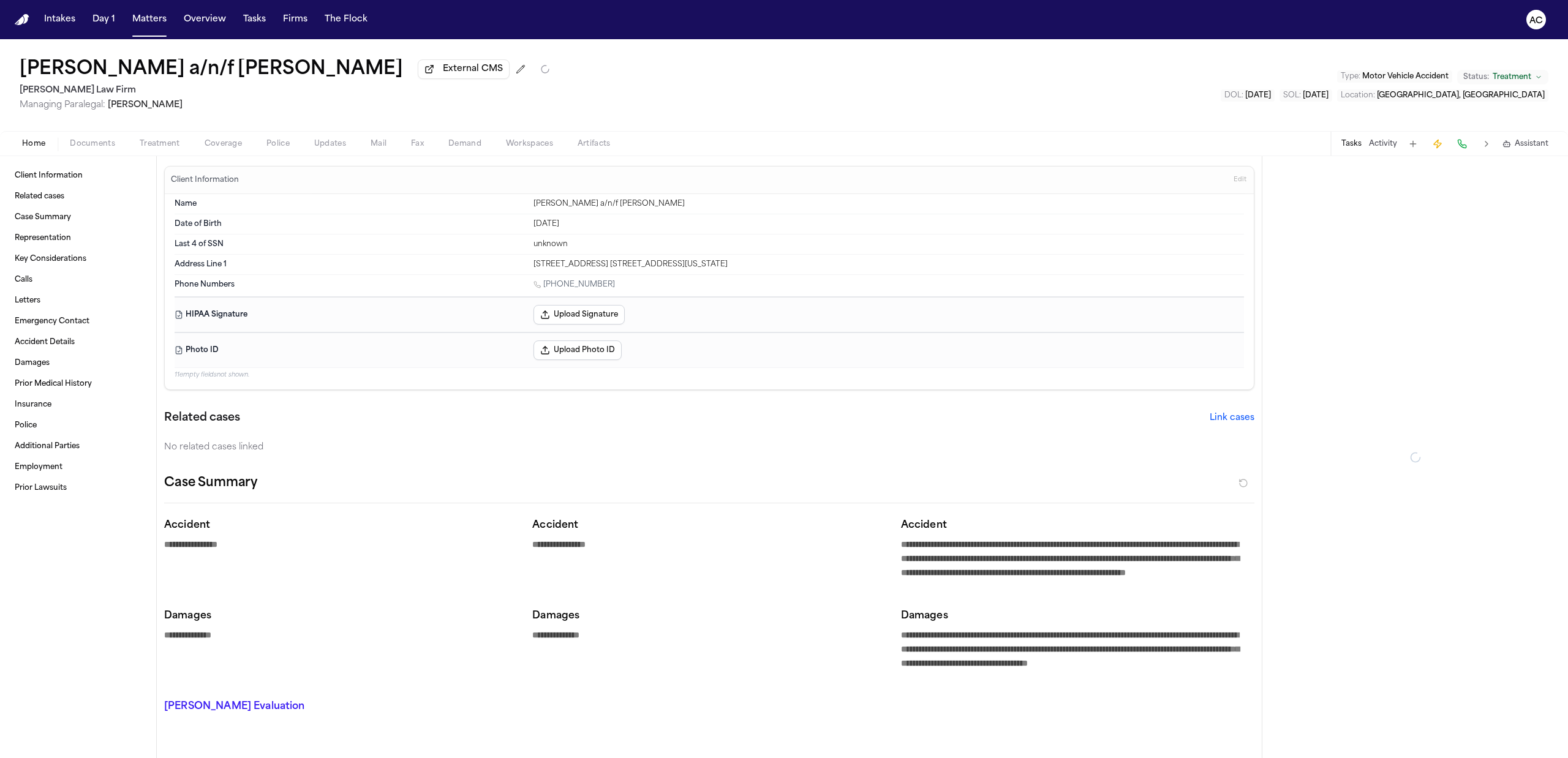
type textarea "*"
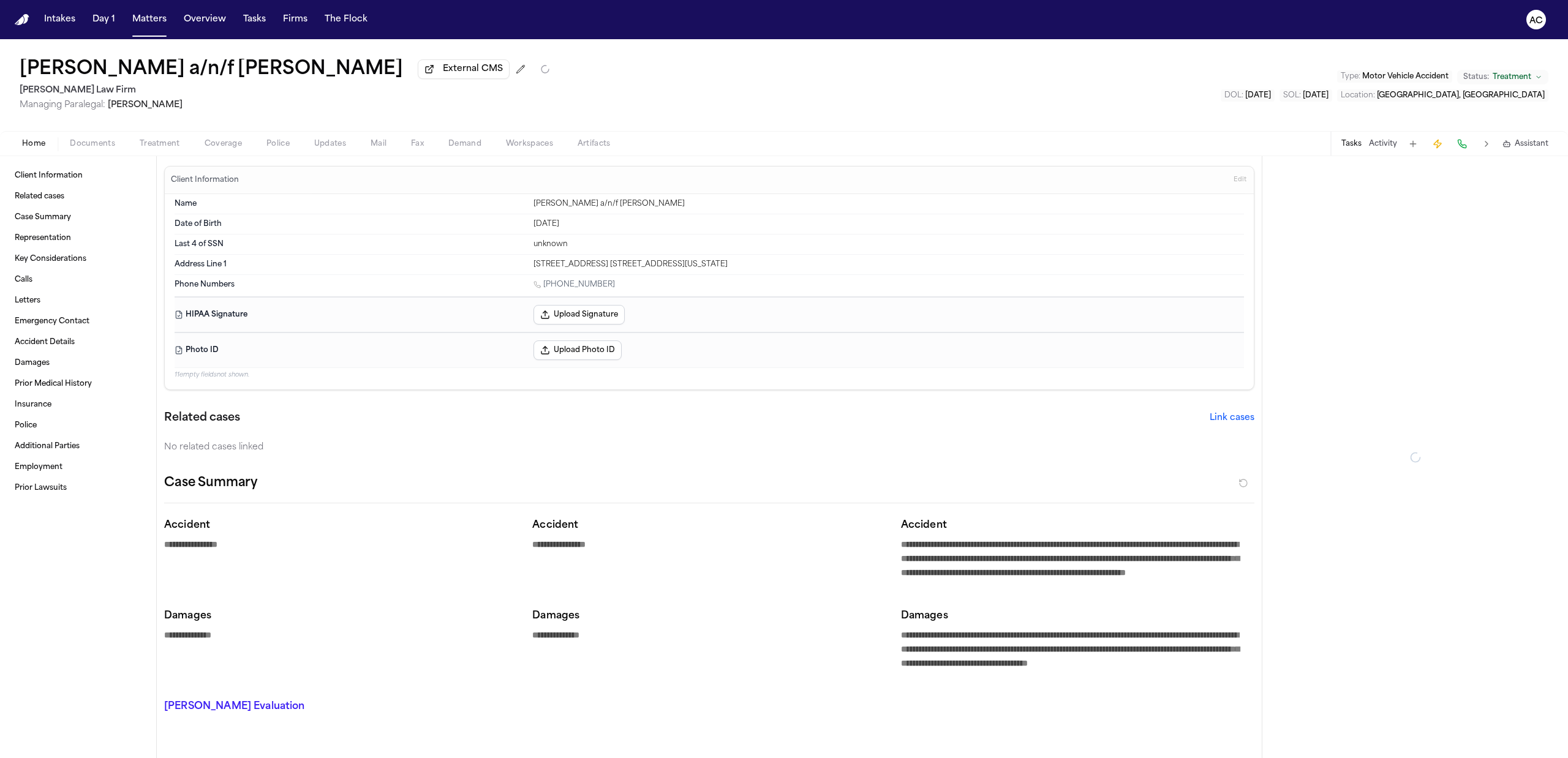
type textarea "*"
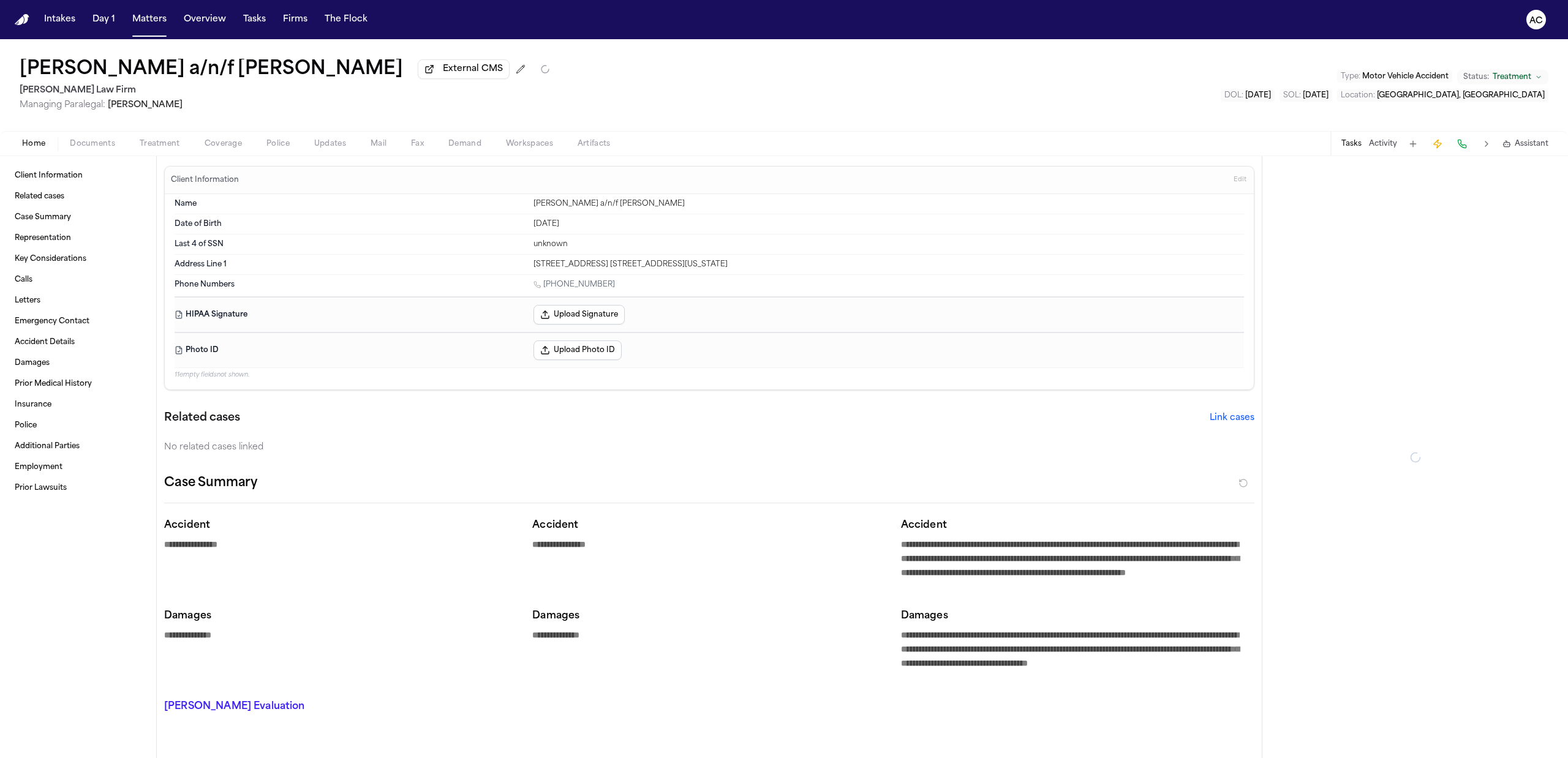
type textarea "*"
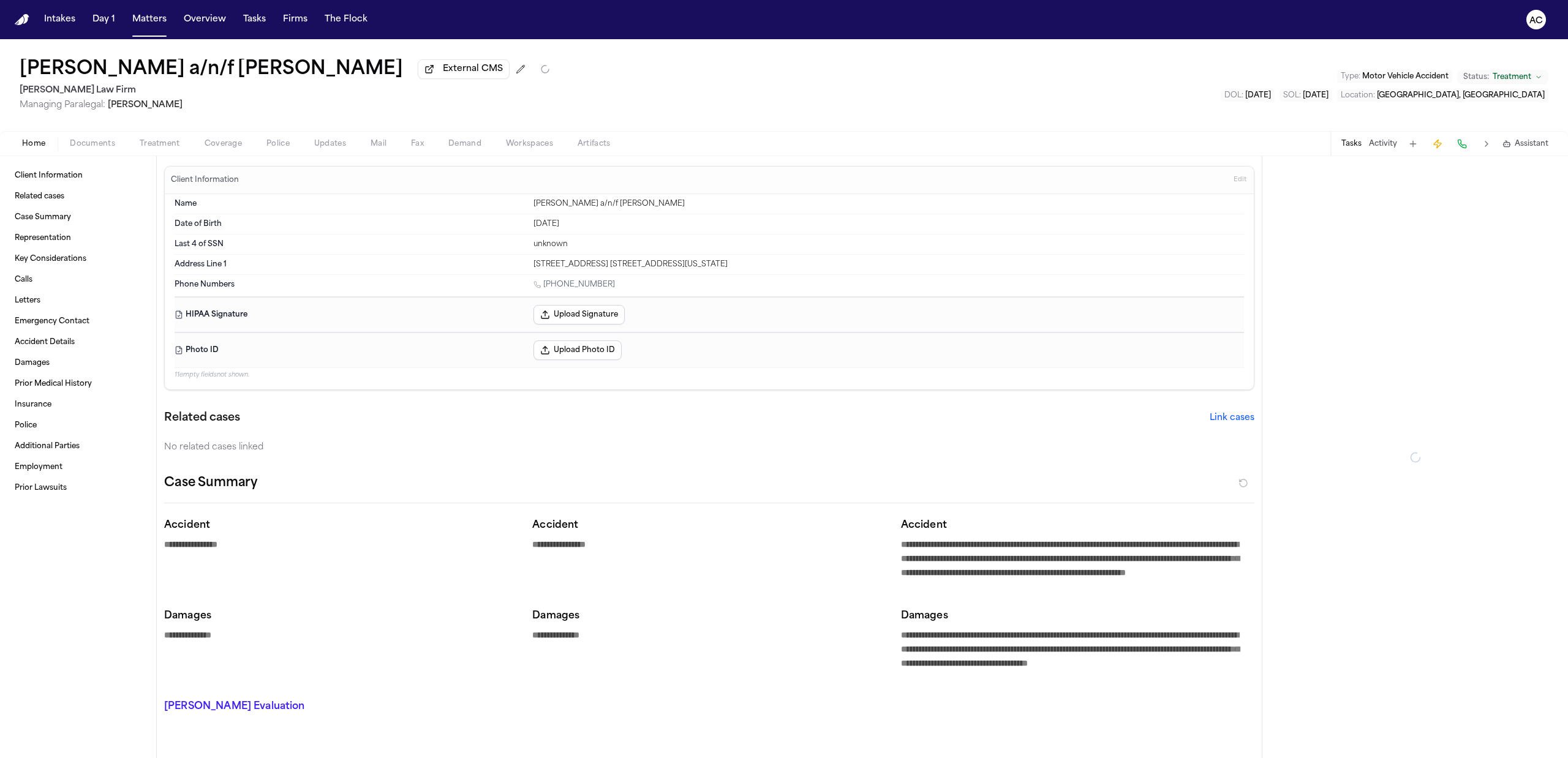
type textarea "*"
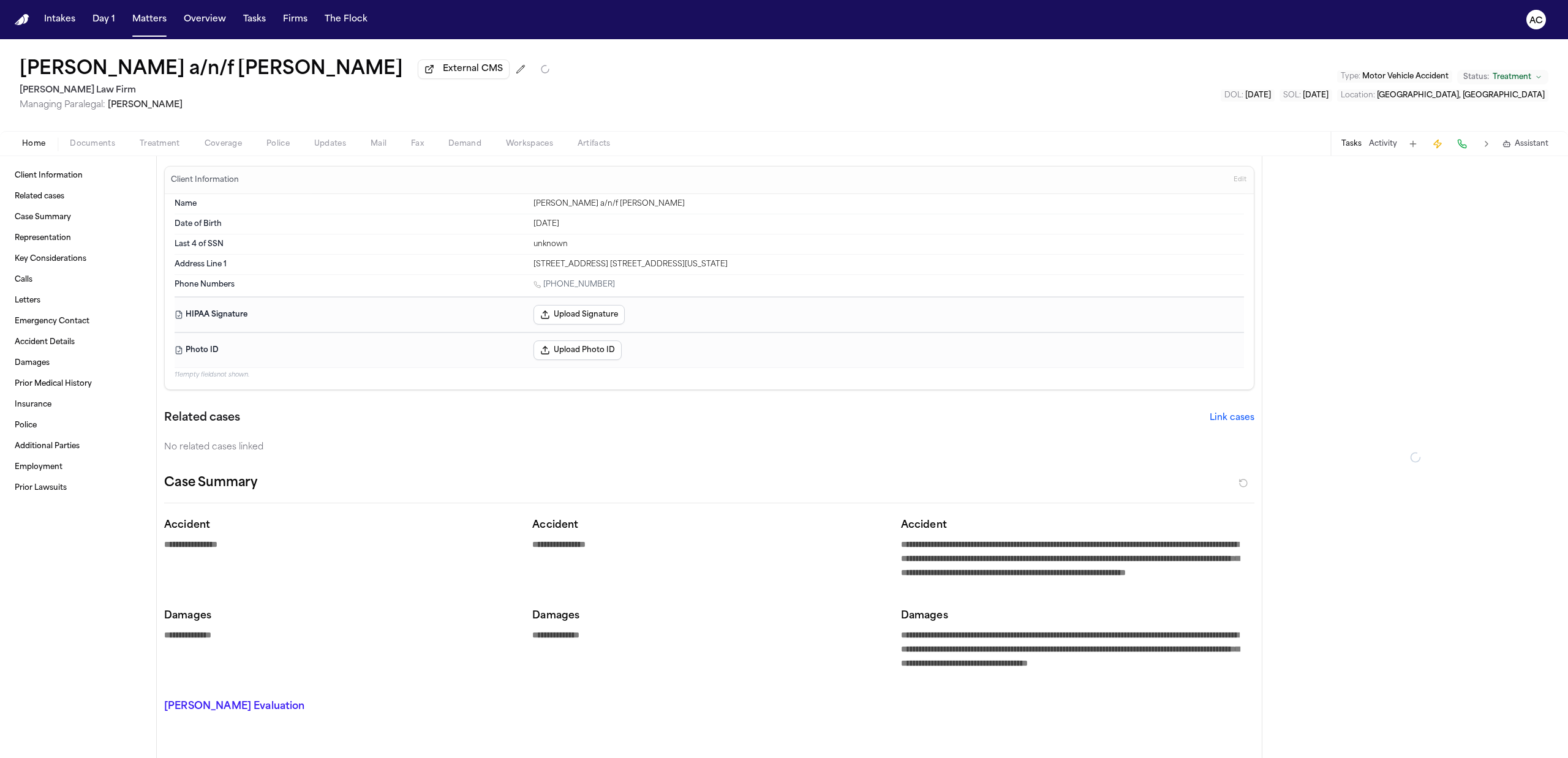
type textarea "*"
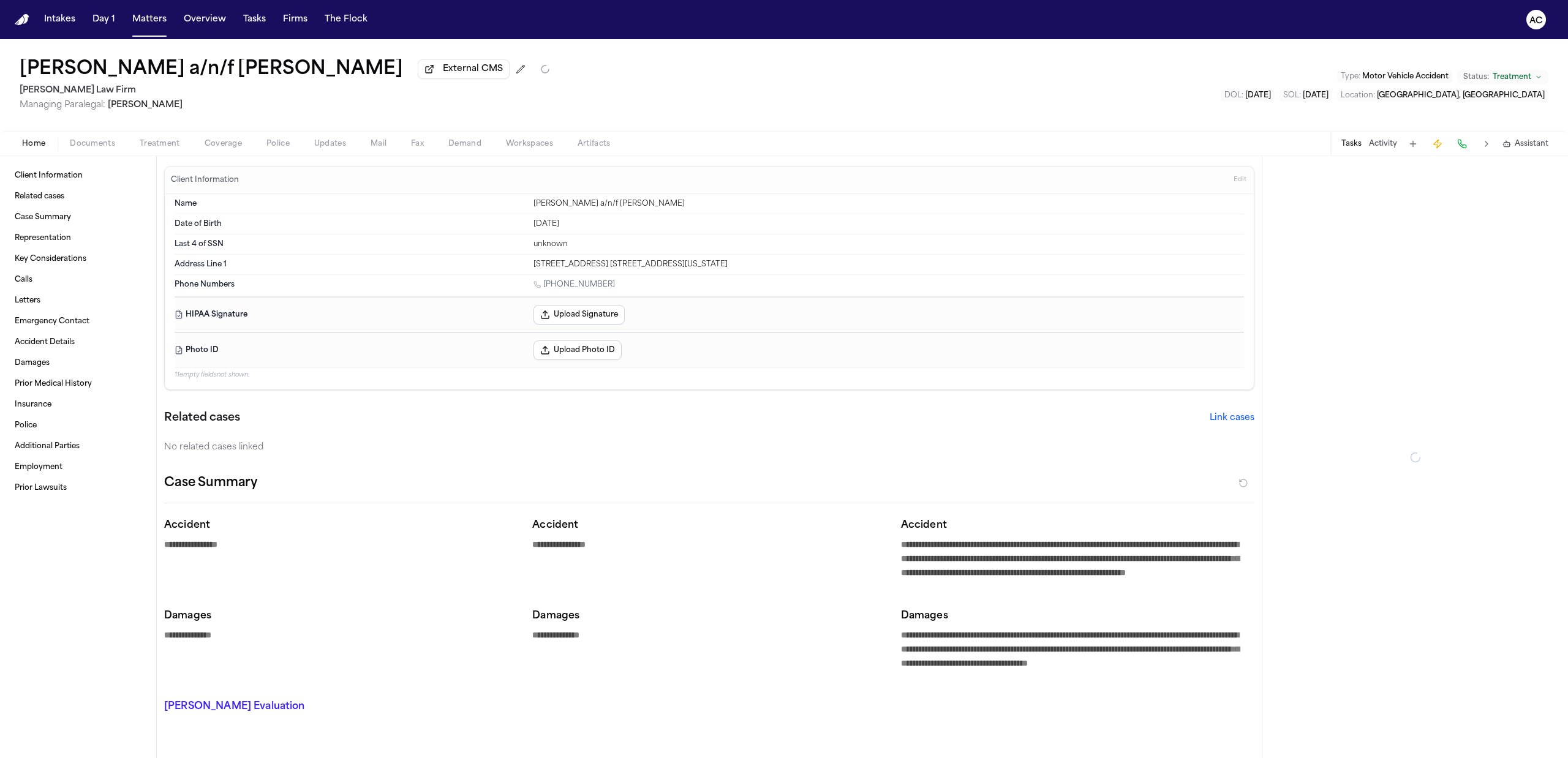
type textarea "*"
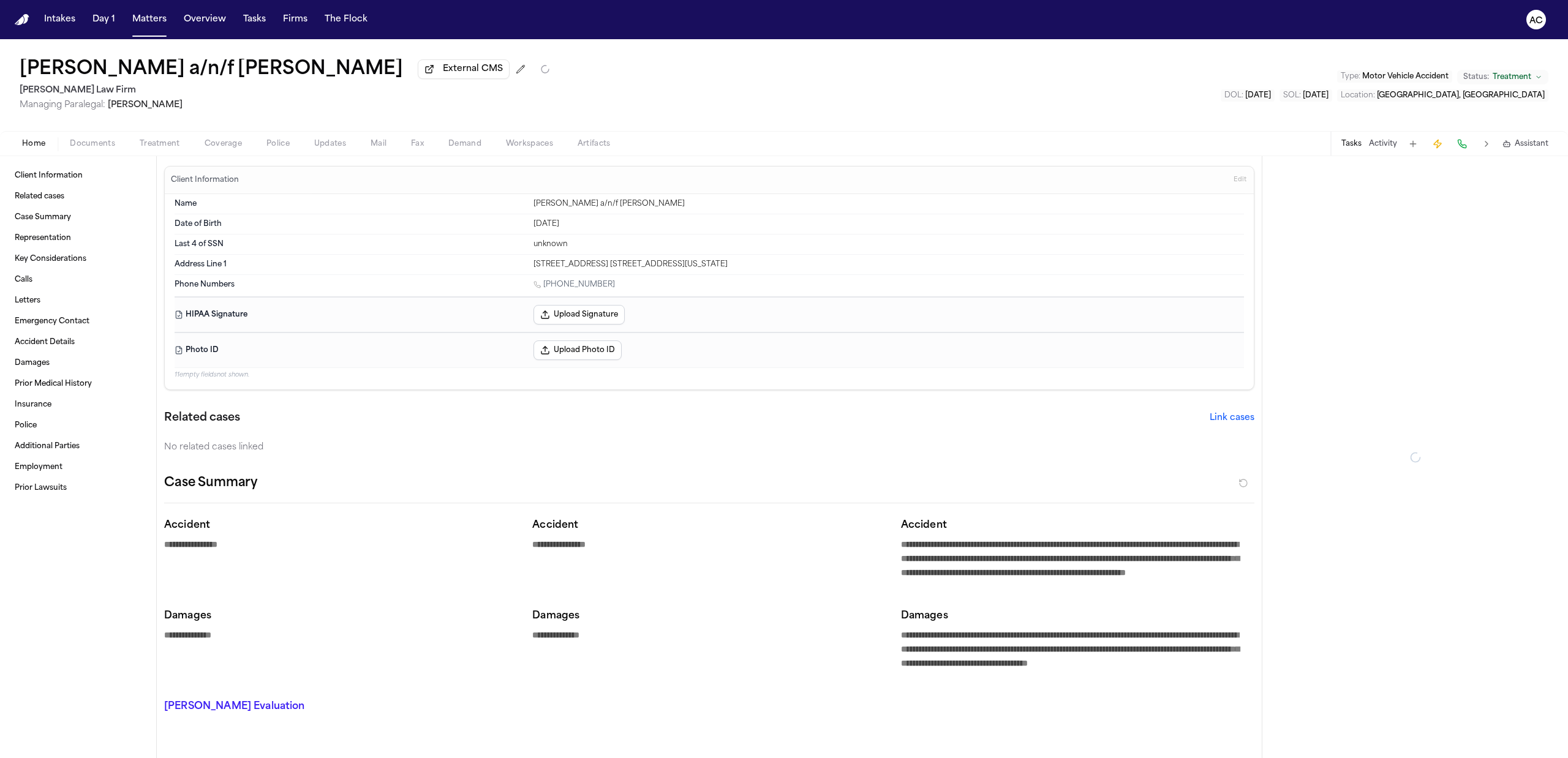
type textarea "*"
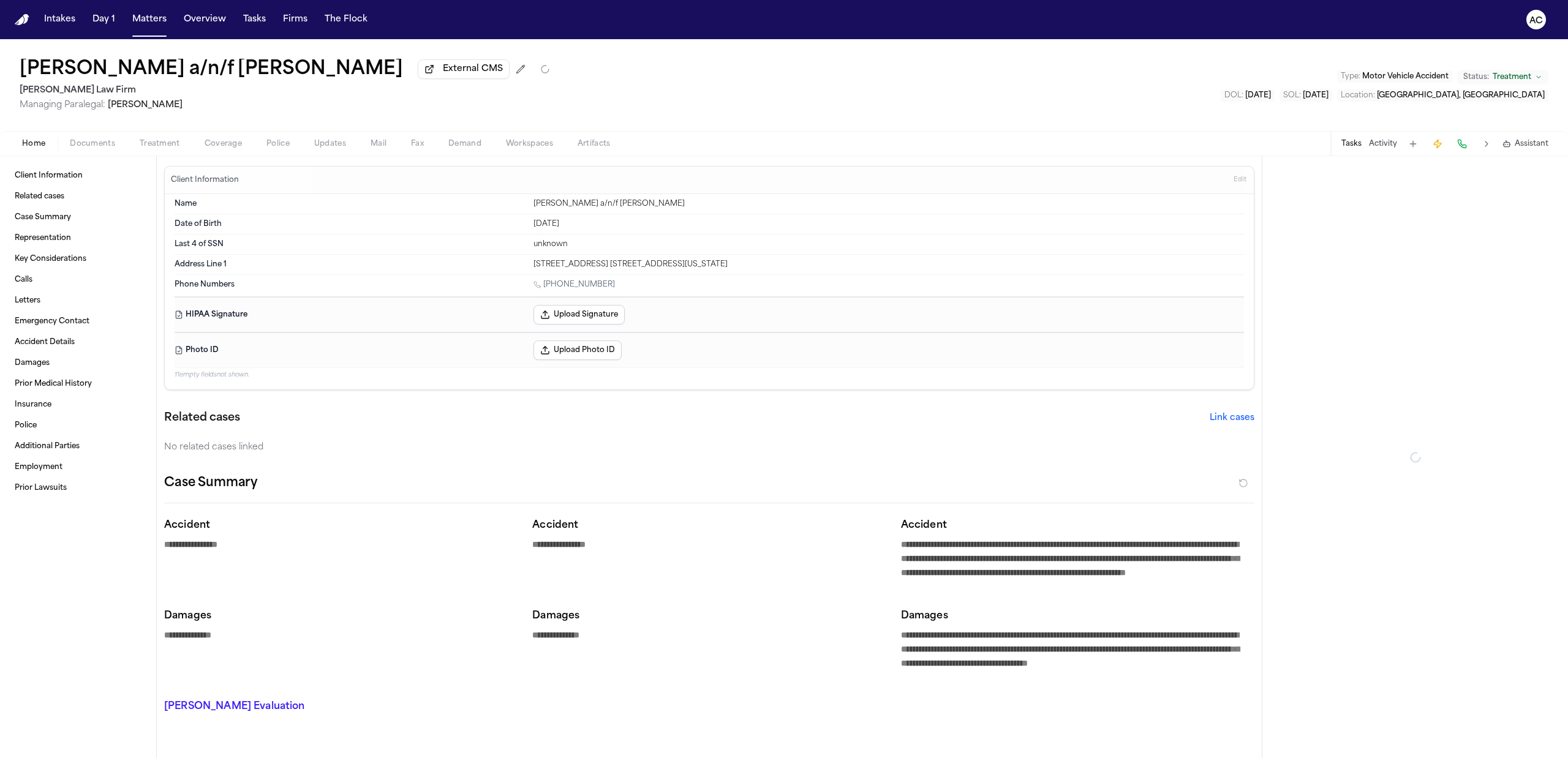
type textarea "*"
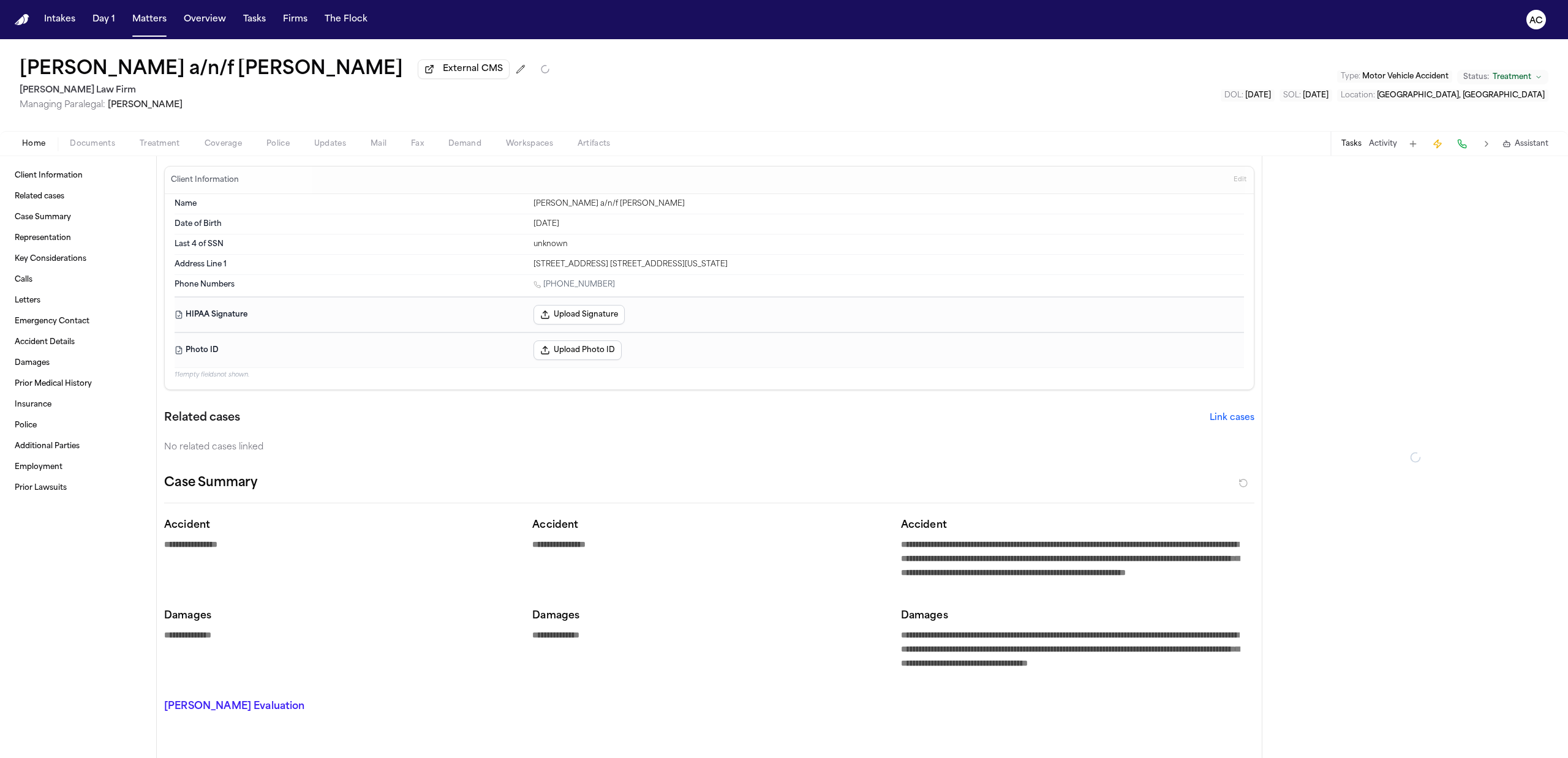
type textarea "*"
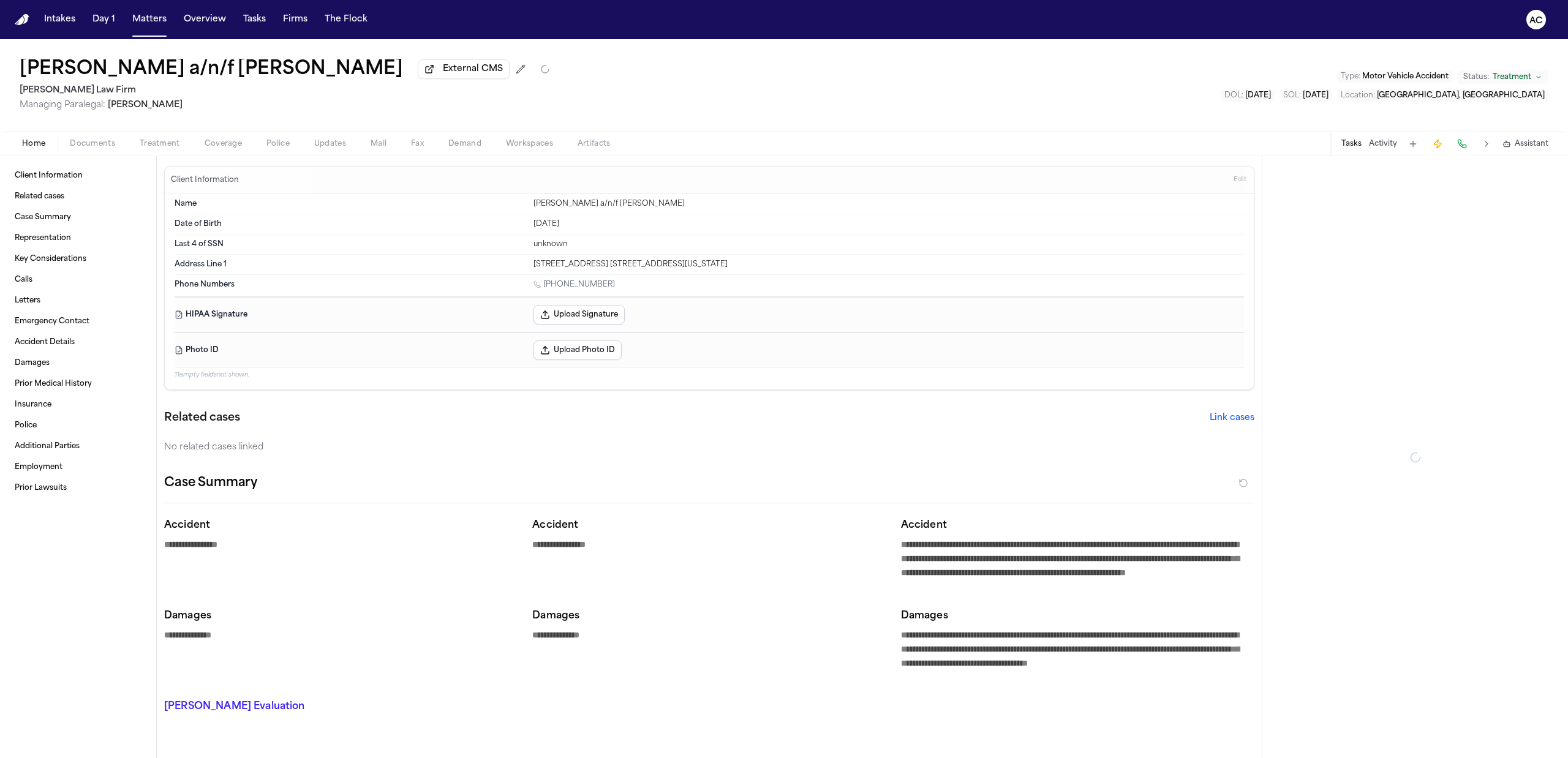
type textarea "*"
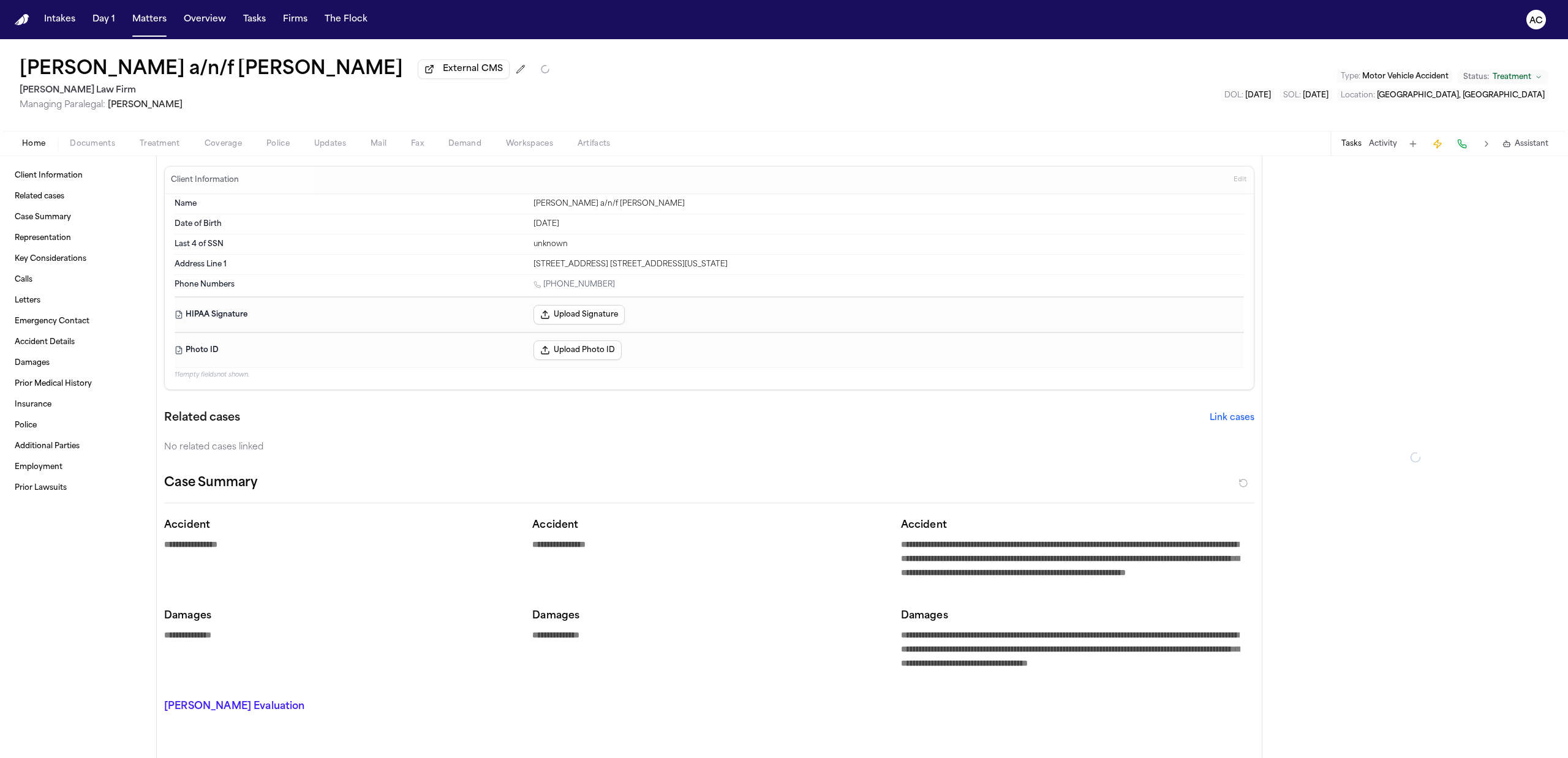
type textarea "*"
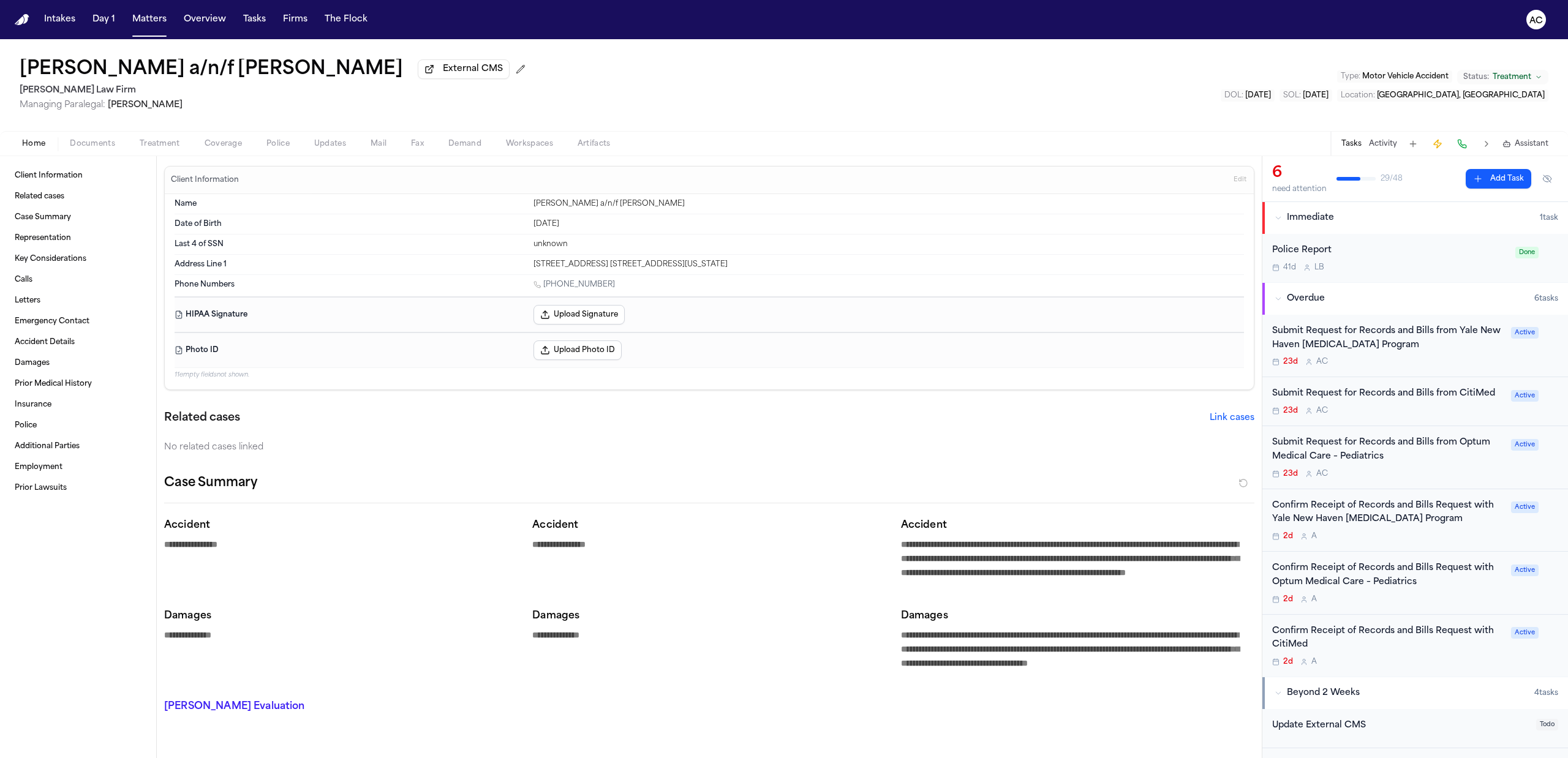
click at [1337, 339] on div "Submit Request for Records and Bills from Yale New Haven Concussion Program" at bounding box center [1388, 338] width 231 height 28
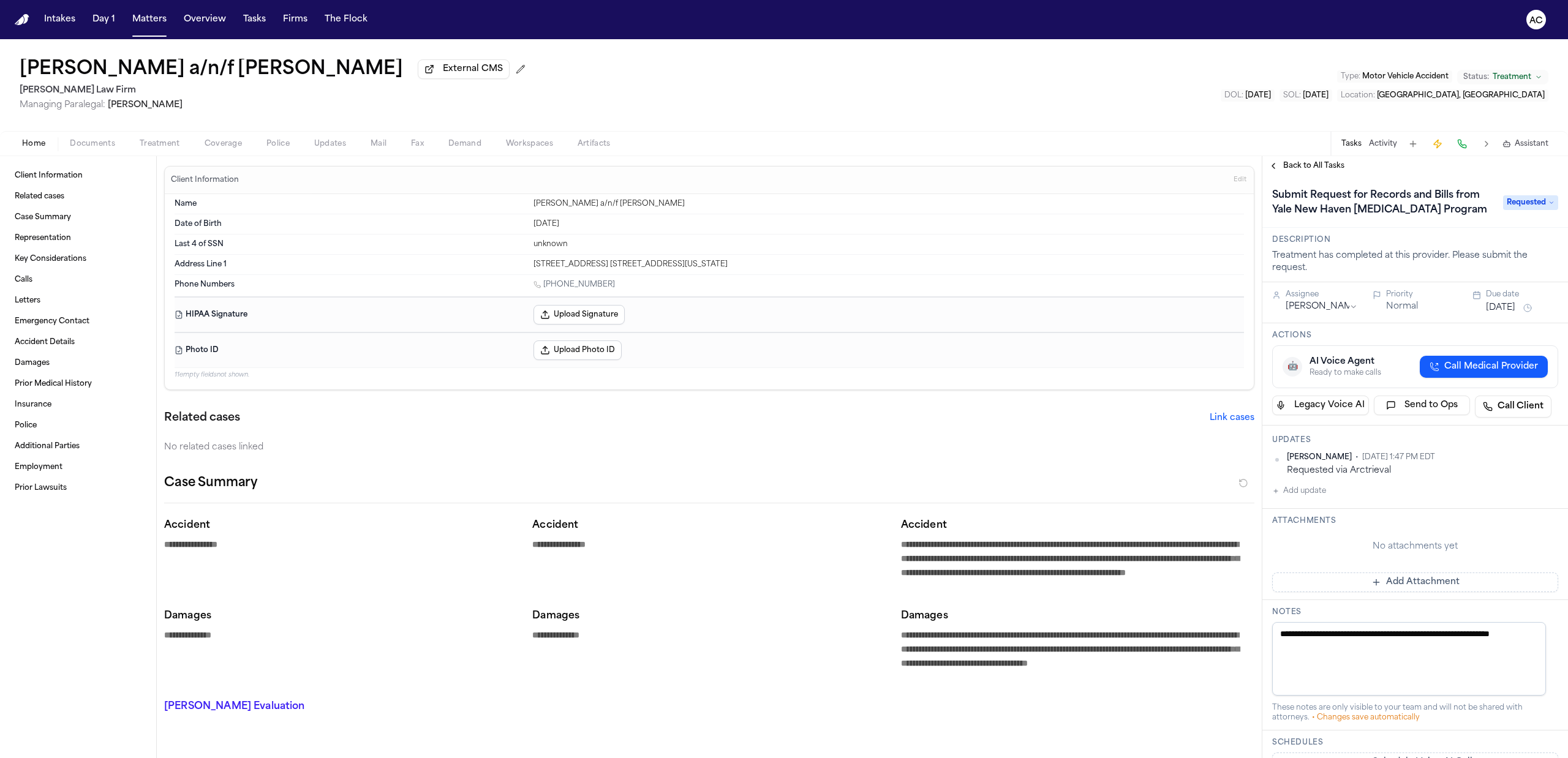
click at [1319, 167] on span "Back to All Tasks" at bounding box center [1313, 166] width 61 height 10
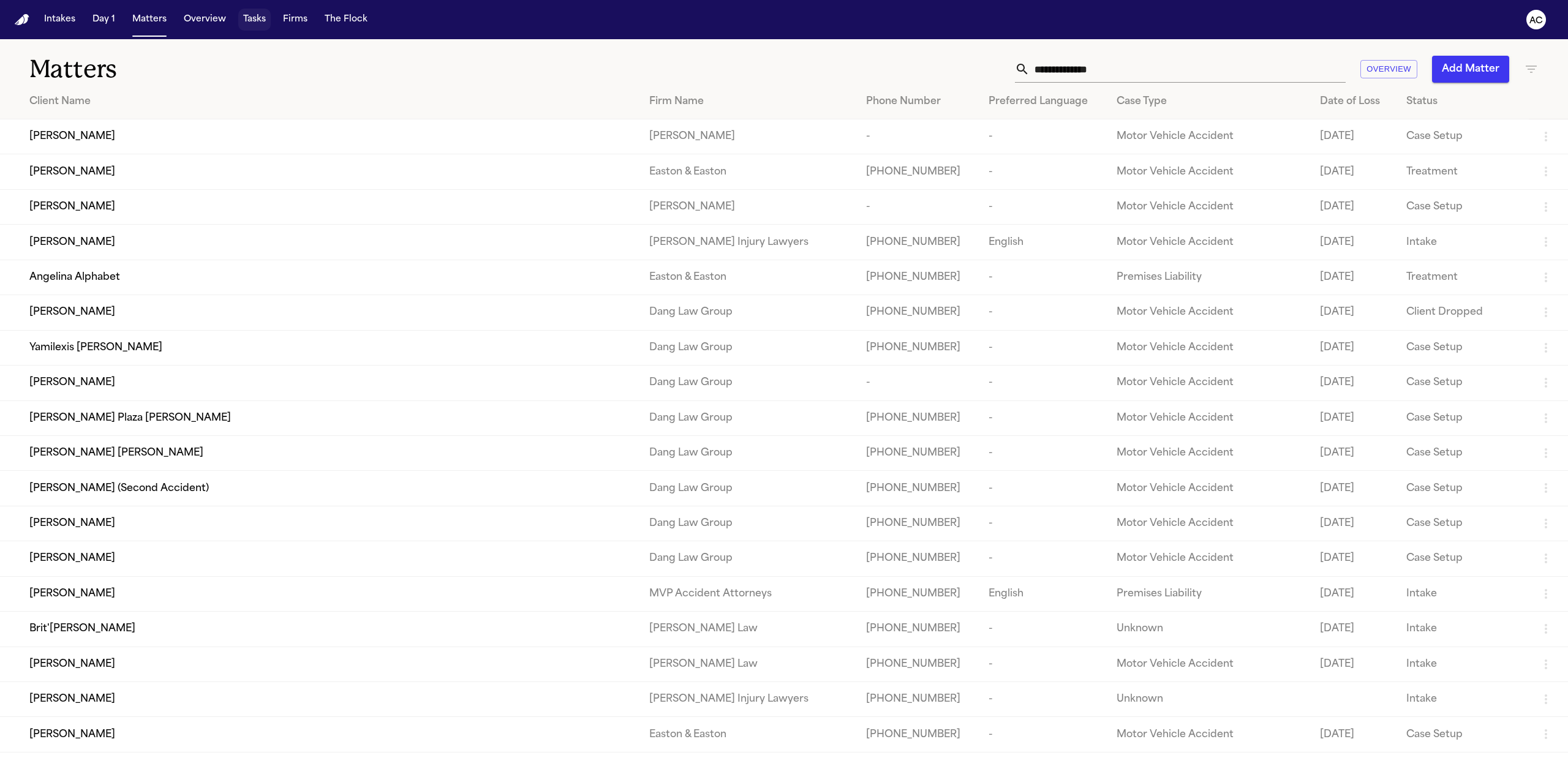
click at [257, 18] on button "Tasks" at bounding box center [254, 20] width 32 height 22
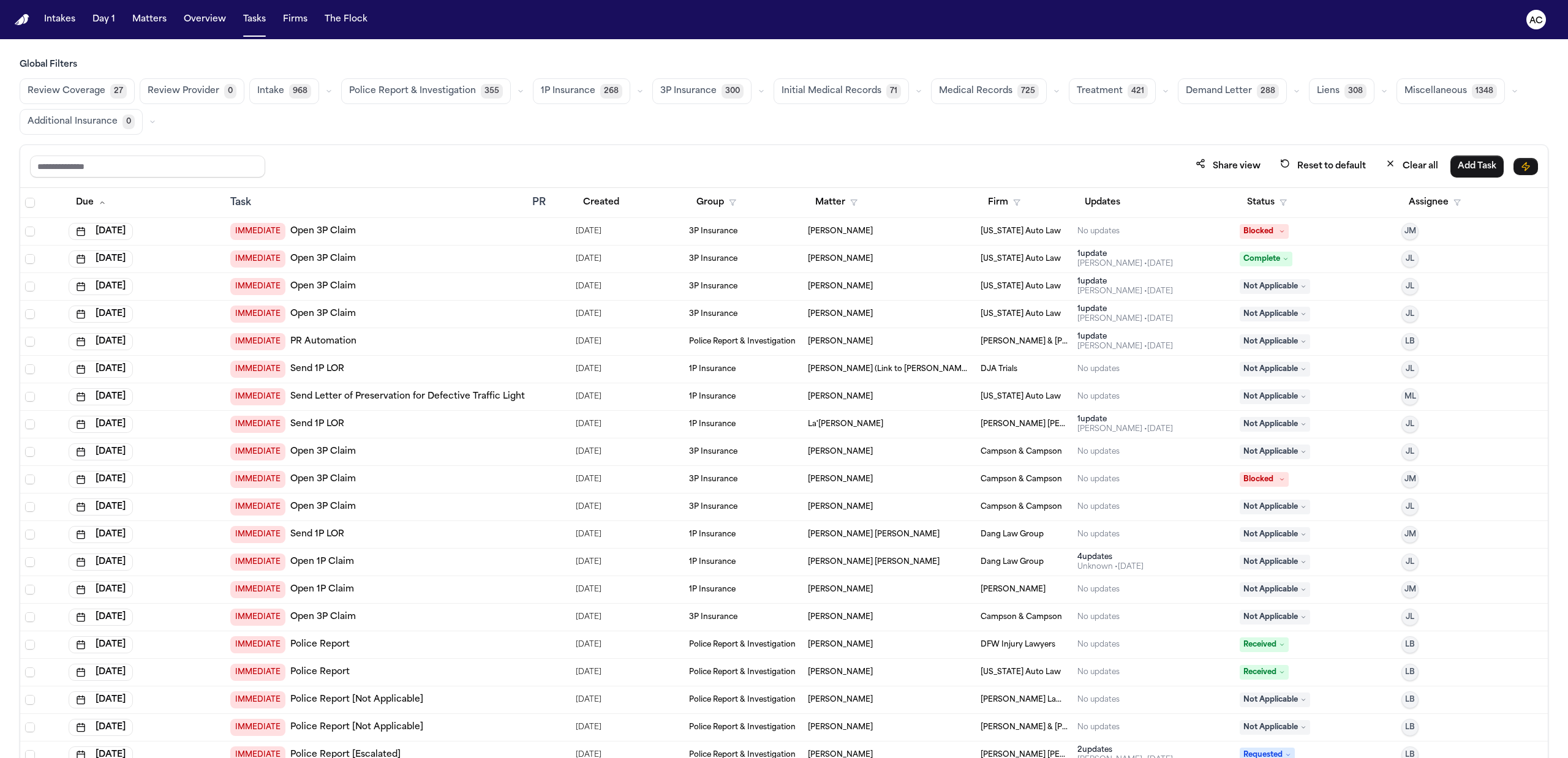
click at [971, 87] on span "Medical Records" at bounding box center [976, 91] width 74 height 12
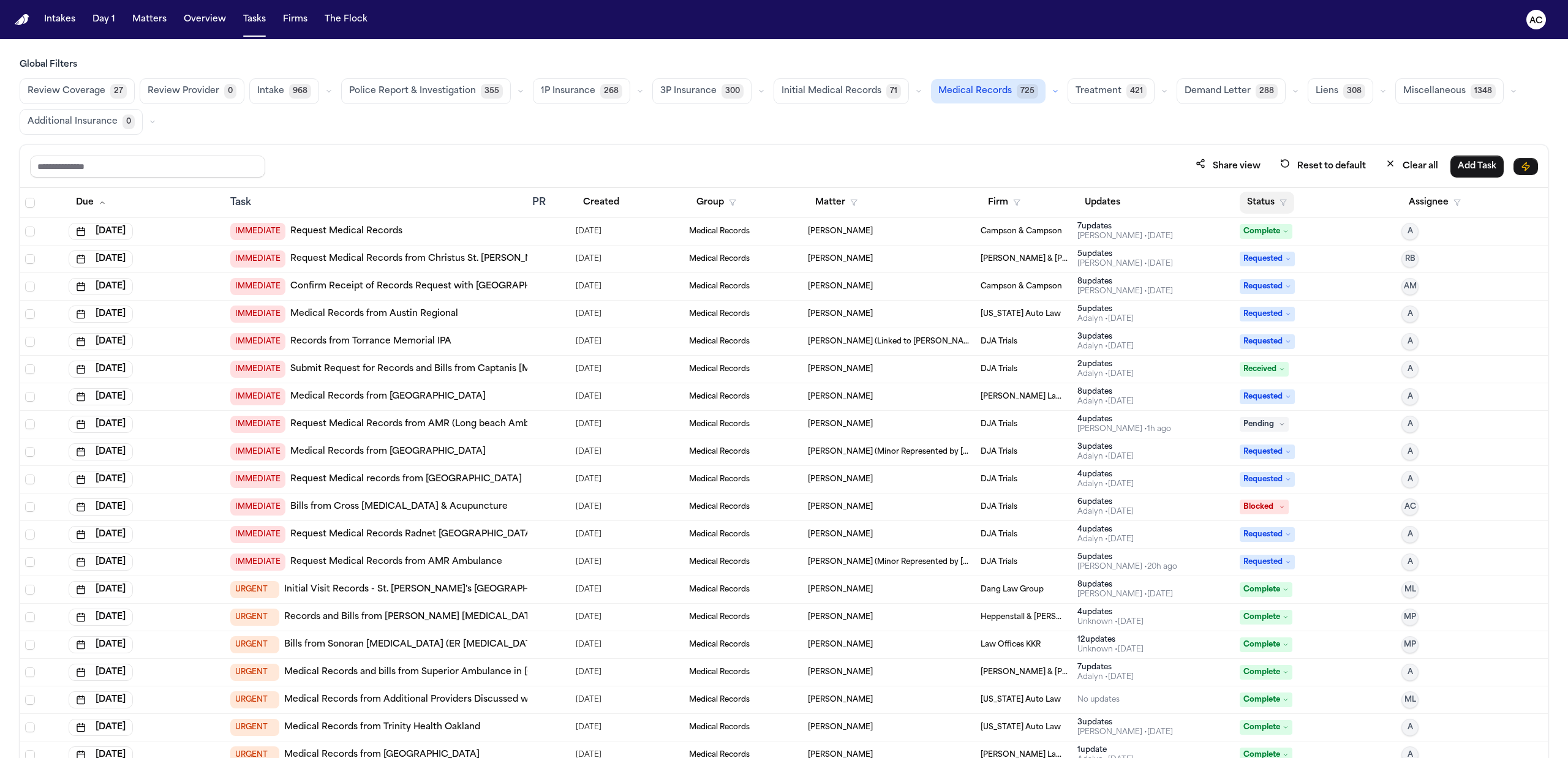
click at [1265, 204] on button "Status" at bounding box center [1266, 203] width 55 height 22
click at [1262, 321] on button "Pending" at bounding box center [1297, 311] width 129 height 22
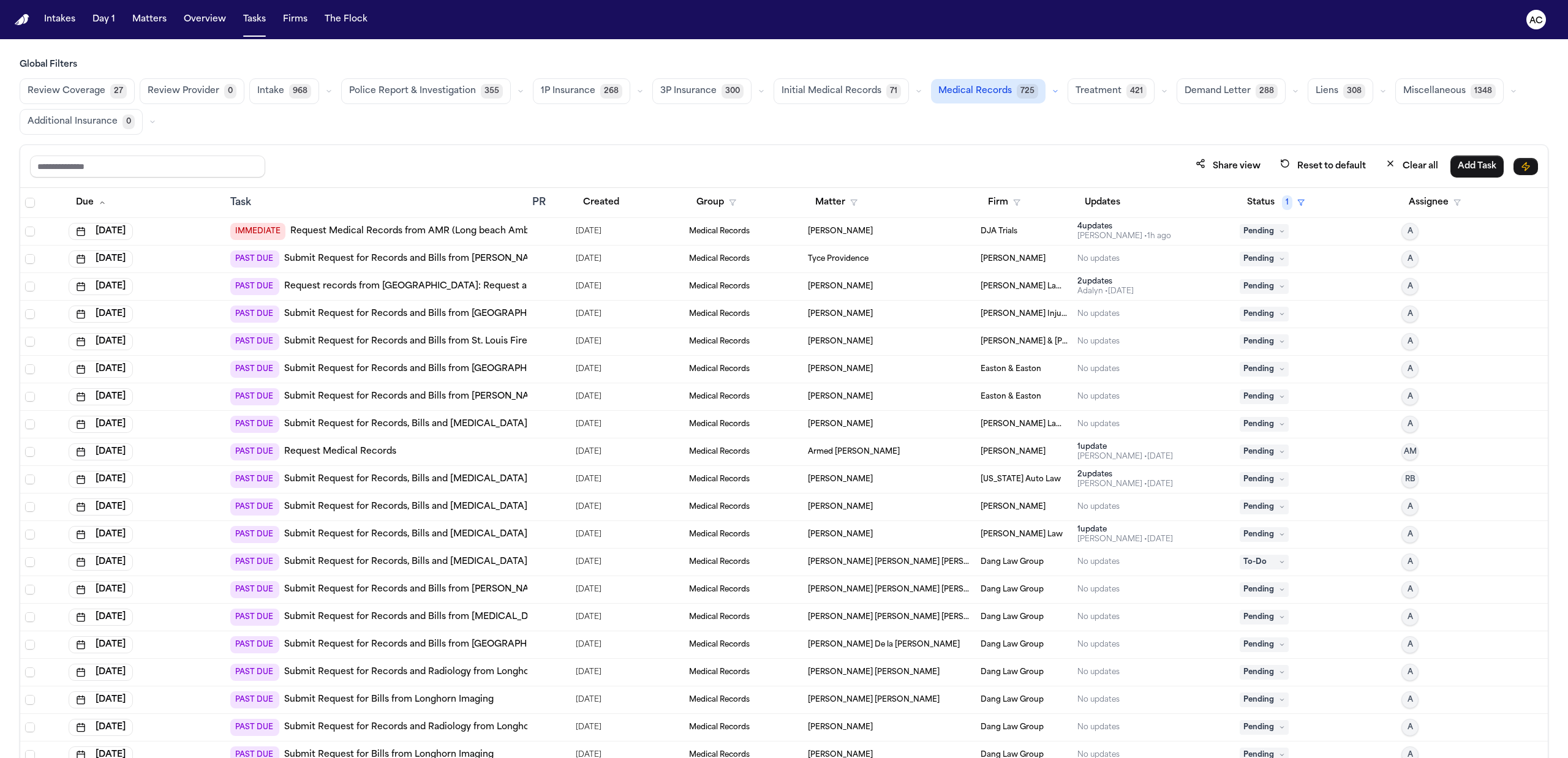
click at [442, 320] on link "Submit Request for Records and Bills from [GEOGRAPHIC_DATA]" at bounding box center [425, 314] width 283 height 12
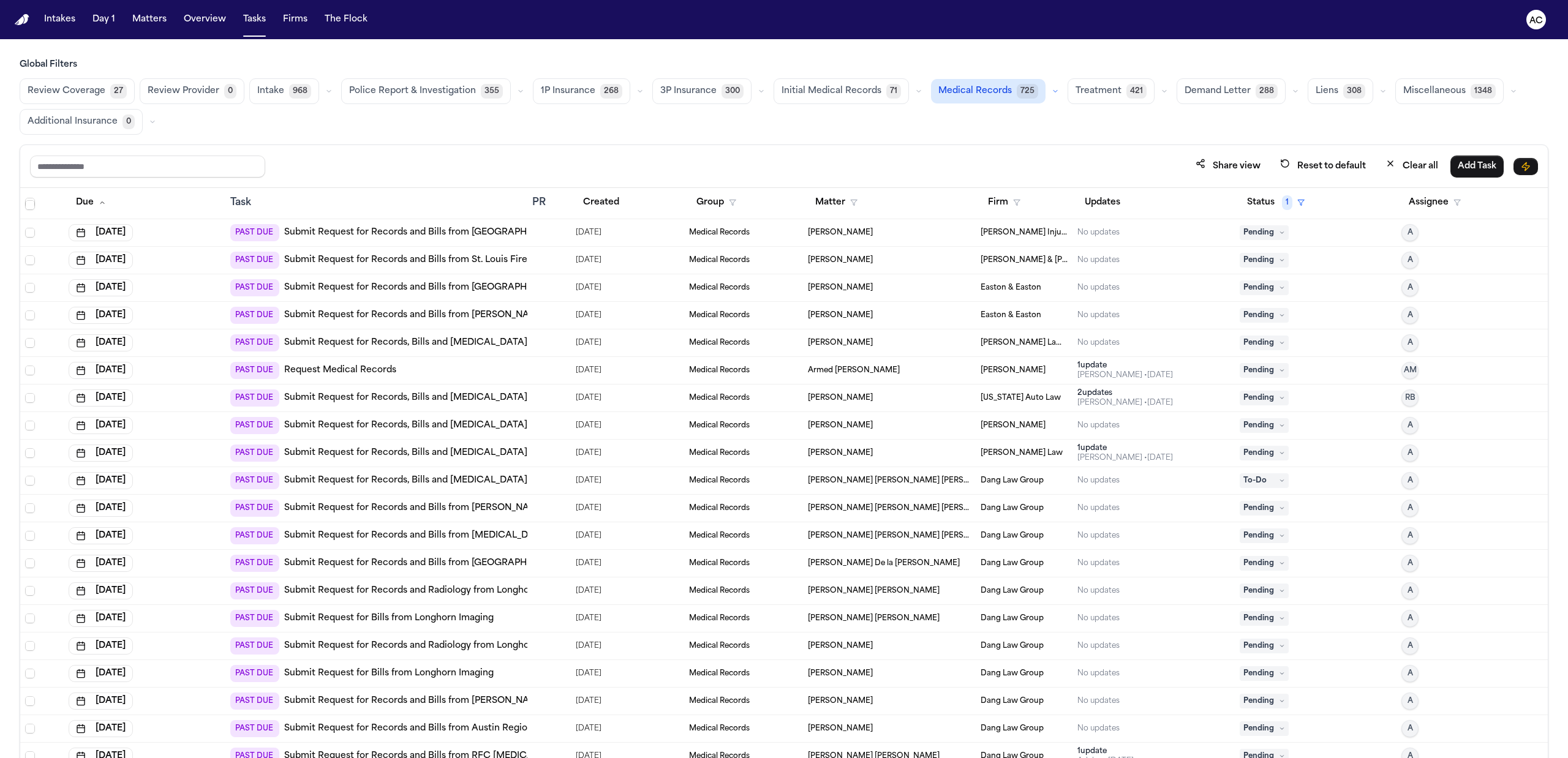
scroll to position [163, 0]
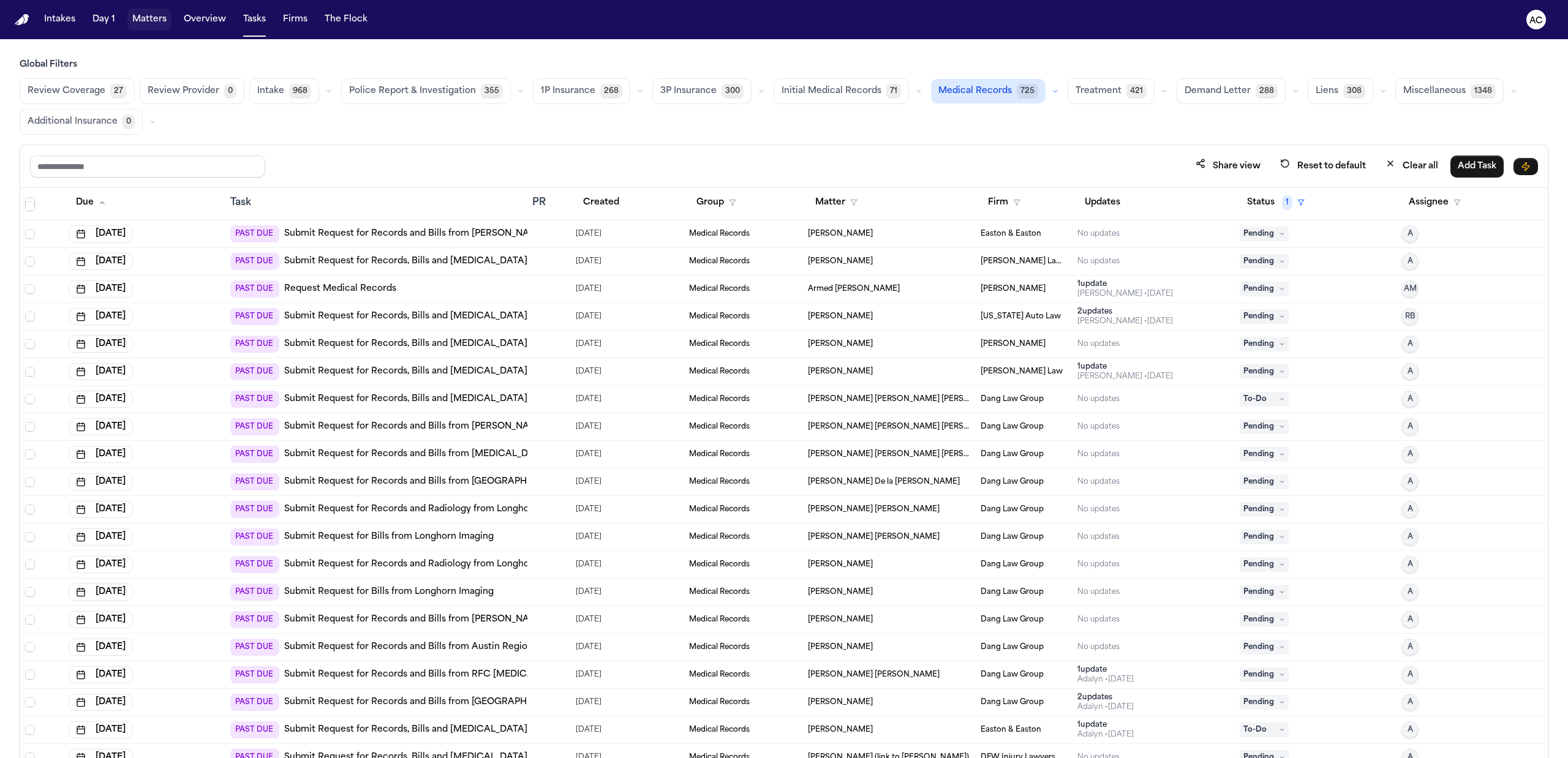
click at [143, 16] on button "Matters" at bounding box center [149, 20] width 44 height 22
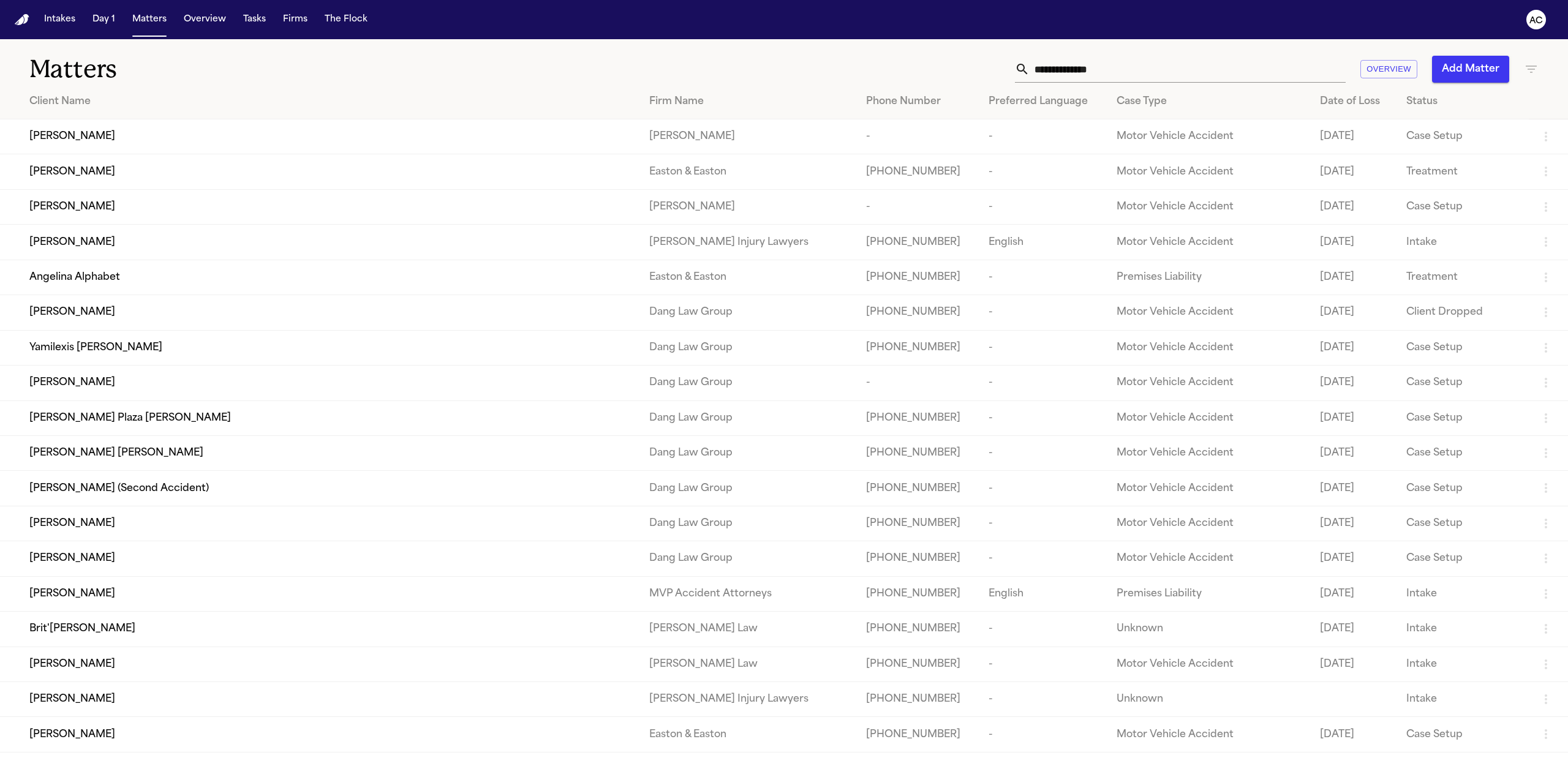
drag, startPoint x: 1059, startPoint y: 78, endPoint x: 1067, endPoint y: 67, distance: 13.6
click at [1059, 77] on input "text" at bounding box center [1188, 69] width 316 height 27
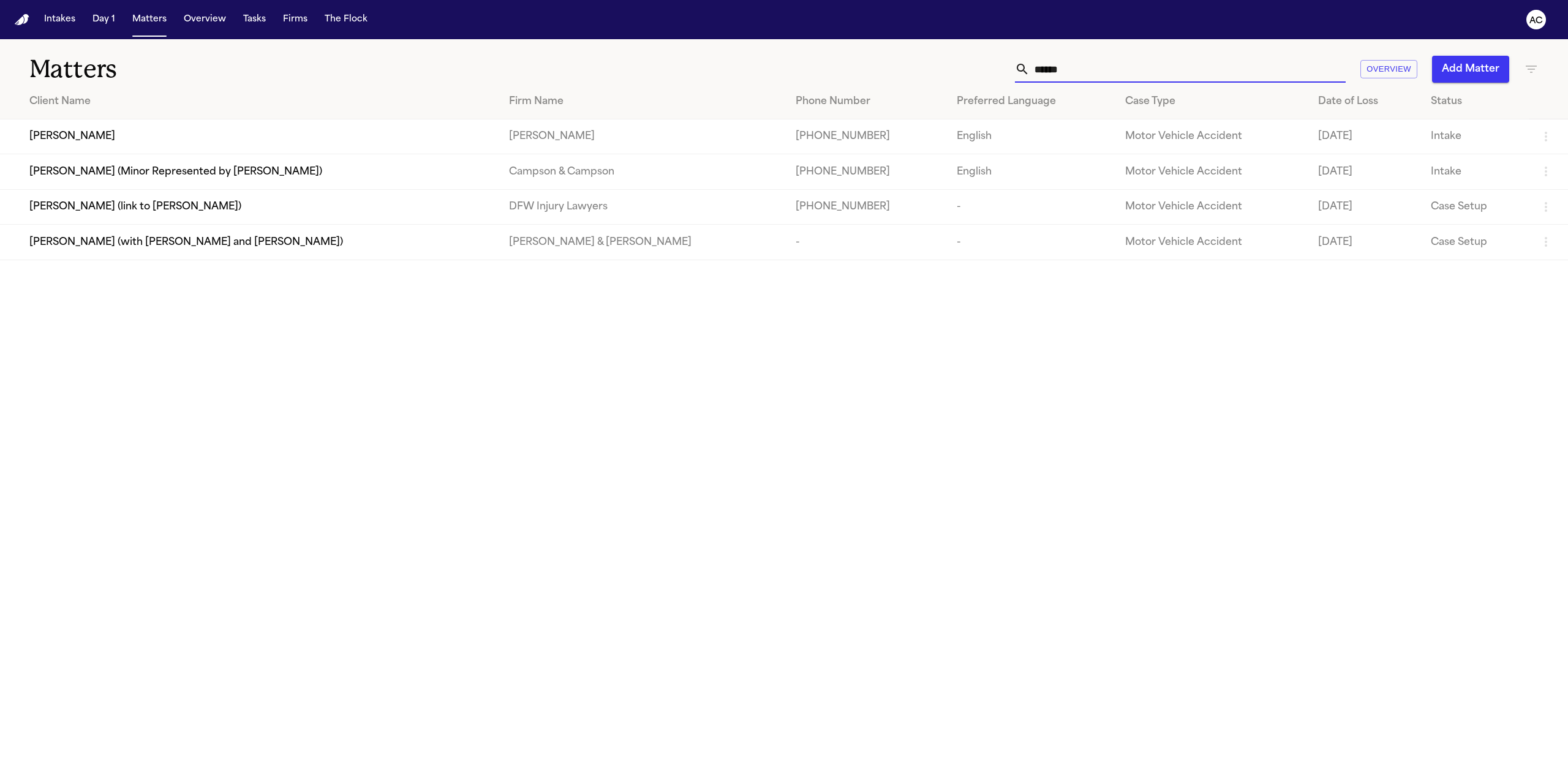
type input "******"
click at [64, 137] on span "Deborah Hachey" at bounding box center [72, 137] width 85 height 14
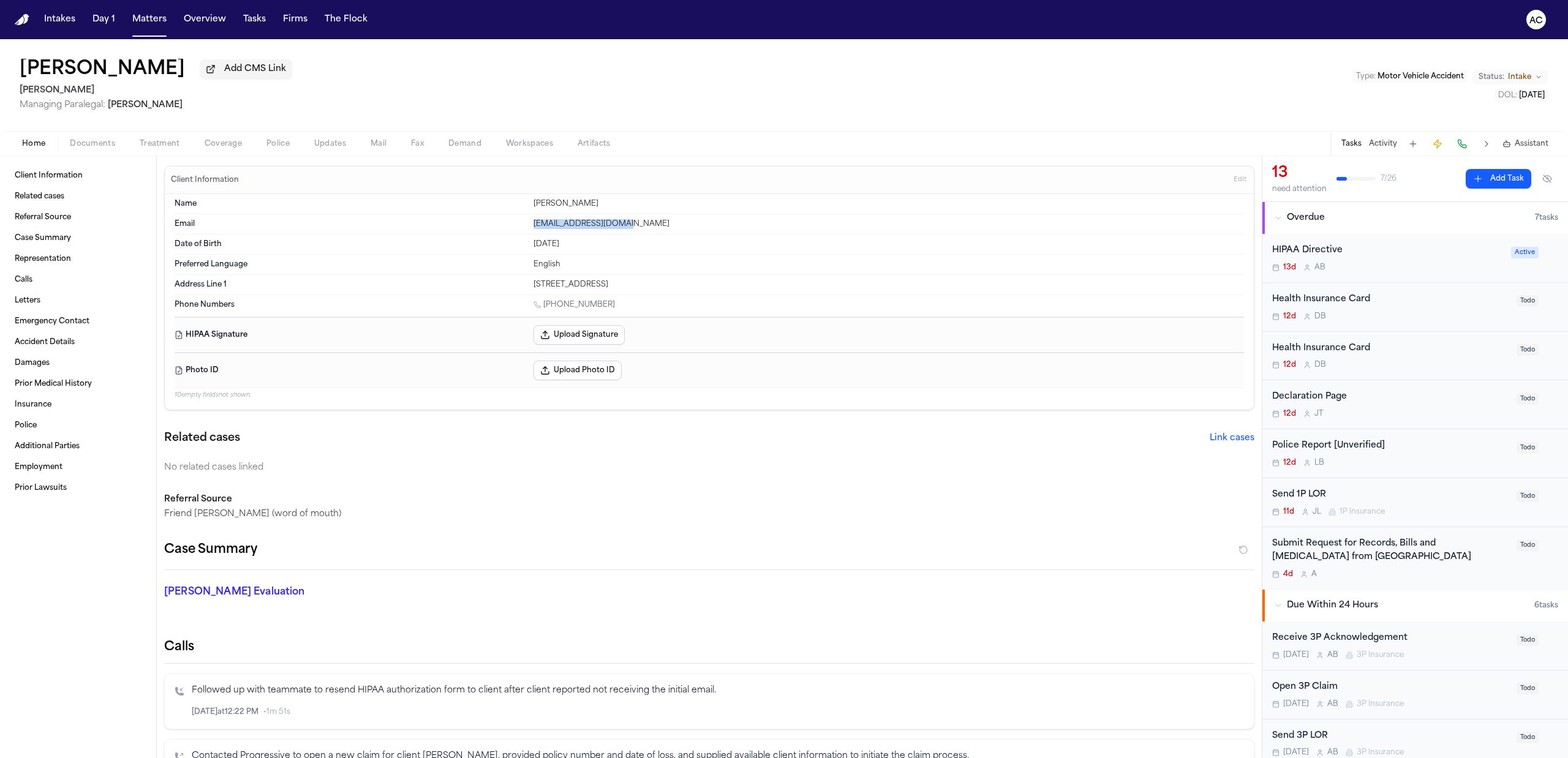
drag, startPoint x: 634, startPoint y: 228, endPoint x: 505, endPoint y: 230, distance: 129.0
click at [505, 230] on div "Email dlhachey224@gmail.com" at bounding box center [709, 224] width 1069 height 20
copy div "dlhachey224@gmail.com"
drag, startPoint x: 611, startPoint y: 309, endPoint x: 545, endPoint y: 304, distance: 66.2
click at [545, 304] on div "1 (973) 800-3682" at bounding box center [888, 306] width 710 height 12
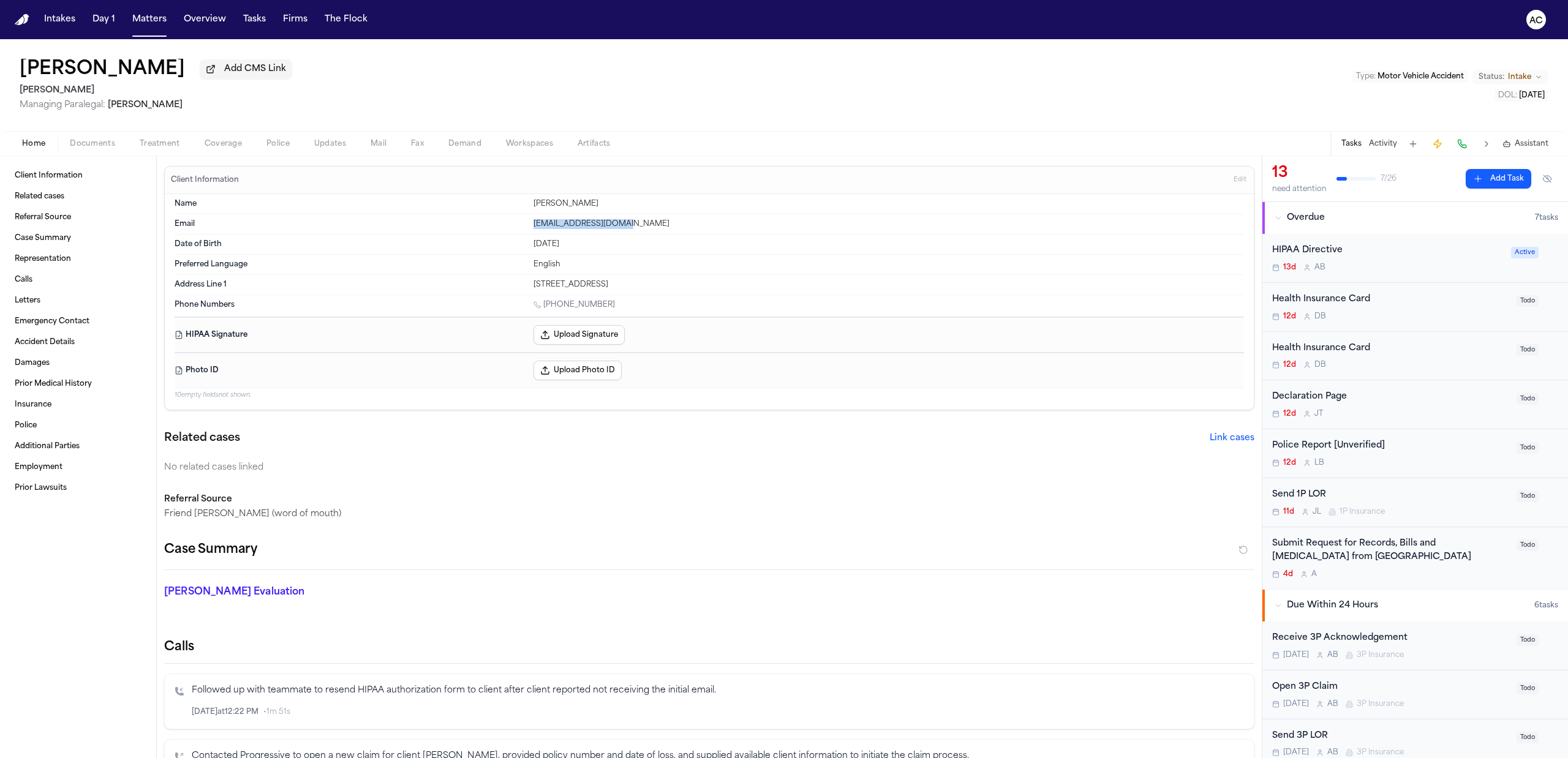
copy link "(973) 800-3682"
drag, startPoint x: 747, startPoint y: 284, endPoint x: 444, endPoint y: 78, distance: 366.4
click at [494, 282] on div "Address Line 1 2467 Route 10 BLDG 48, APT 3B, North Plains, NJ, 07950" at bounding box center [709, 284] width 1069 height 20
copy div "2467 Route 10 BLDG 48, APT 3B, North Plains, NJ, 07950"
click at [574, 245] on div "Nov 2, 1960" at bounding box center [888, 244] width 710 height 10
